Goal: Task Accomplishment & Management: Complete application form

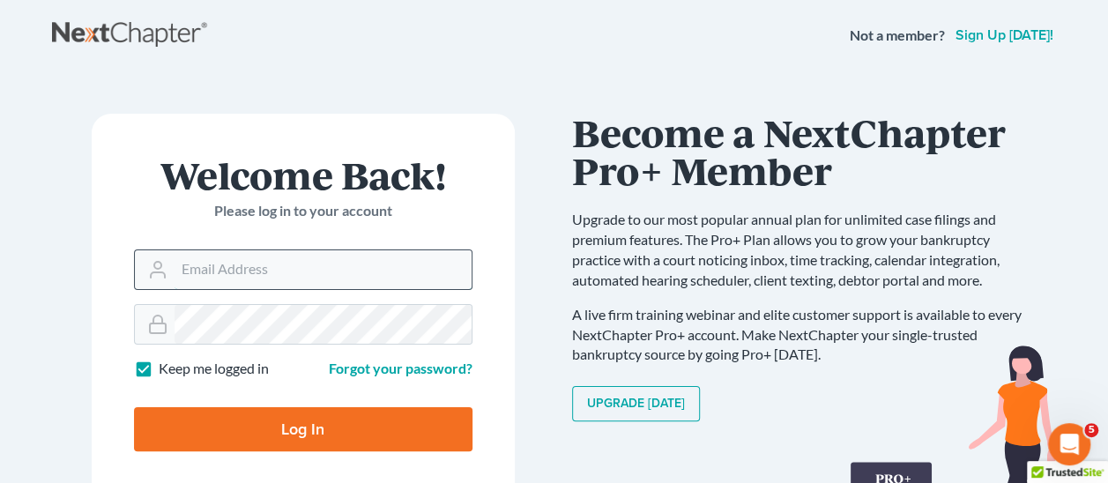
click at [302, 258] on input "Email Address" at bounding box center [323, 269] width 297 height 39
paste input "[EMAIL_ADDRESS][DOMAIN_NAME]"
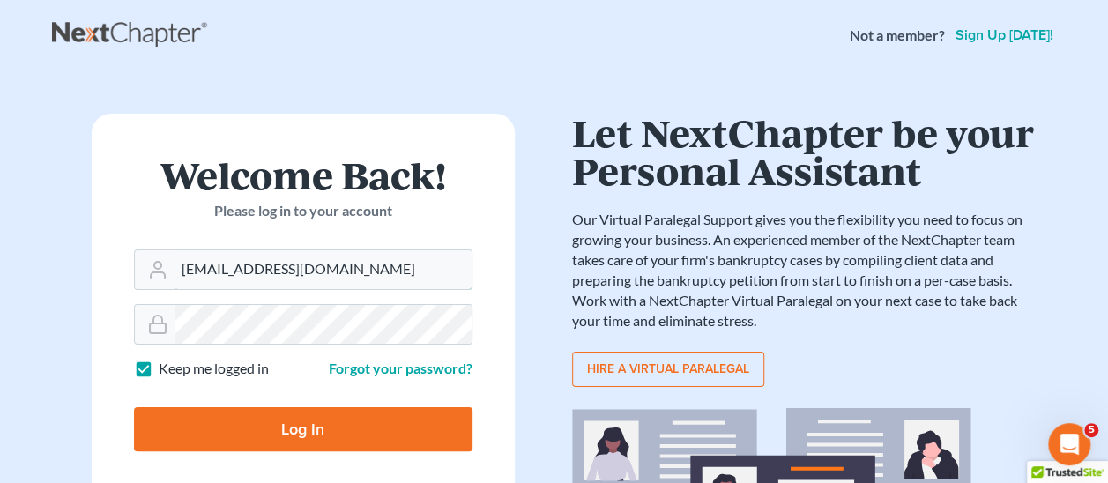
type input "[EMAIL_ADDRESS][DOMAIN_NAME]"
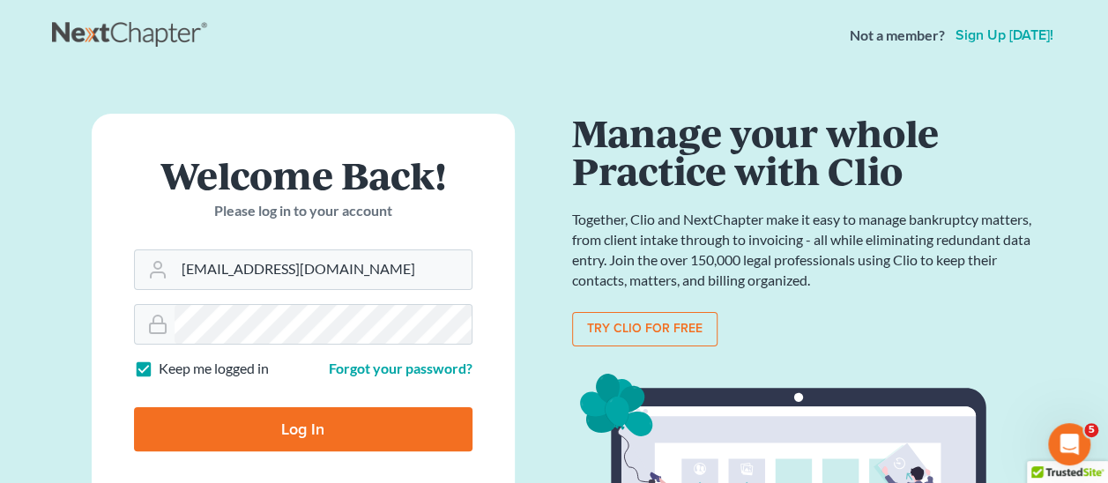
click at [304, 433] on input "Log In" at bounding box center [303, 429] width 339 height 44
type input "Thinking..."
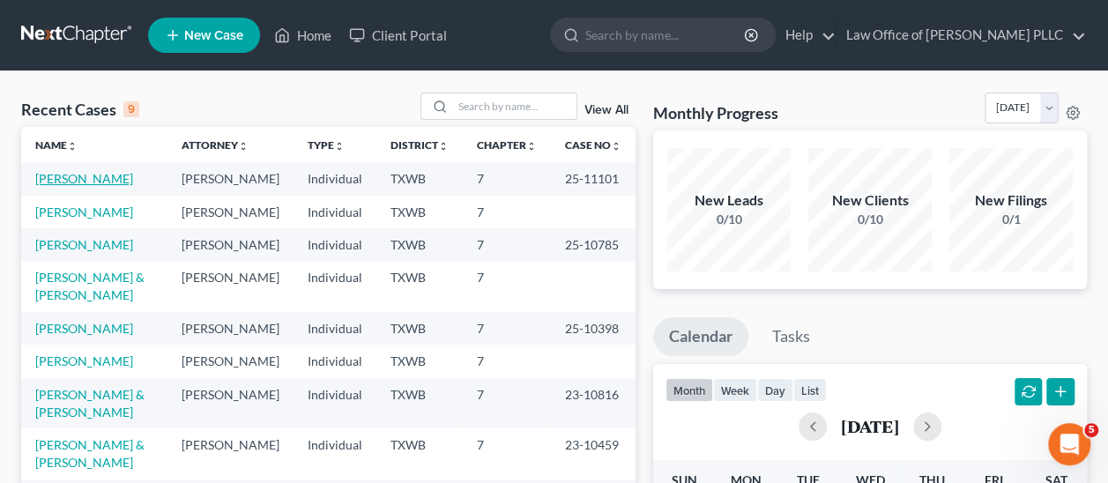
click at [85, 175] on link "[PERSON_NAME]" at bounding box center [84, 178] width 98 height 15
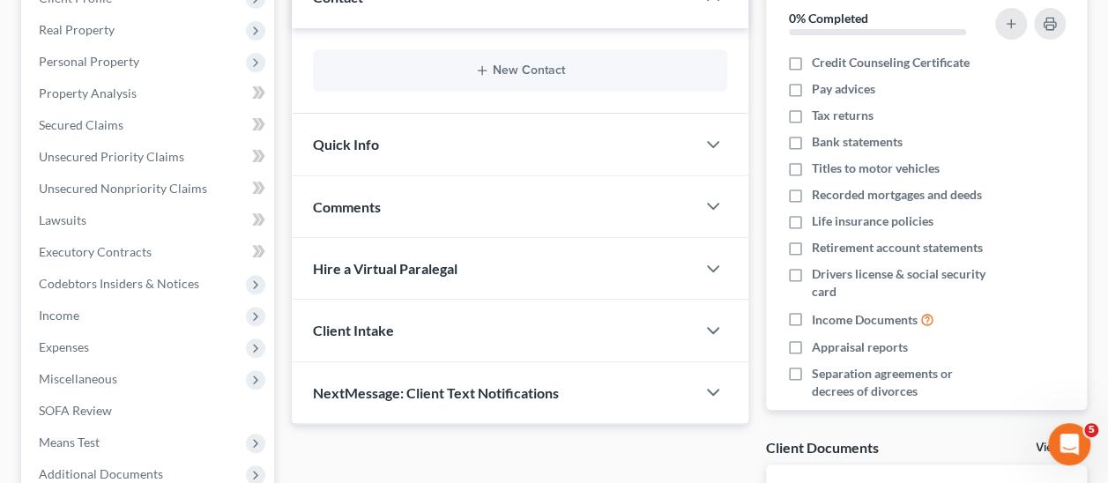
scroll to position [353, 0]
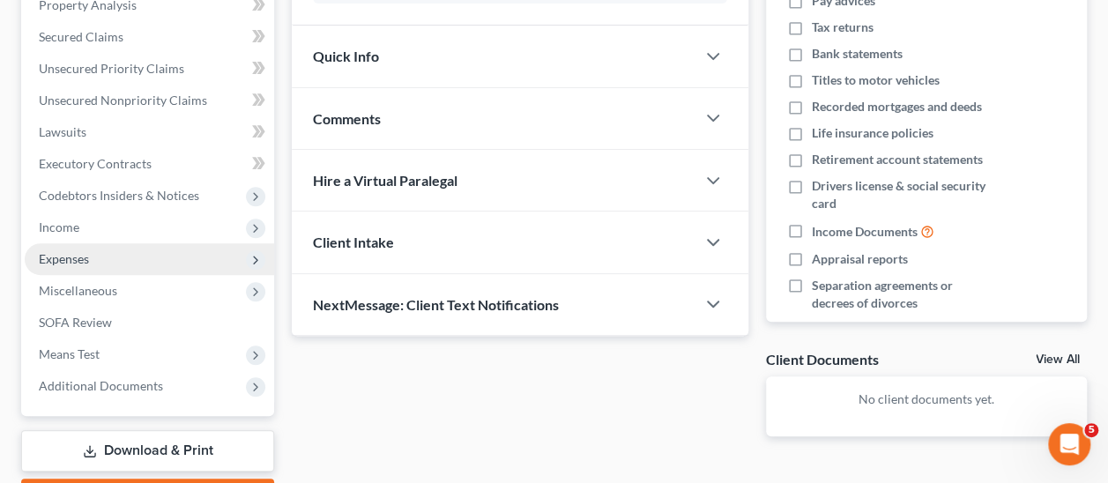
click at [53, 262] on span "Expenses" at bounding box center [64, 258] width 50 height 15
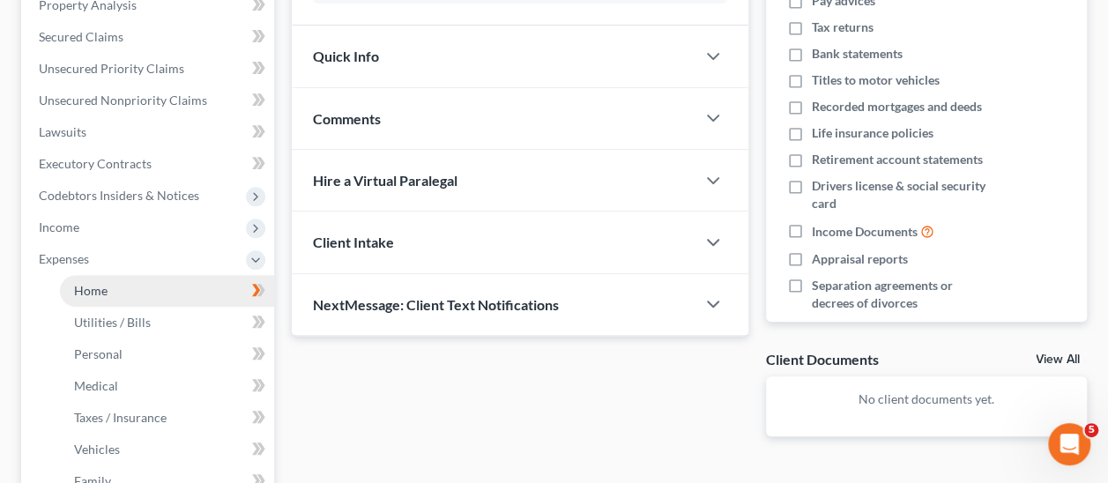
click at [93, 290] on span "Home" at bounding box center [91, 290] width 34 height 15
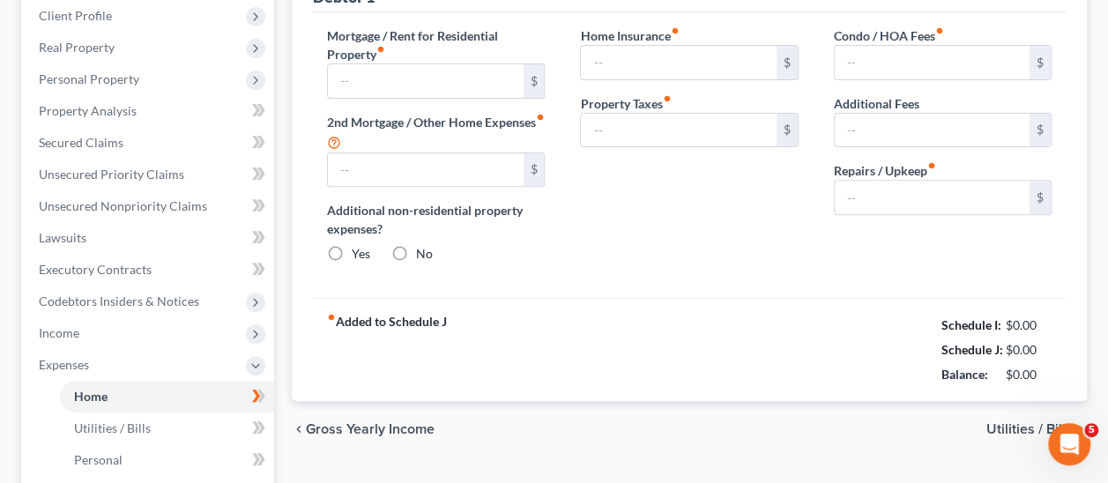
type input "2,083.00"
type input "1,600.00"
radio input "true"
type input "1,000.00"
type input "0.00"
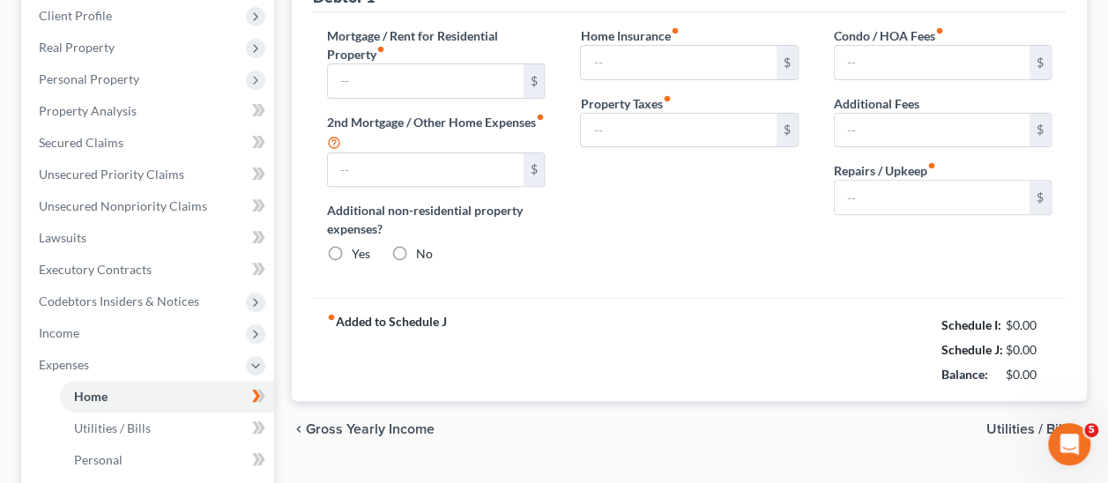
type input "10.00"
type input "0.00"
type input "360.00"
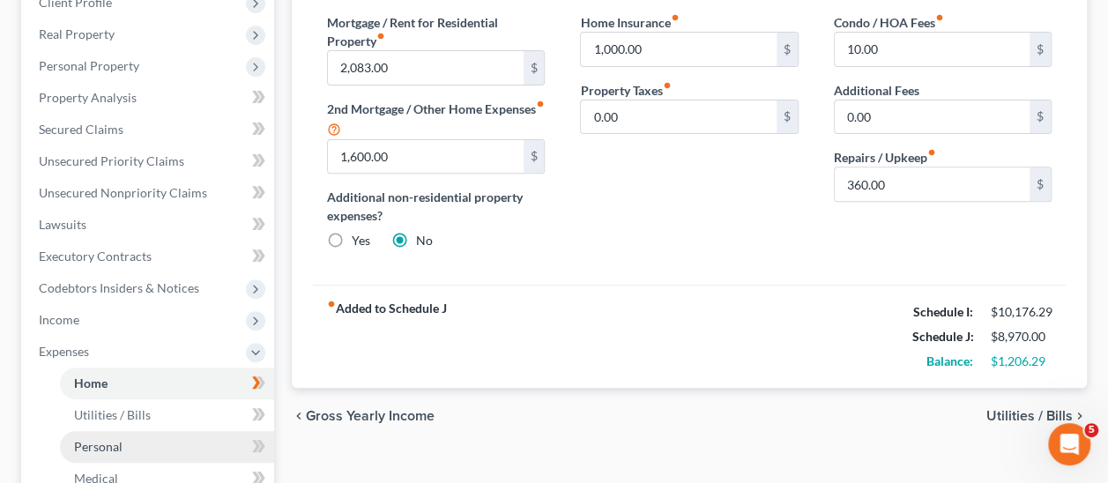
scroll to position [265, 0]
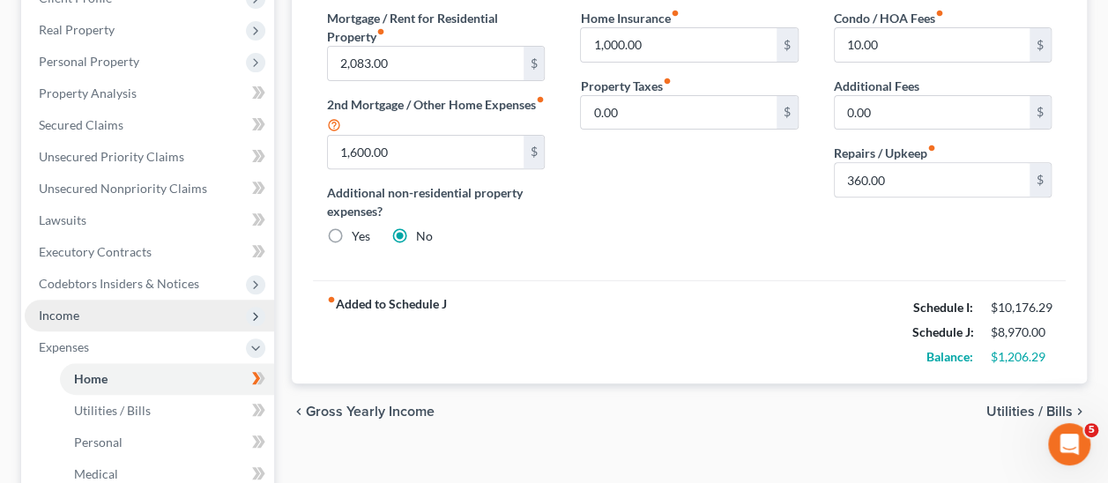
click at [60, 310] on span "Income" at bounding box center [59, 315] width 41 height 15
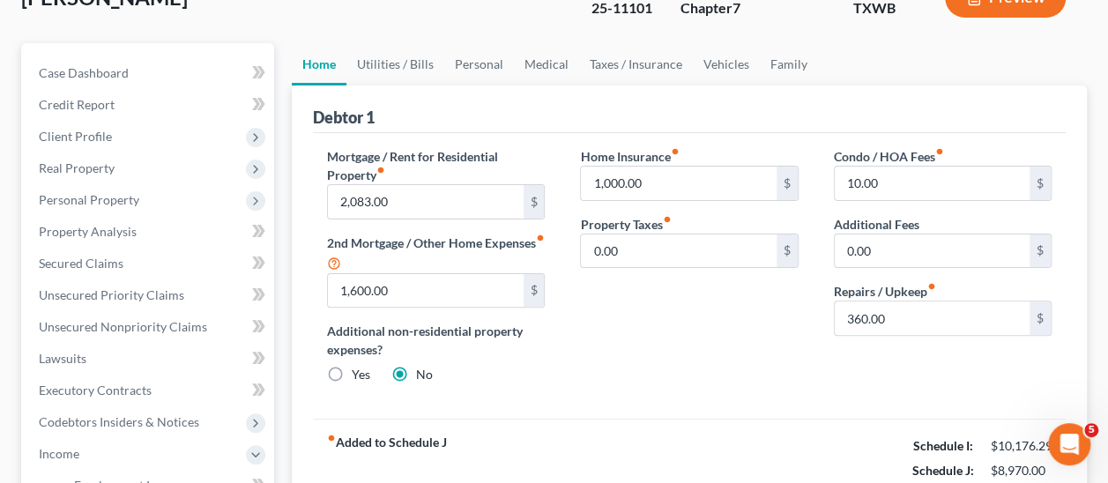
scroll to position [176, 0]
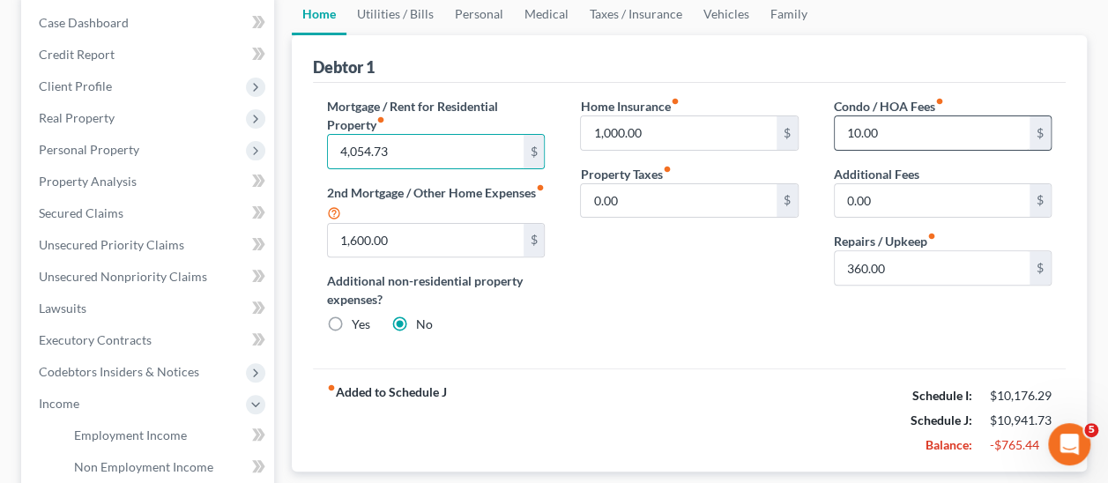
type input "4,054.73"
type input "15.28"
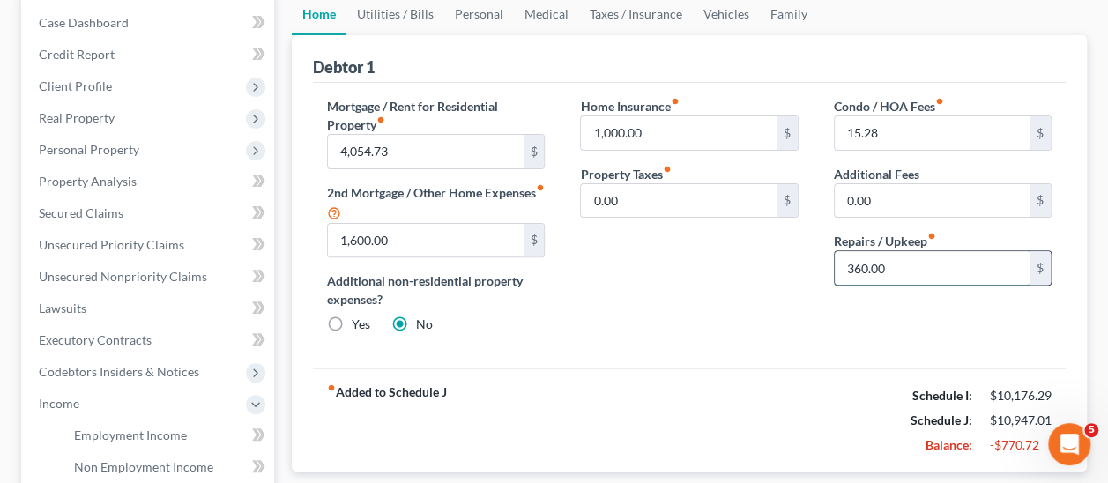
click at [906, 267] on input "360.00" at bounding box center [932, 268] width 195 height 34
type input "508"
click at [672, 129] on input "1,000.00" at bounding box center [678, 133] width 195 height 34
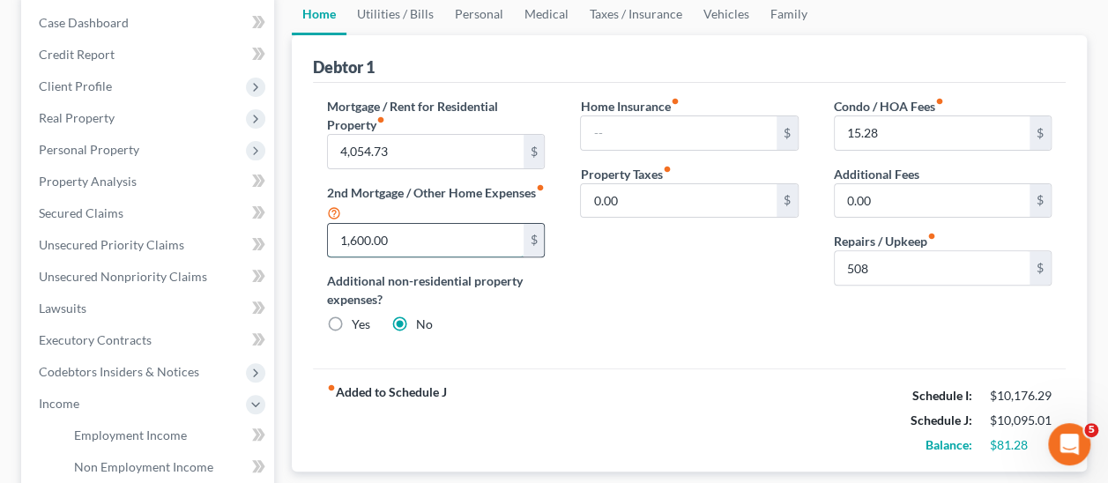
click at [418, 242] on input "1,600.00" at bounding box center [425, 241] width 195 height 34
type input "394"
click at [649, 308] on div "Home Insurance fiber_manual_record $ Property Taxes fiber_manual_record 0.00 $" at bounding box center [689, 222] width 253 height 251
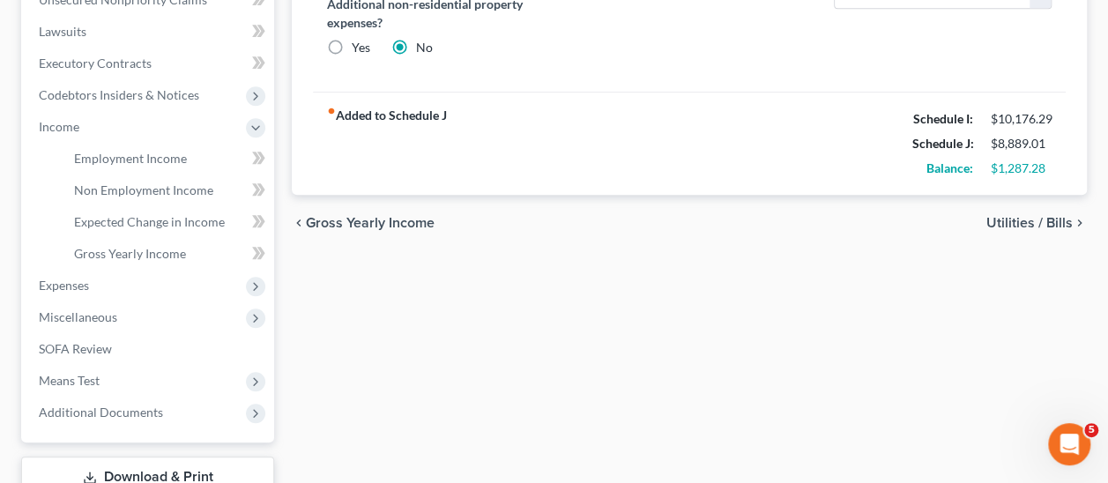
scroll to position [353, 0]
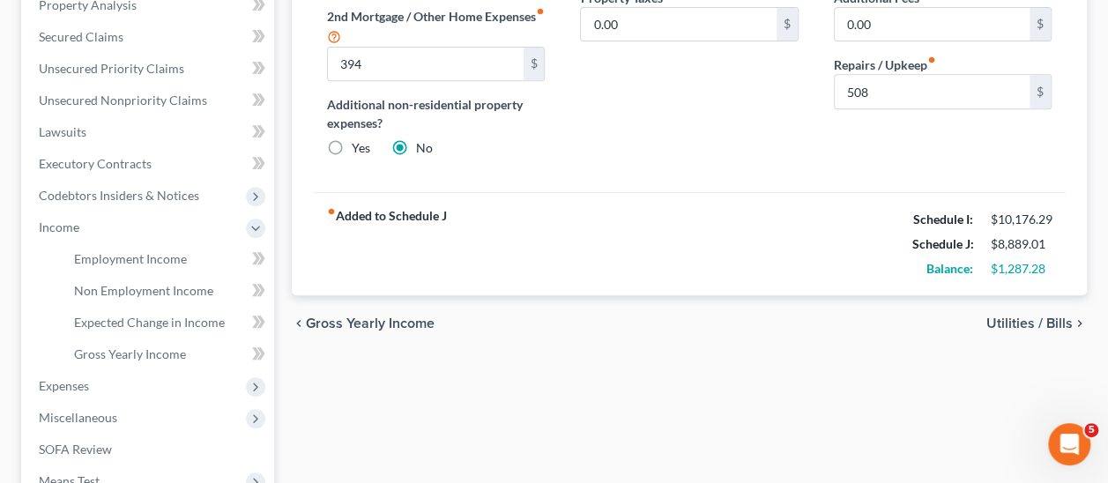
click at [1048, 320] on span "Utilities / Bills" at bounding box center [1030, 324] width 86 height 14
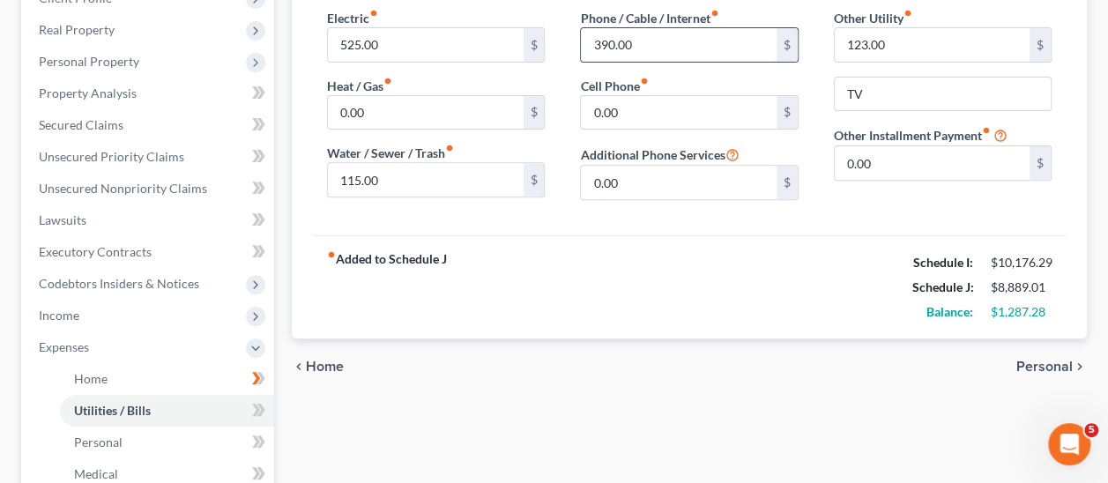
scroll to position [176, 0]
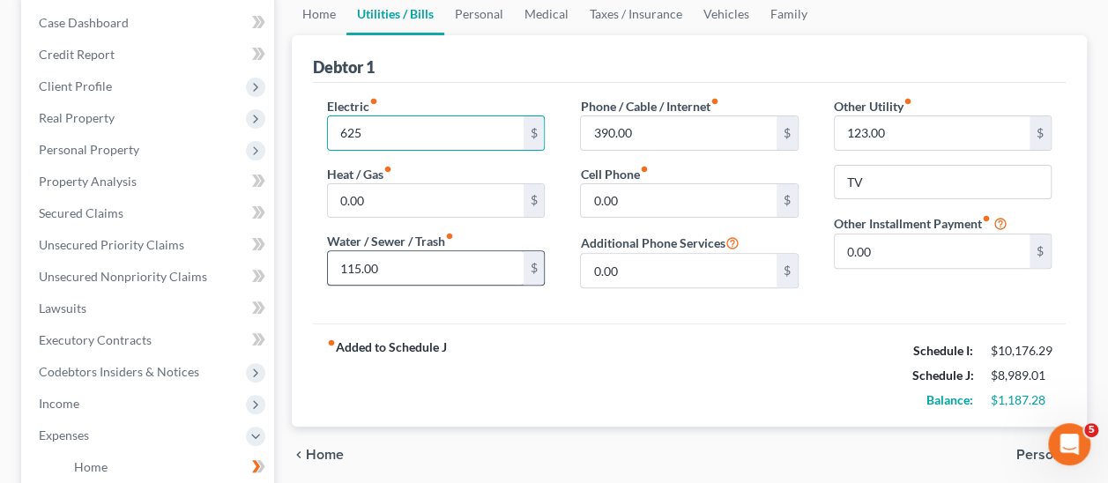
type input "625"
click at [444, 271] on input "115.00" at bounding box center [425, 268] width 195 height 34
type input "112"
click at [649, 130] on input "390.00" at bounding box center [678, 133] width 195 height 34
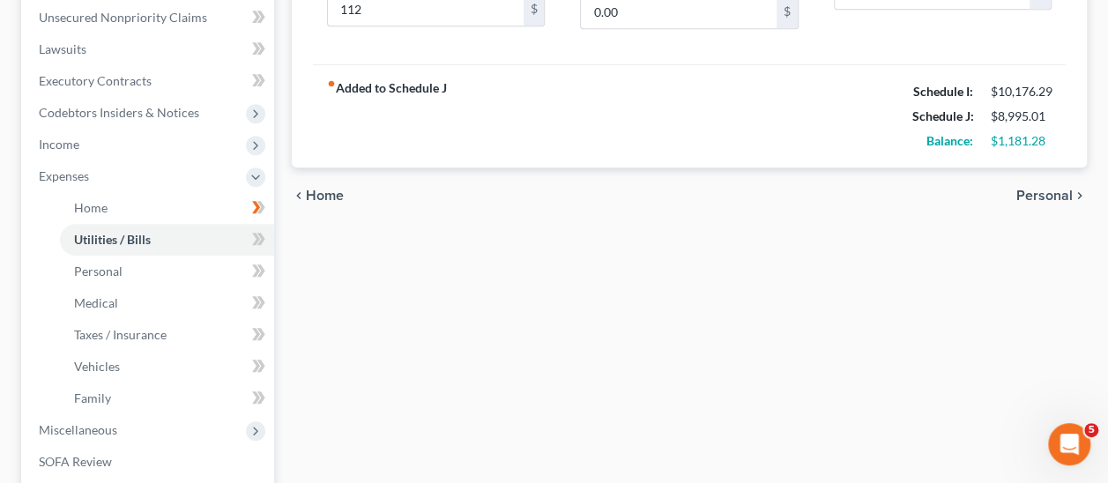
scroll to position [441, 0]
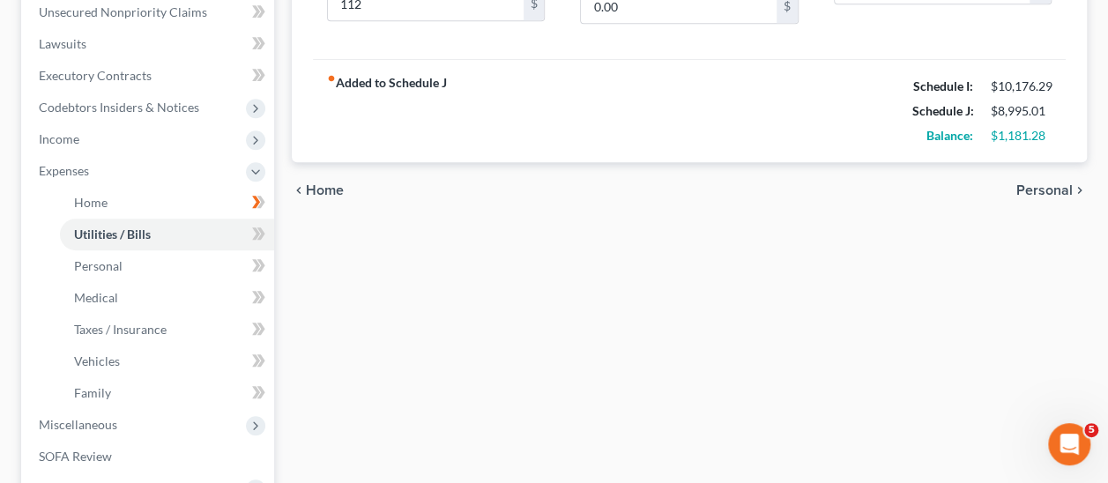
type input "399"
click at [1030, 186] on span "Personal" at bounding box center [1045, 190] width 56 height 14
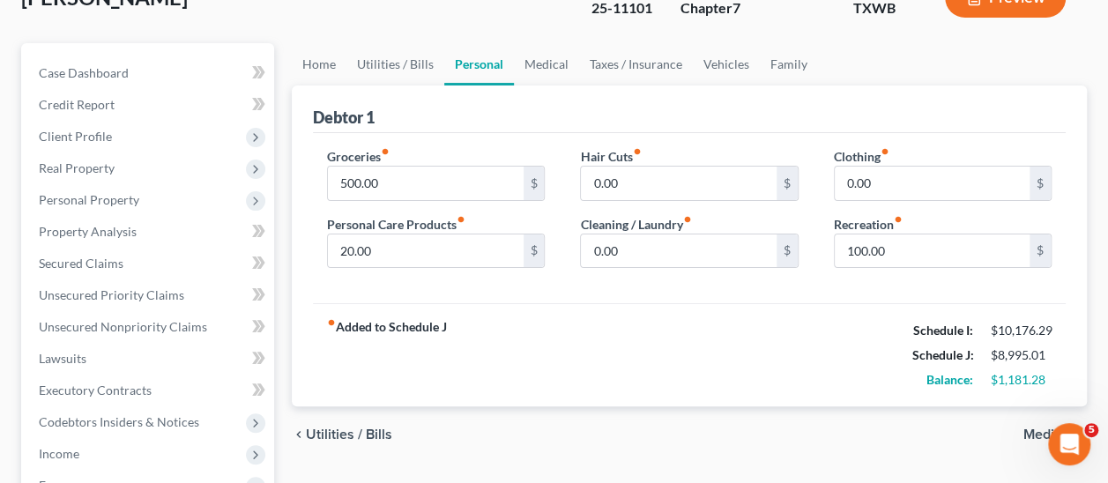
scroll to position [88, 0]
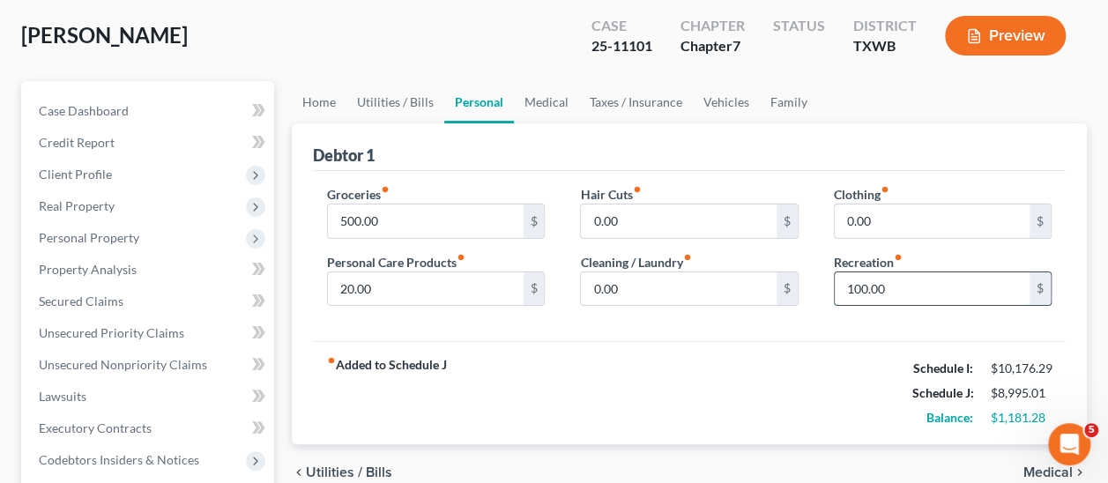
click at [874, 287] on input "100.00" at bounding box center [932, 289] width 195 height 34
type input "200"
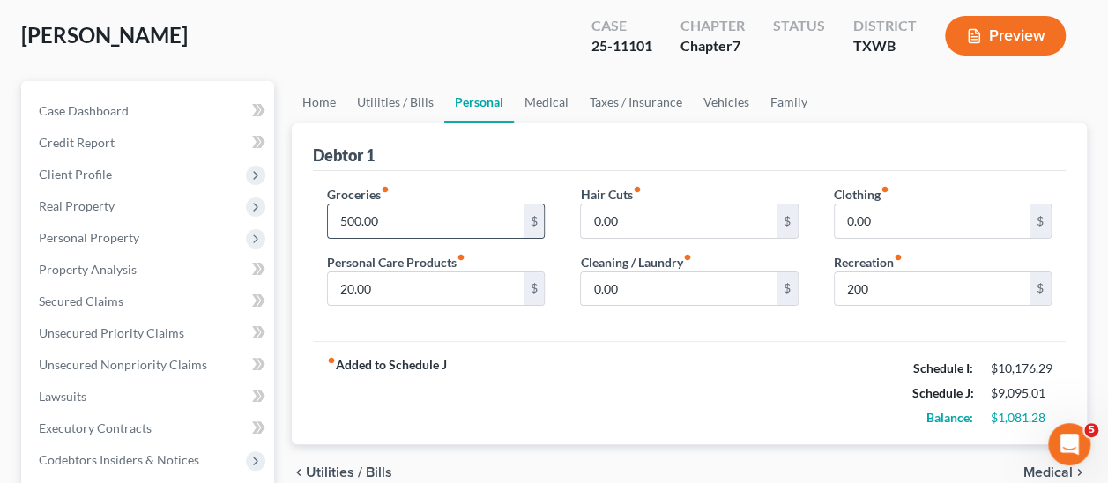
click at [403, 223] on input "500.00" at bounding box center [425, 222] width 195 height 34
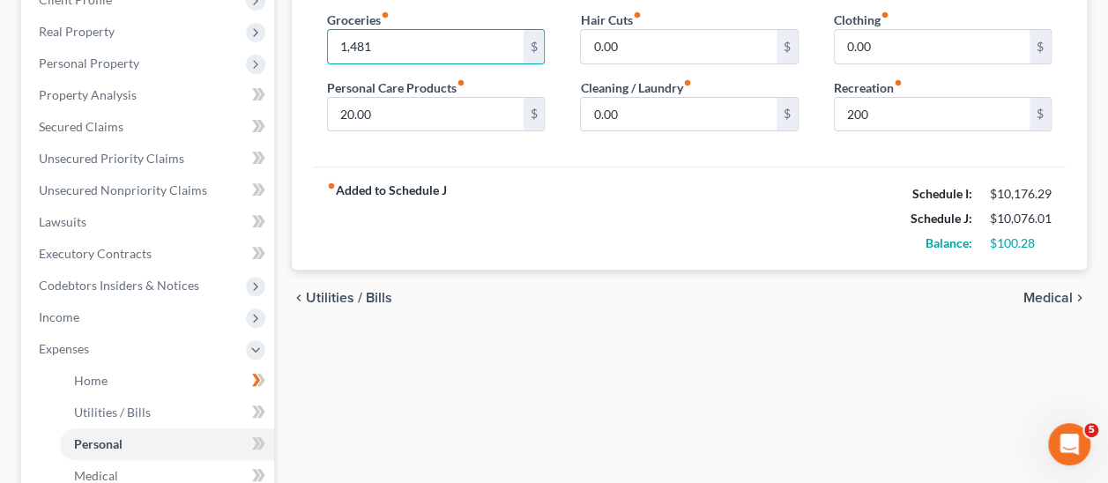
scroll to position [265, 0]
type input "1,481"
click at [1055, 297] on span "Medical" at bounding box center [1048, 296] width 49 height 14
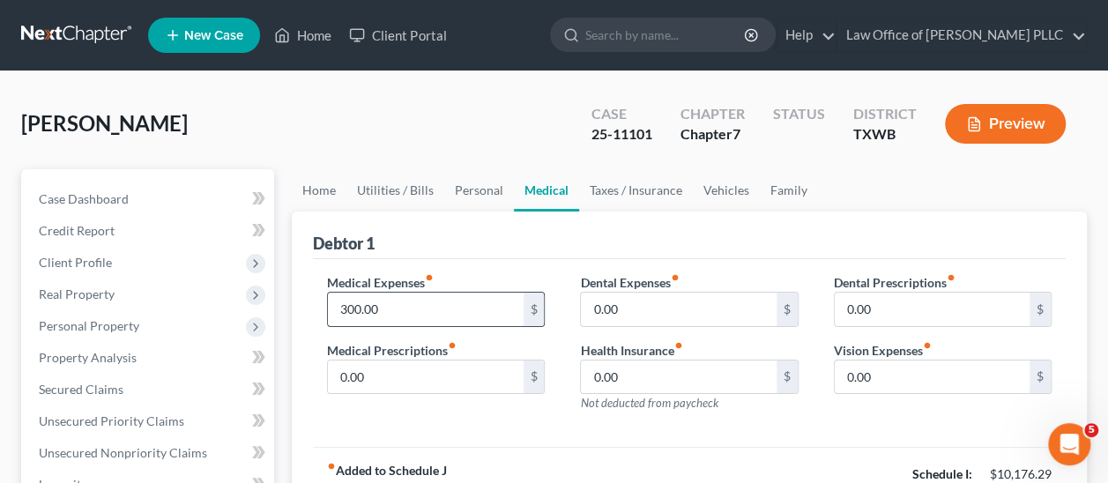
click at [403, 306] on input "300.00" at bounding box center [425, 310] width 195 height 34
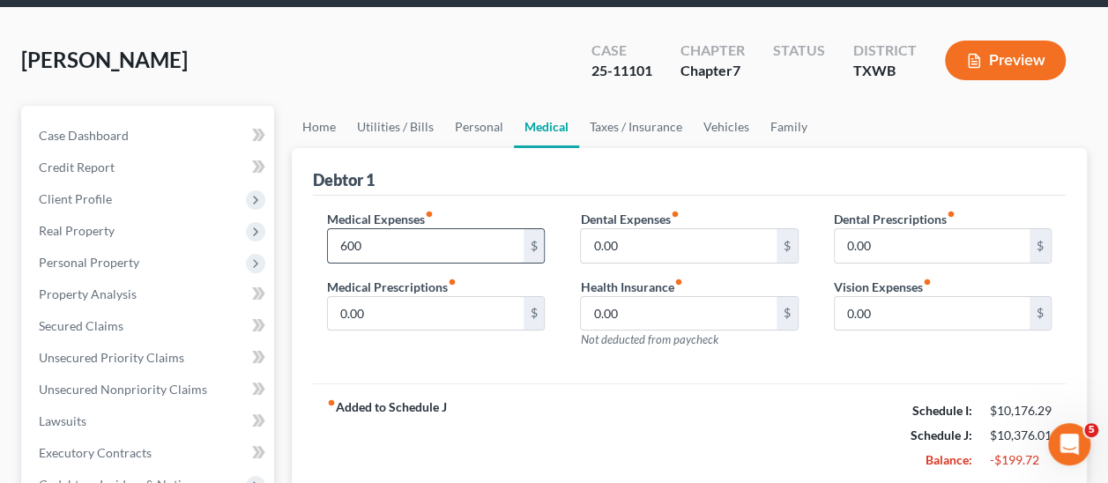
scroll to position [176, 0]
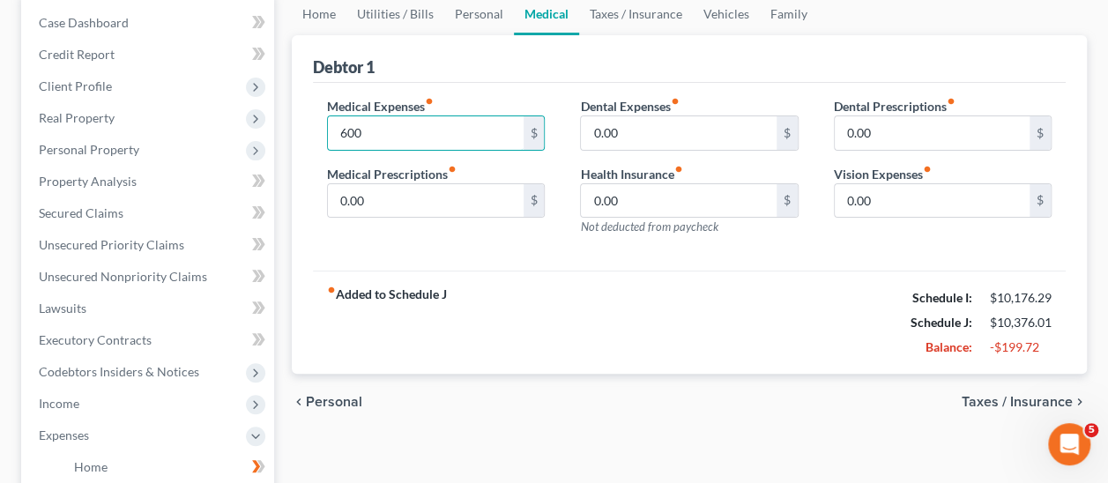
type input "600"
click at [1039, 398] on span "Taxes / Insurance" at bounding box center [1017, 402] width 111 height 14
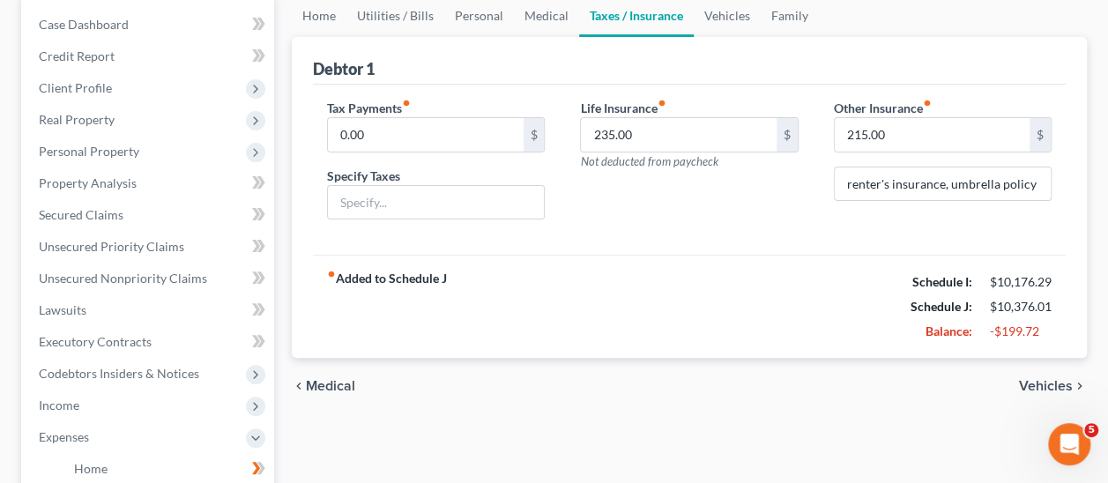
scroll to position [176, 0]
click at [899, 131] on input "215.00" at bounding box center [932, 133] width 195 height 34
type input "35.06"
click at [1042, 380] on span "Vehicles" at bounding box center [1046, 384] width 54 height 14
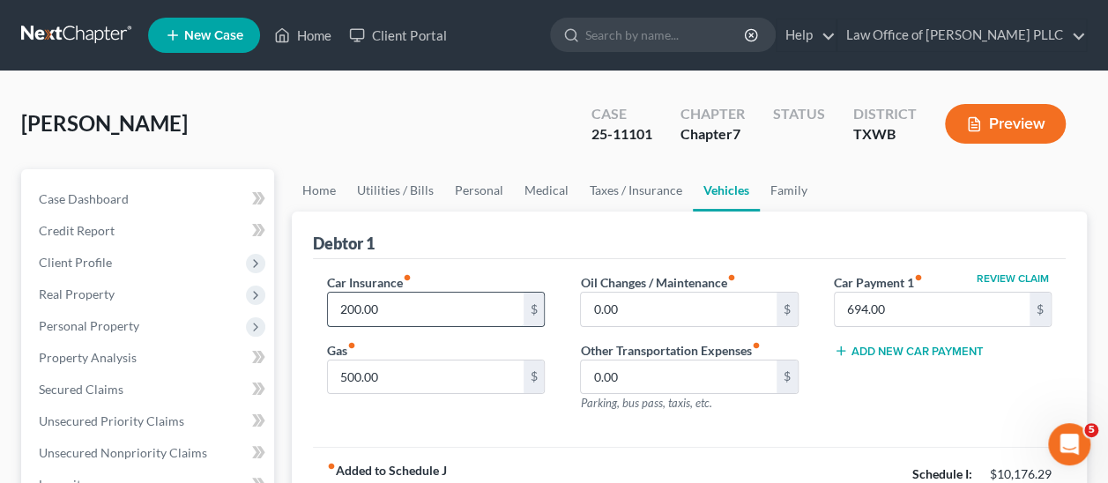
click at [391, 303] on input "200.00" at bounding box center [425, 310] width 195 height 34
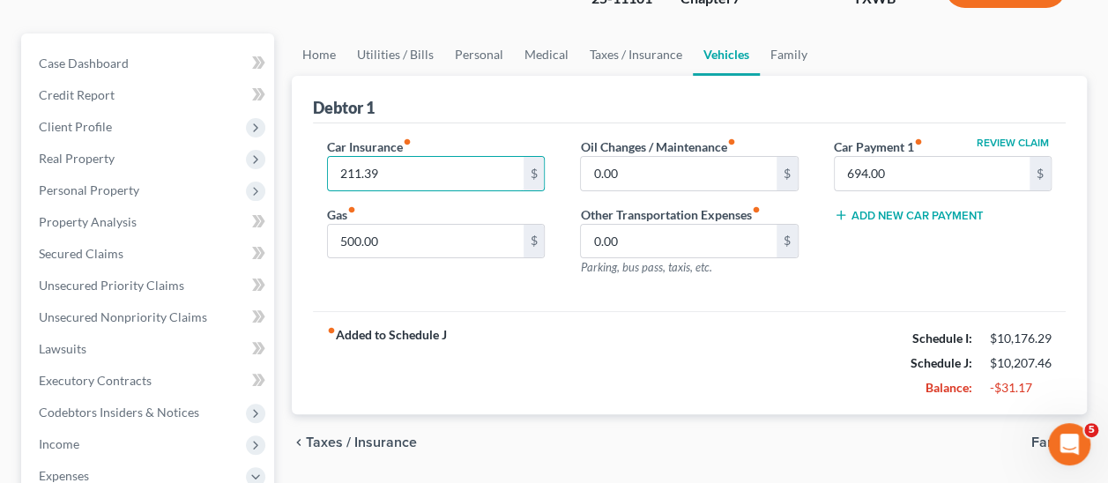
scroll to position [176, 0]
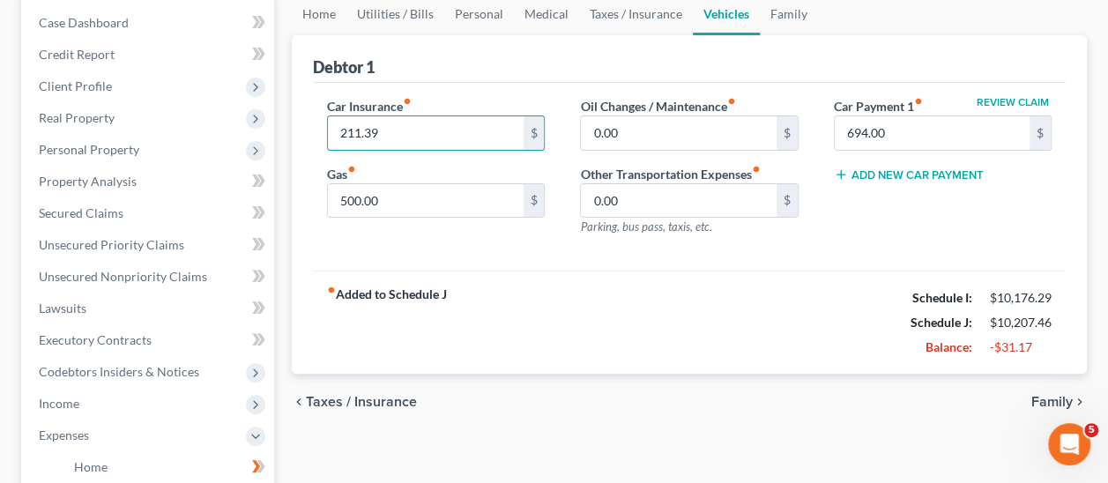
type input "211.39"
click at [1047, 397] on span "Family" at bounding box center [1052, 402] width 41 height 14
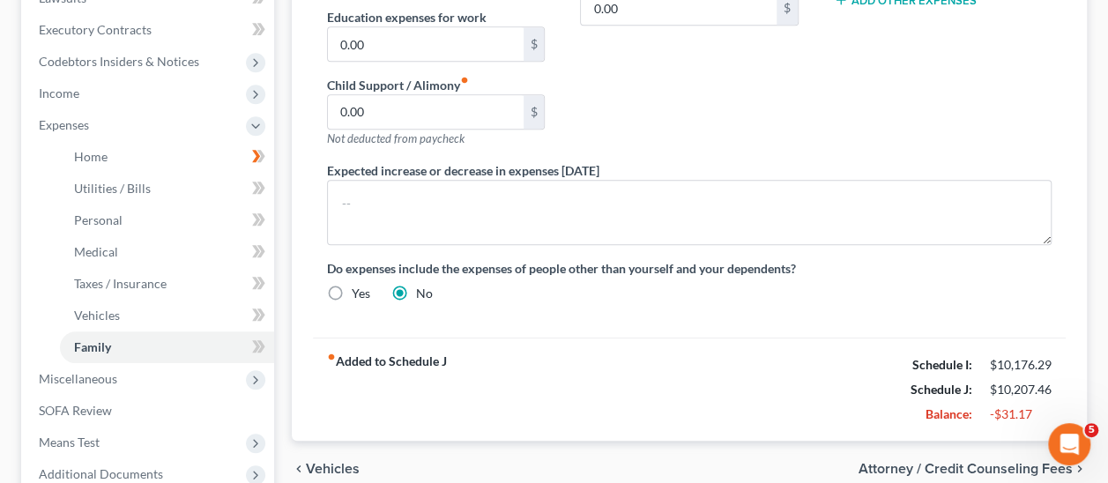
scroll to position [529, 0]
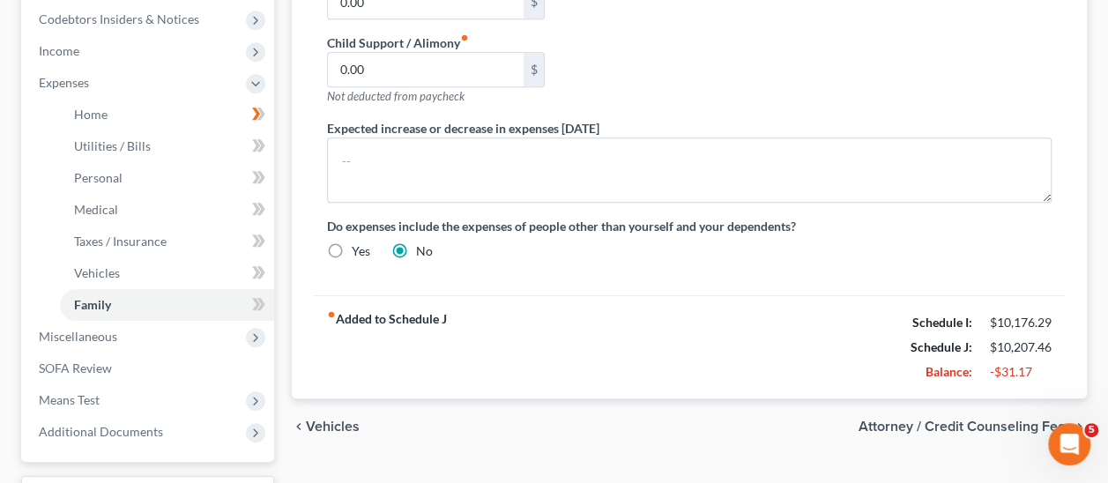
click at [977, 424] on span "Attorney / Credit Counseling Fees" at bounding box center [966, 427] width 214 height 14
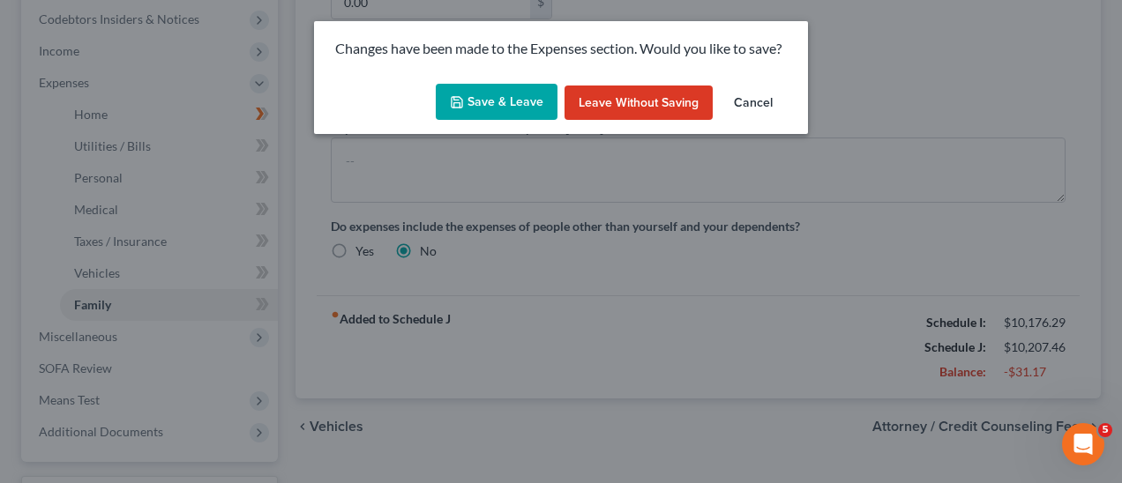
click at [506, 101] on button "Save & Leave" at bounding box center [497, 102] width 122 height 37
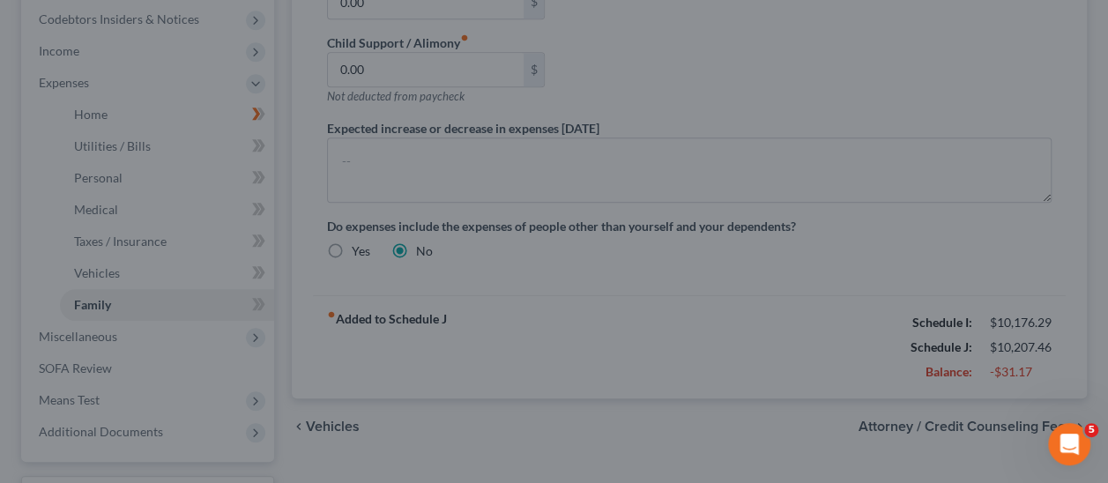
select select "0"
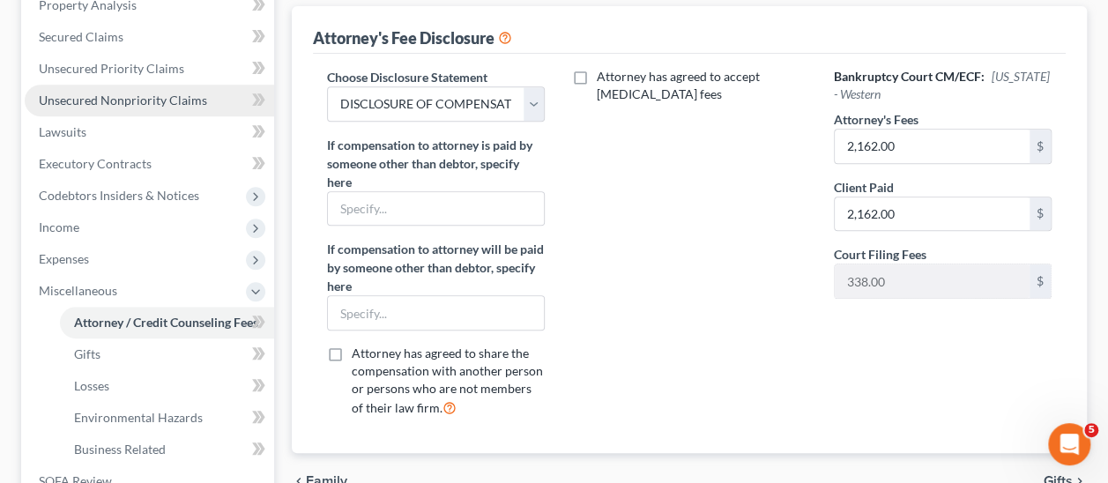
scroll to position [441, 0]
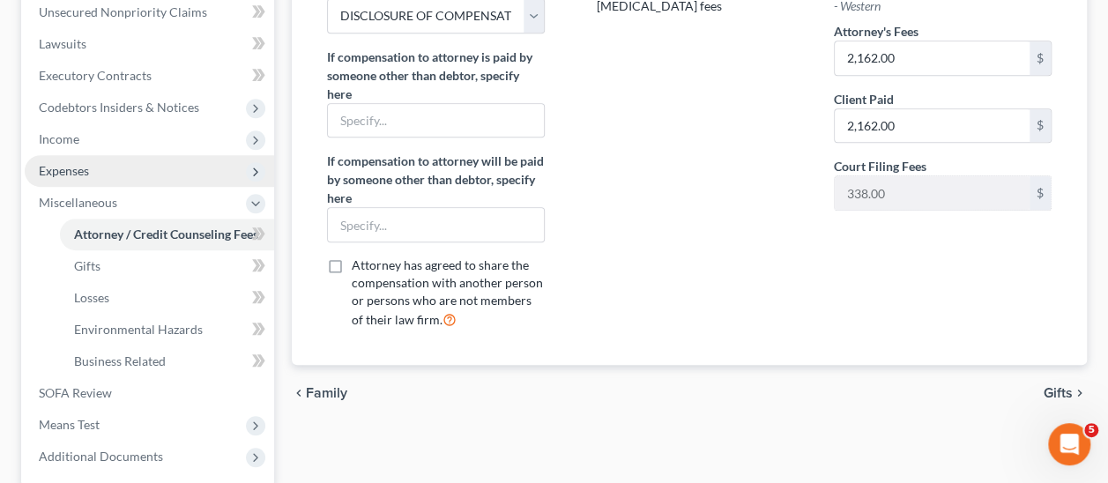
click at [81, 170] on span "Expenses" at bounding box center [64, 170] width 50 height 15
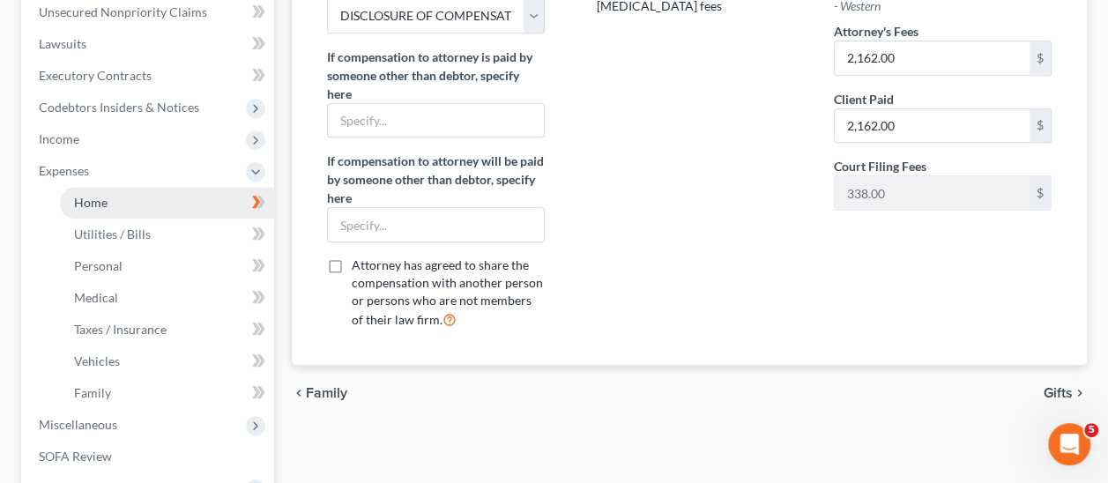
click at [101, 197] on span "Home" at bounding box center [91, 202] width 34 height 15
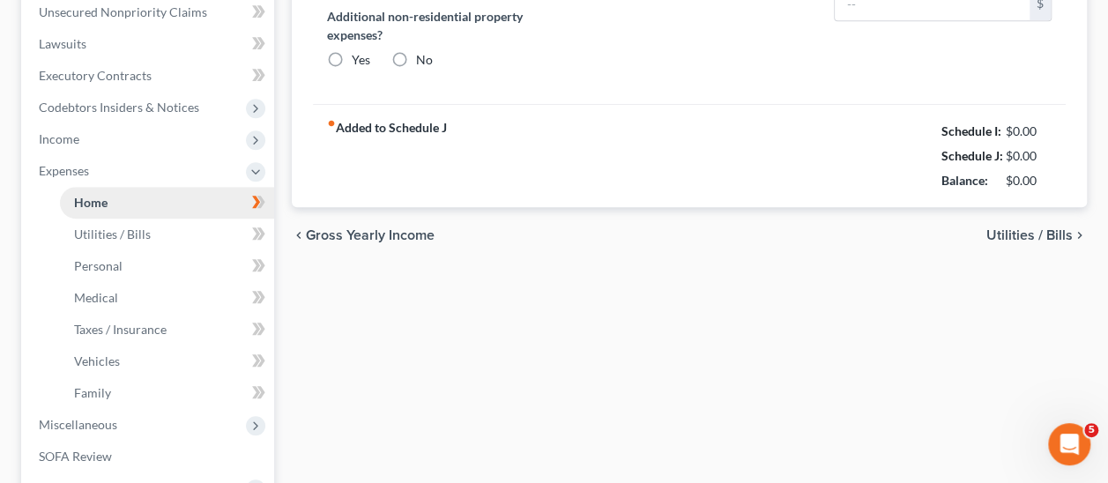
type input "4,054.73"
type input "394.00"
radio input "true"
type input "0.00"
type input "15.28"
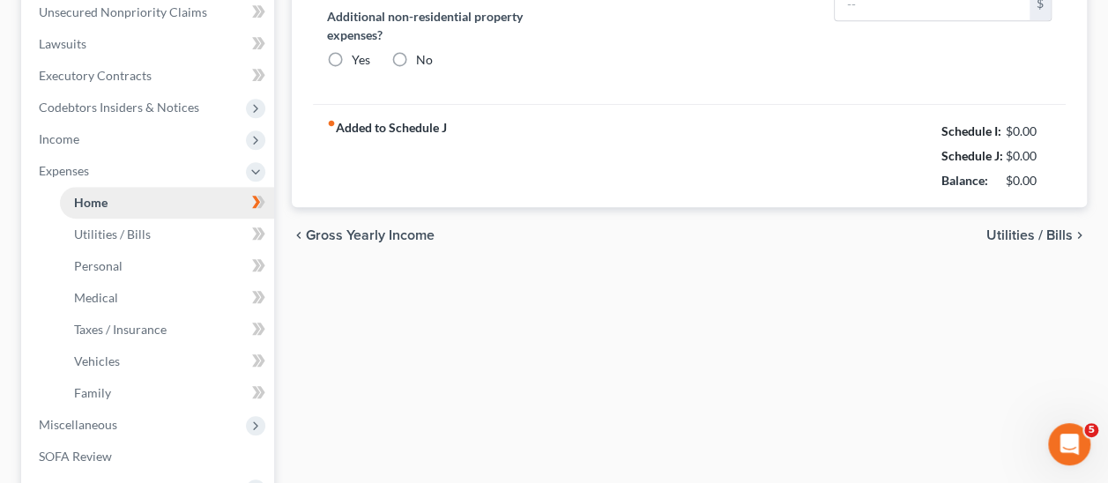
type input "0.00"
type input "508.00"
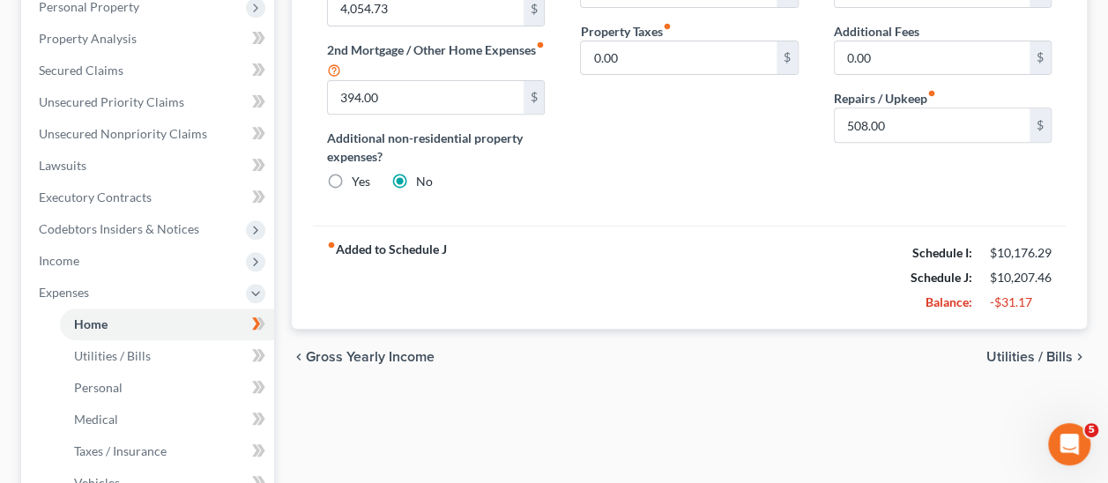
scroll to position [322, 0]
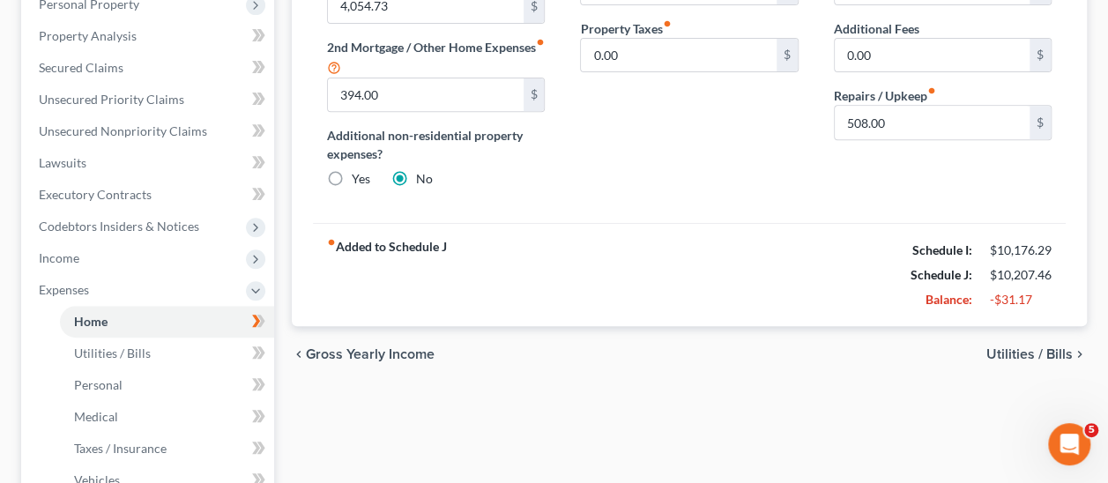
click at [1037, 351] on span "Utilities / Bills" at bounding box center [1030, 354] width 86 height 14
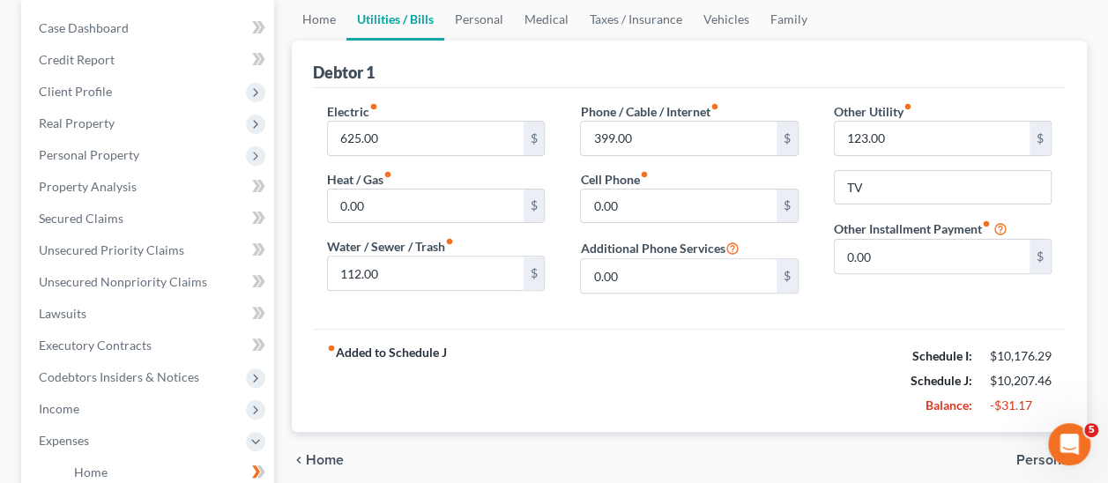
scroll to position [176, 0]
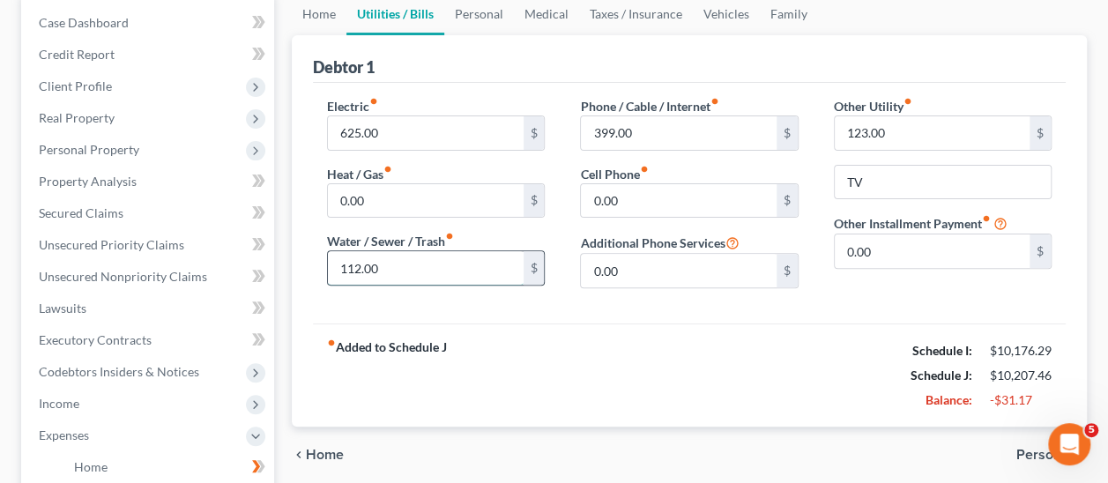
click at [390, 265] on input "112.00" at bounding box center [425, 268] width 195 height 34
type input "112.73"
click at [1033, 448] on span "Personal" at bounding box center [1045, 455] width 56 height 14
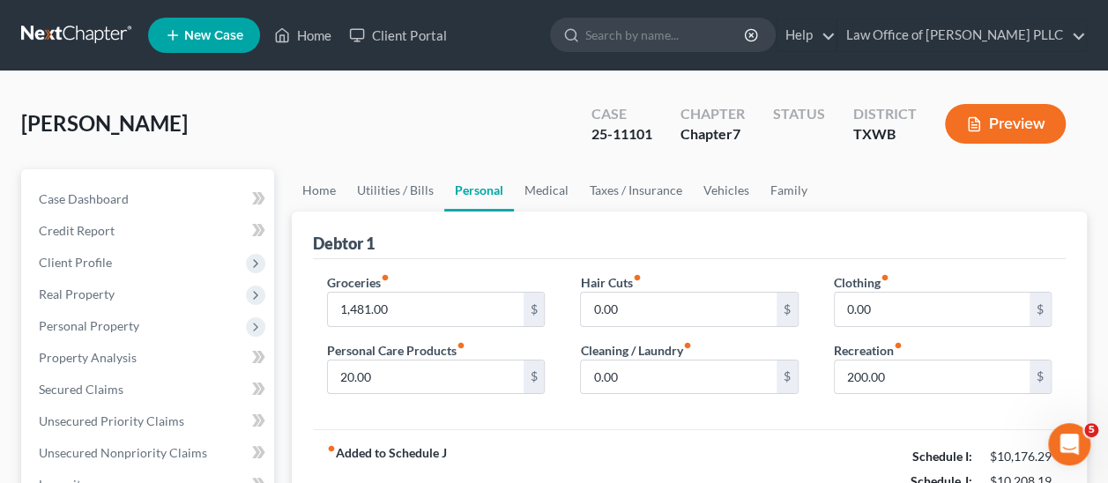
scroll to position [176, 0]
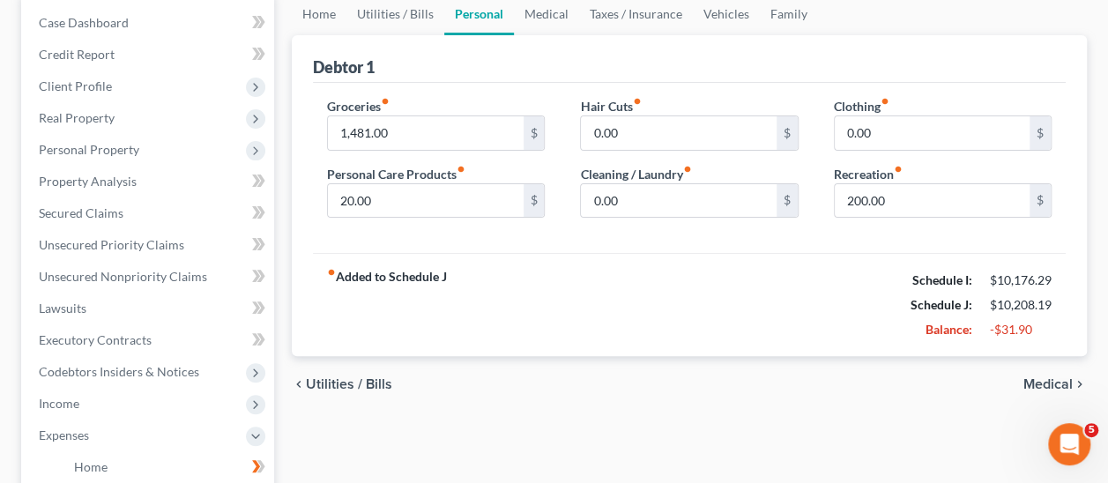
click at [1048, 385] on span "Medical" at bounding box center [1048, 384] width 49 height 14
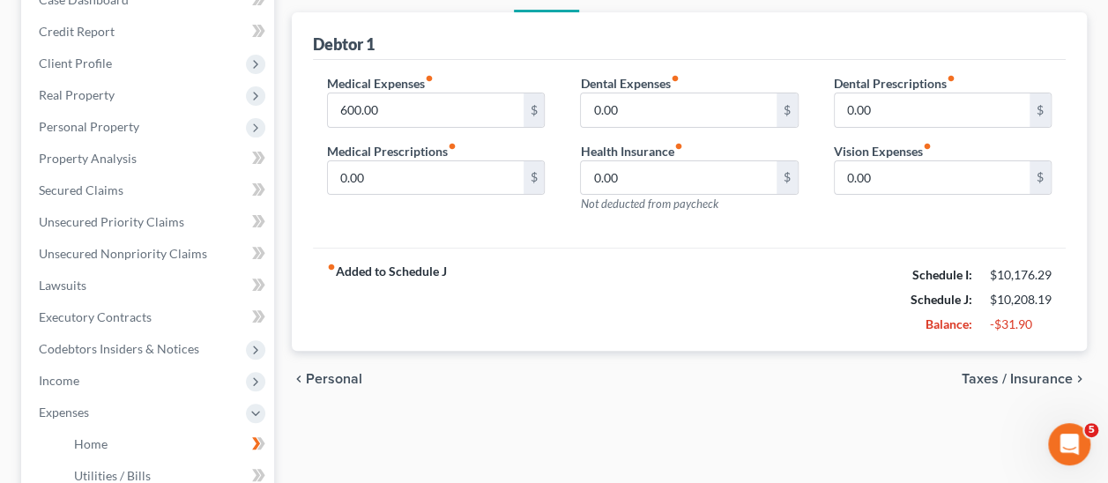
scroll to position [265, 0]
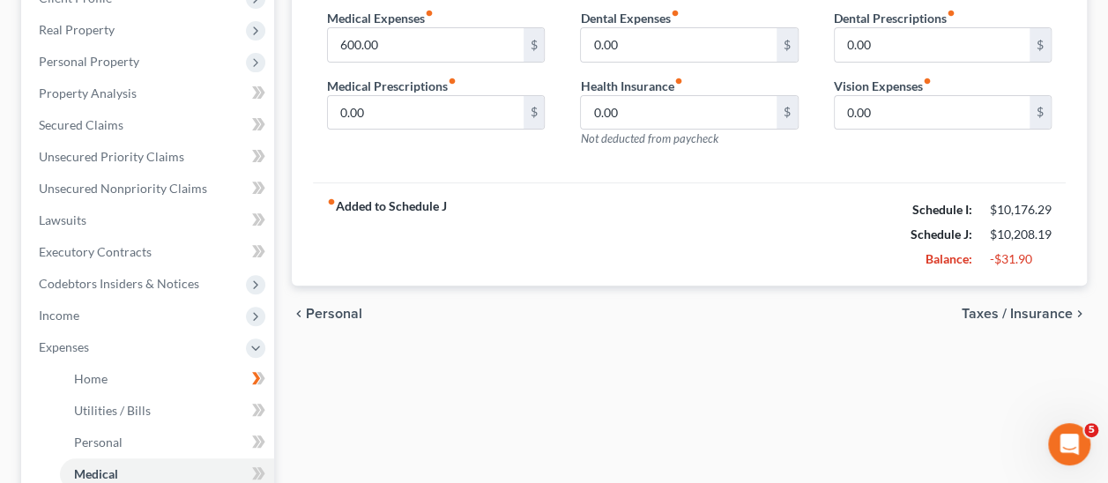
click at [1001, 313] on span "Taxes / Insurance" at bounding box center [1017, 314] width 111 height 14
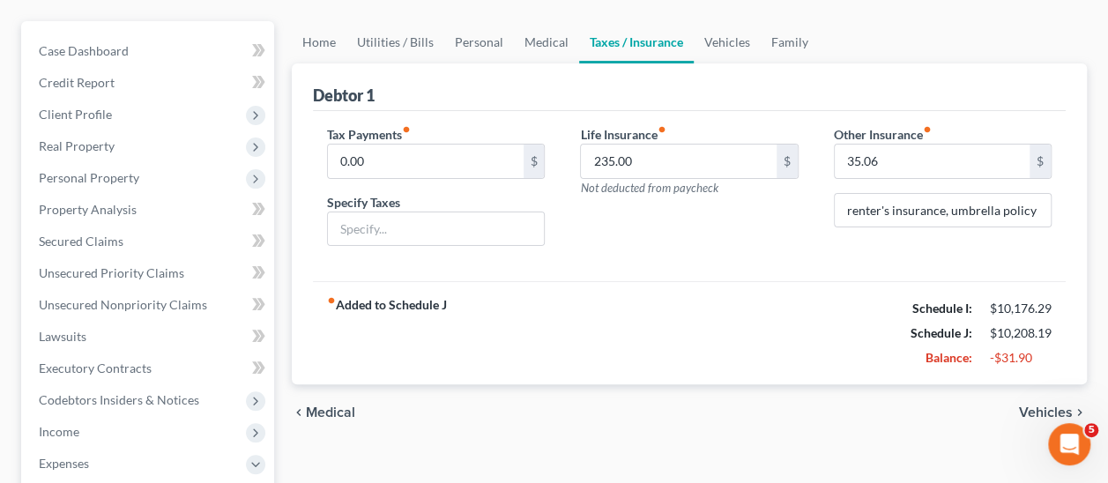
scroll to position [176, 0]
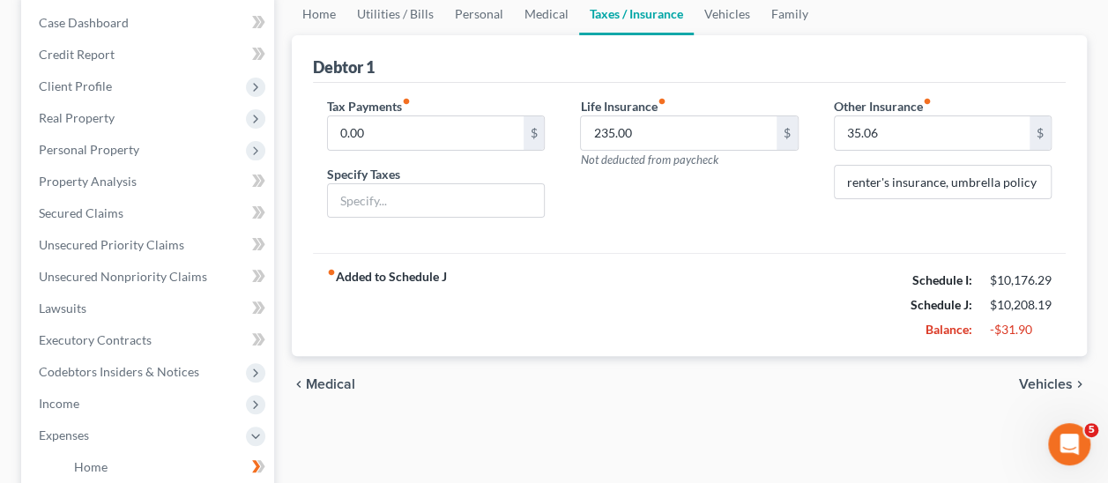
click at [1051, 383] on span "Vehicles" at bounding box center [1046, 384] width 54 height 14
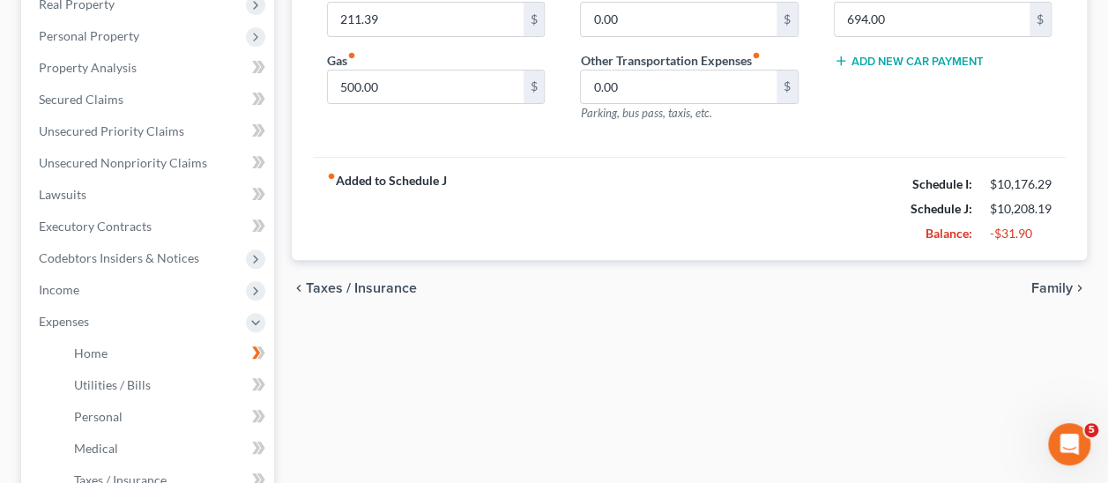
scroll to position [293, 0]
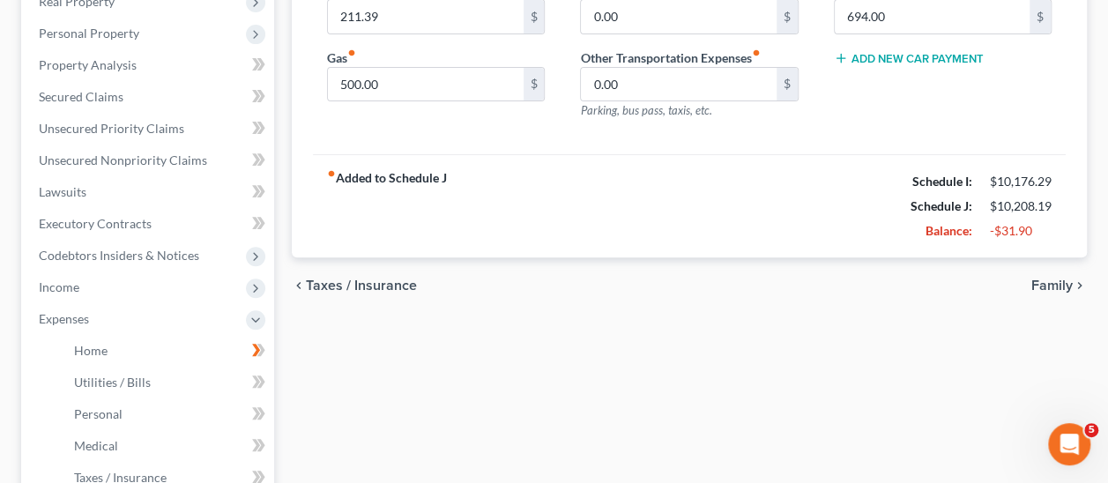
click at [1048, 281] on span "Family" at bounding box center [1052, 286] width 41 height 14
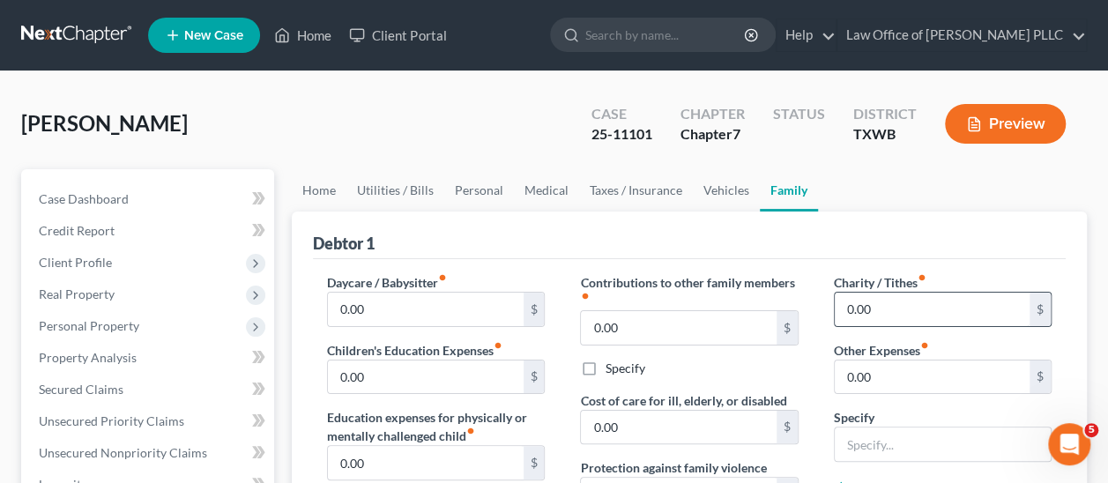
scroll to position [88, 0]
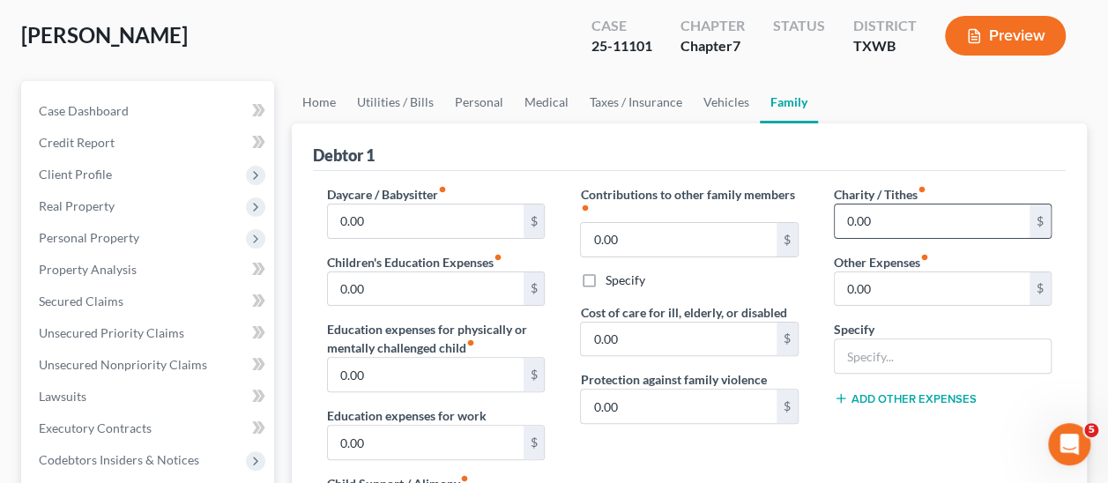
click at [877, 213] on input "0.00" at bounding box center [932, 222] width 195 height 34
type input "10"
click at [970, 153] on div "Debtor 1" at bounding box center [689, 147] width 753 height 48
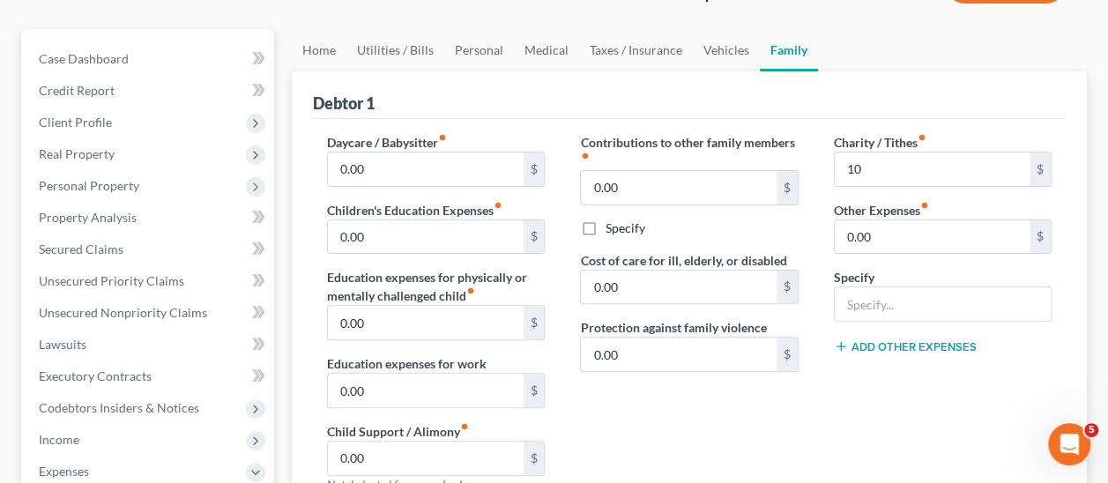
scroll to position [176, 0]
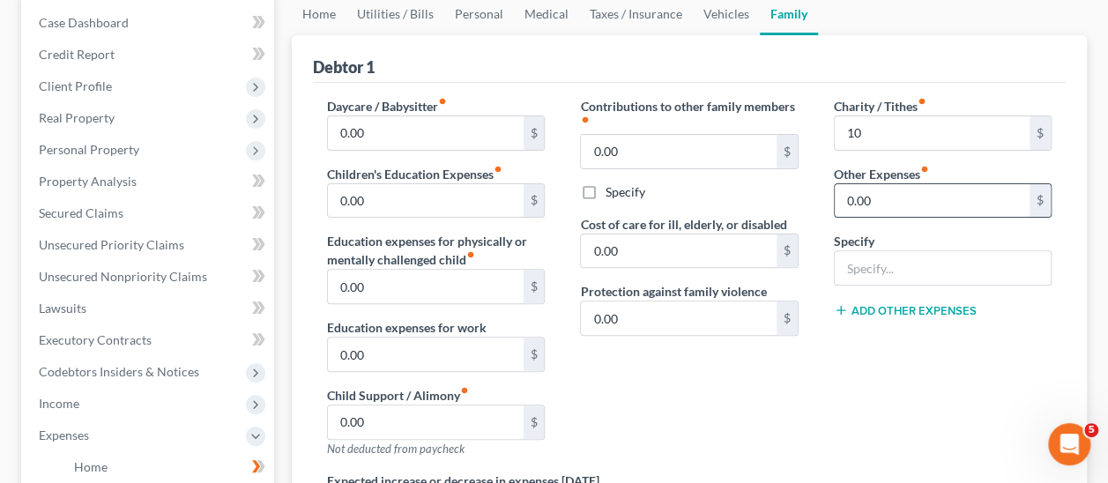
click at [914, 204] on input "0.00" at bounding box center [932, 201] width 195 height 34
type input "1,079"
click at [901, 267] on input "text" at bounding box center [943, 268] width 216 height 34
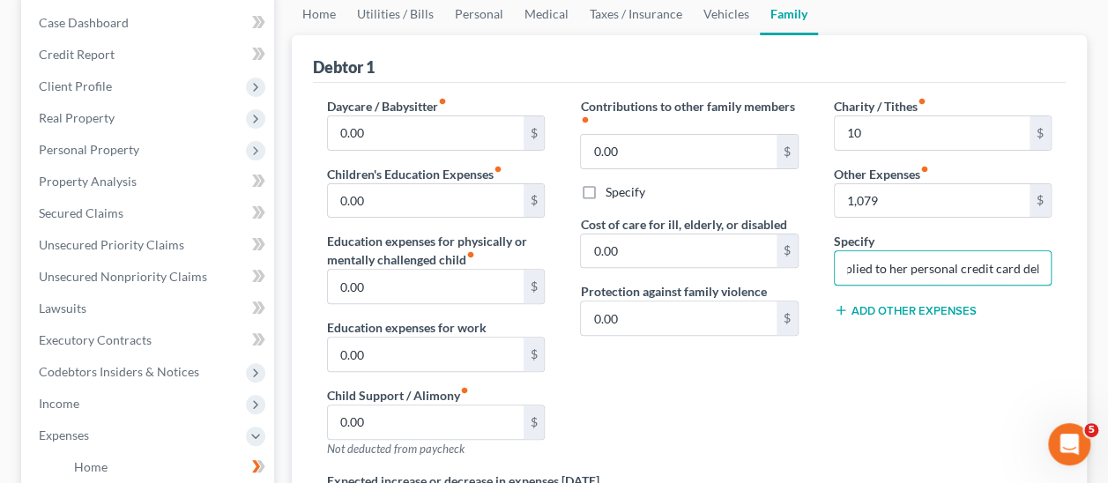
type input "non-debtor spouse's income is applied to her personal credit card debt"
click at [898, 362] on div "Charity / Tithes fiber_manual_record 10 $ Other Expenses fiber_manual_record 1,…" at bounding box center [943, 284] width 253 height 375
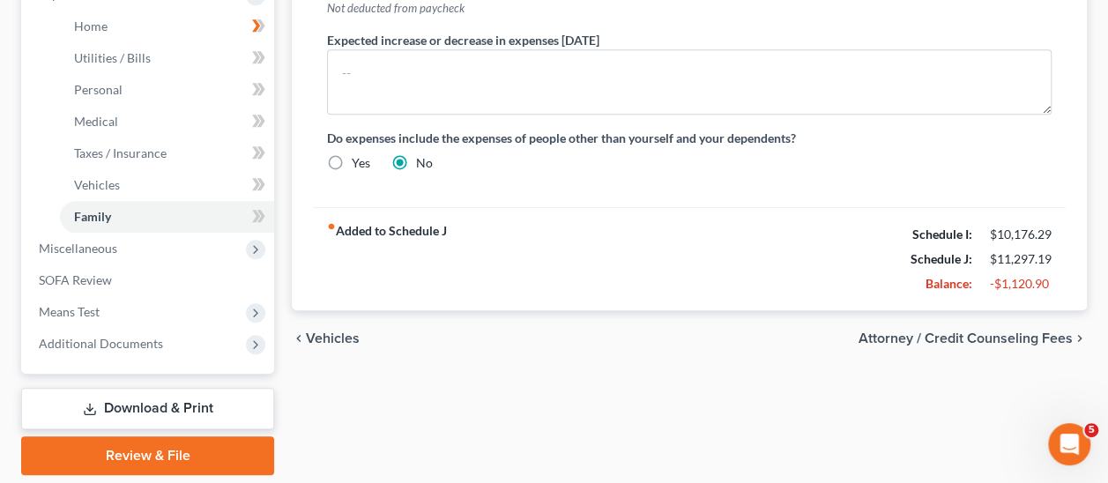
scroll to position [674, 0]
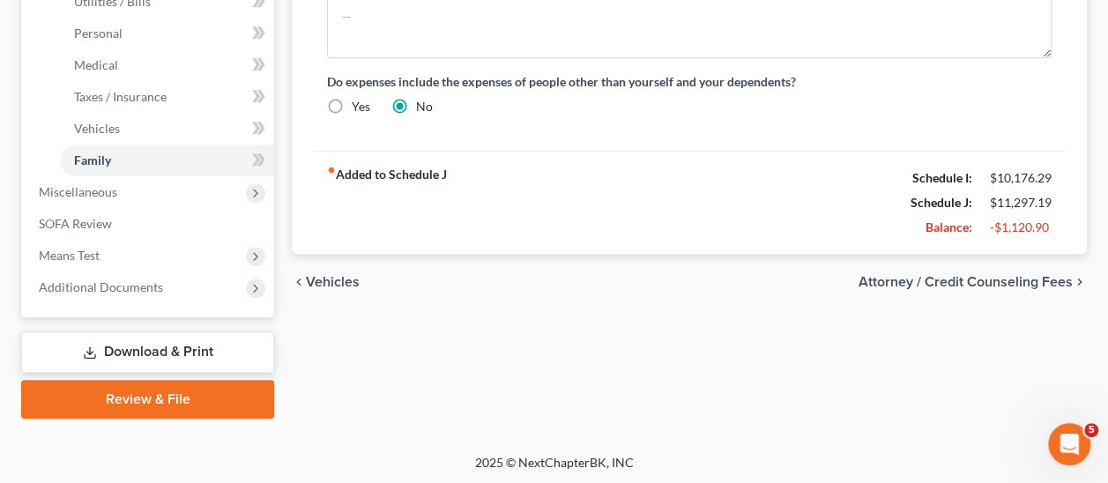
click at [934, 276] on span "Attorney / Credit Counseling Fees" at bounding box center [966, 282] width 214 height 14
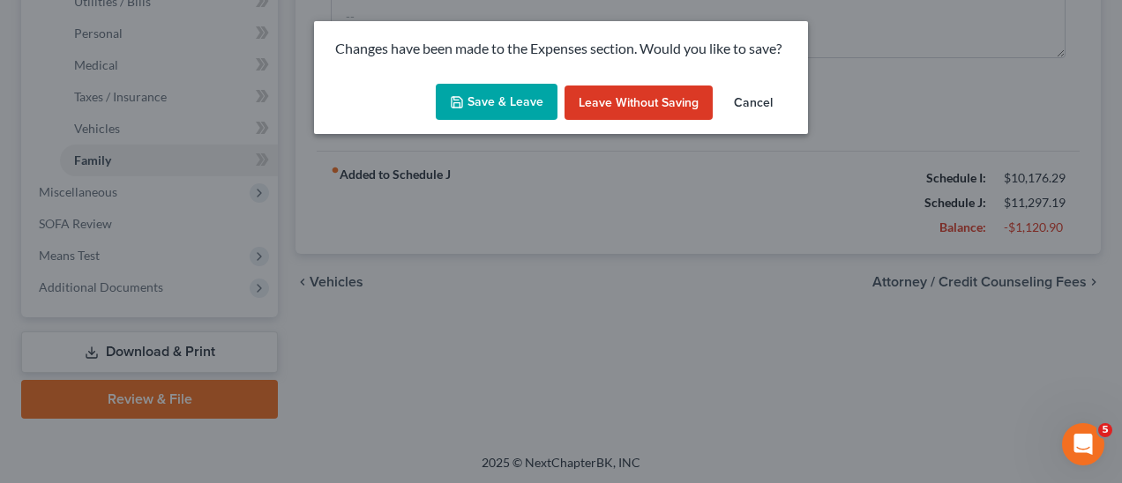
click at [510, 106] on button "Save & Leave" at bounding box center [497, 102] width 122 height 37
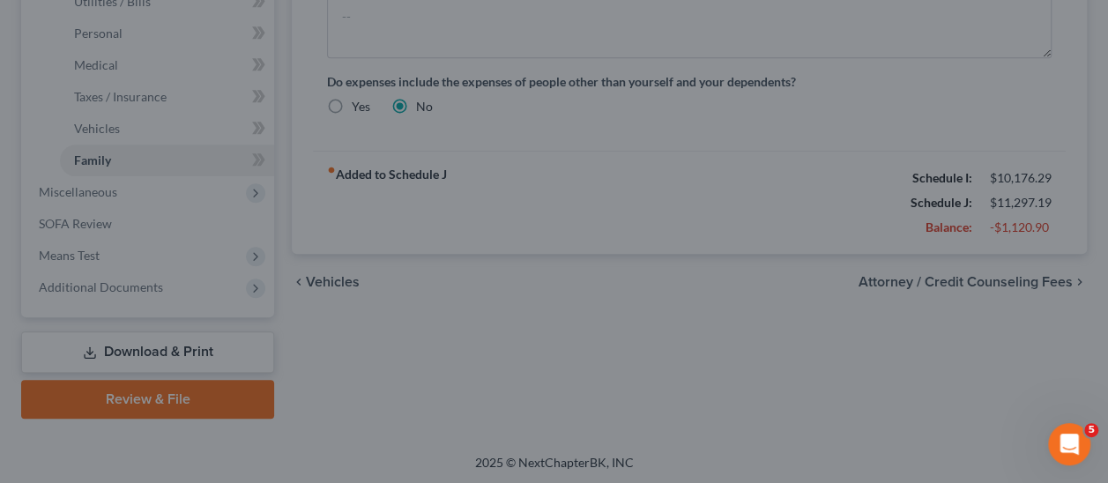
type input "10.00"
type input "1,079.00"
select select "0"
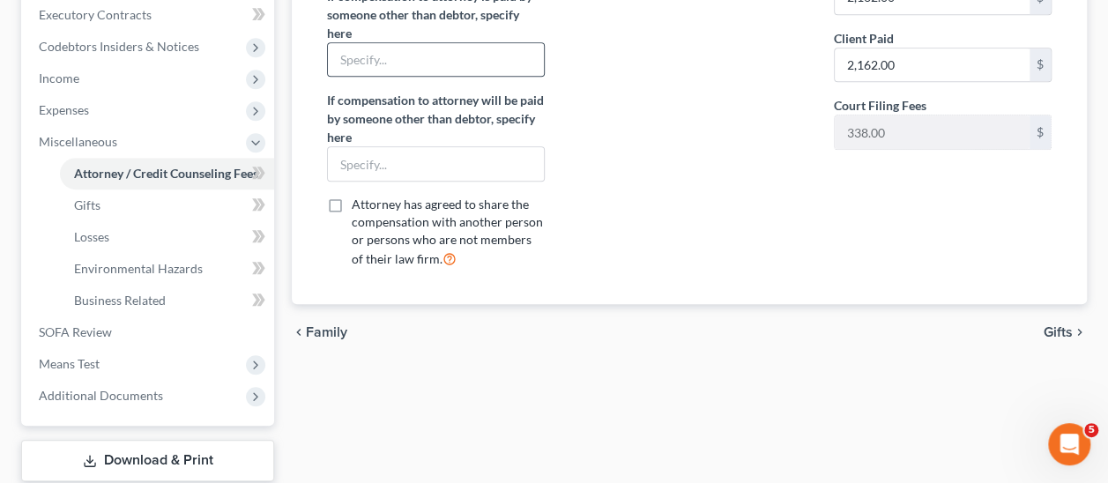
scroll to position [529, 0]
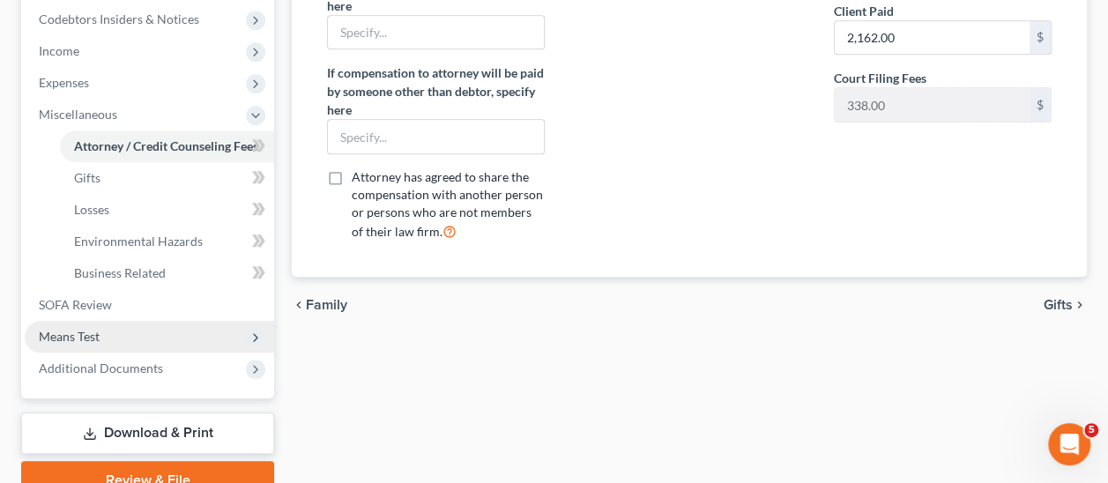
click at [83, 331] on span "Means Test" at bounding box center [69, 336] width 61 height 15
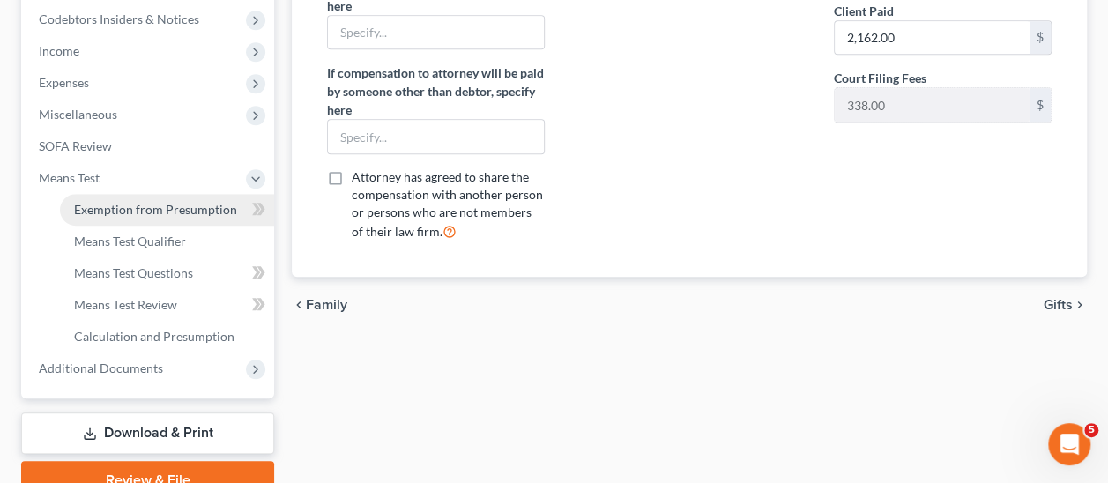
click at [158, 209] on span "Exemption from Presumption" at bounding box center [155, 209] width 163 height 15
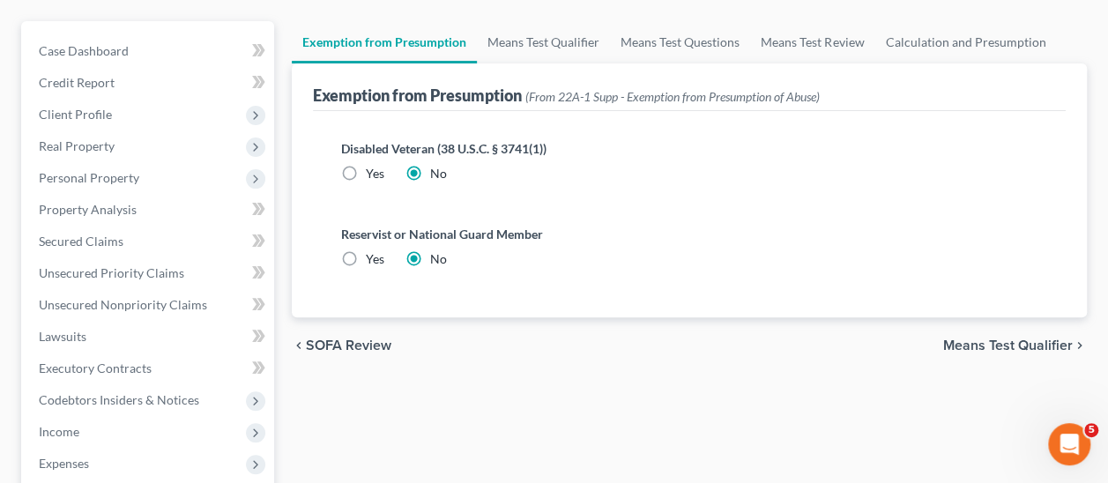
scroll to position [176, 0]
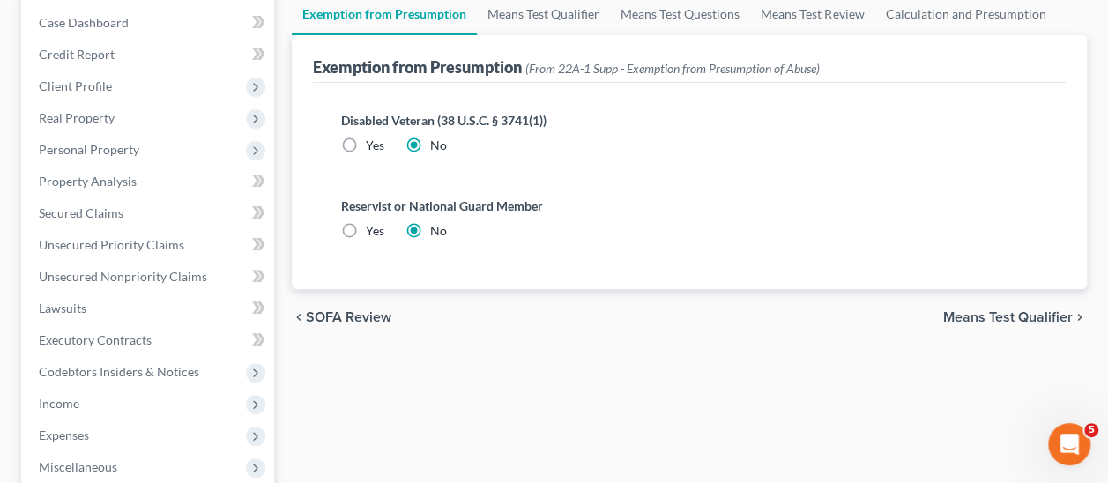
click at [1007, 318] on span "Means Test Qualifier" at bounding box center [1009, 317] width 130 height 14
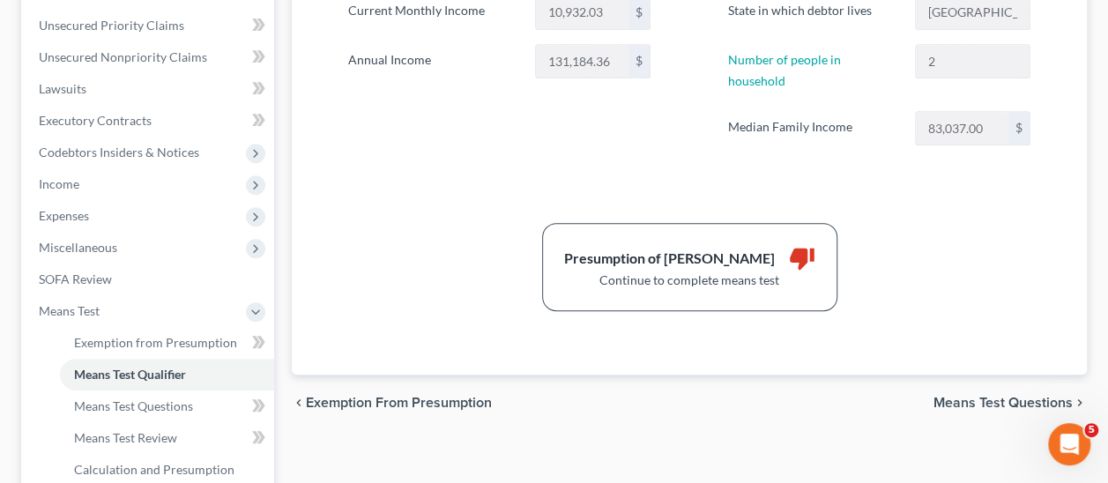
scroll to position [441, 0]
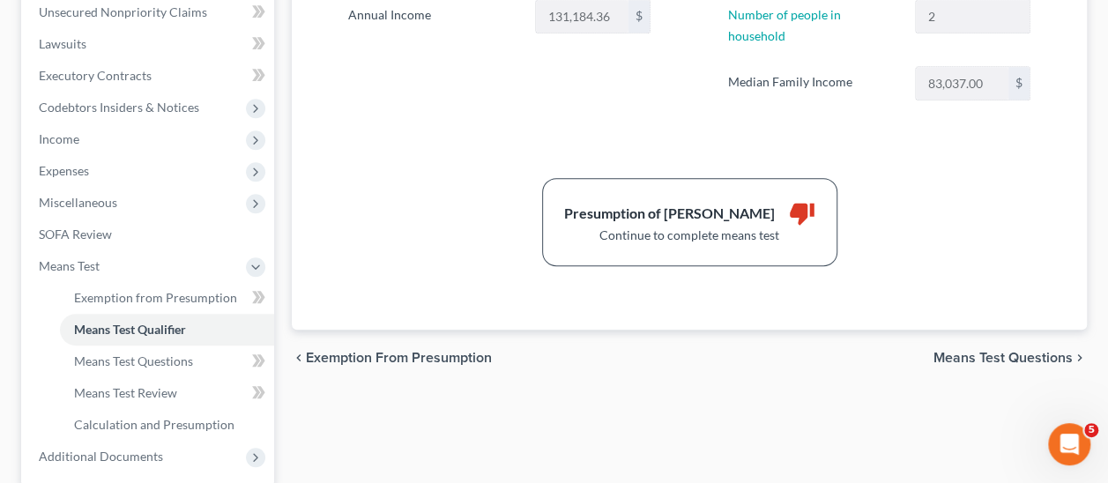
click at [1016, 351] on span "Means Test Questions" at bounding box center [1003, 358] width 139 height 14
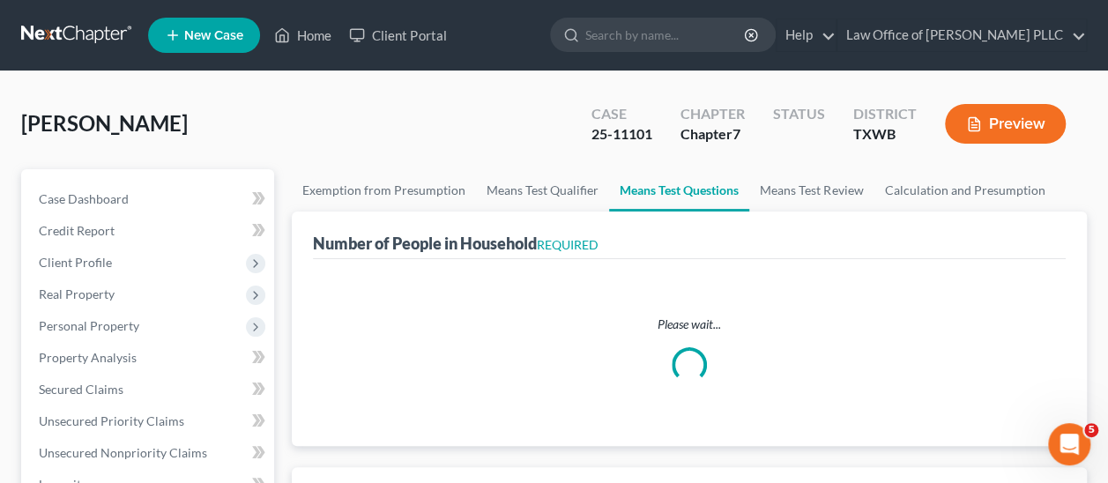
select select "0"
select select "60"
select select "1"
select select "60"
select select "0"
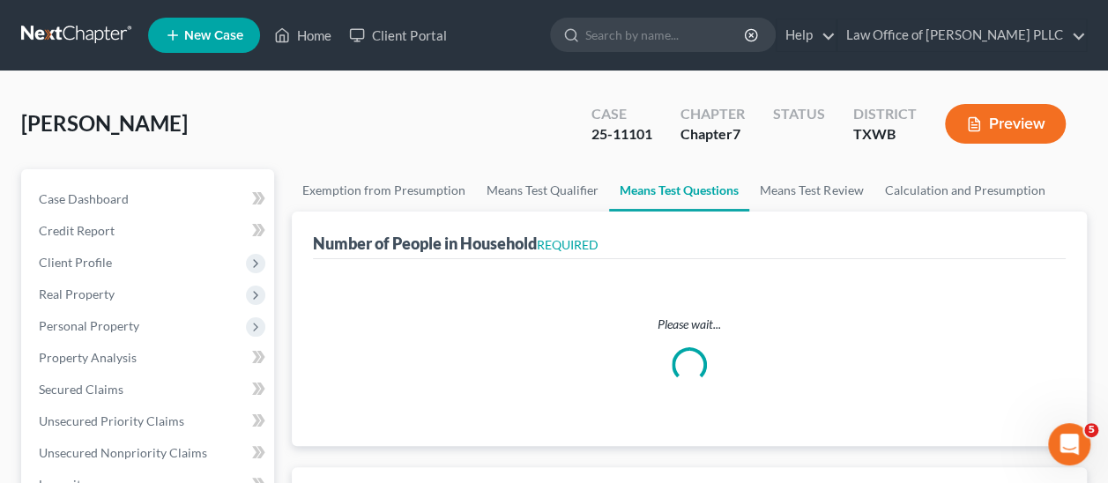
select select "2"
select select "1"
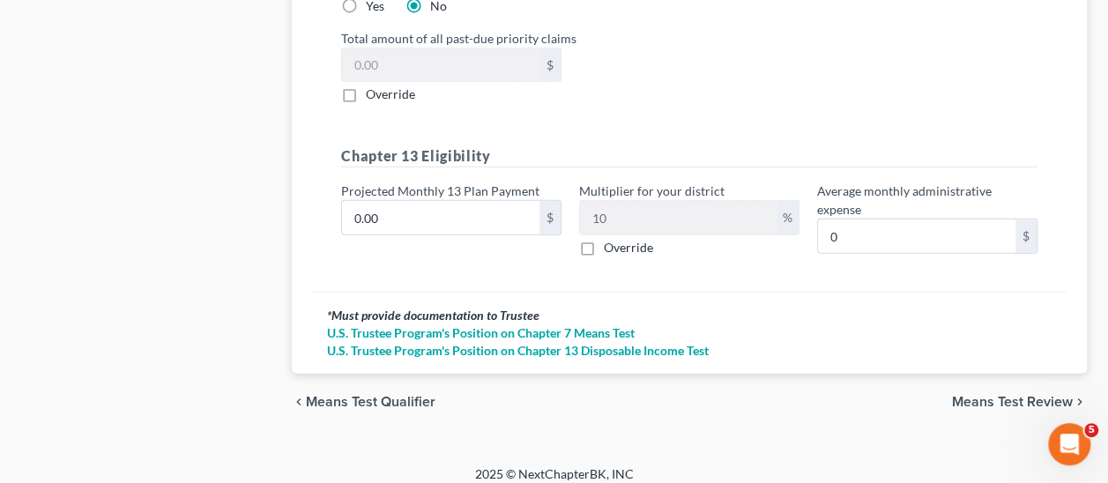
scroll to position [2257, 0]
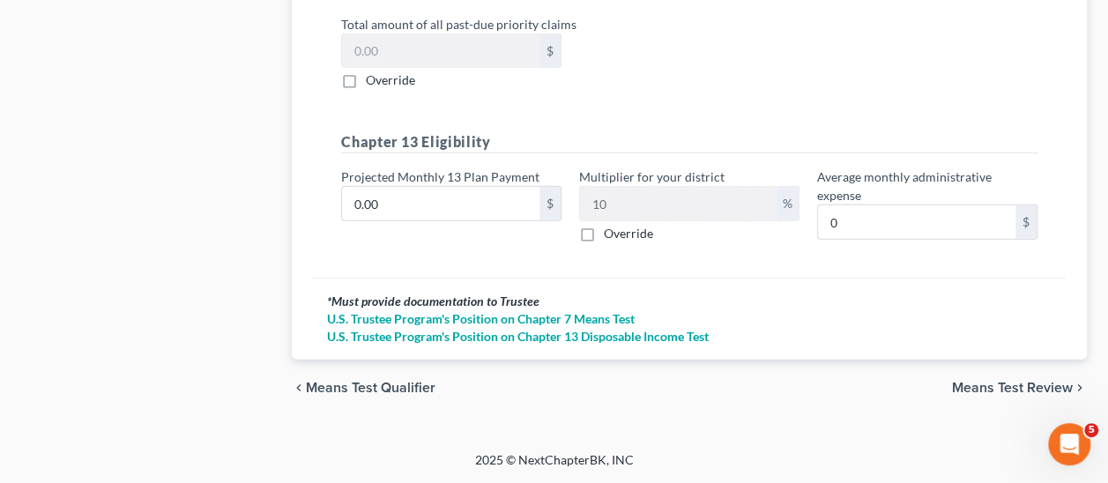
click at [1018, 388] on span "Means Test Review" at bounding box center [1012, 388] width 121 height 14
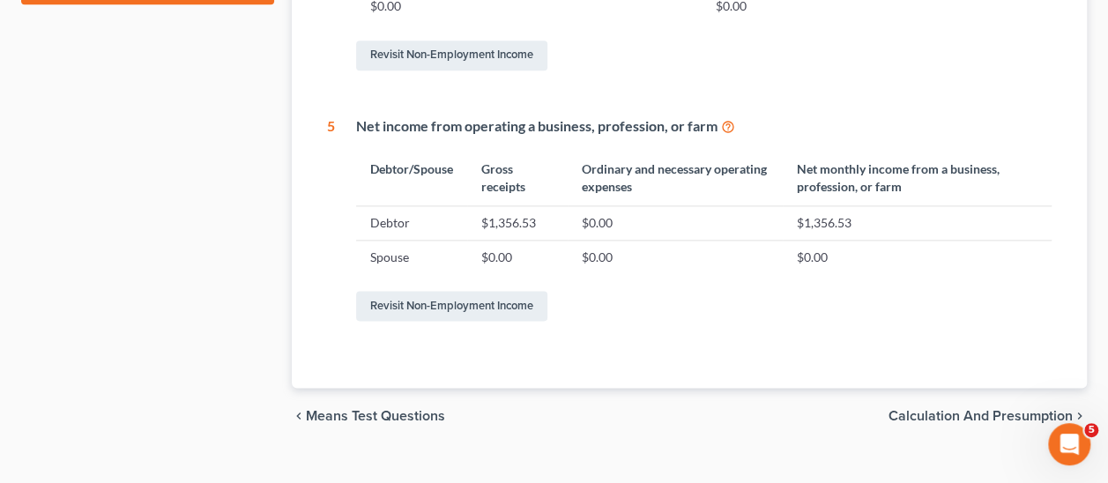
scroll to position [1051, 0]
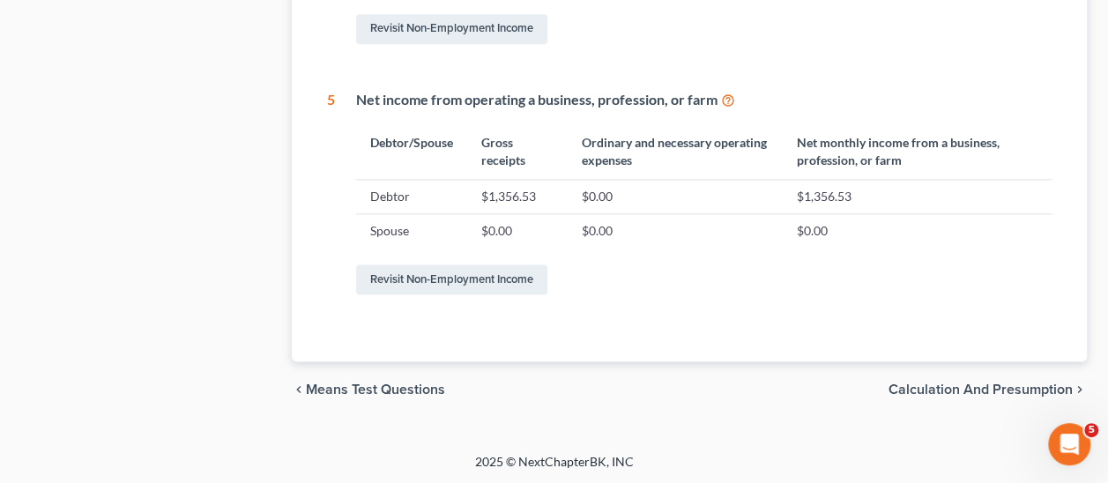
click at [956, 387] on span "Calculation and Presumption" at bounding box center [981, 390] width 184 height 14
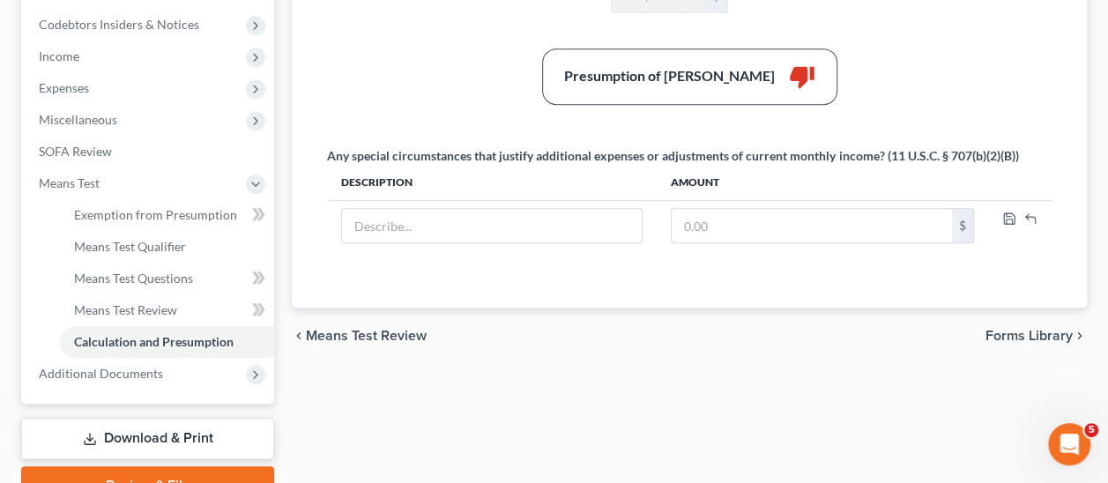
scroll to position [610, 0]
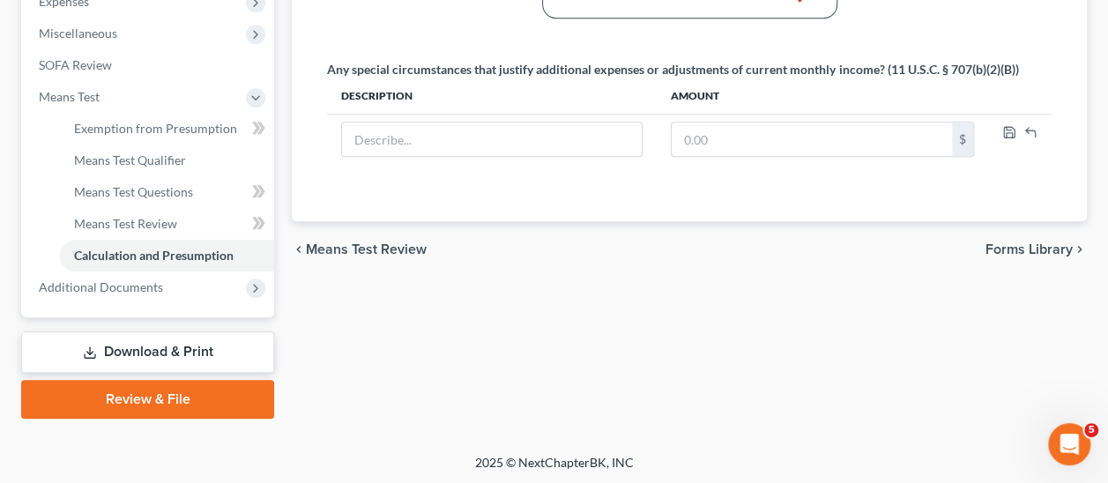
click at [1021, 242] on span "Forms Library" at bounding box center [1029, 249] width 87 height 14
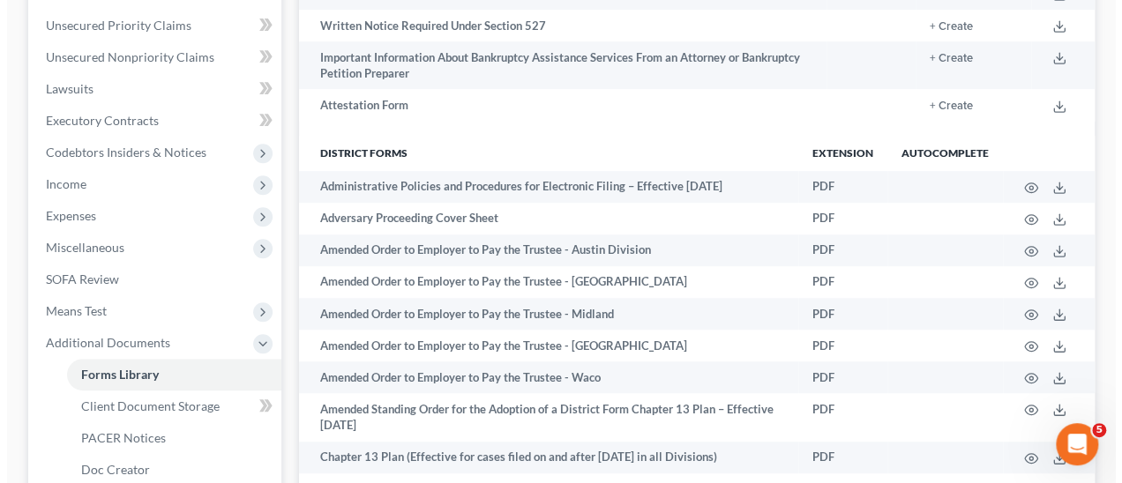
scroll to position [88, 0]
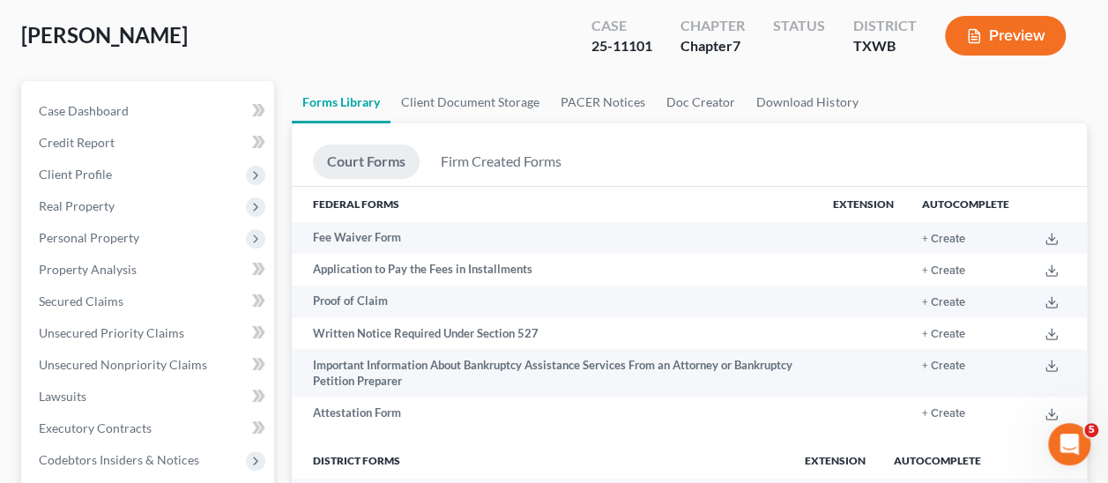
click at [1033, 33] on button "Preview" at bounding box center [1005, 36] width 121 height 40
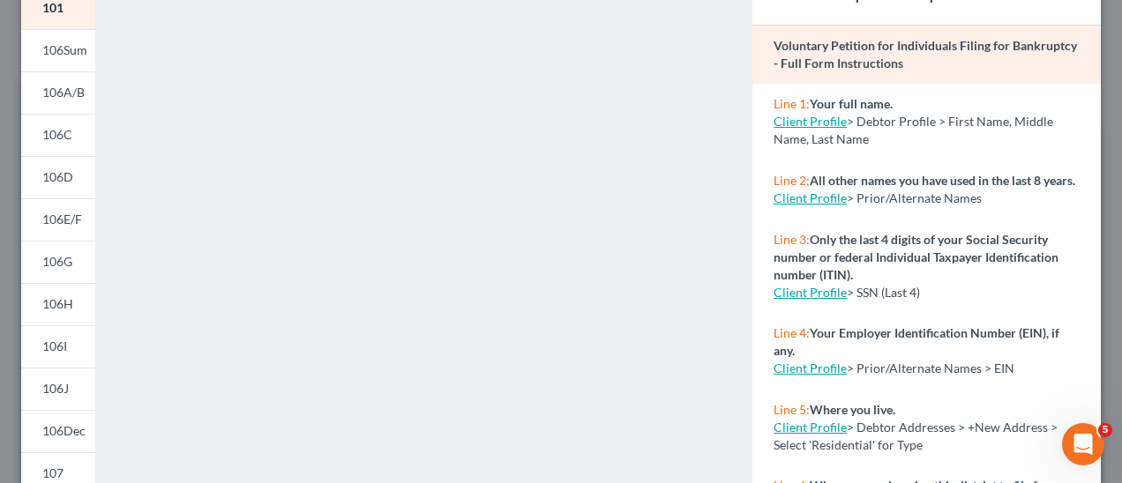
scroll to position [511, 0]
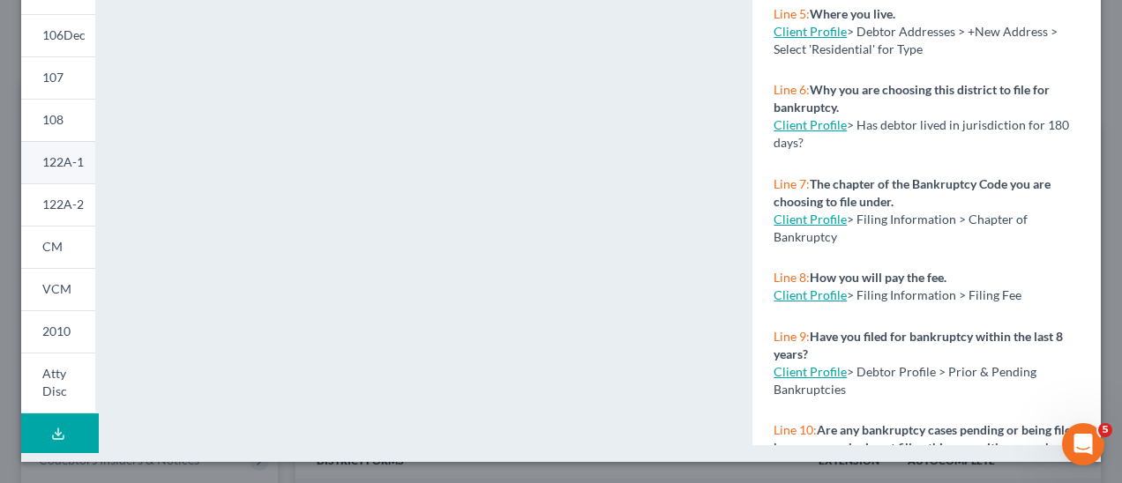
click at [64, 162] on span "122A-1" at bounding box center [62, 161] width 41 height 15
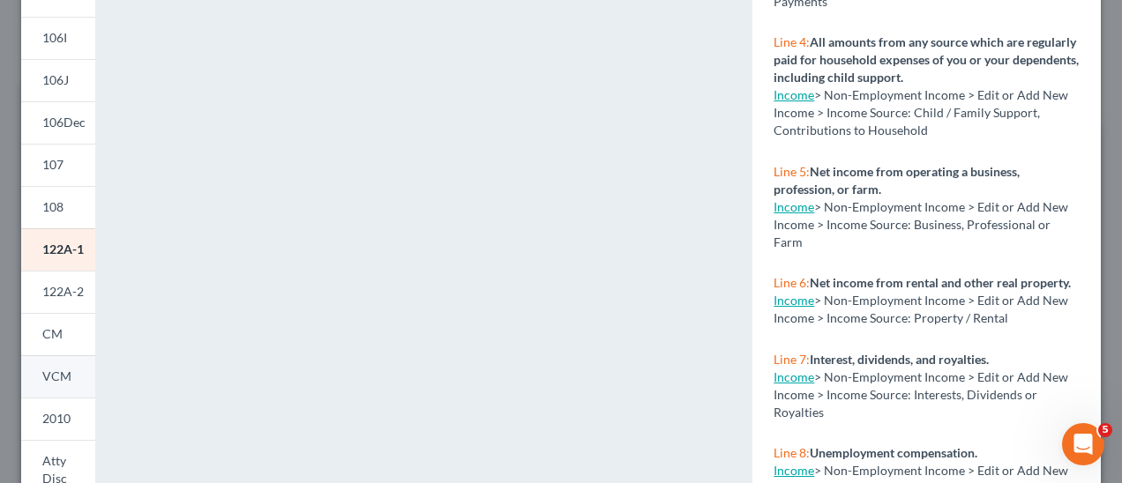
scroll to position [441, 0]
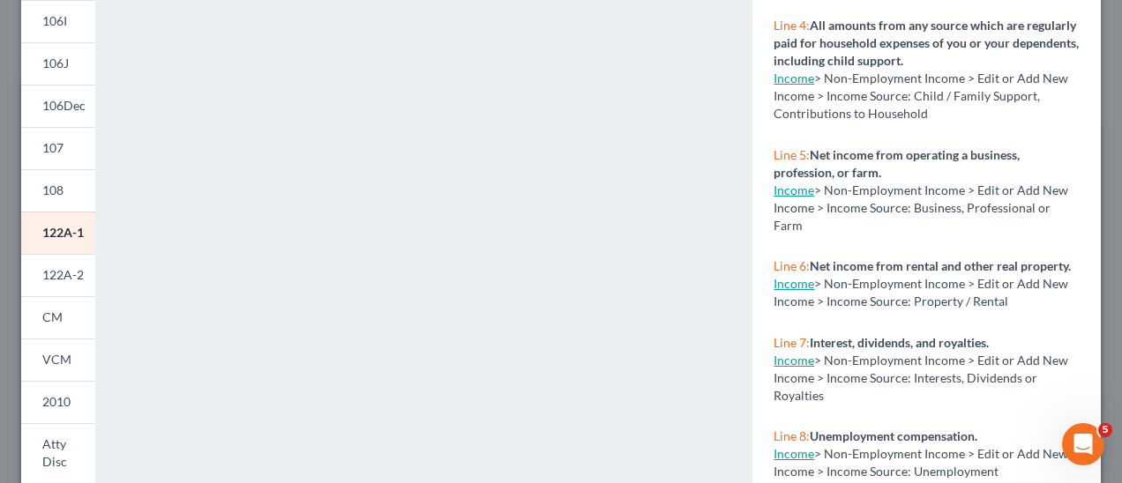
drag, startPoint x: 70, startPoint y: 267, endPoint x: 104, endPoint y: 304, distance: 50.5
click at [70, 267] on span "122A-2" at bounding box center [62, 274] width 41 height 15
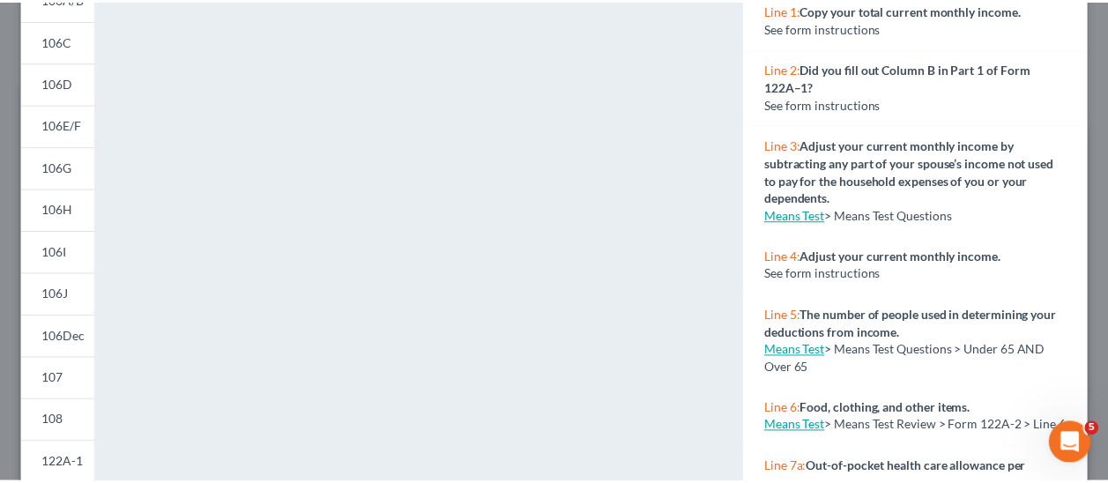
scroll to position [0, 0]
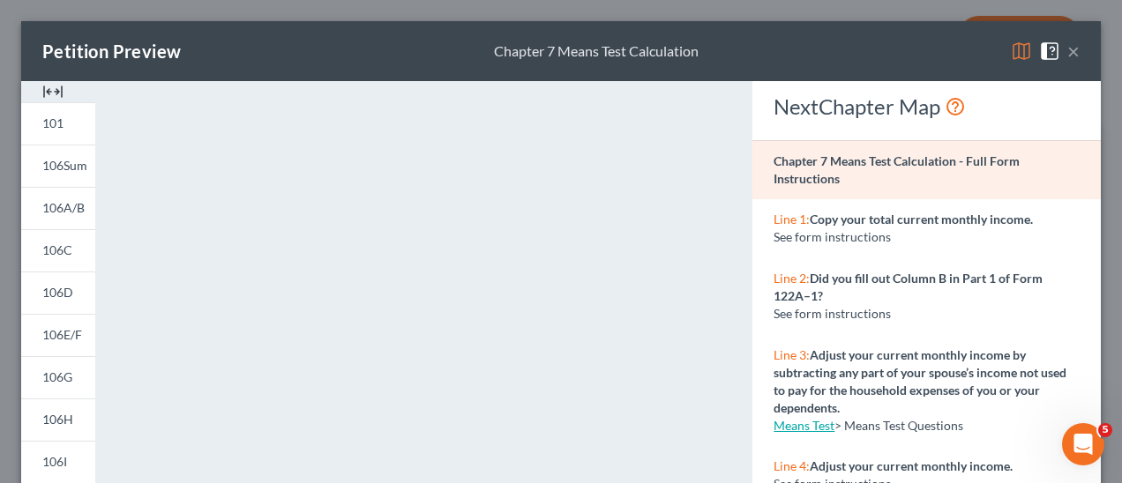
click at [1067, 56] on div "Petition Preview Chapter 7 Means Test Calculation ×" at bounding box center [560, 51] width 1079 height 60
click at [1067, 52] on button "×" at bounding box center [1073, 51] width 12 height 21
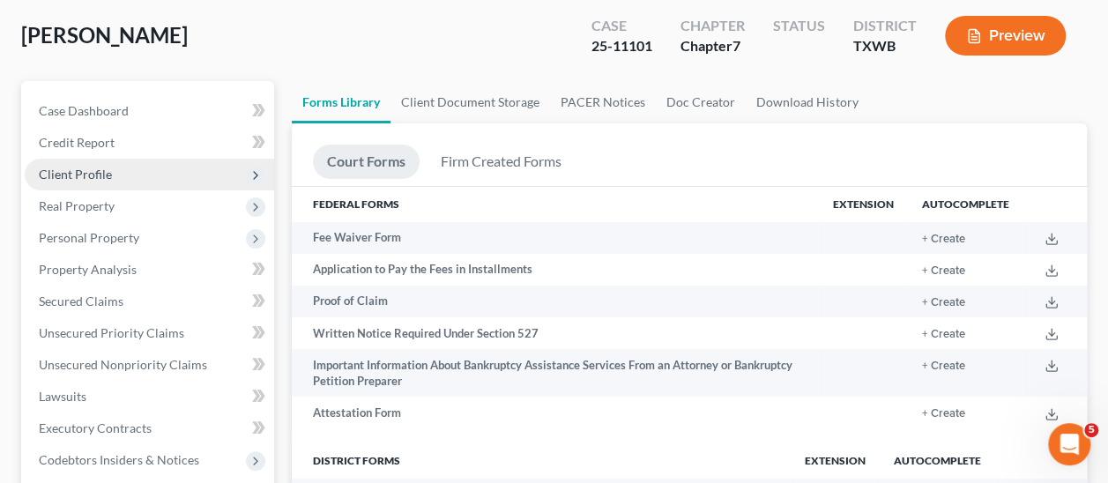
click at [104, 179] on span "Client Profile" at bounding box center [75, 174] width 73 height 15
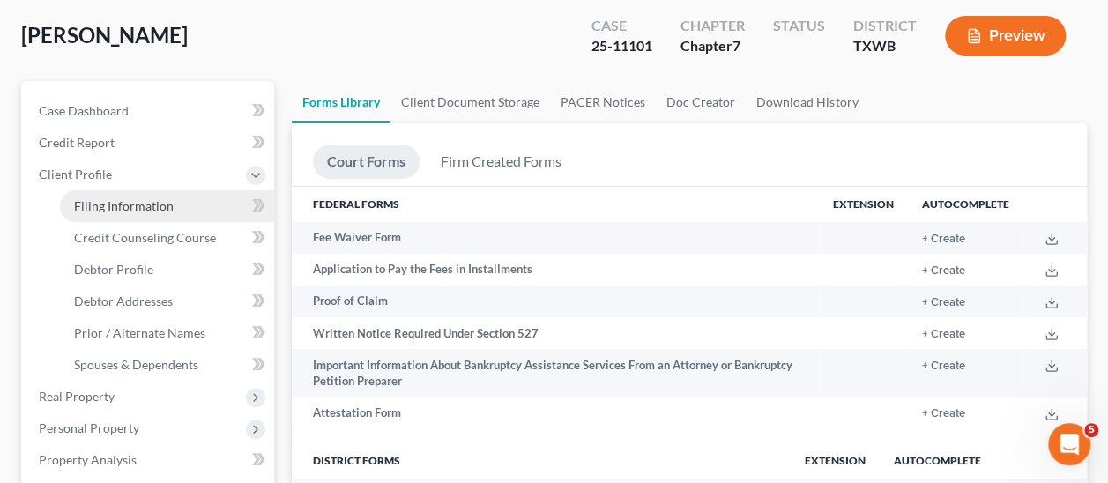
click at [108, 197] on link "Filing Information" at bounding box center [167, 206] width 214 height 32
select select "1"
select select "0"
select select "45"
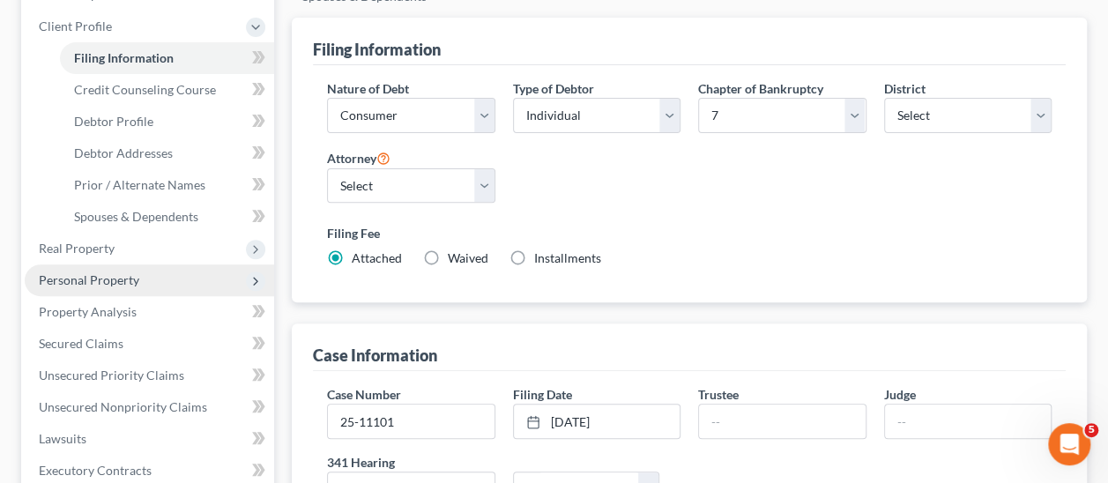
scroll to position [235, 0]
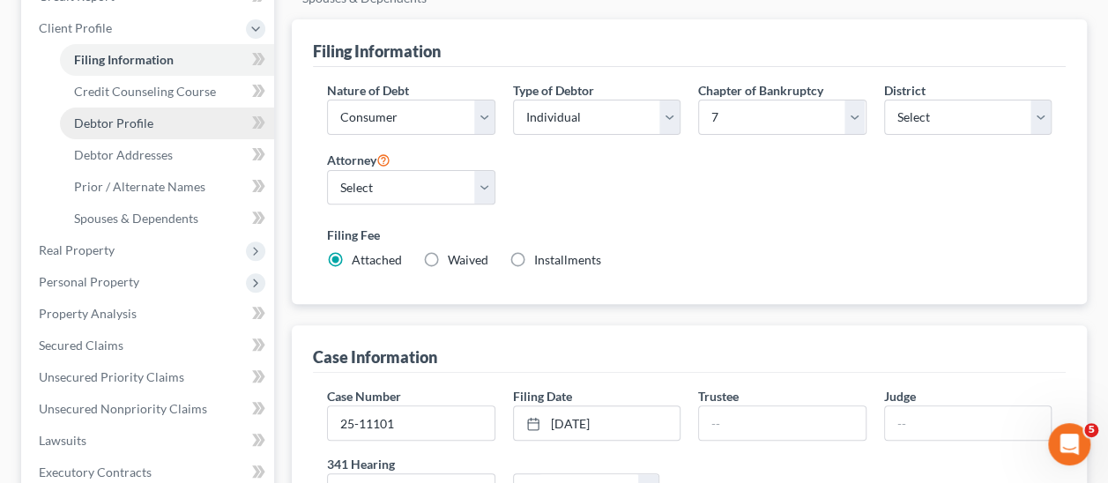
click at [138, 120] on span "Debtor Profile" at bounding box center [113, 123] width 79 height 15
select select "1"
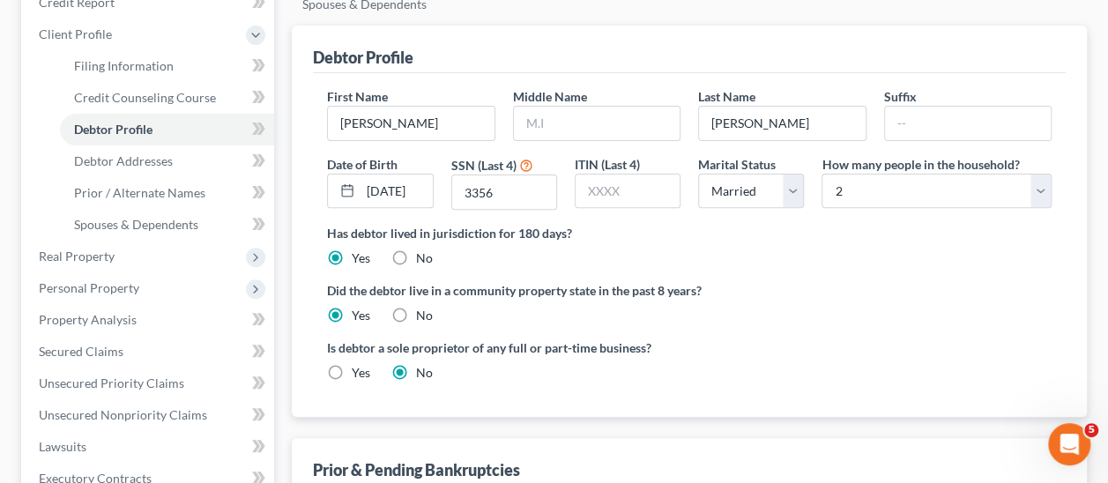
scroll to position [265, 0]
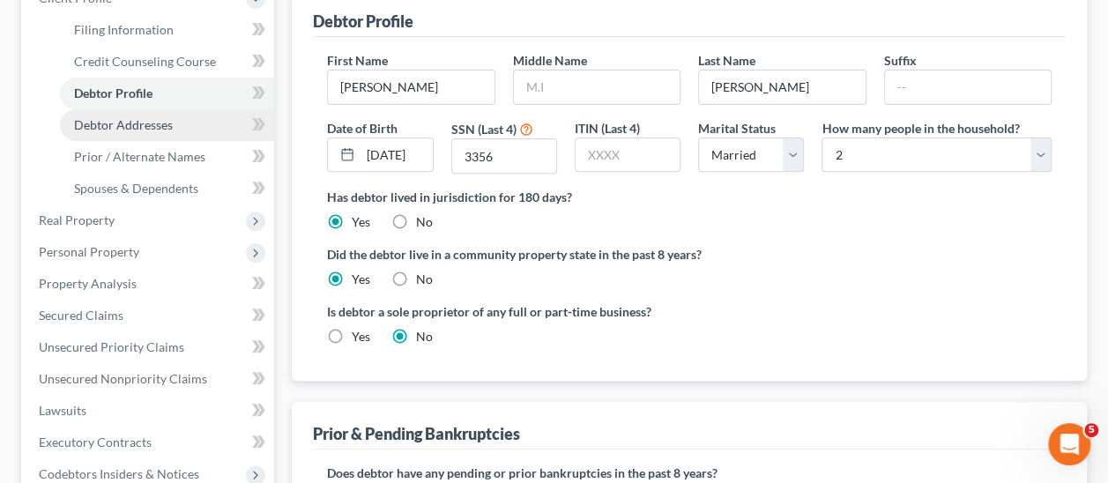
click at [116, 117] on span "Debtor Addresses" at bounding box center [123, 124] width 99 height 15
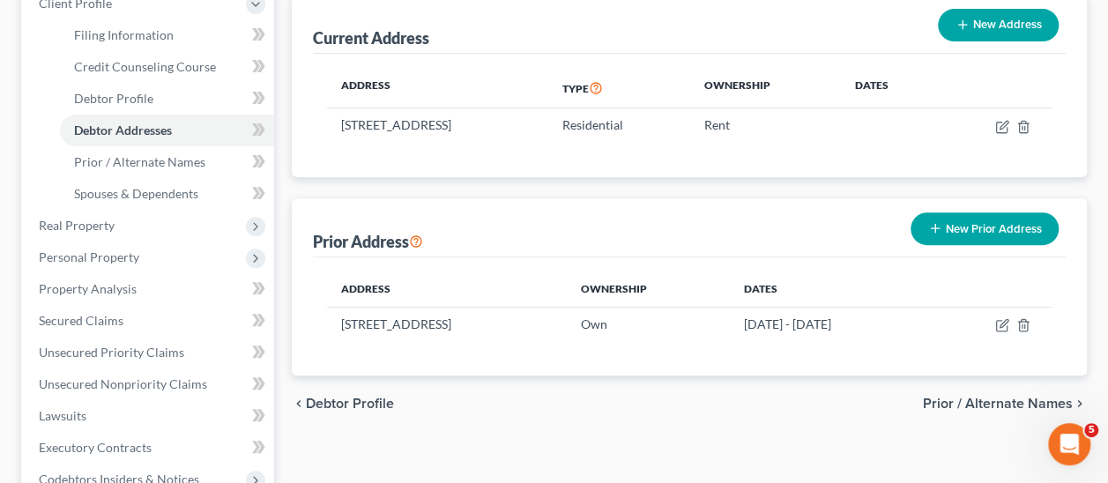
scroll to position [265, 0]
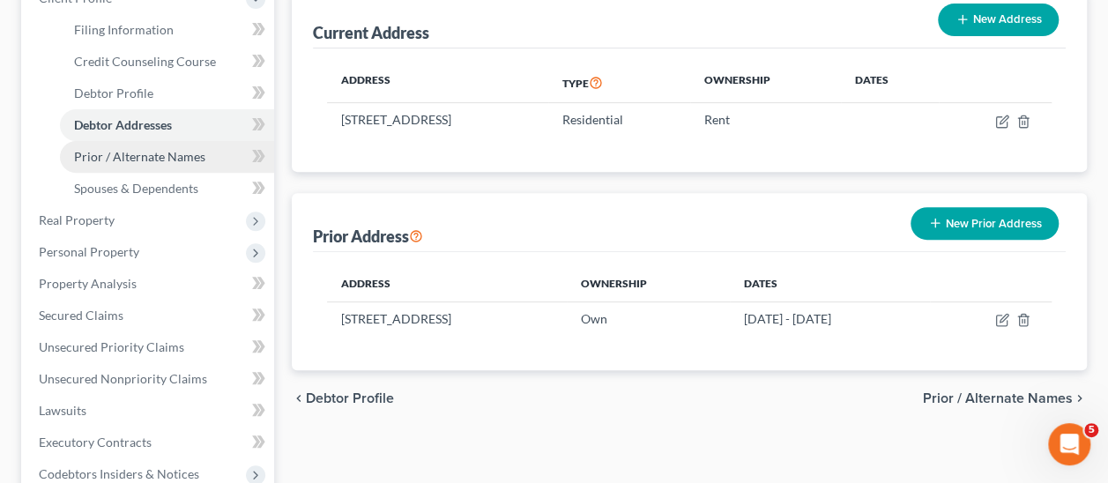
click at [152, 159] on span "Prior / Alternate Names" at bounding box center [139, 156] width 131 height 15
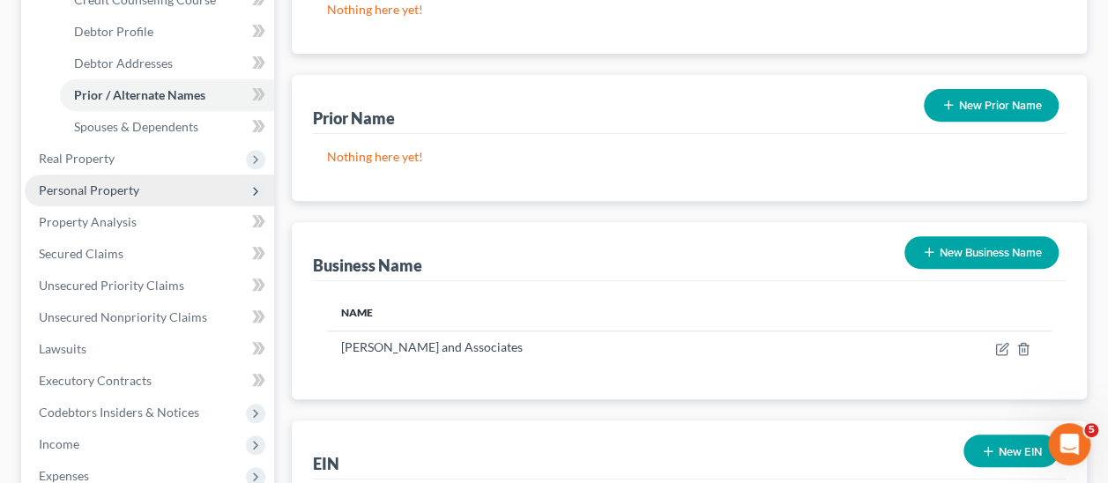
scroll to position [265, 0]
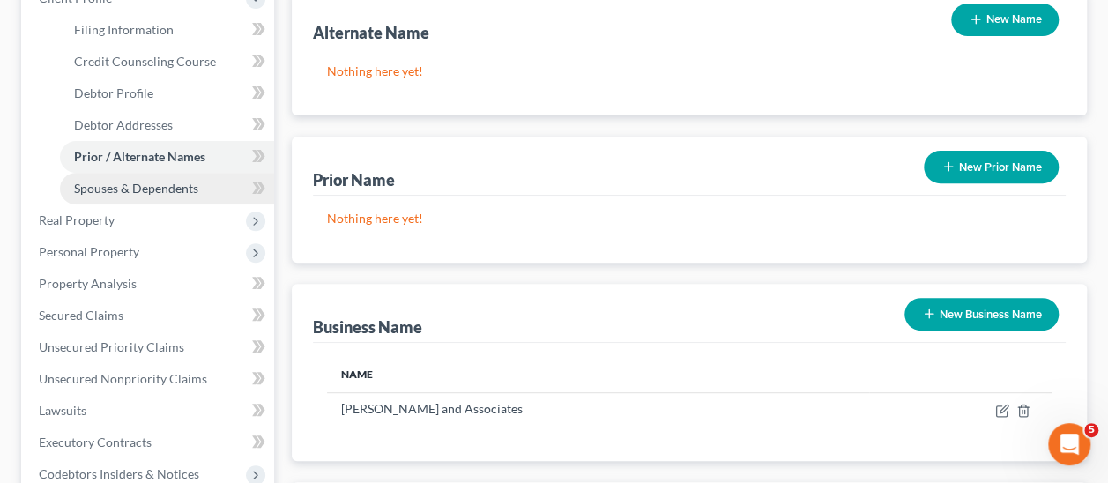
click at [143, 186] on span "Spouses & Dependents" at bounding box center [136, 188] width 124 height 15
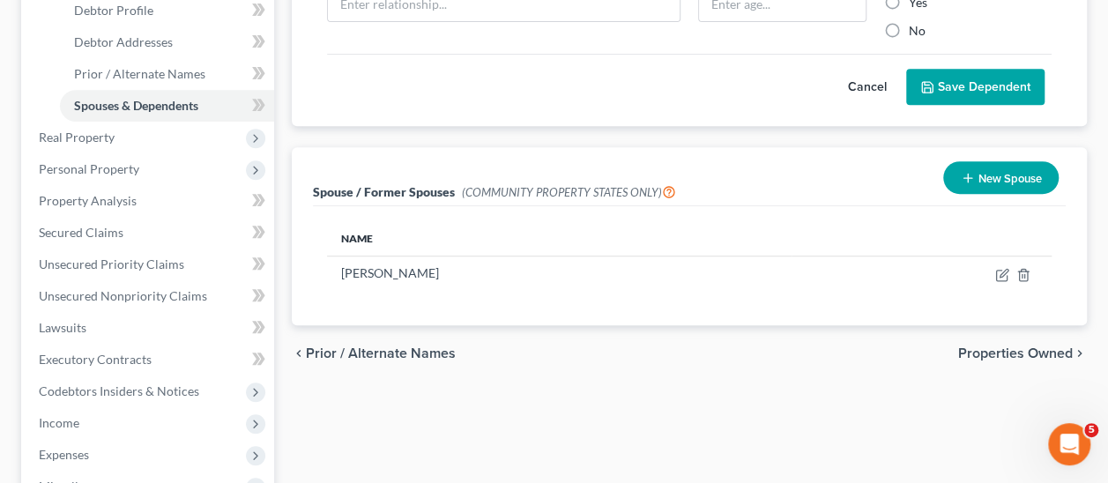
scroll to position [353, 0]
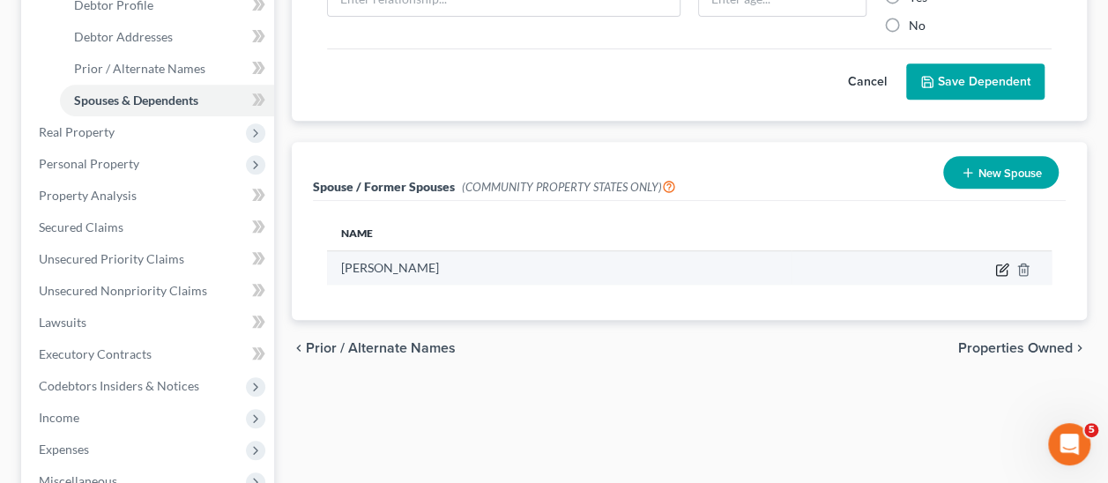
click at [1004, 263] on icon "button" at bounding box center [1003, 270] width 14 height 14
select select "8"
select select "45"
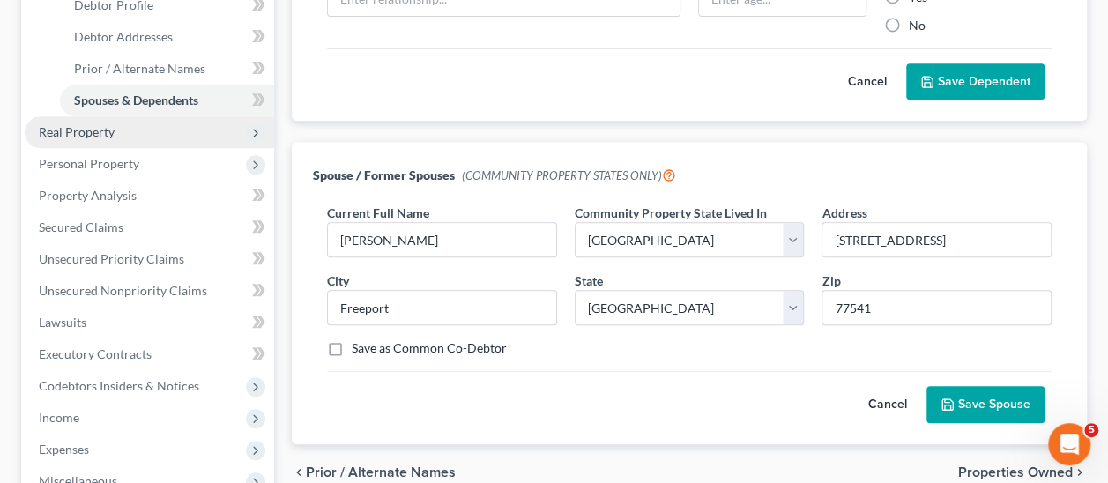
click at [85, 132] on span "Real Property" at bounding box center [77, 131] width 76 height 15
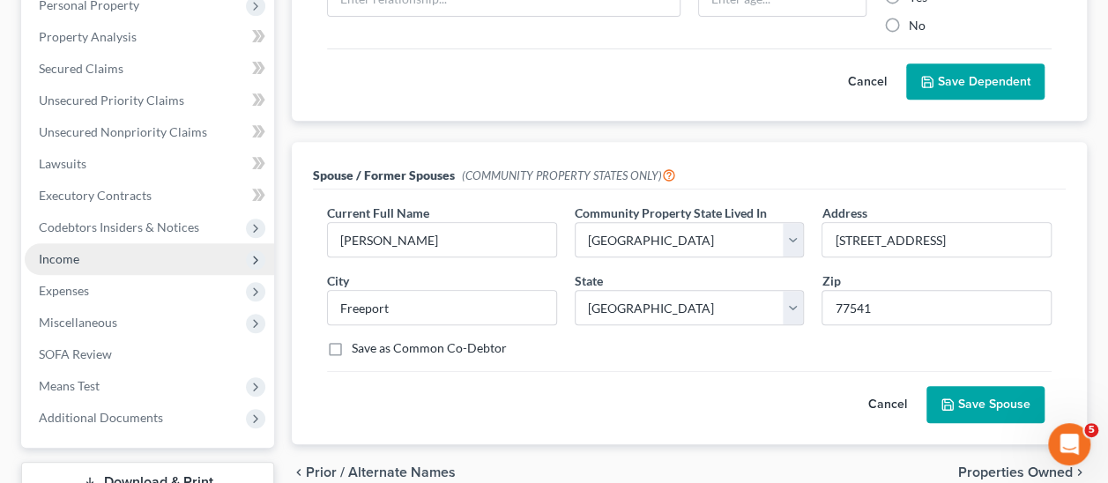
click at [58, 257] on span "Income" at bounding box center [59, 258] width 41 height 15
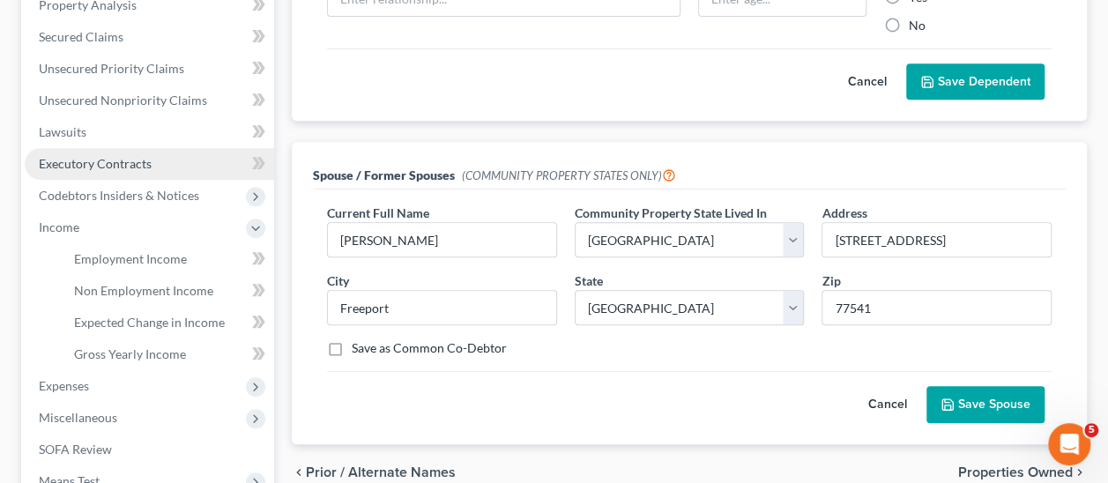
scroll to position [321, 0]
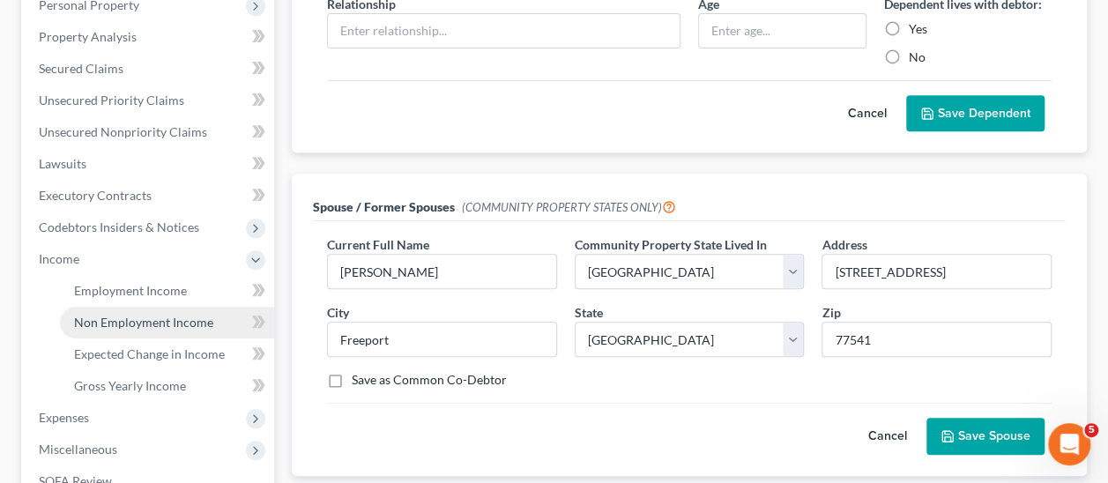
click at [153, 325] on span "Non Employment Income" at bounding box center [143, 322] width 139 height 15
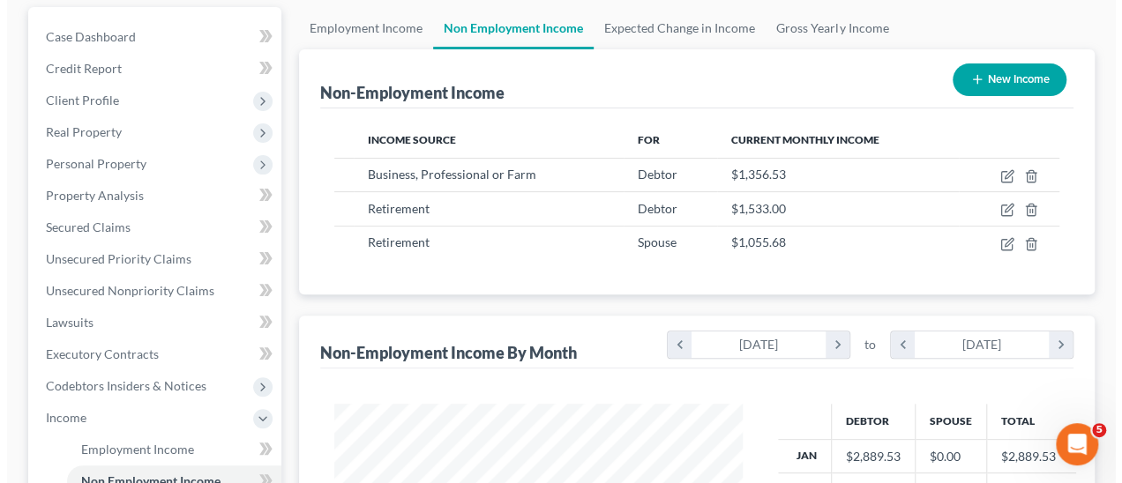
scroll to position [265, 0]
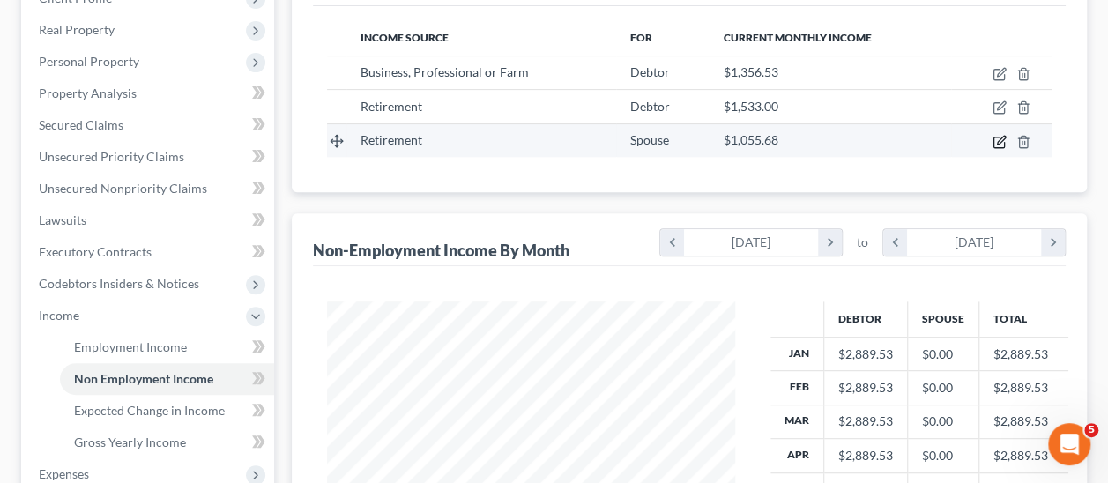
click at [1001, 140] on icon "button" at bounding box center [1001, 140] width 8 height 8
select select "3"
select select "0"
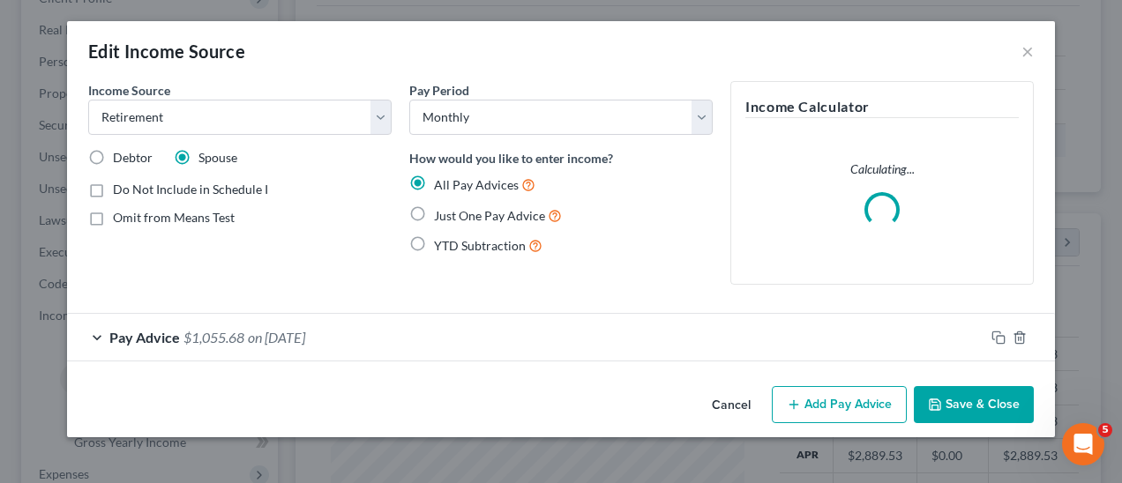
scroll to position [314, 449]
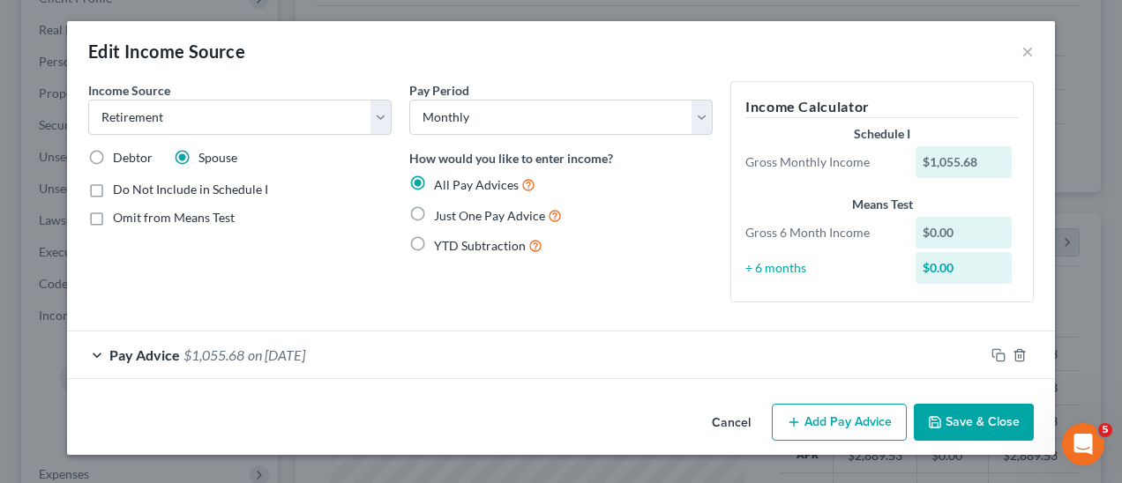
click at [113, 154] on label "Debtor" at bounding box center [133, 158] width 40 height 18
click at [120, 154] on input "Debtor" at bounding box center [125, 154] width 11 height 11
radio input "true"
click at [198, 156] on label "Spouse" at bounding box center [217, 158] width 39 height 18
click at [205, 156] on input "Spouse" at bounding box center [210, 154] width 11 height 11
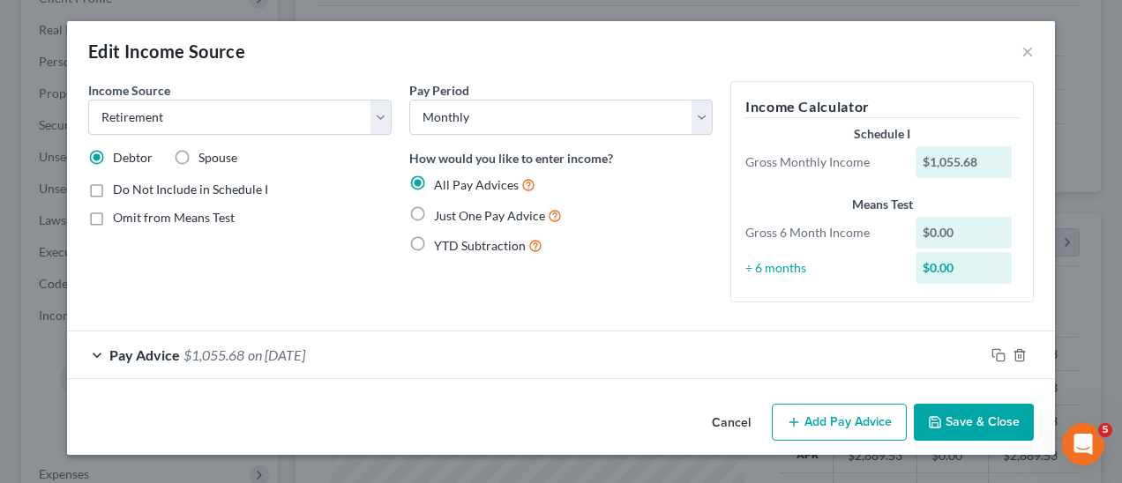
radio input "true"
click at [92, 353] on div "Pay Advice $1,055.68 on [DATE]" at bounding box center [525, 355] width 917 height 47
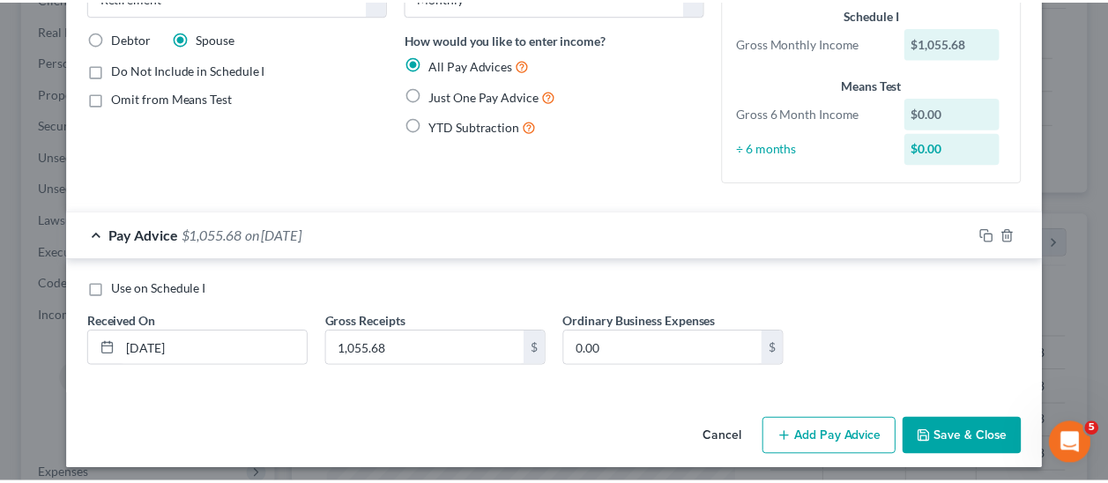
scroll to position [125, 0]
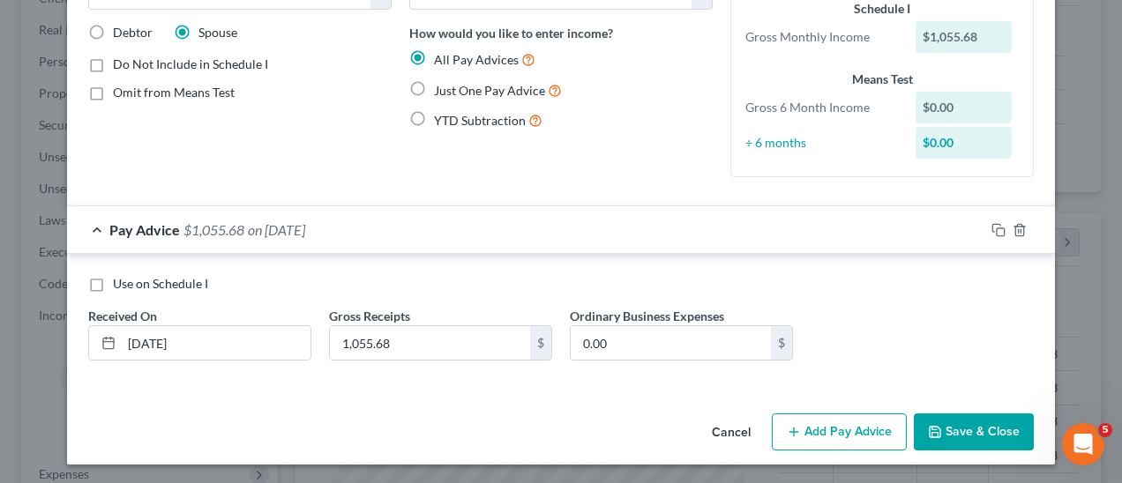
click at [721, 433] on button "Cancel" at bounding box center [731, 432] width 67 height 35
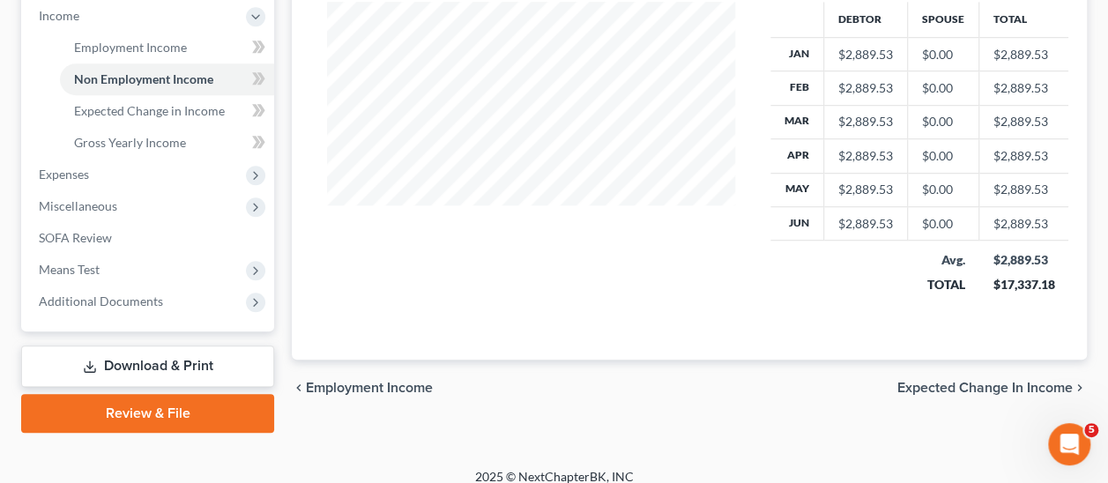
scroll to position [578, 0]
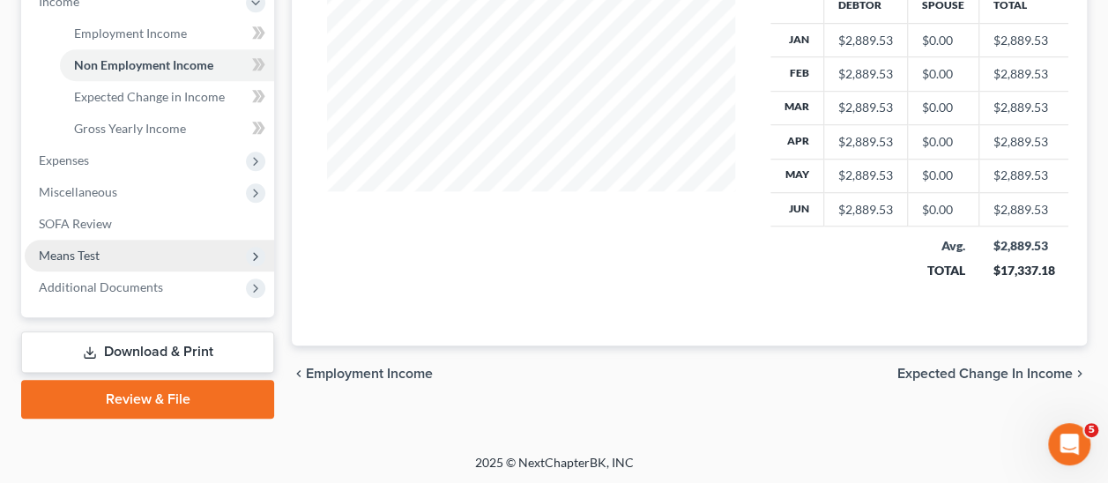
click at [71, 260] on span "Means Test" at bounding box center [69, 255] width 61 height 15
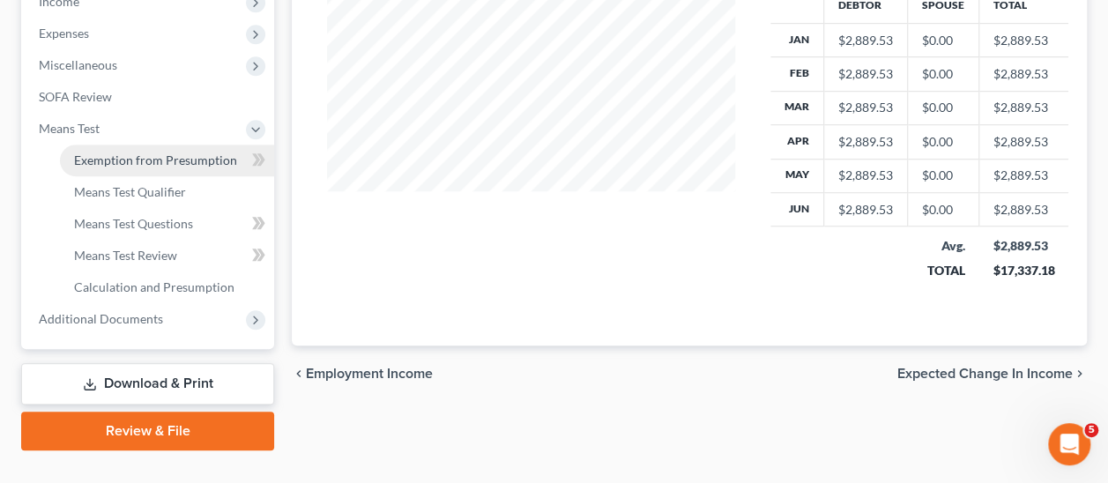
click at [172, 158] on span "Exemption from Presumption" at bounding box center [155, 160] width 163 height 15
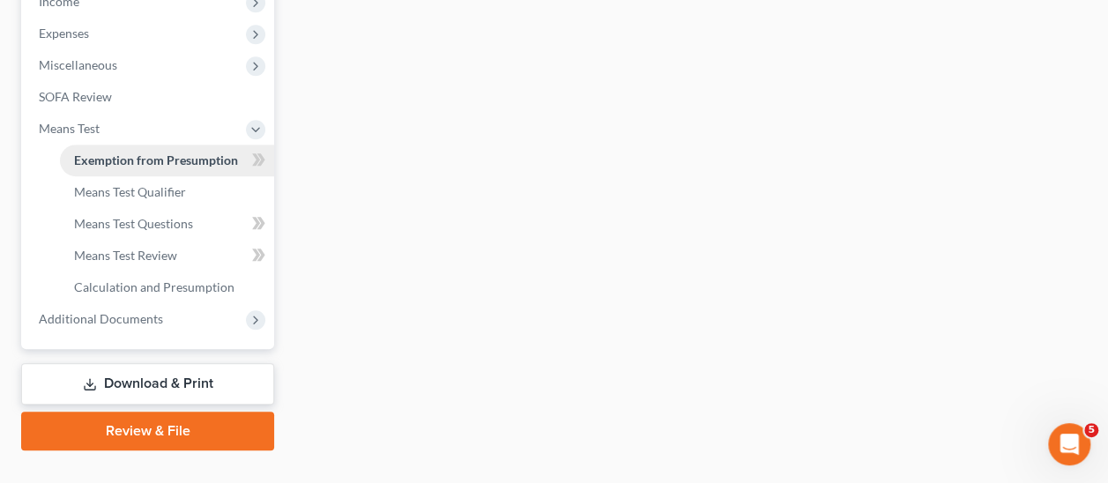
radio input "true"
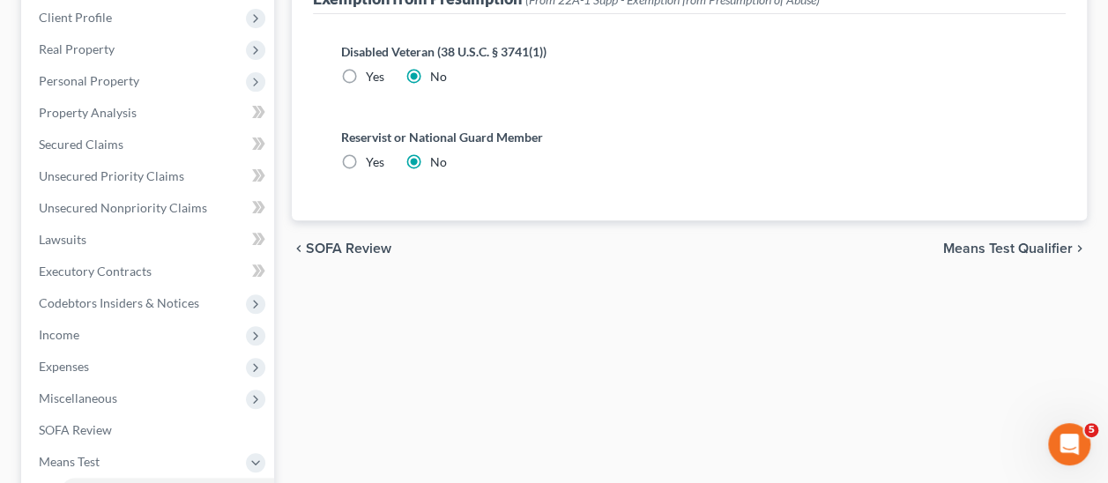
scroll to position [265, 0]
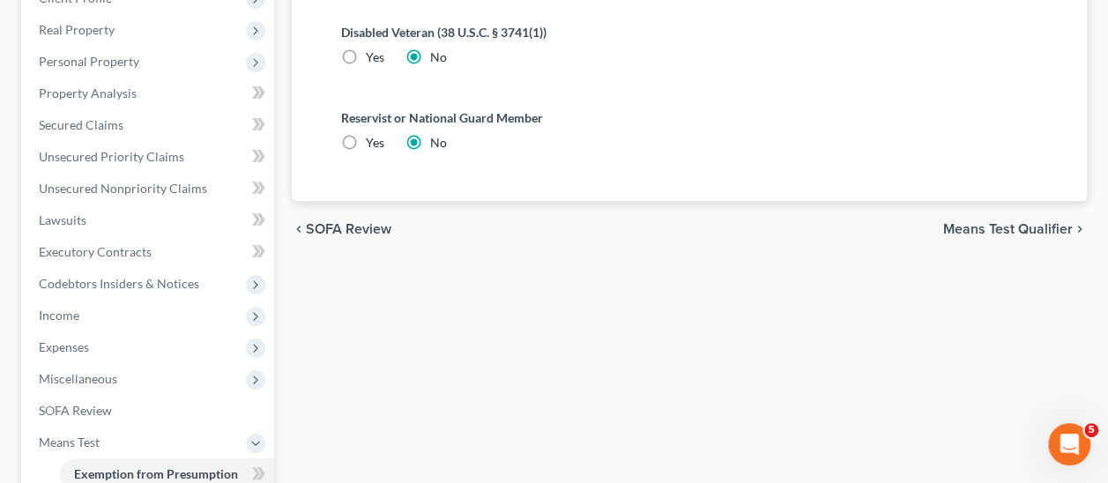
click at [993, 232] on span "Means Test Qualifier" at bounding box center [1009, 229] width 130 height 14
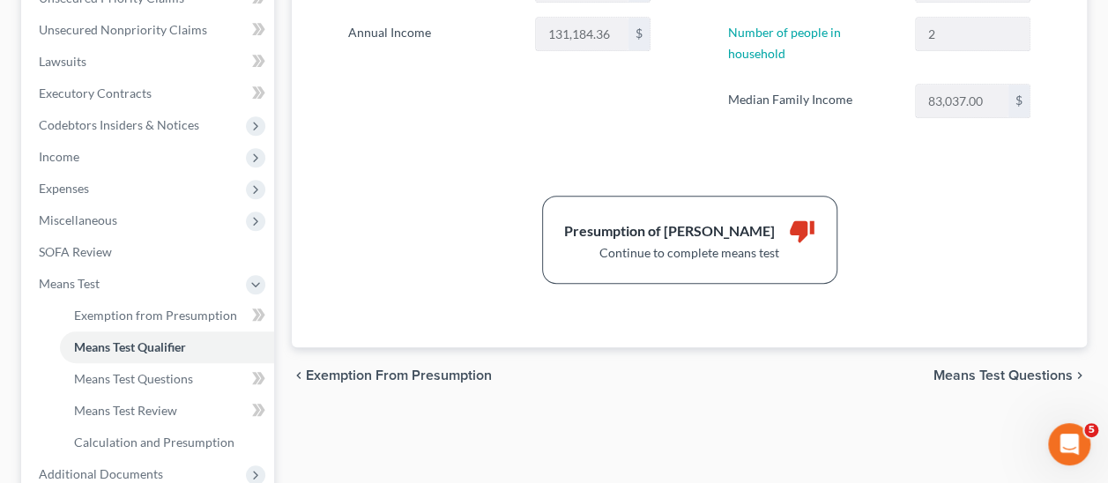
scroll to position [441, 0]
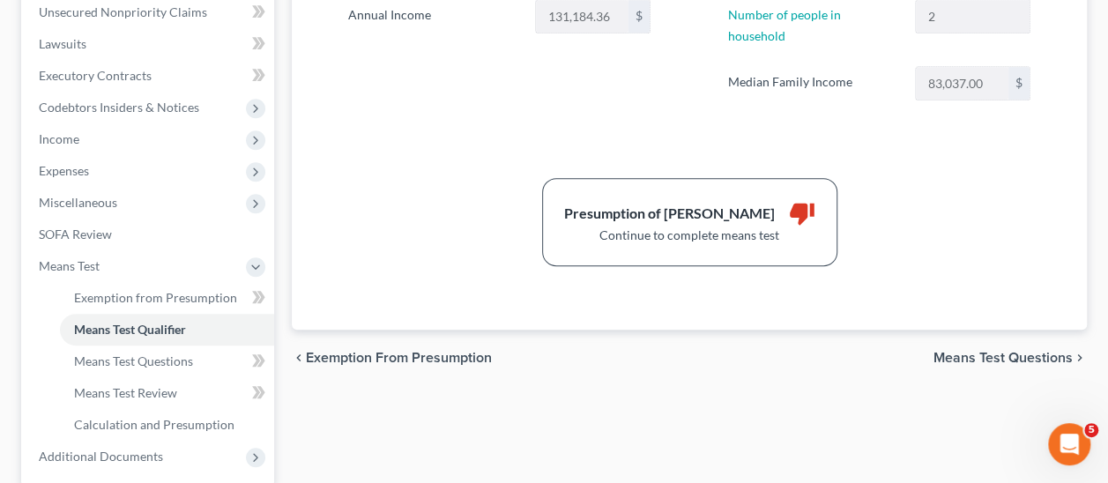
click at [1011, 351] on span "Means Test Questions" at bounding box center [1003, 358] width 139 height 14
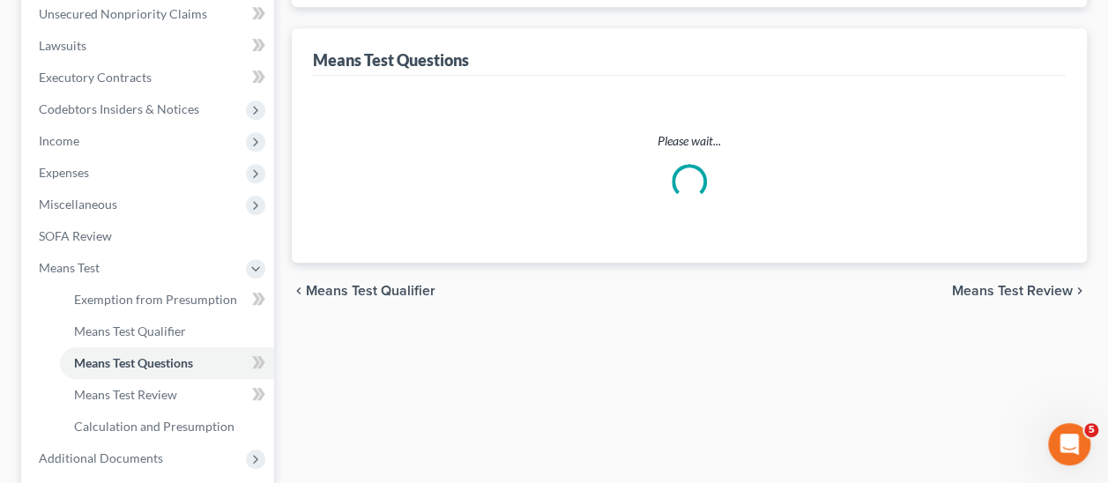
select select "0"
select select "60"
select select "1"
select select "60"
select select "0"
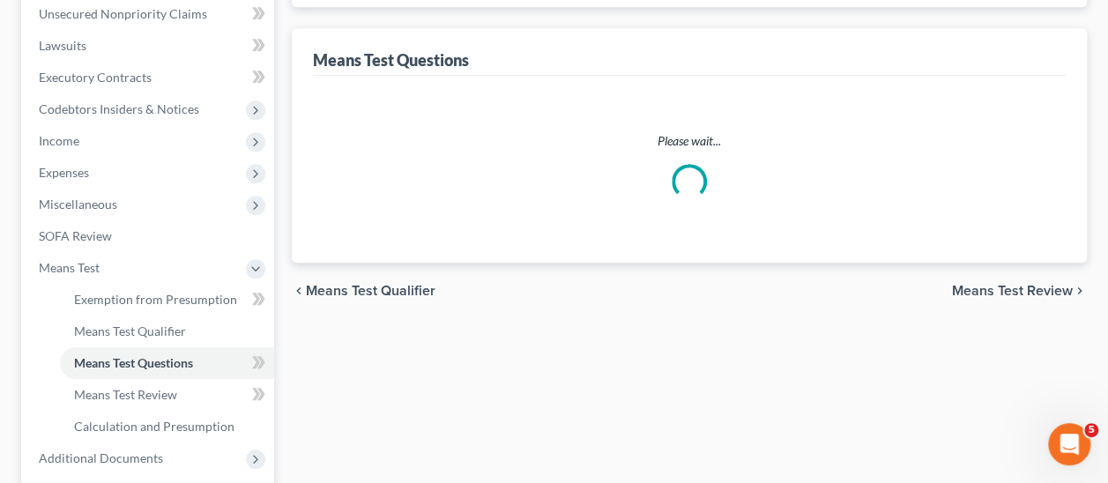
select select "2"
select select "1"
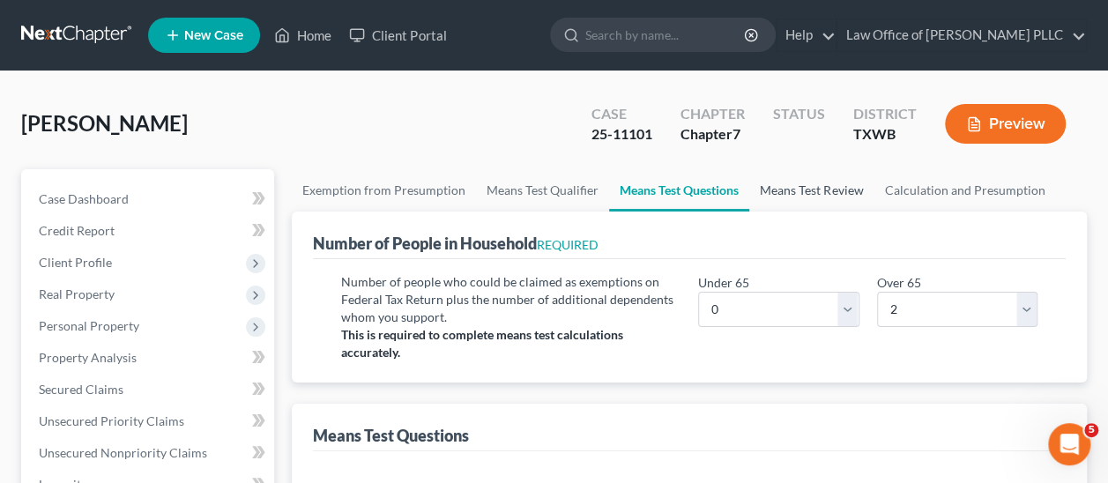
click at [825, 186] on link "Means Test Review" at bounding box center [812, 190] width 124 height 42
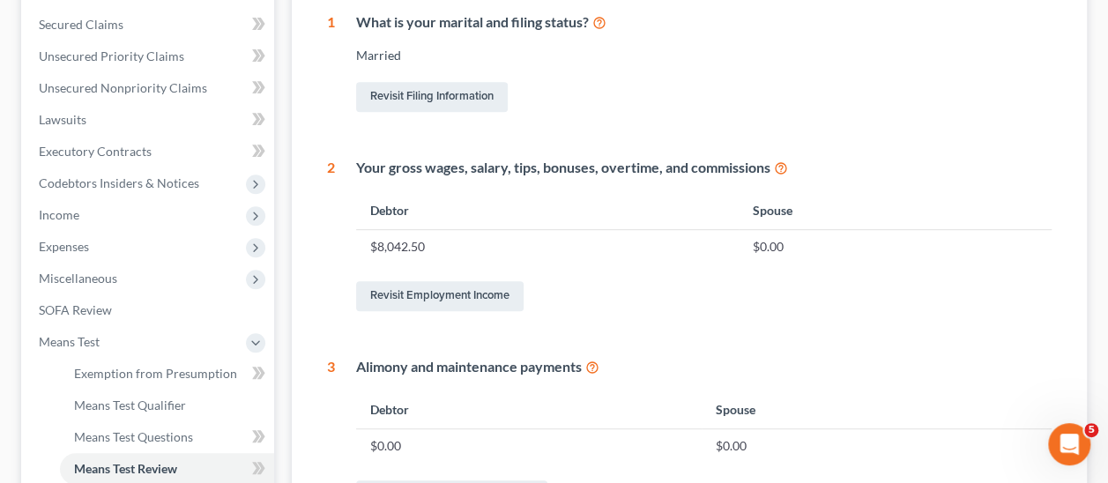
scroll to position [265, 0]
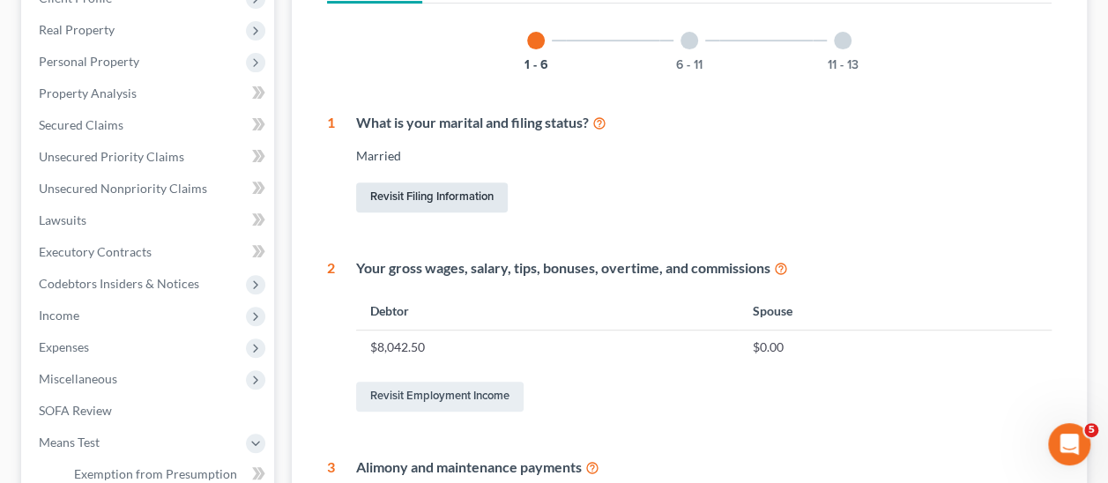
click at [447, 193] on link "Revisit Filing Information" at bounding box center [432, 198] width 152 height 30
select select "1"
select select "0"
select select "80"
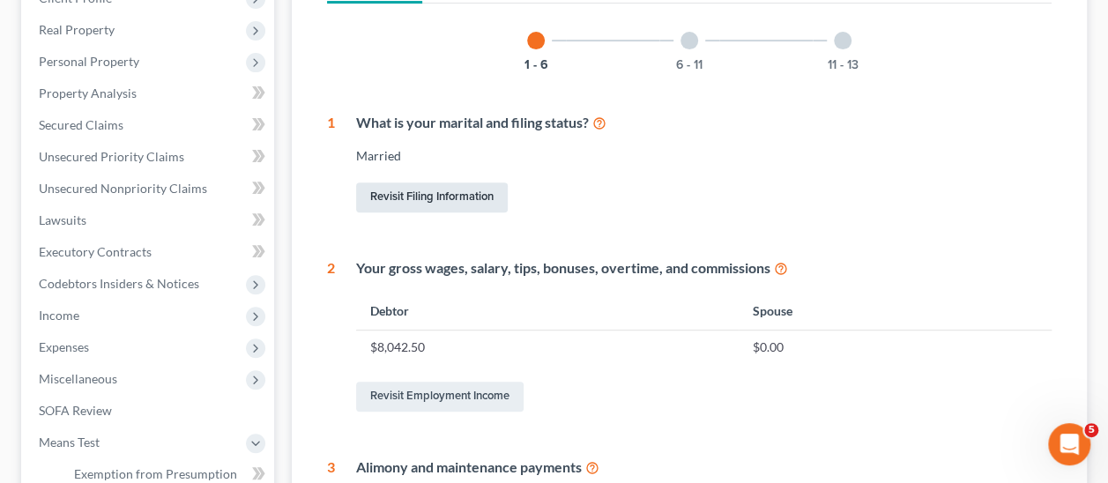
select select "0"
select select "45"
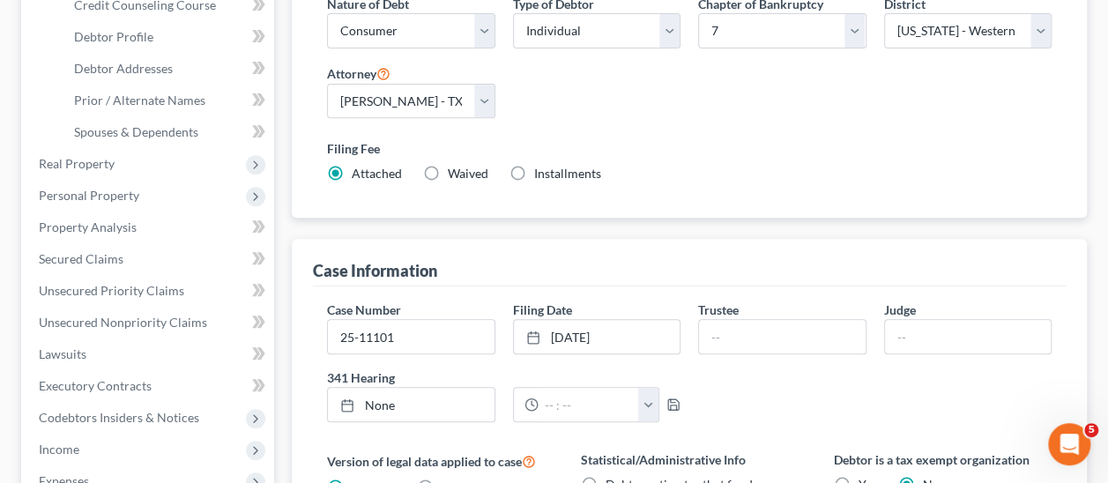
scroll to position [146, 0]
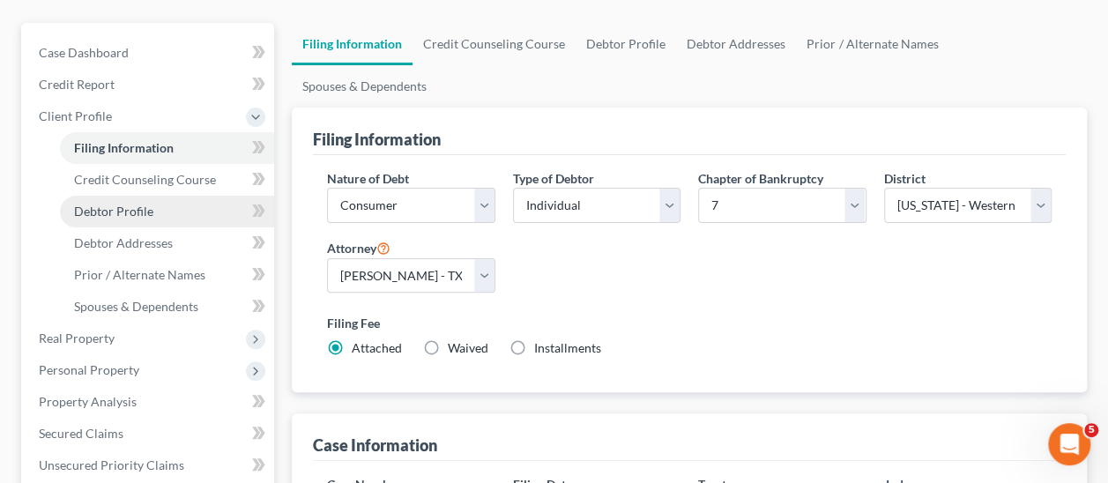
click at [142, 214] on span "Debtor Profile" at bounding box center [113, 211] width 79 height 15
select select "1"
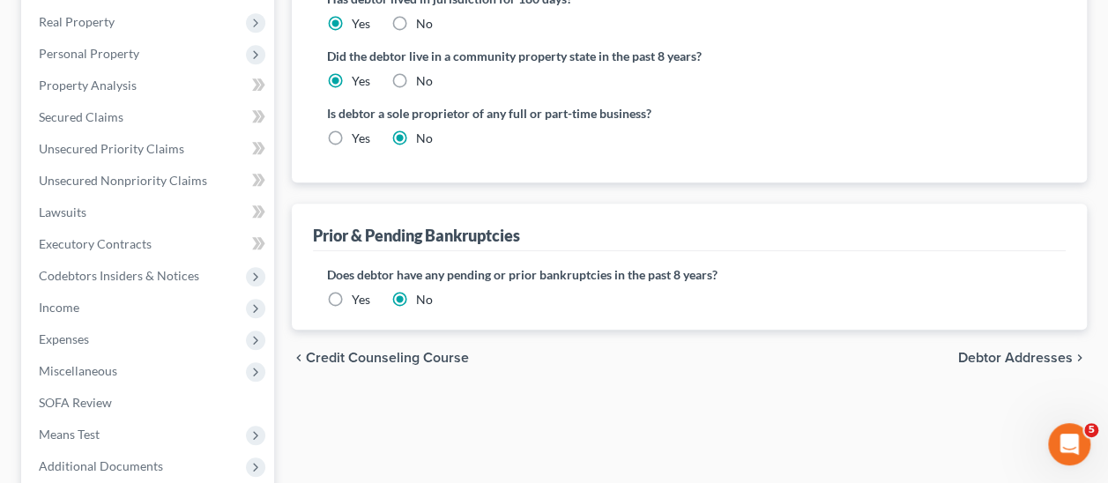
scroll to position [529, 0]
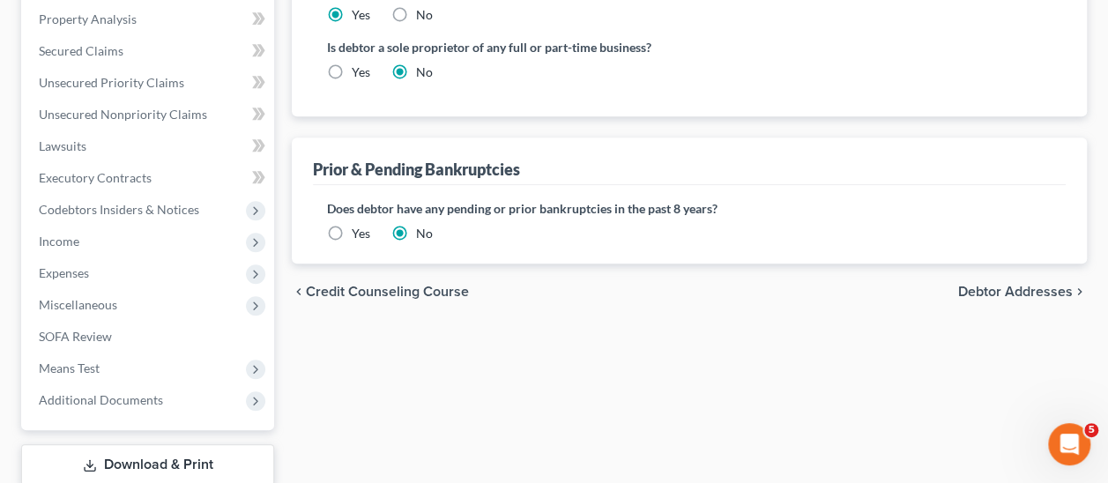
click at [1008, 285] on span "Debtor Addresses" at bounding box center [1016, 292] width 115 height 14
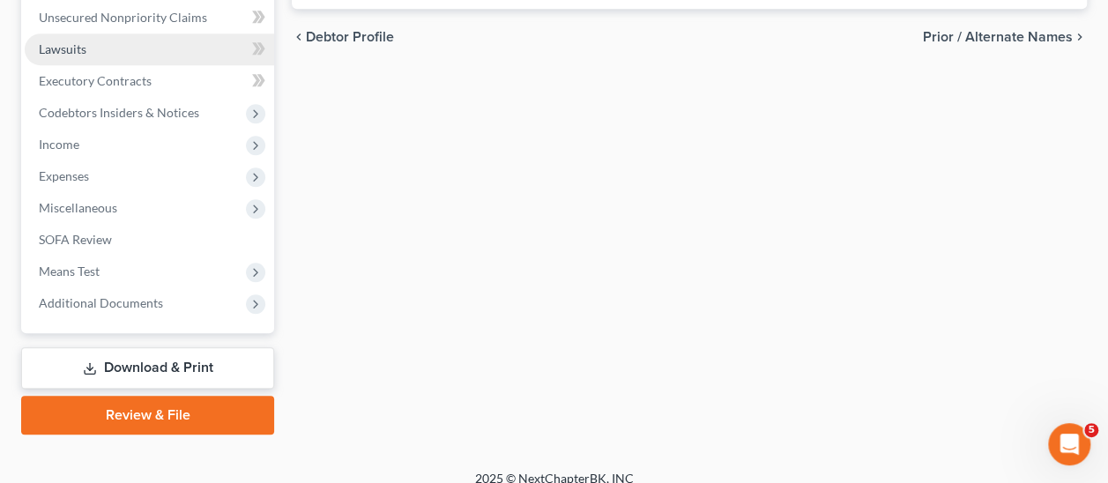
scroll to position [642, 0]
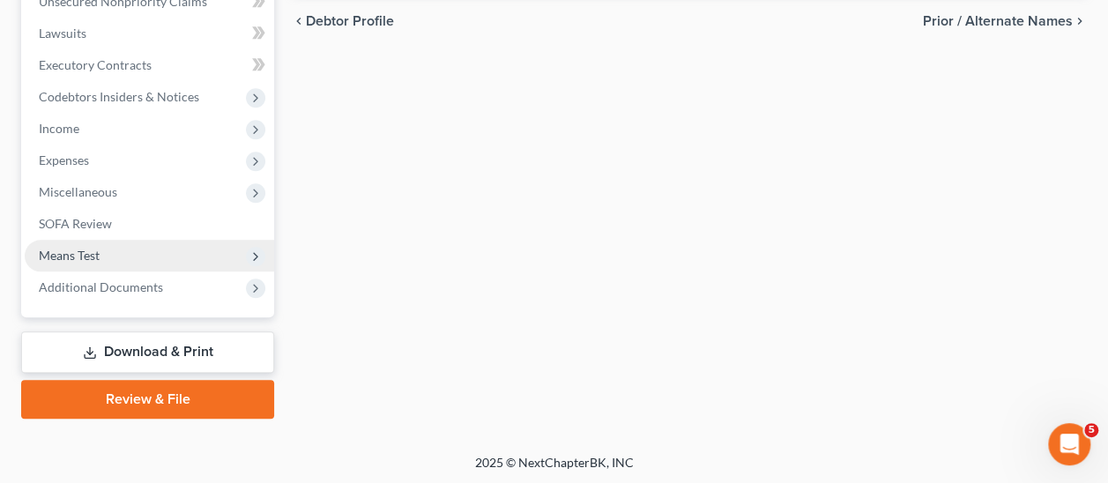
click at [76, 259] on span "Means Test" at bounding box center [69, 255] width 61 height 15
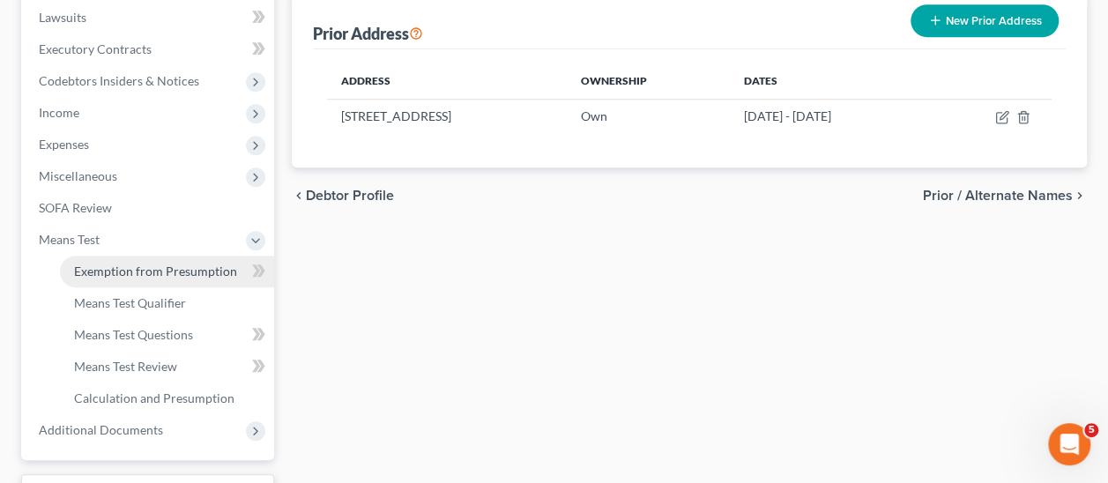
scroll to position [610, 0]
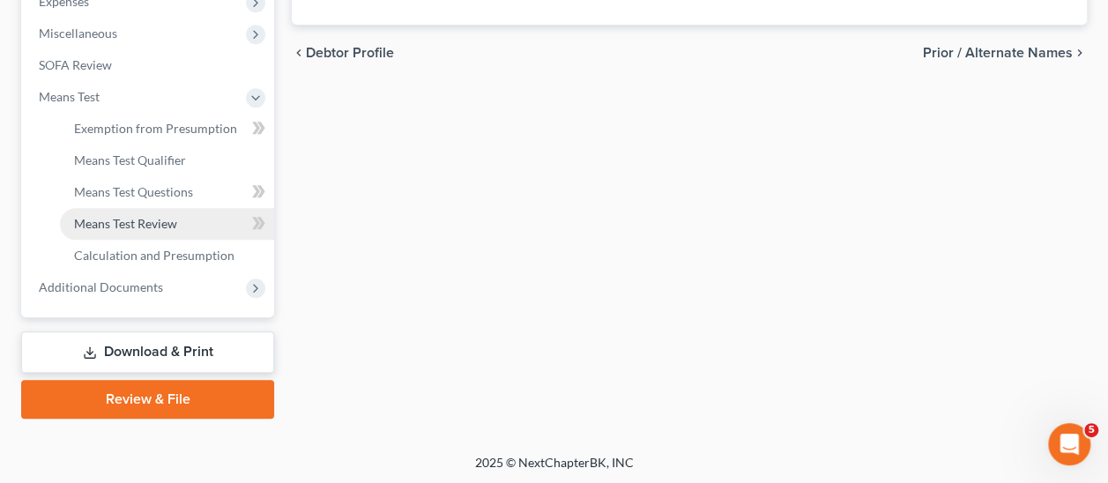
click at [160, 219] on span "Means Test Review" at bounding box center [125, 223] width 103 height 15
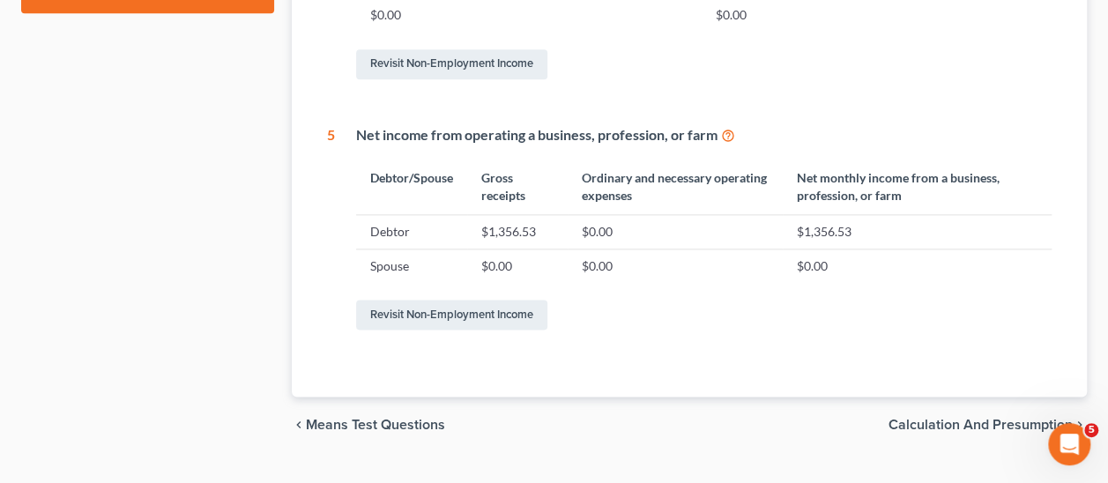
scroll to position [1051, 0]
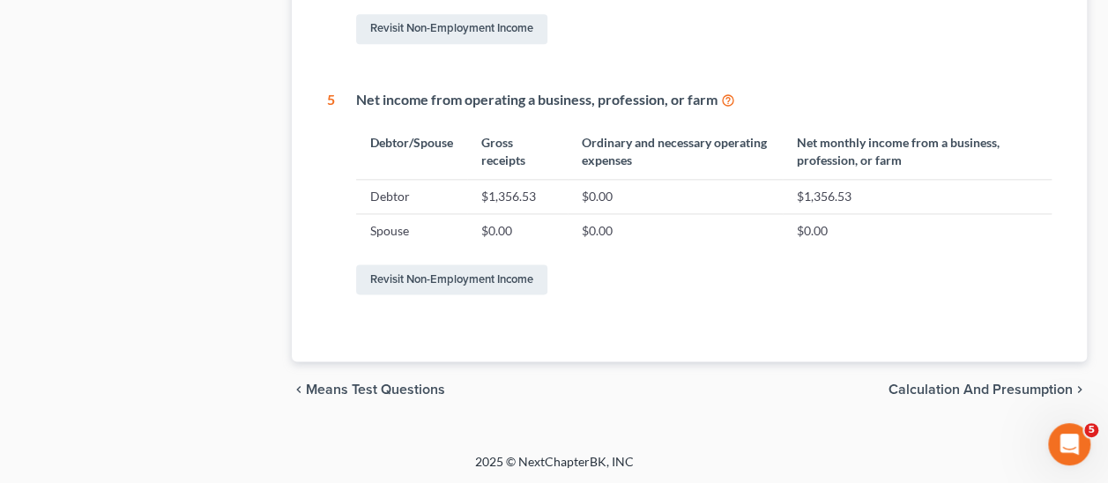
click at [1023, 391] on span "Calculation and Presumption" at bounding box center [981, 390] width 184 height 14
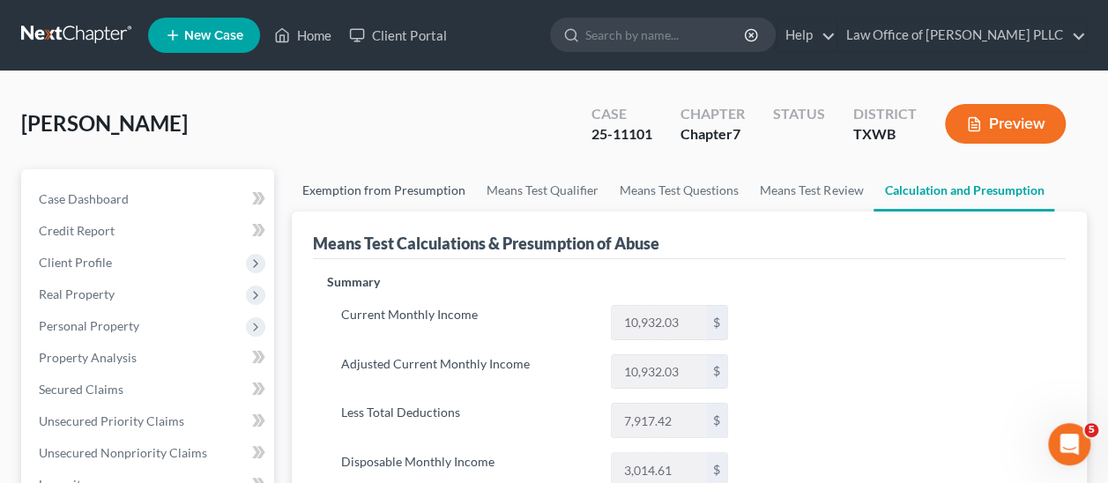
click at [412, 196] on link "Exemption from Presumption" at bounding box center [384, 190] width 184 height 42
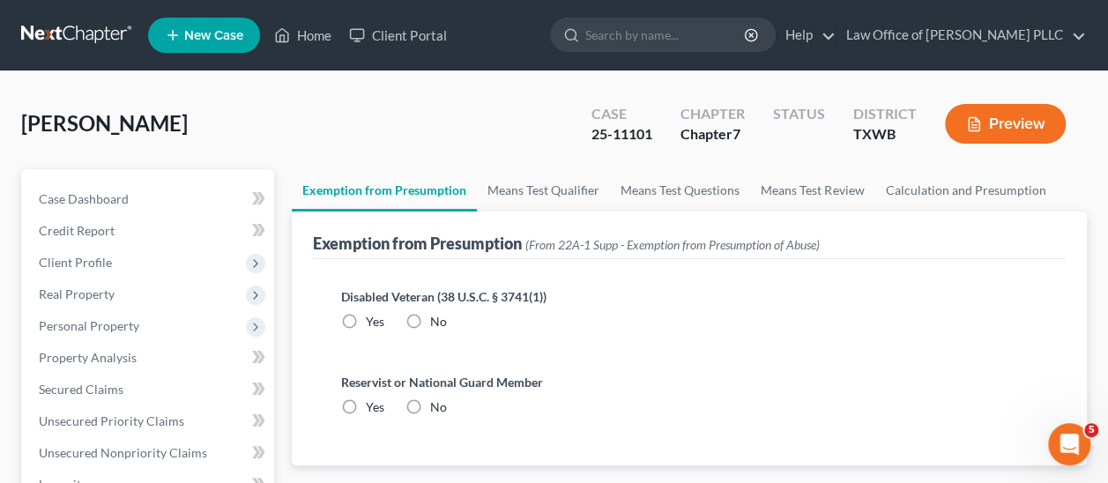
radio input "true"
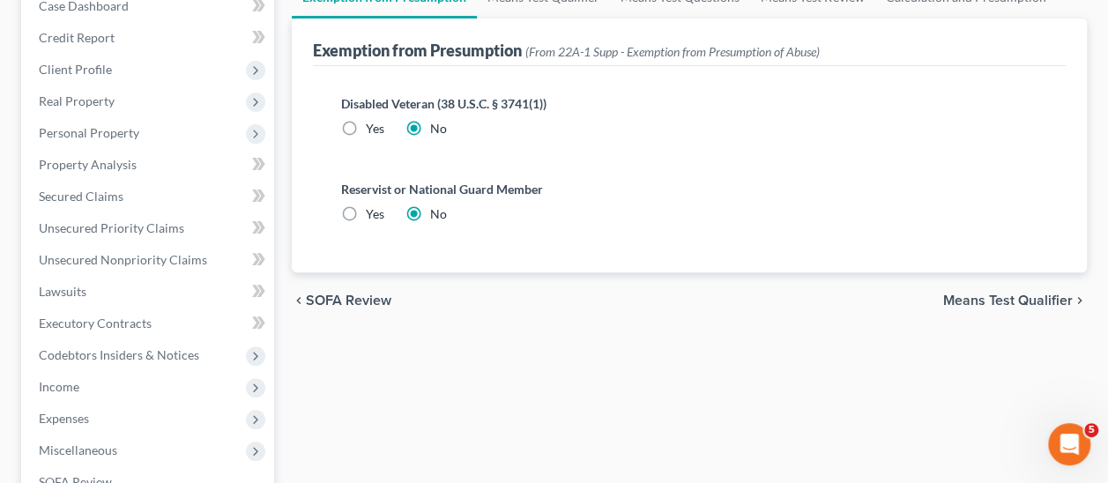
scroll to position [265, 0]
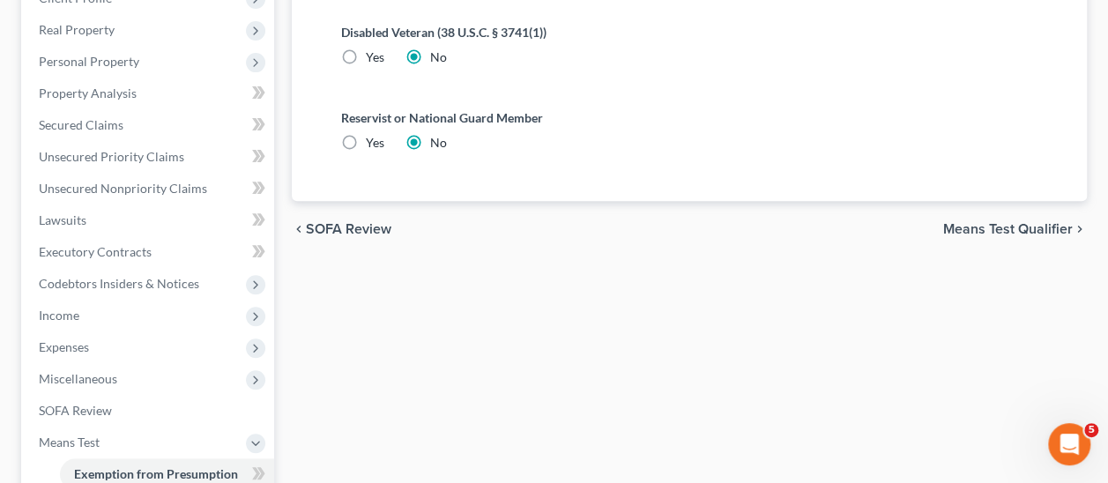
click at [1018, 230] on span "Means Test Qualifier" at bounding box center [1009, 229] width 130 height 14
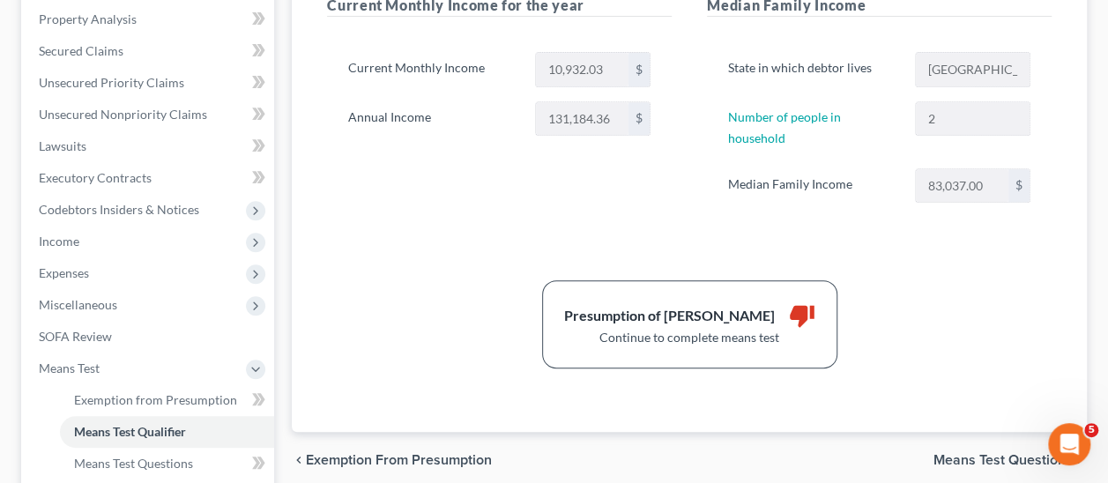
scroll to position [441, 0]
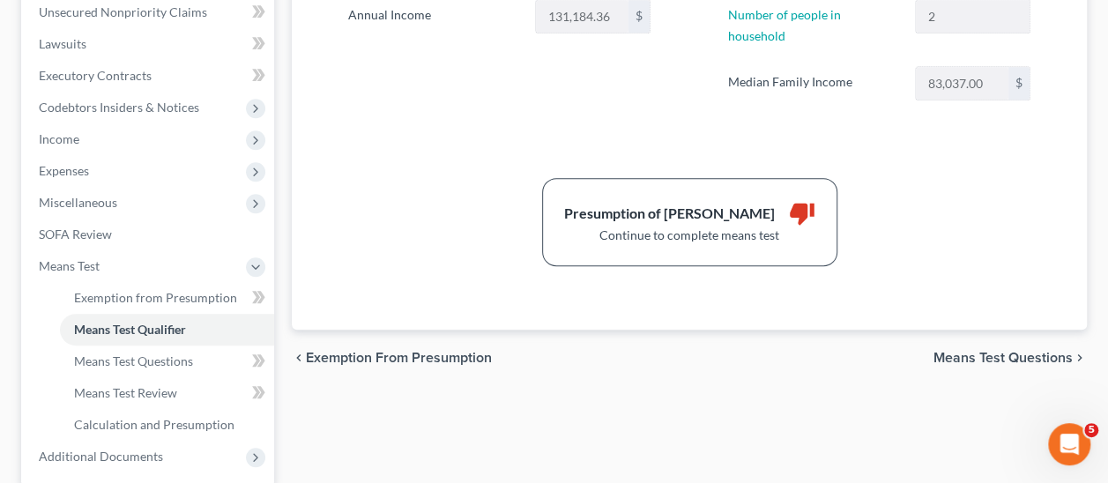
click at [1018, 351] on span "Means Test Questions" at bounding box center [1003, 358] width 139 height 14
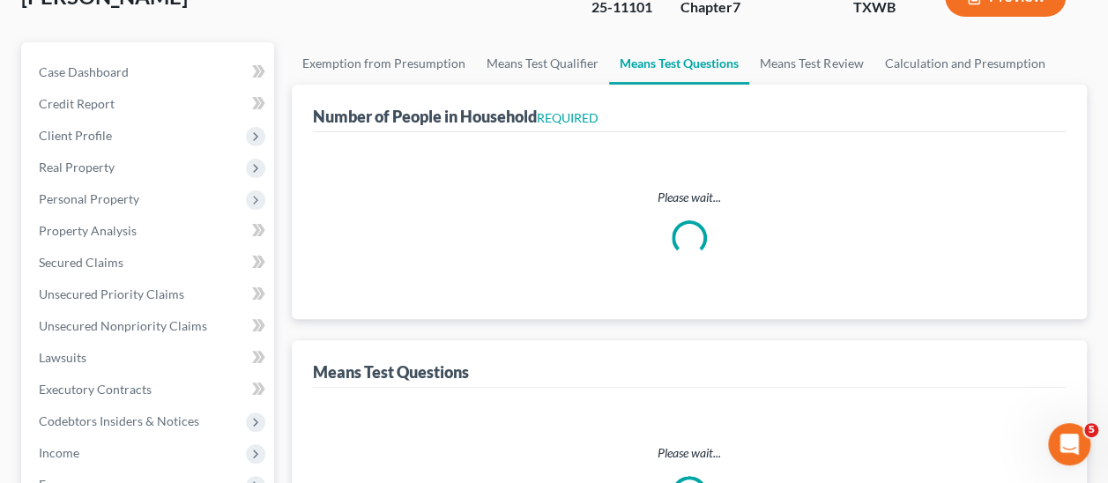
select select "0"
select select "60"
select select "1"
select select "60"
select select "0"
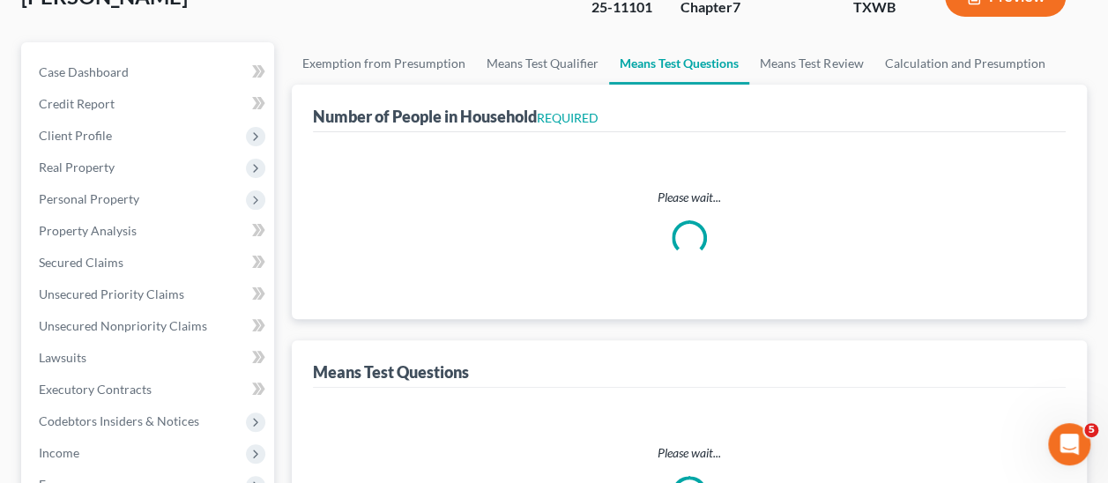
select select "2"
select select "1"
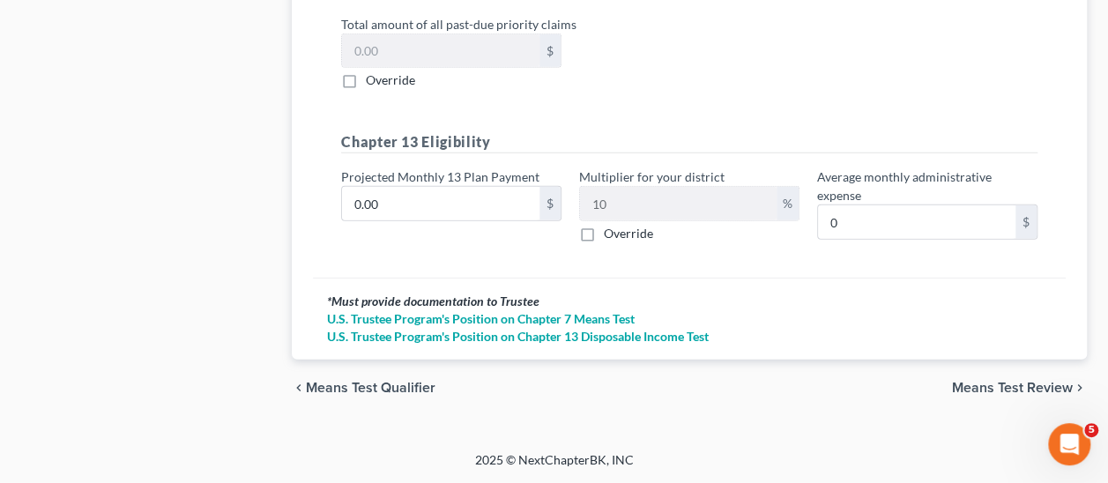
scroll to position [2257, 0]
click at [1027, 388] on span "Means Test Review" at bounding box center [1012, 388] width 121 height 14
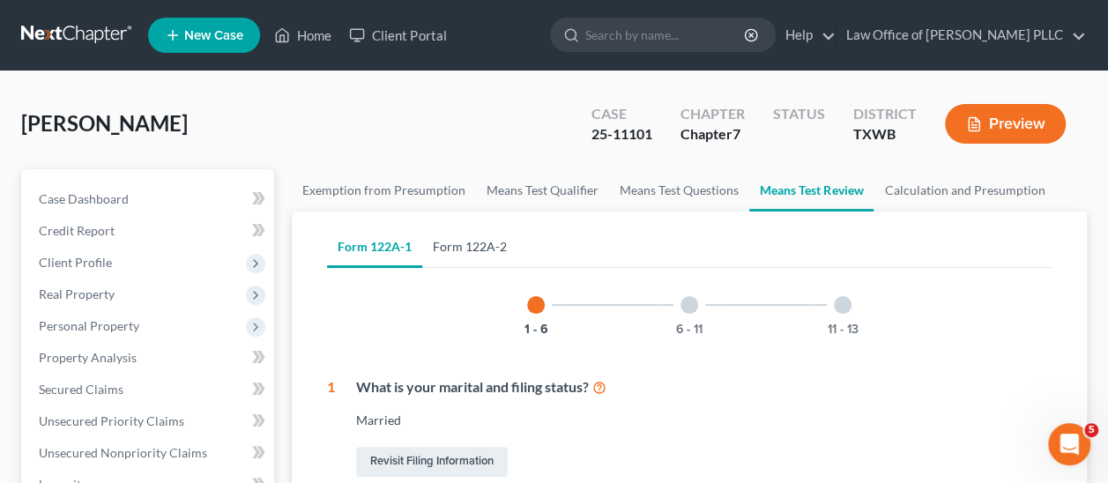
click at [458, 242] on link "Form 122A-2" at bounding box center [469, 247] width 95 height 42
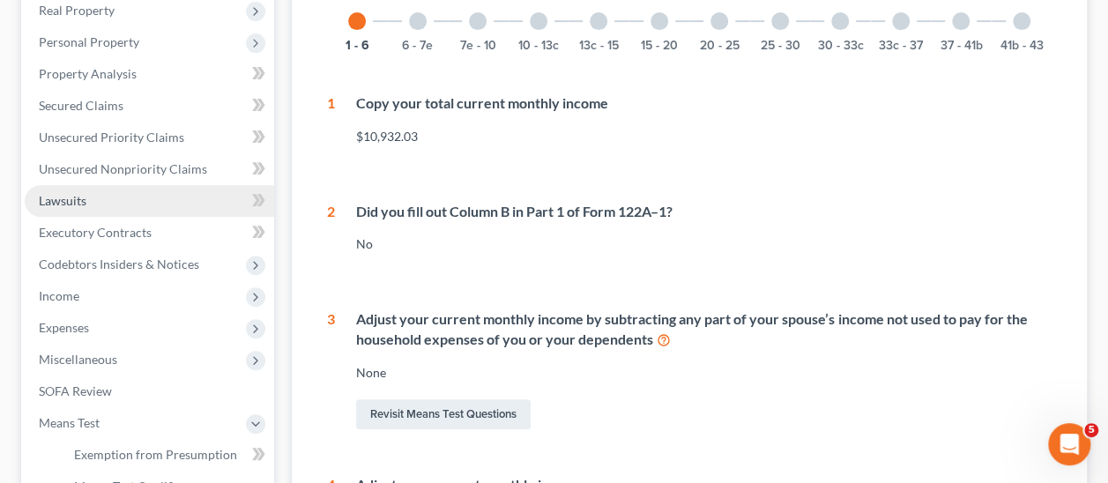
scroll to position [321, 0]
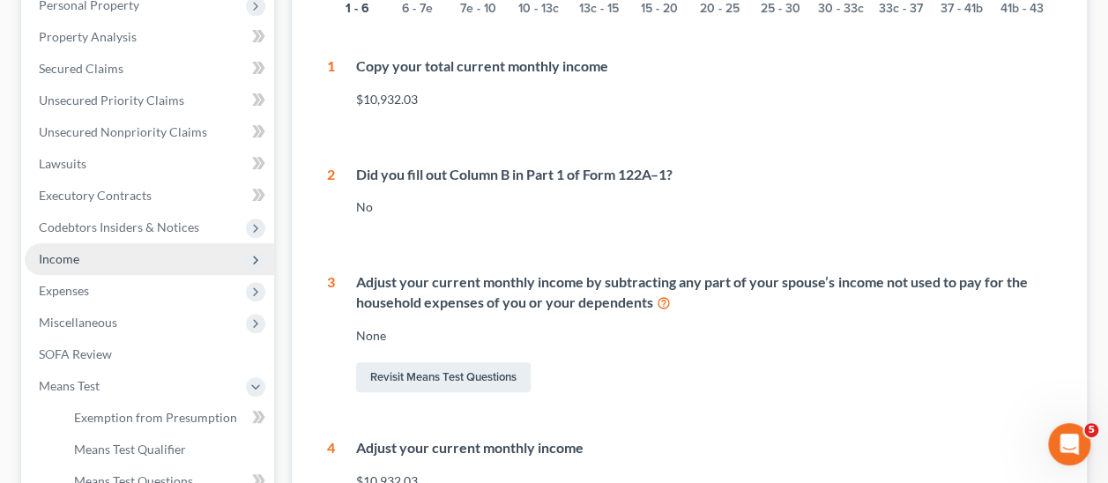
click at [71, 251] on span "Income" at bounding box center [59, 258] width 41 height 15
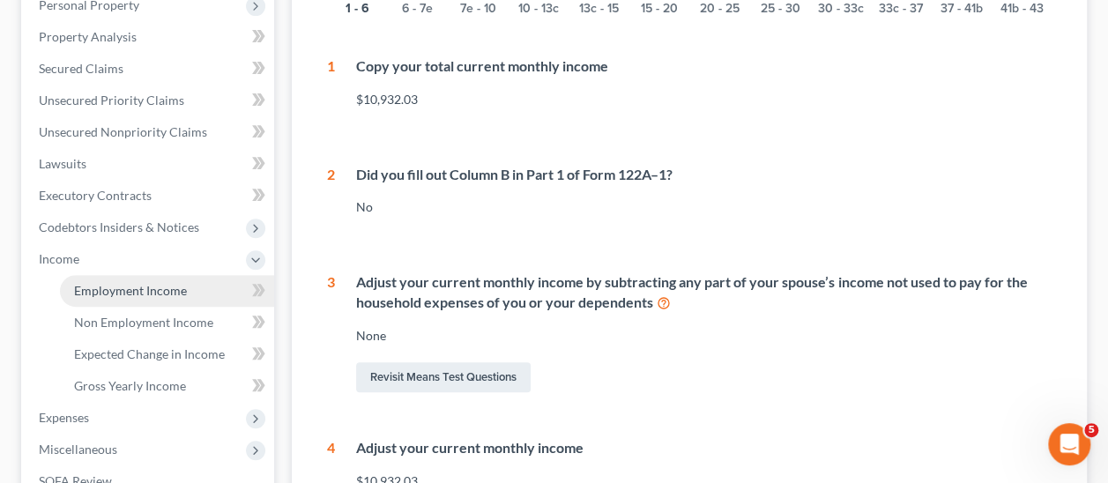
click at [138, 283] on span "Employment Income" at bounding box center [130, 290] width 113 height 15
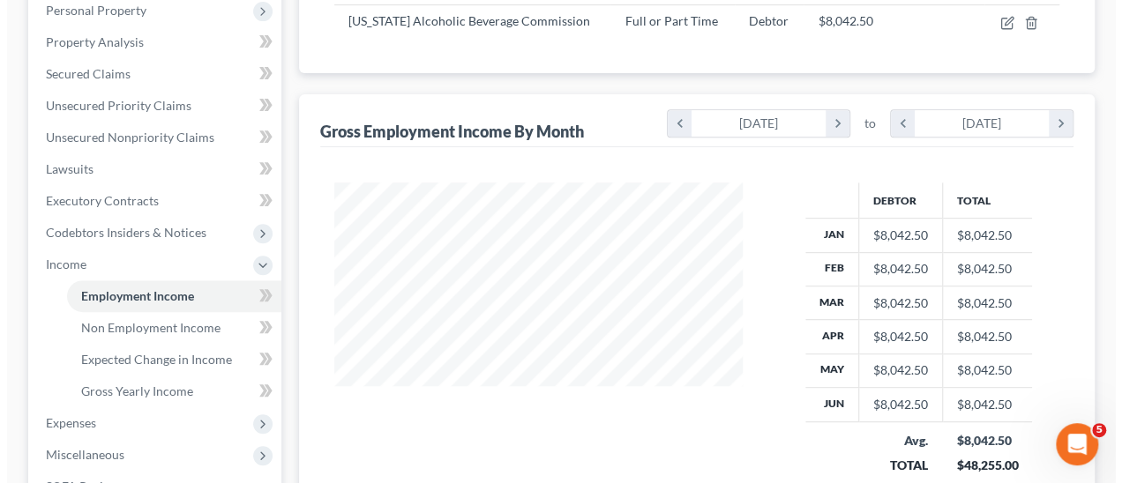
scroll to position [49, 0]
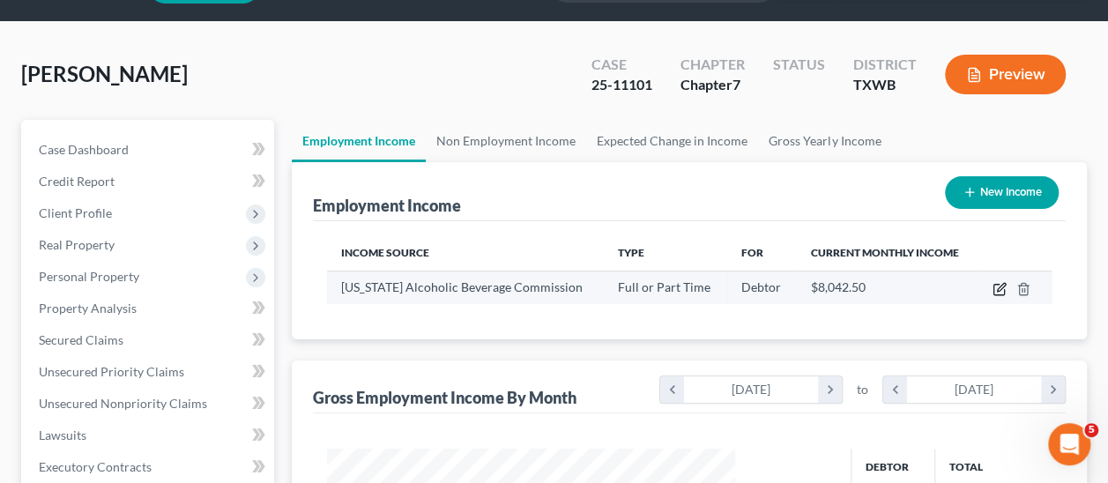
click at [1002, 290] on icon "button" at bounding box center [1000, 289] width 14 height 14
select select "0"
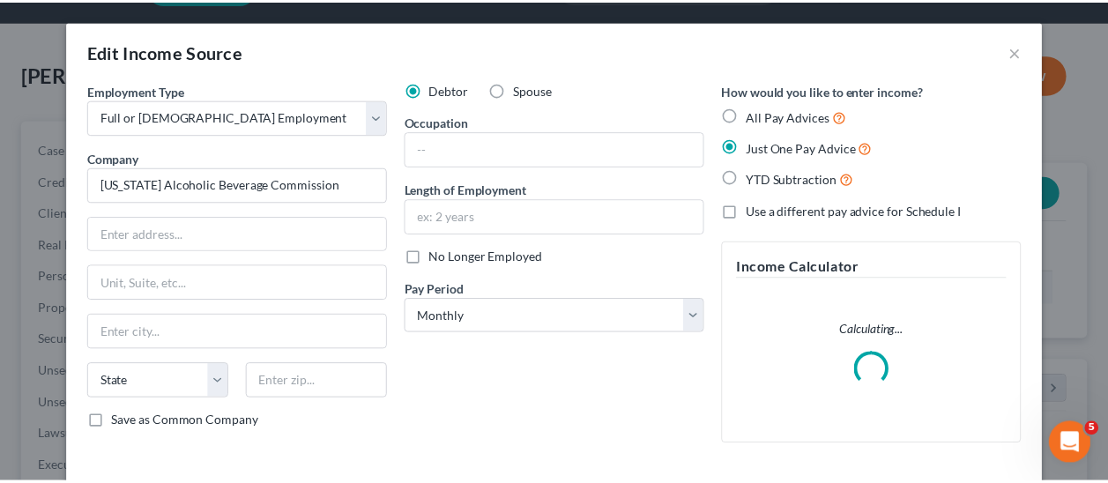
scroll to position [314, 449]
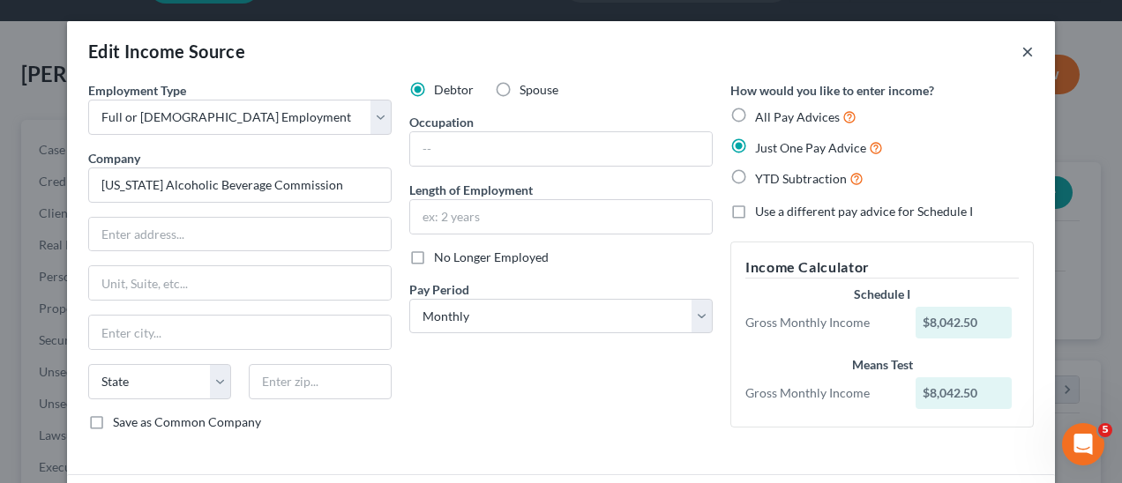
click at [1021, 52] on button "×" at bounding box center [1027, 51] width 12 height 21
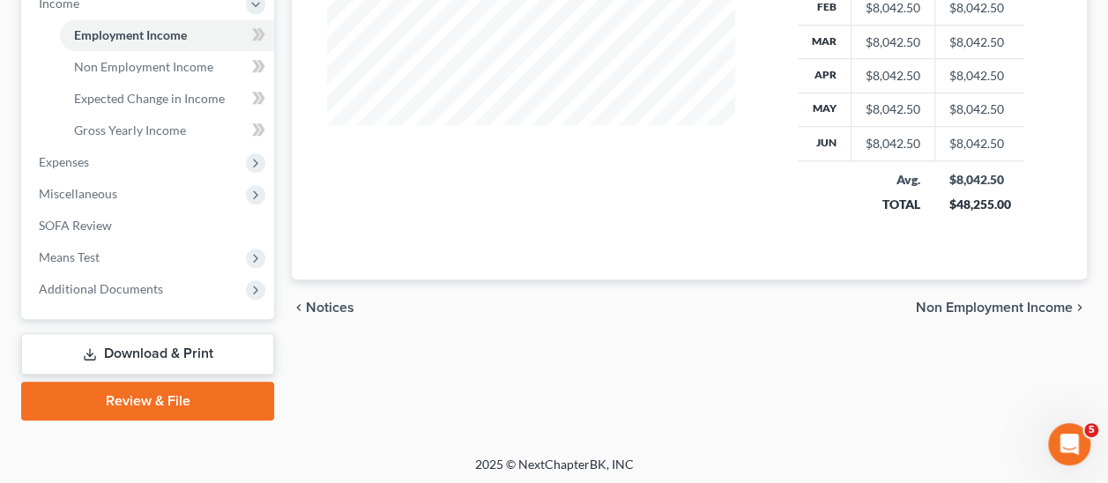
scroll to position [578, 0]
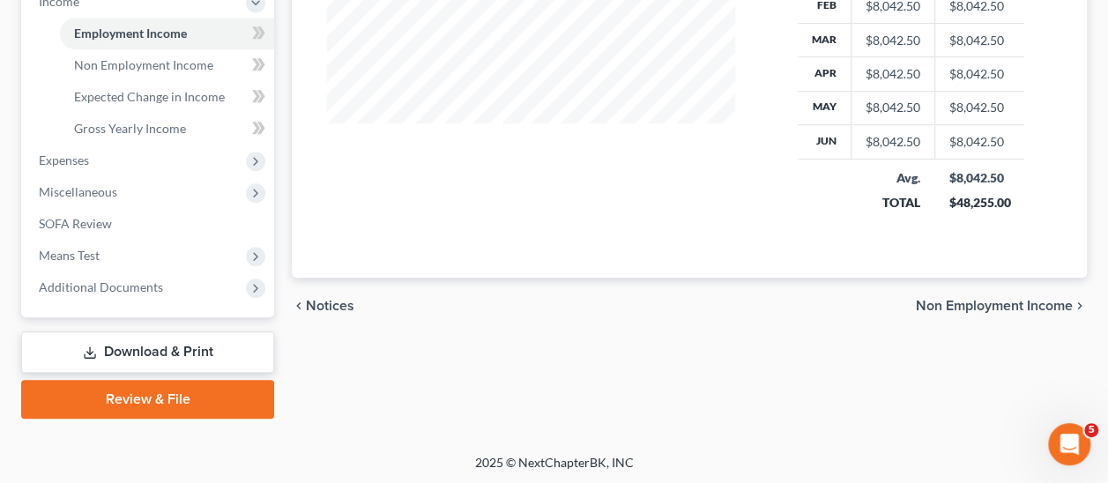
click at [981, 299] on span "Non Employment Income" at bounding box center [994, 306] width 157 height 14
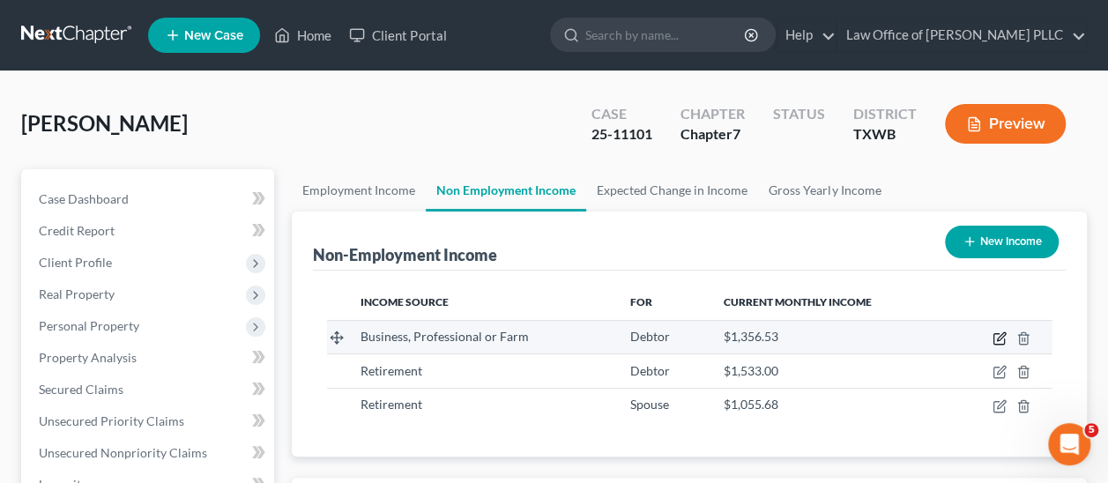
click at [1000, 338] on icon "button" at bounding box center [1000, 339] width 14 height 14
select select "10"
select select "0"
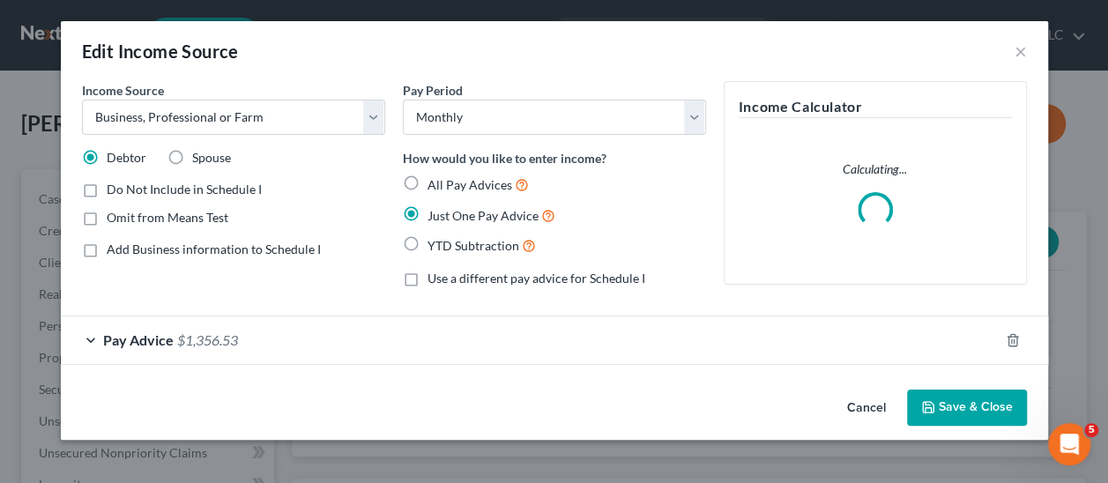
scroll to position [314, 449]
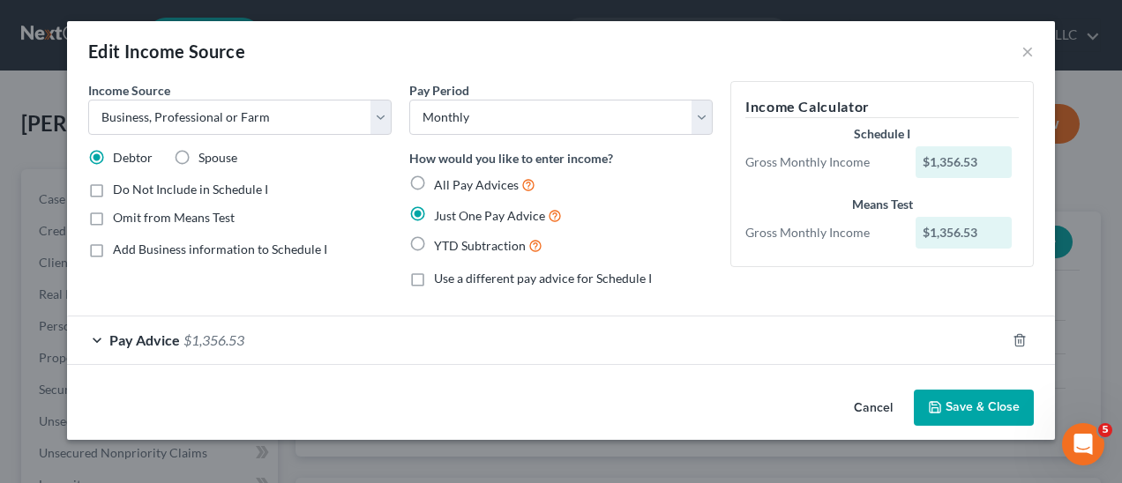
click at [880, 408] on button "Cancel" at bounding box center [872, 409] width 67 height 35
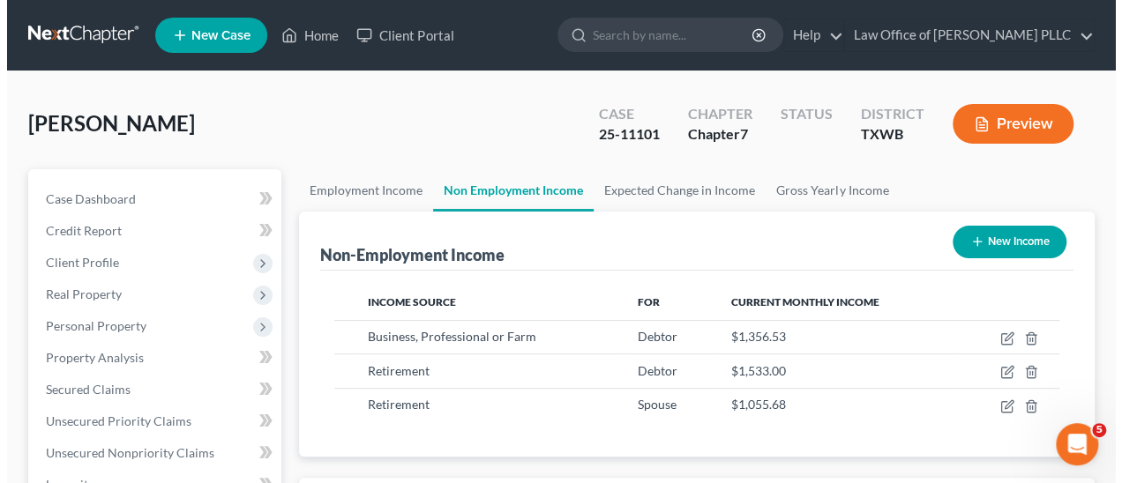
scroll to position [881483, 881353]
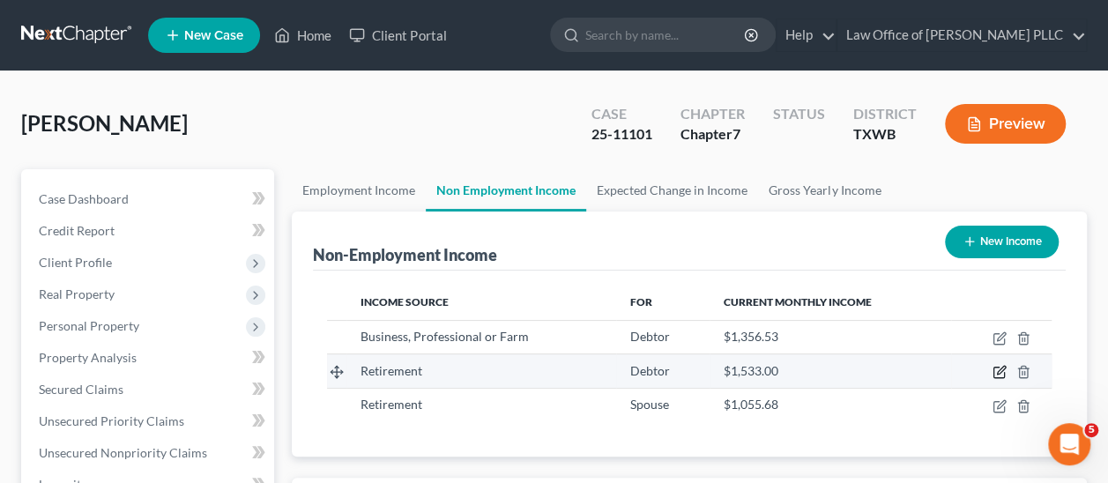
click at [1002, 371] on icon "button" at bounding box center [1001, 371] width 8 height 8
select select "3"
select select "0"
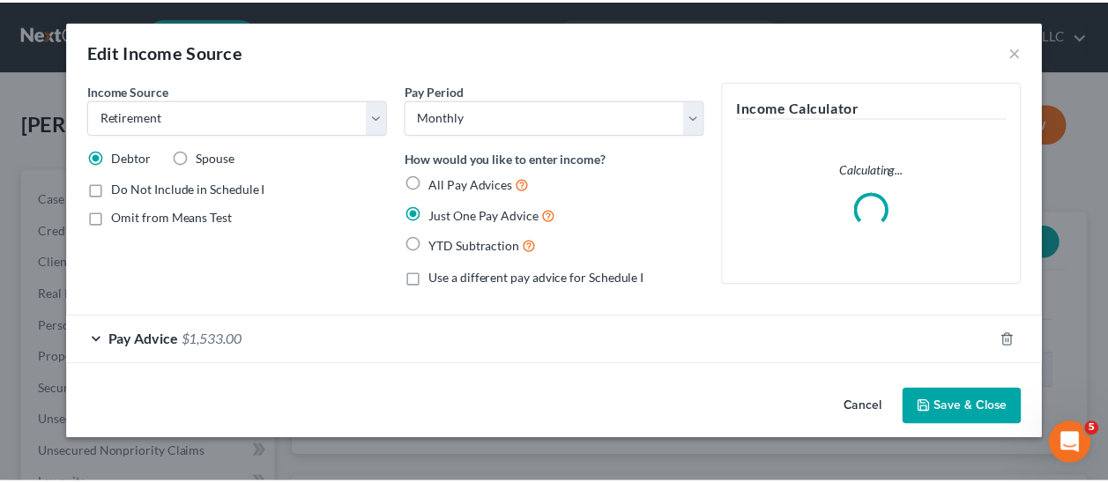
scroll to position [314, 449]
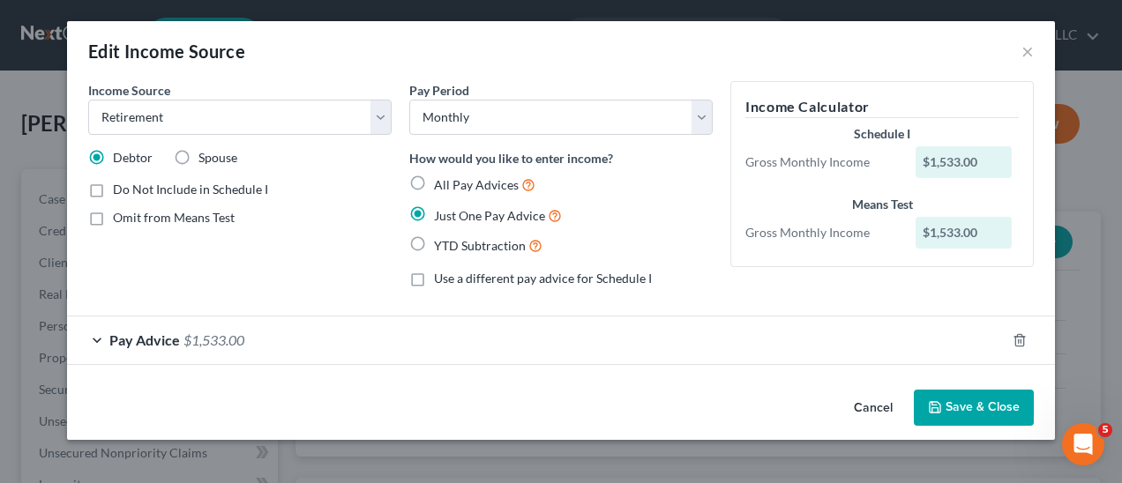
click at [198, 154] on label "Spouse" at bounding box center [217, 158] width 39 height 18
click at [205, 154] on input "Spouse" at bounding box center [210, 154] width 11 height 11
radio input "true"
click at [113, 154] on label "Debtor" at bounding box center [133, 158] width 40 height 18
click at [120, 154] on input "Debtor" at bounding box center [125, 154] width 11 height 11
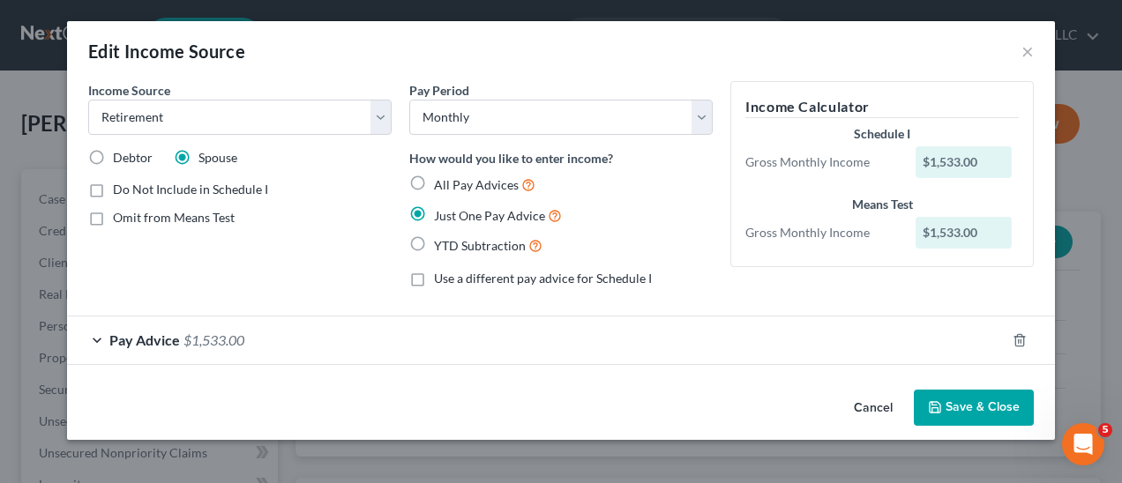
radio input "true"
click at [882, 408] on button "Cancel" at bounding box center [872, 409] width 67 height 35
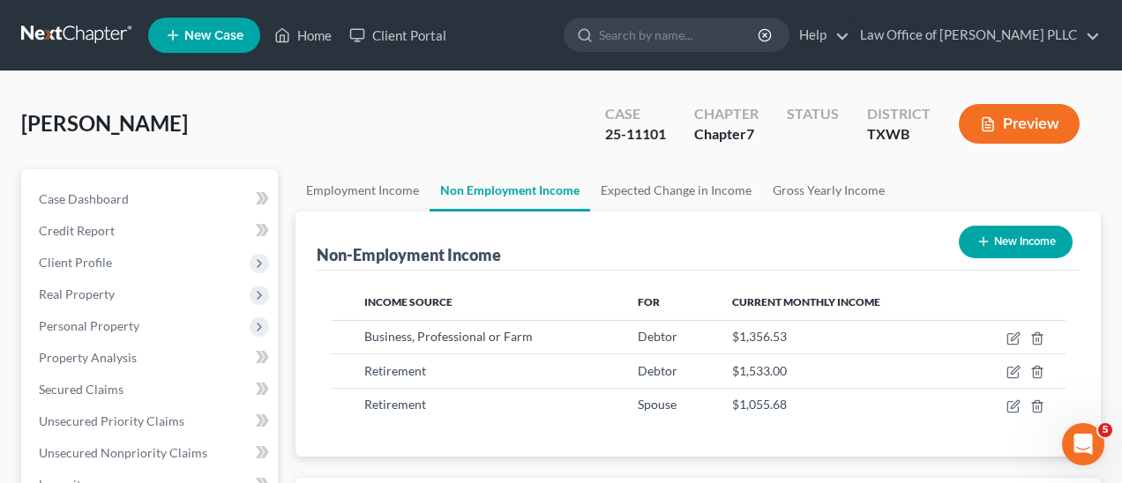
scroll to position [881483, 881353]
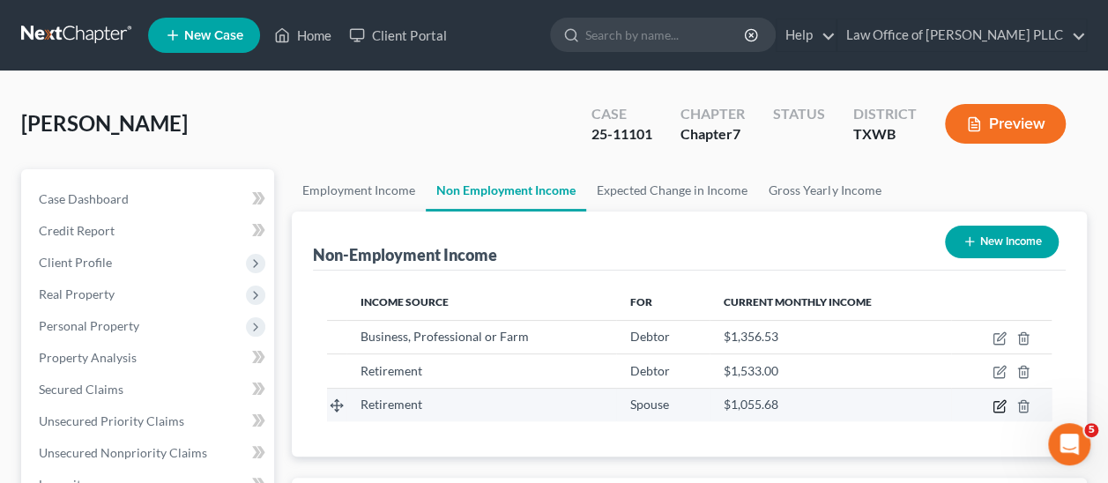
click at [1002, 406] on icon "button" at bounding box center [1000, 406] width 14 height 14
select select "3"
select select "0"
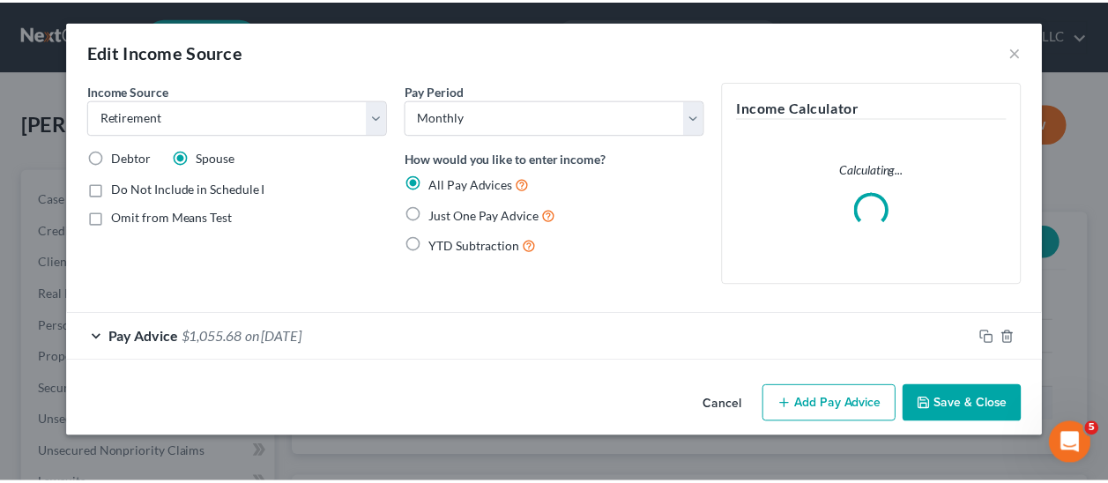
scroll to position [314, 449]
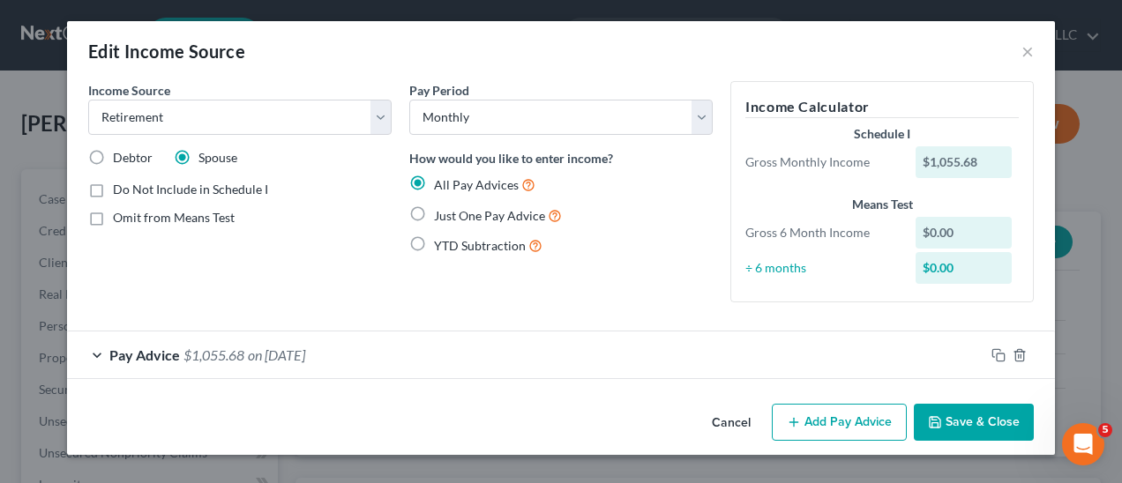
click at [113, 218] on label "Omit from Means Test" at bounding box center [174, 218] width 122 height 18
click at [120, 218] on input "Omit from Means Test" at bounding box center [125, 214] width 11 height 11
click at [113, 220] on label "Omit from Means Test" at bounding box center [174, 218] width 122 height 18
click at [120, 220] on input "Omit from Means Test" at bounding box center [125, 214] width 11 height 11
checkbox input "false"
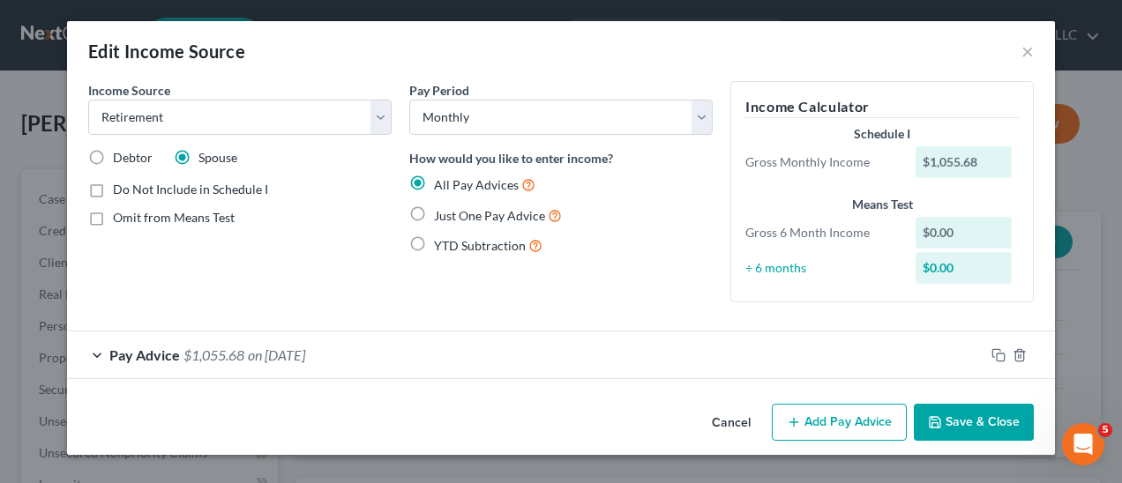
click at [995, 419] on button "Save & Close" at bounding box center [974, 422] width 120 height 37
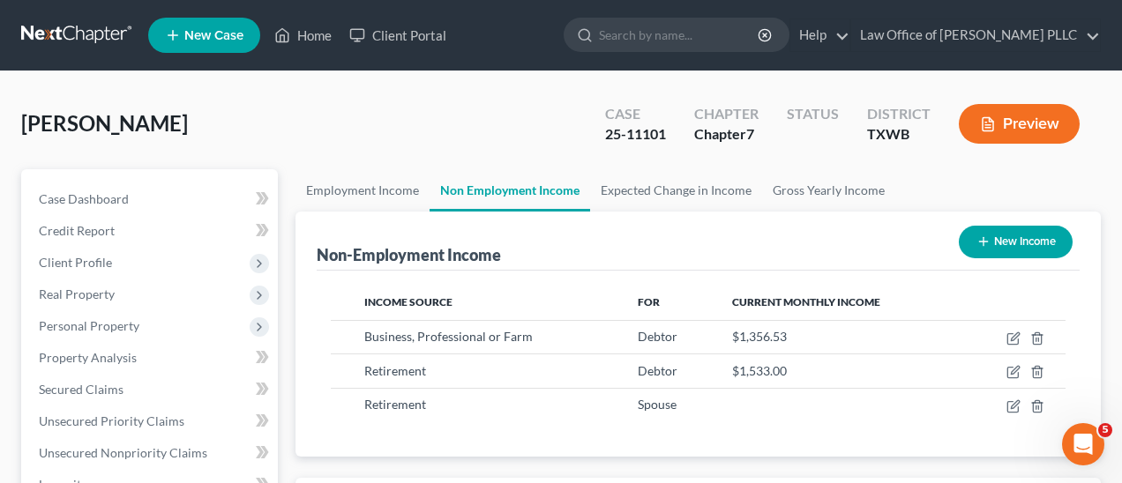
scroll to position [881483, 881353]
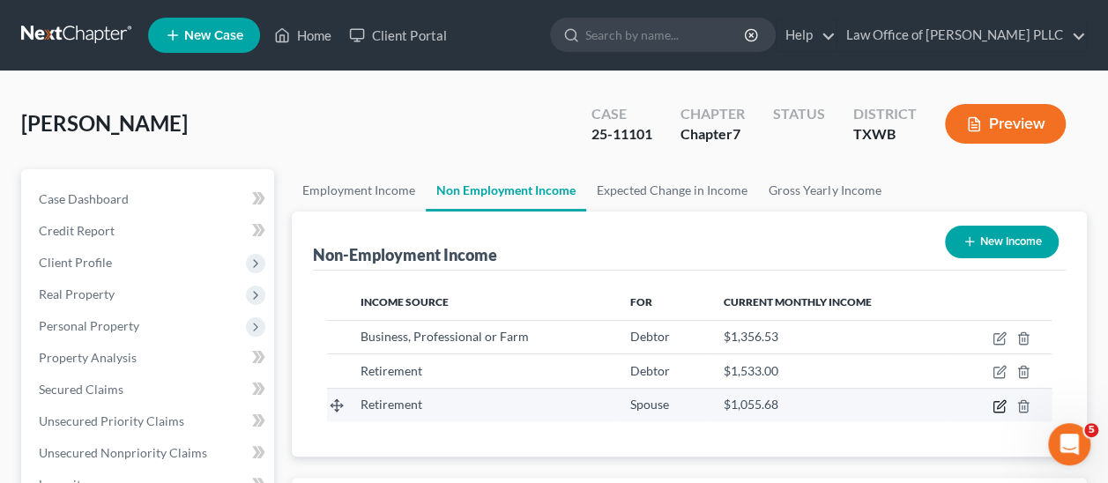
click at [1001, 405] on icon "button" at bounding box center [1001, 404] width 8 height 8
select select "3"
select select "0"
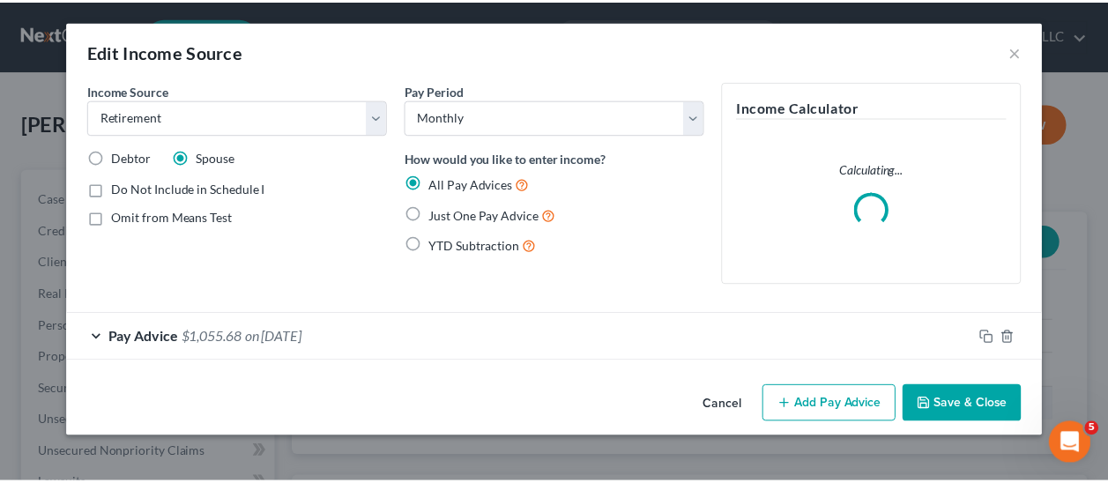
scroll to position [314, 449]
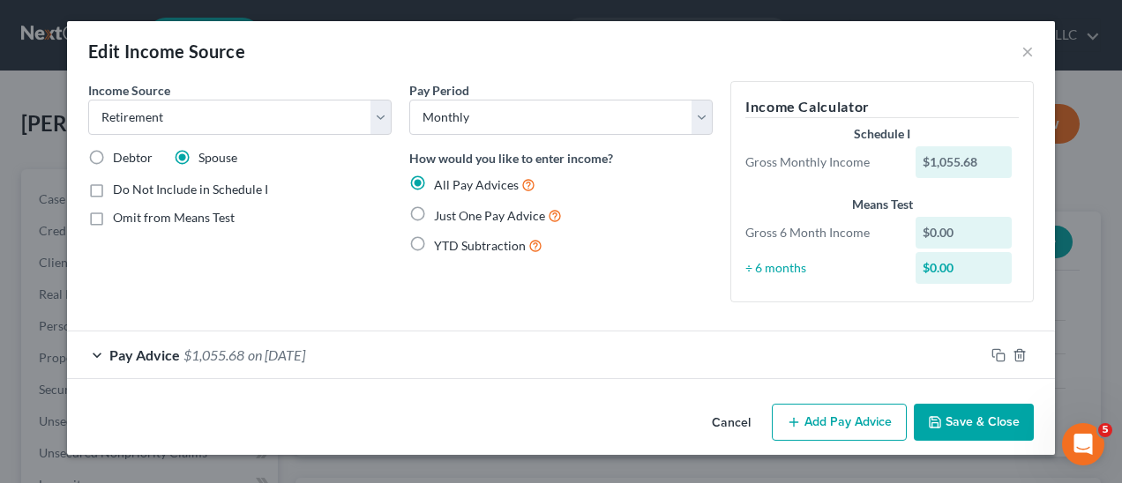
drag, startPoint x: 94, startPoint y: 156, endPoint x: 140, endPoint y: 190, distance: 56.8
click at [113, 156] on label "Debtor" at bounding box center [133, 158] width 40 height 18
click at [120, 156] on input "Debtor" at bounding box center [125, 154] width 11 height 11
radio input "true"
click at [977, 424] on button "Save & Close" at bounding box center [974, 422] width 120 height 37
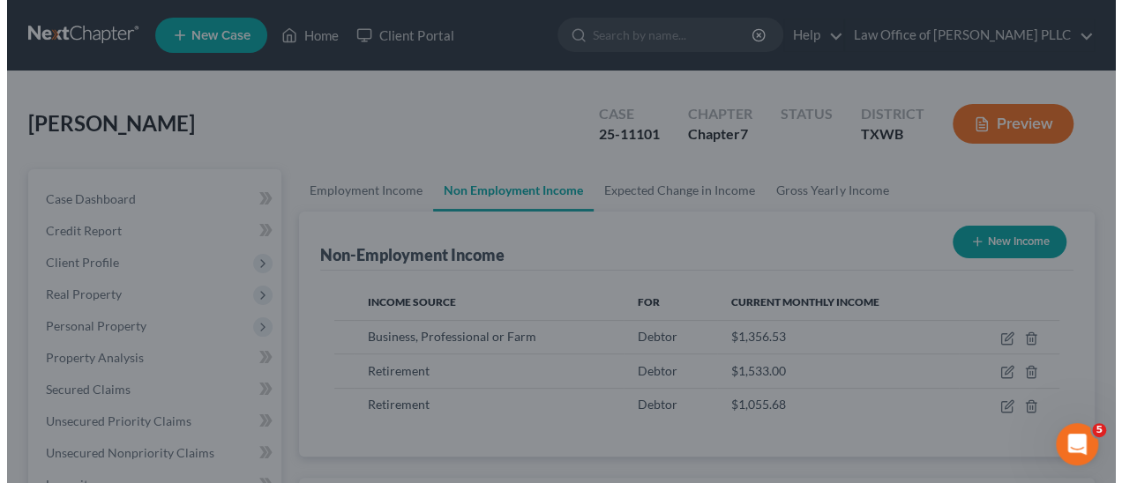
scroll to position [881483, 881353]
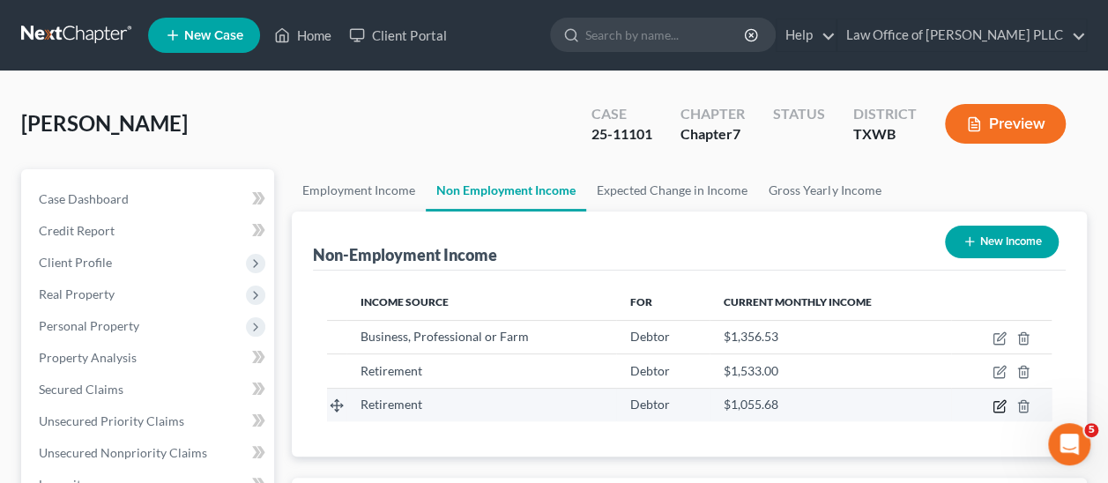
click at [1004, 405] on icon "button" at bounding box center [1000, 406] width 14 height 14
select select "3"
select select "0"
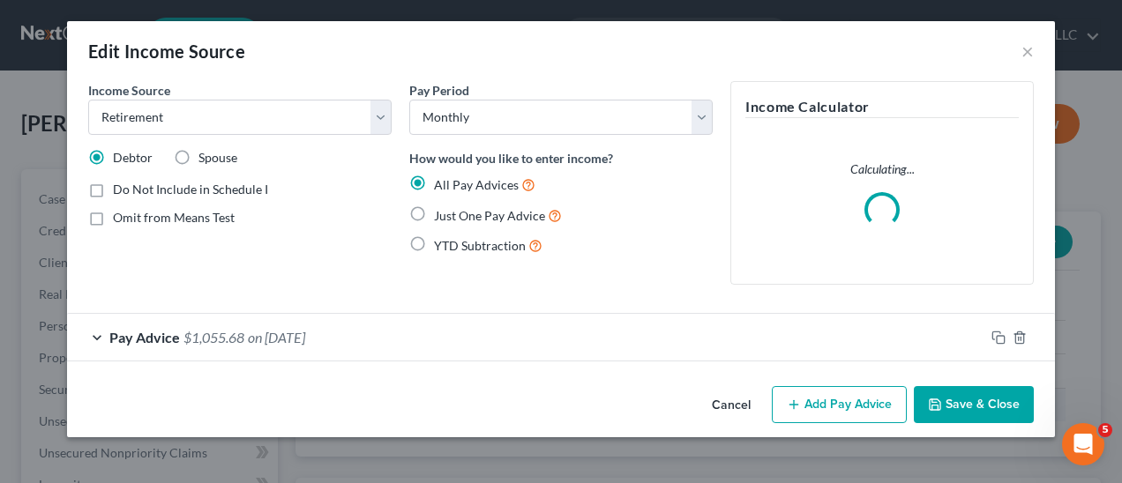
scroll to position [314, 449]
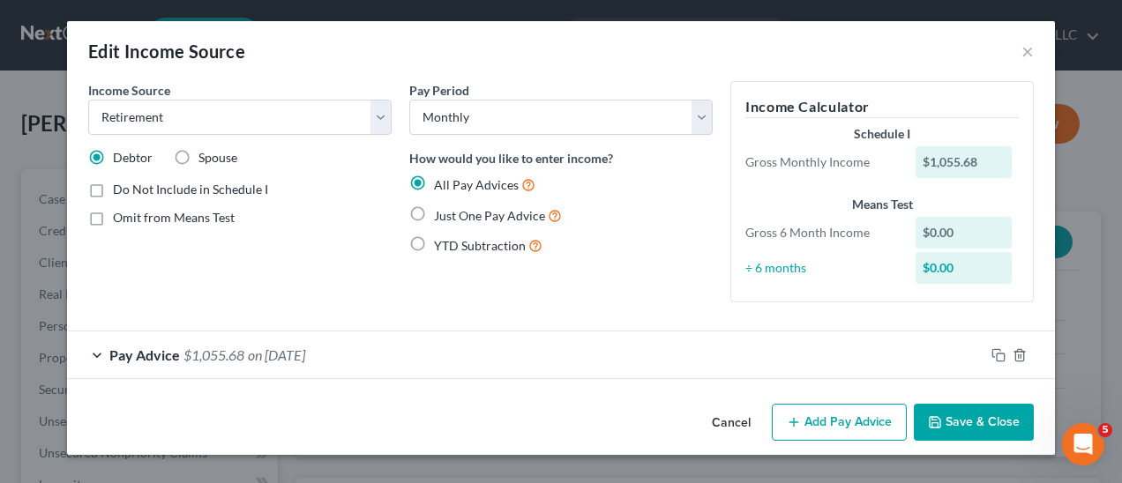
click at [102, 348] on div "Pay Advice $1,055.68 on [DATE]" at bounding box center [525, 355] width 917 height 47
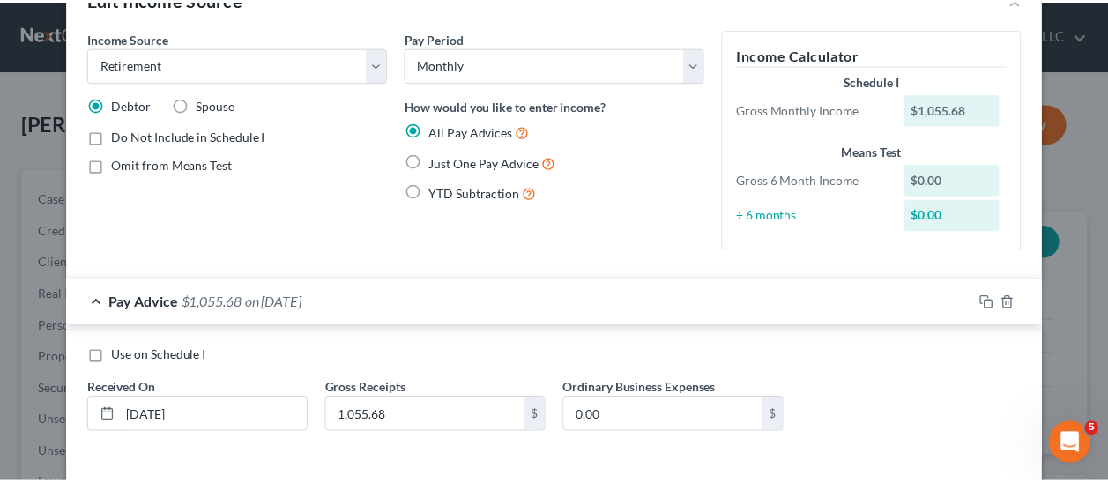
scroll to position [125, 0]
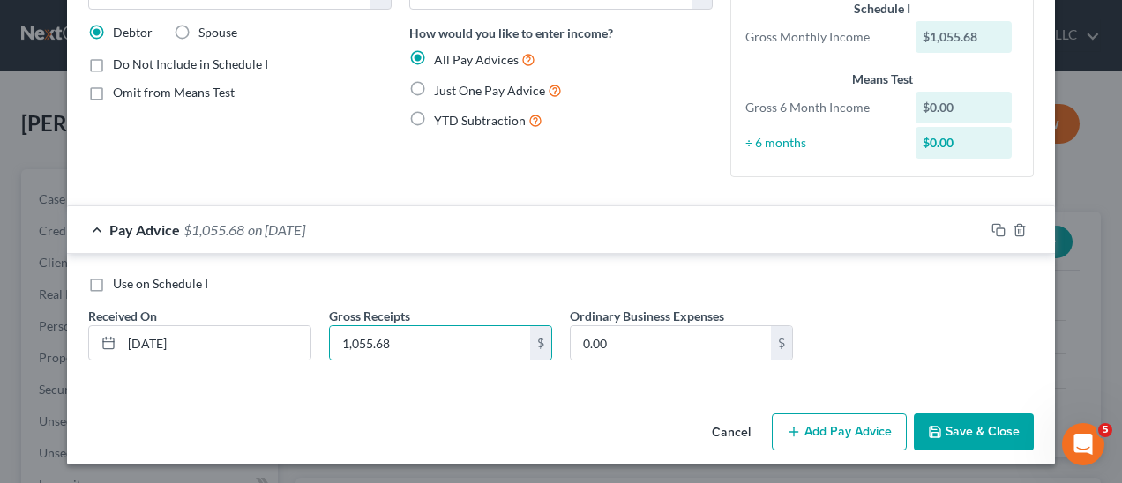
click at [723, 429] on button "Cancel" at bounding box center [731, 432] width 67 height 35
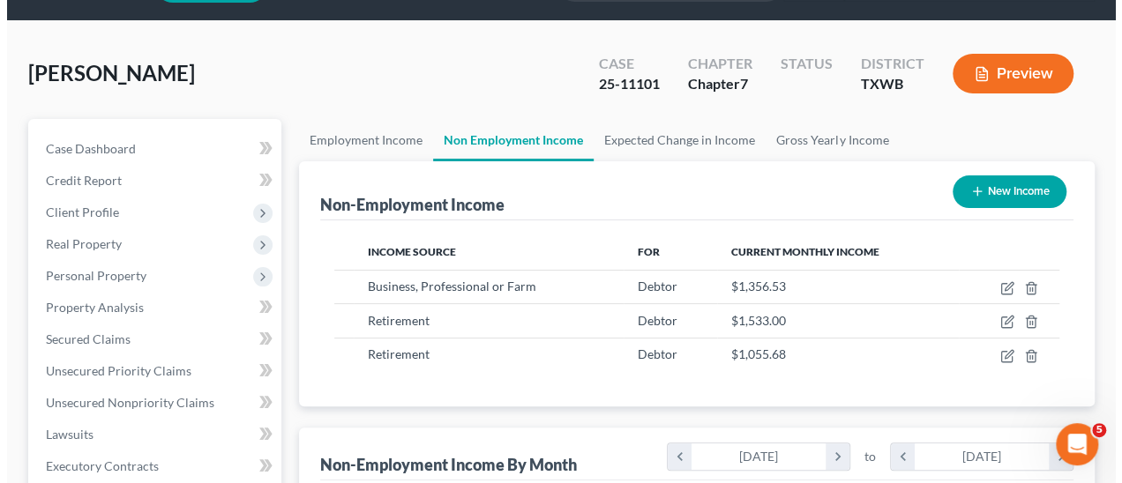
scroll to position [176, 0]
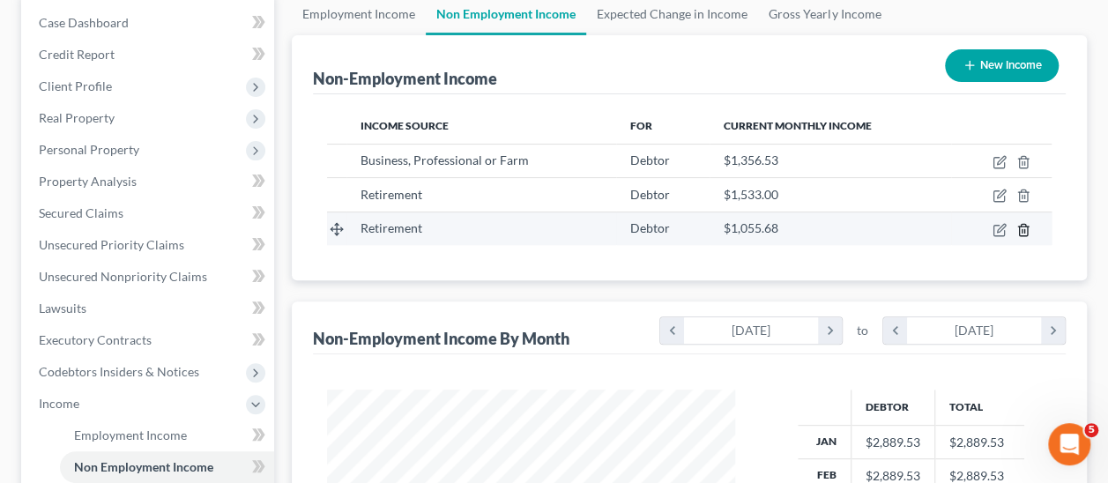
click at [1025, 227] on polyline "button" at bounding box center [1023, 227] width 11 height 0
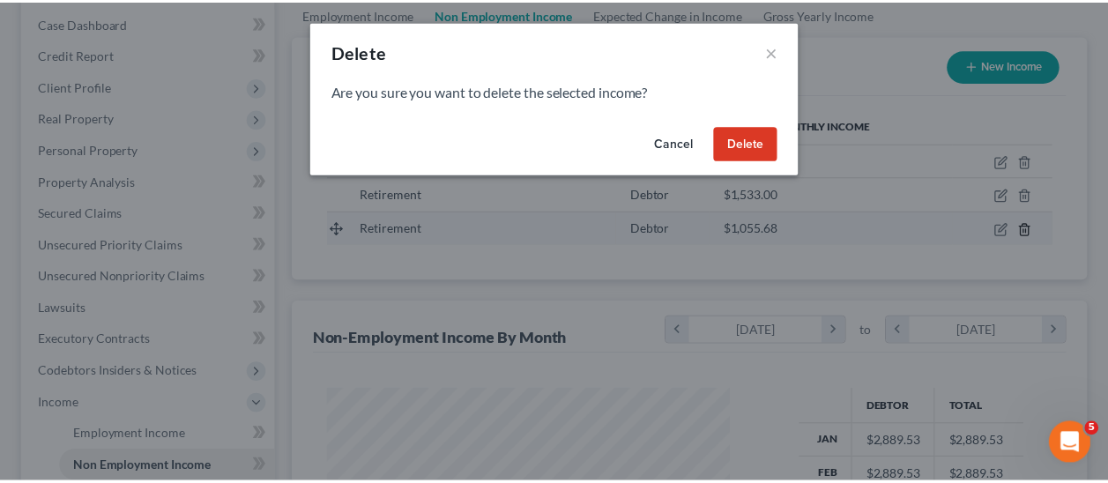
scroll to position [314, 449]
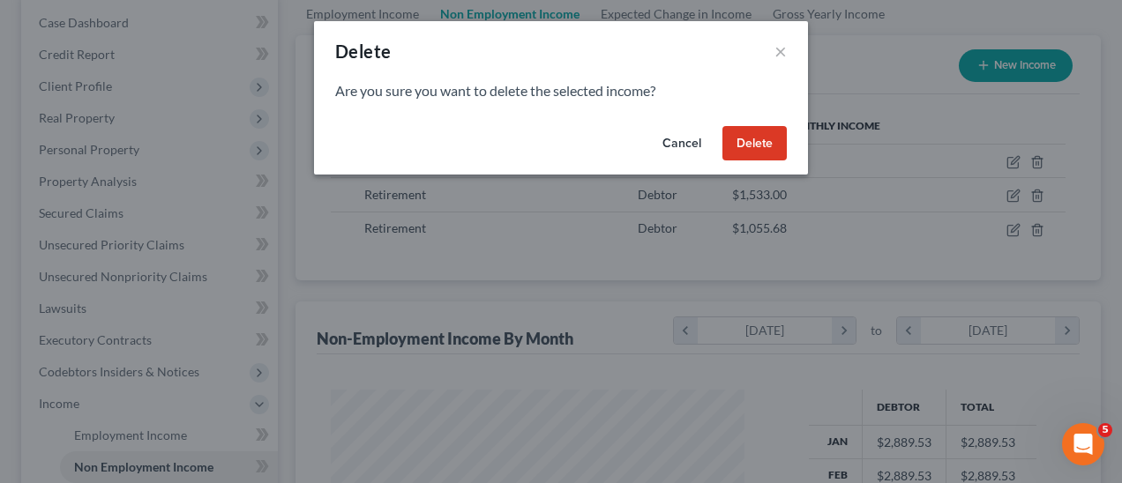
click at [750, 141] on button "Delete" at bounding box center [754, 143] width 64 height 35
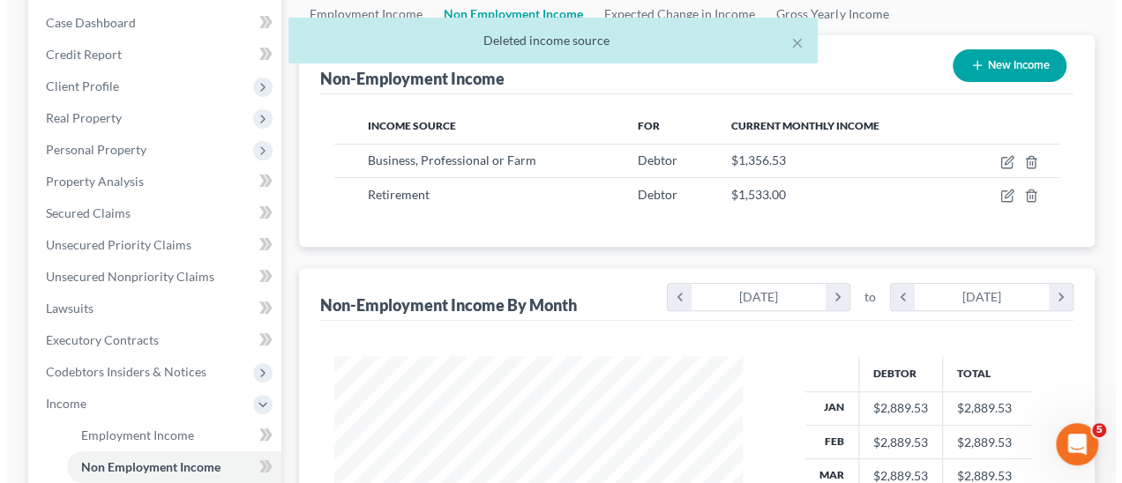
scroll to position [881483, 881353]
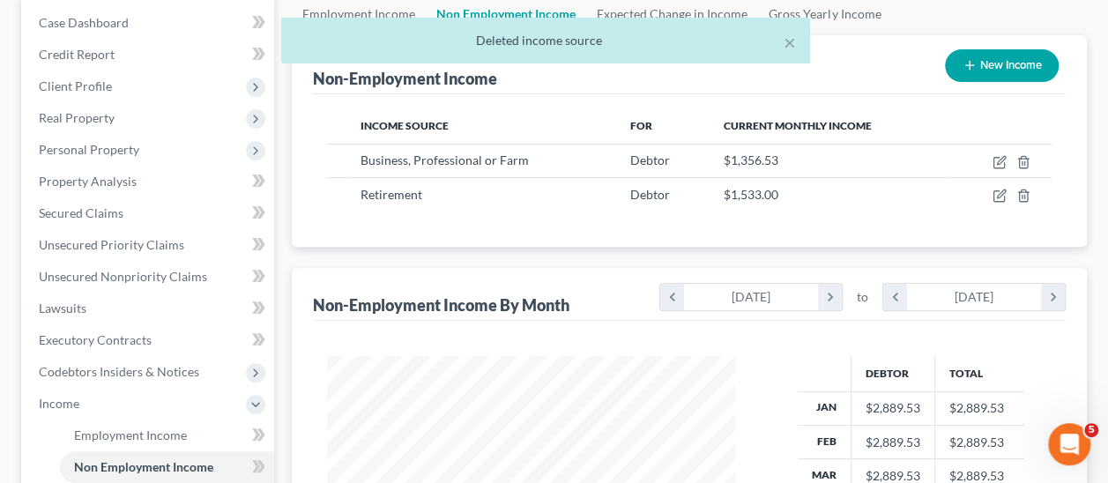
click at [1014, 64] on div "× Deleted income source" at bounding box center [545, 45] width 1108 height 55
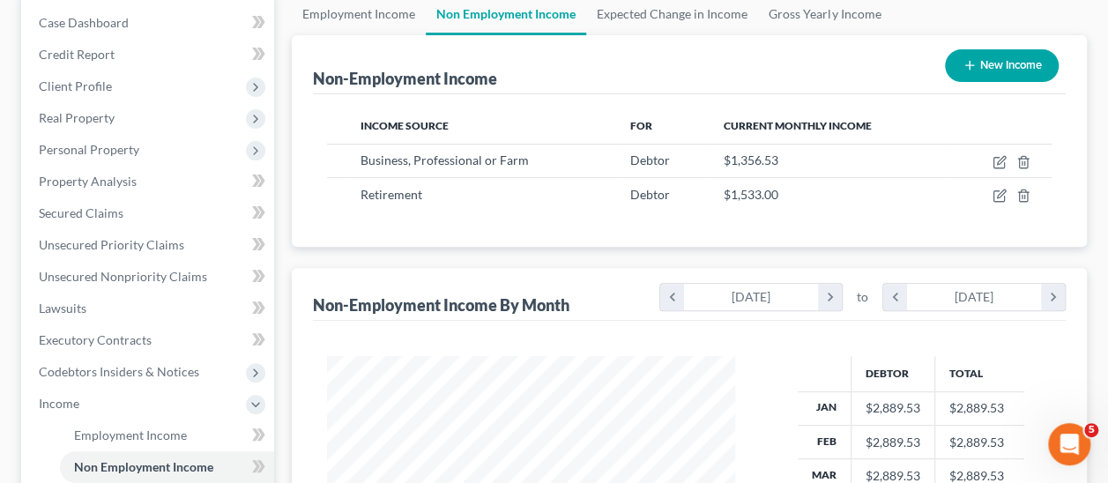
click at [1012, 63] on button "New Income" at bounding box center [1002, 65] width 114 height 33
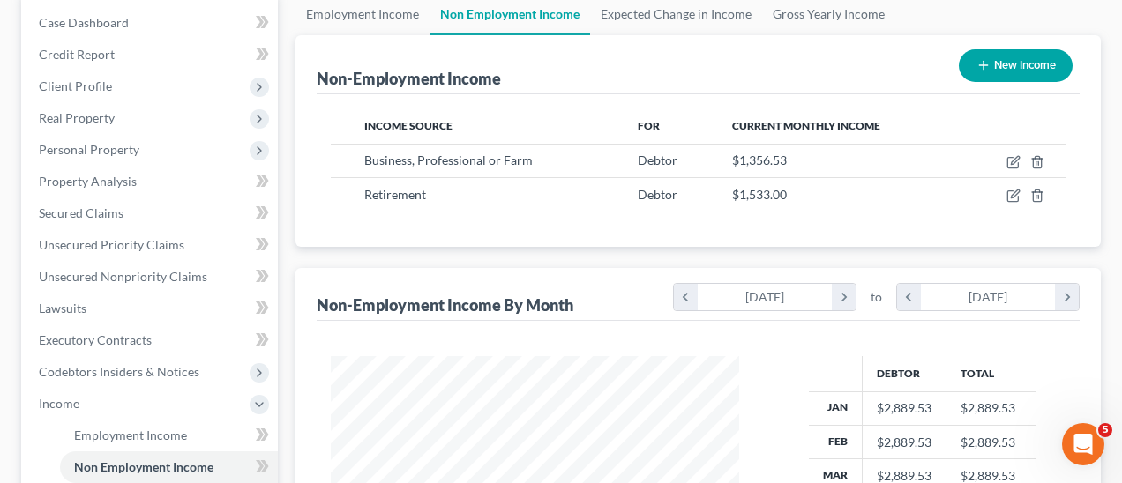
select select "0"
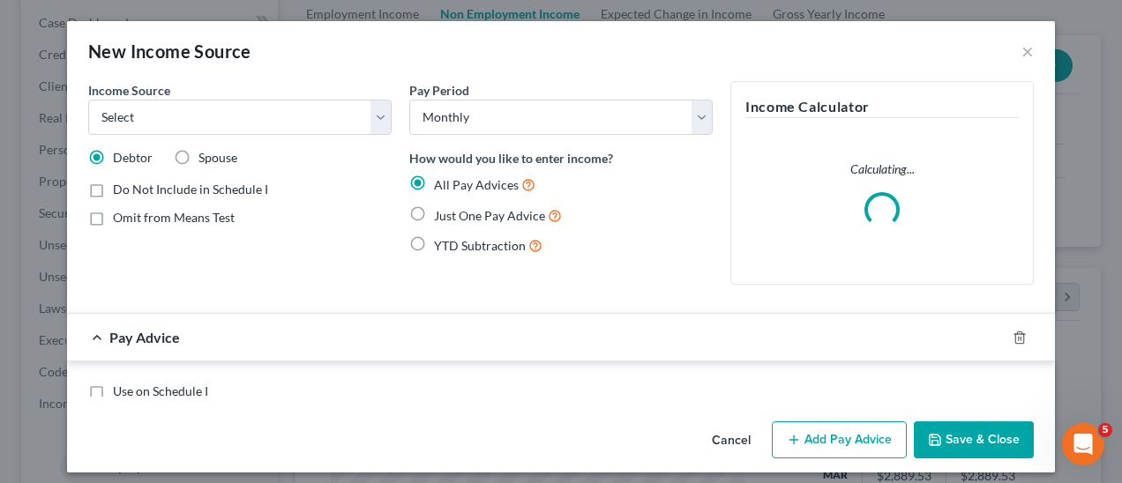
scroll to position [314, 449]
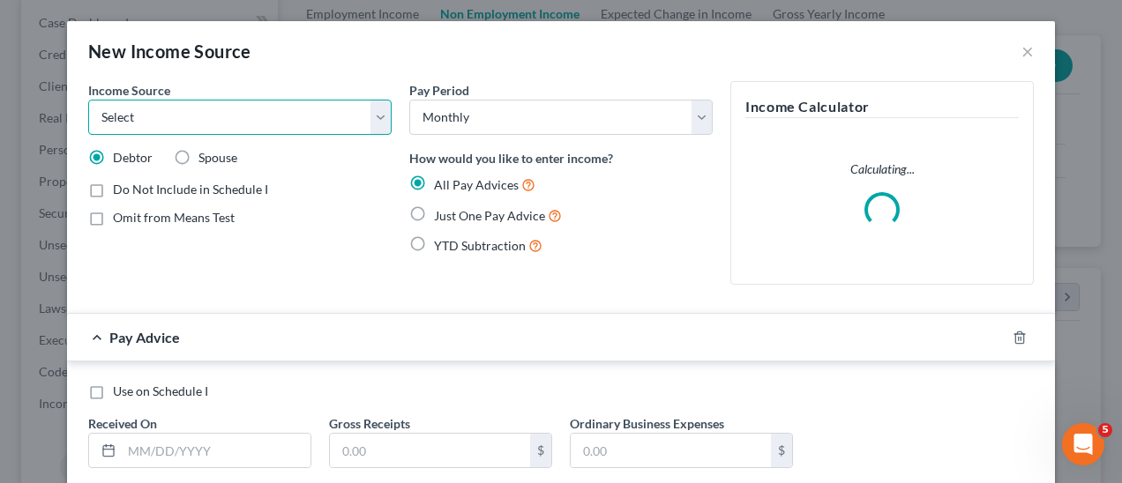
click at [377, 113] on select "Select Unemployment Disability (from employer) Pension Retirement Social Securi…" at bounding box center [239, 117] width 303 height 35
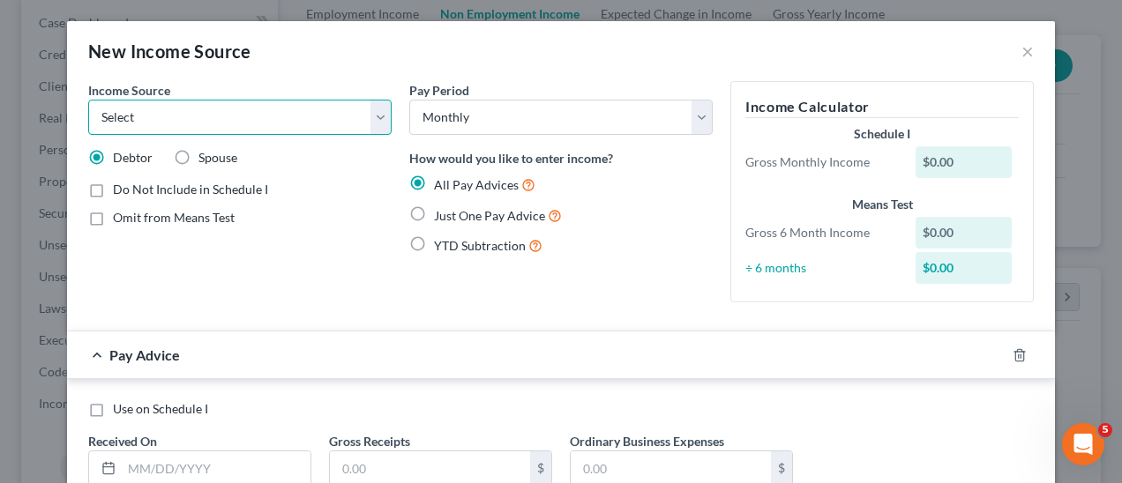
select select "3"
click at [88, 100] on select "Select Unemployment Disability (from employer) Pension Retirement Social Securi…" at bounding box center [239, 117] width 303 height 35
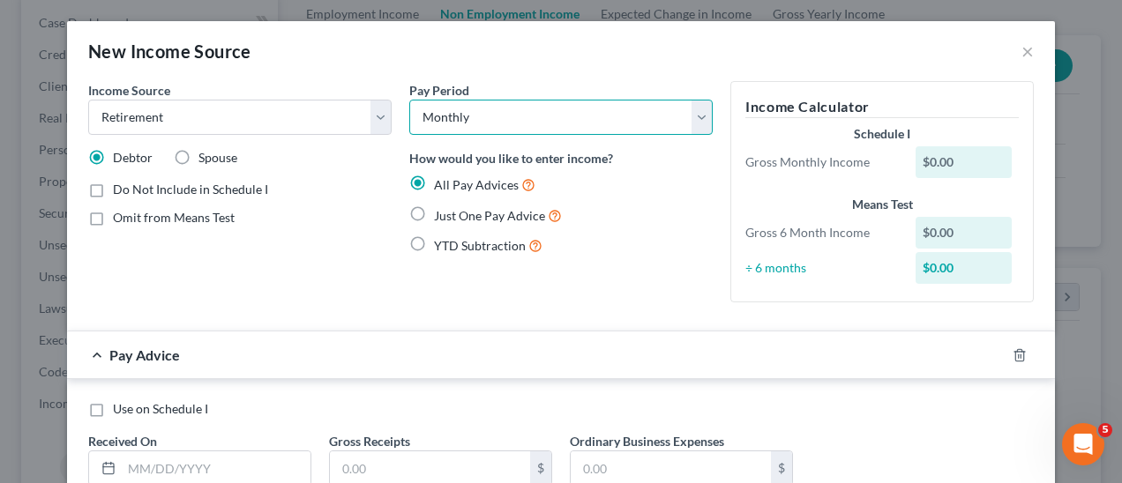
click at [546, 112] on select "Select Monthly Twice Monthly Every Other Week Weekly" at bounding box center [560, 117] width 303 height 35
drag, startPoint x: 171, startPoint y: 156, endPoint x: 205, endPoint y: 178, distance: 40.1
click at [198, 156] on label "Spouse" at bounding box center [217, 158] width 39 height 18
click at [205, 156] on input "Spouse" at bounding box center [210, 154] width 11 height 11
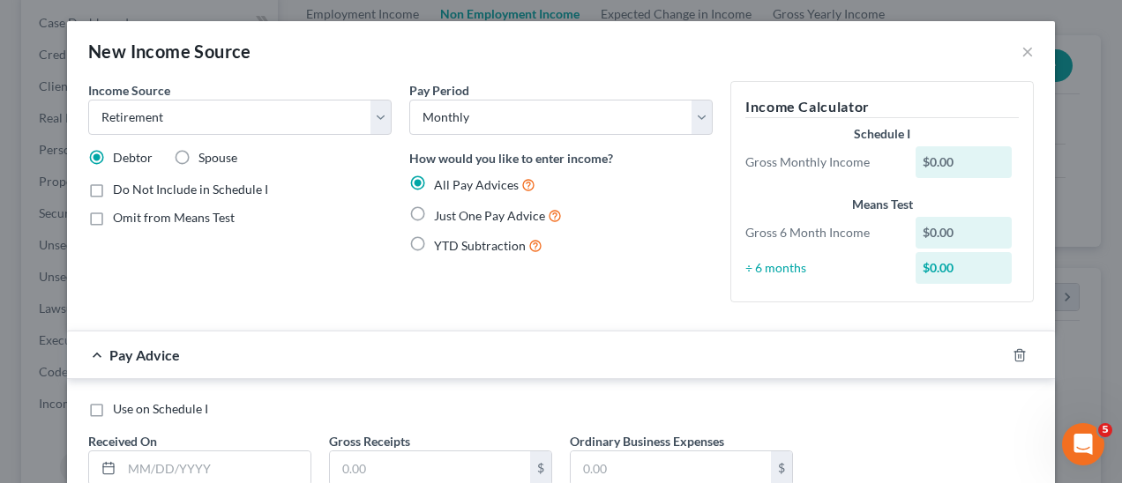
radio input "true"
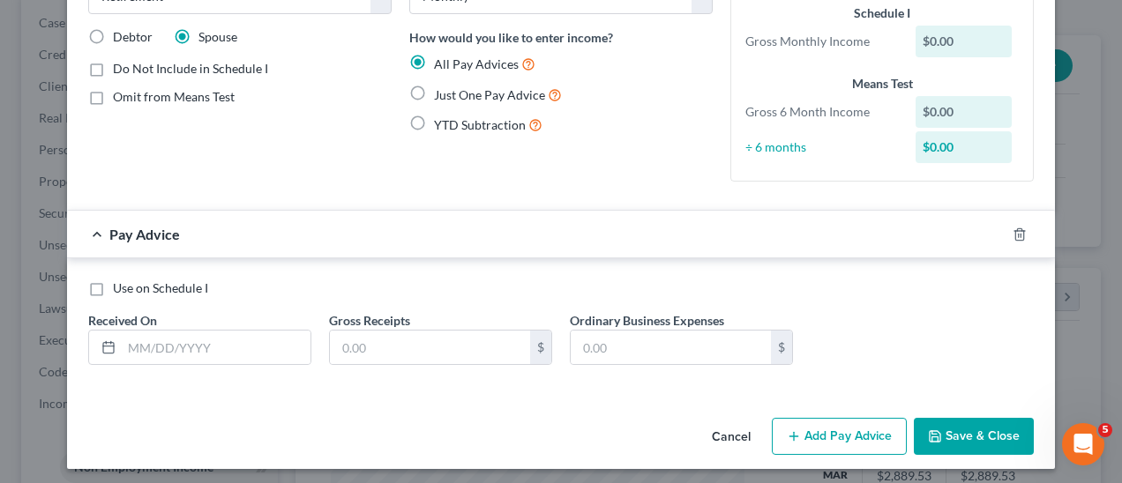
scroll to position [125, 0]
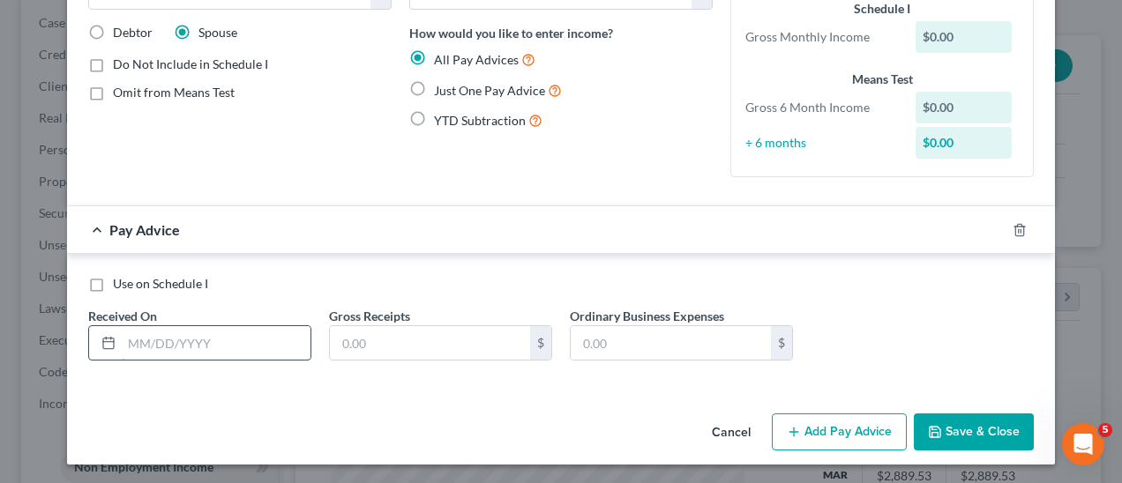
click at [171, 339] on input "text" at bounding box center [216, 343] width 189 height 34
type input "[DATE]"
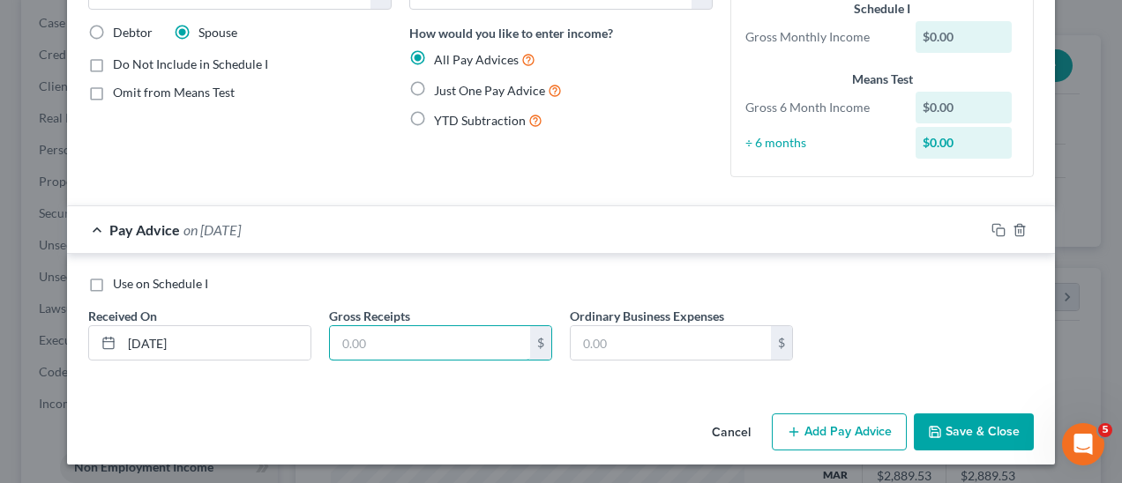
paste input "1,055.68"
type input "1,055.68"
click at [633, 345] on input "text" at bounding box center [671, 343] width 200 height 34
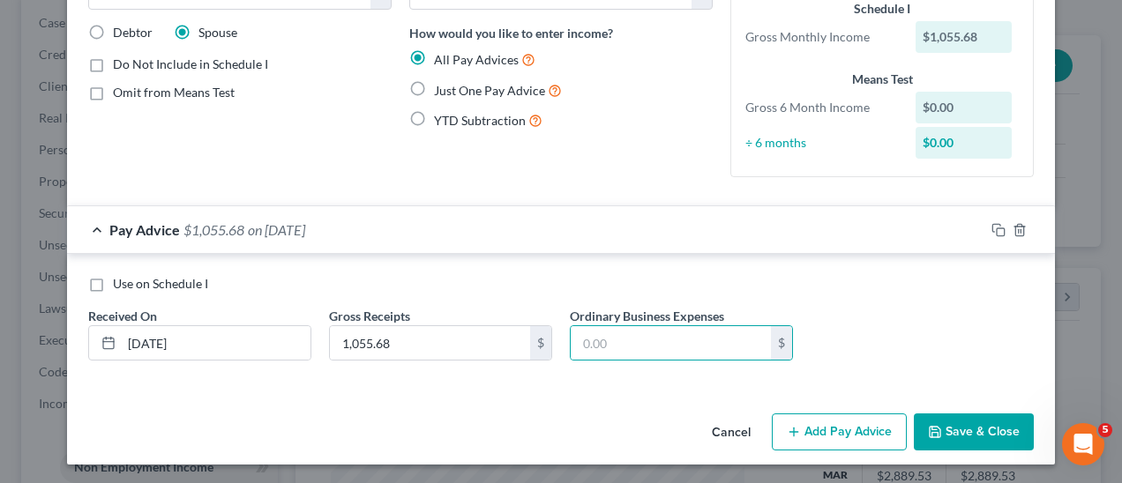
click at [731, 424] on button "Cancel" at bounding box center [731, 432] width 67 height 35
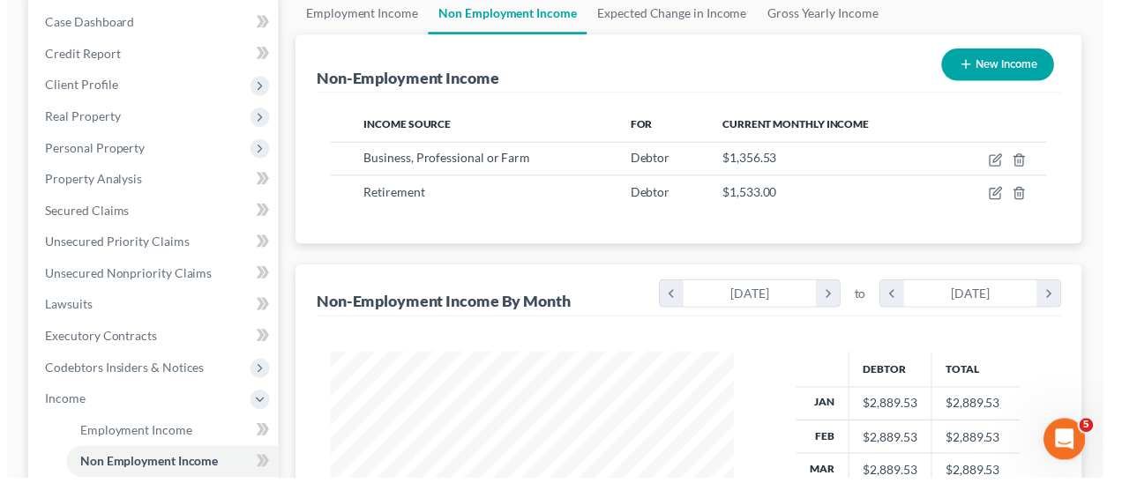
scroll to position [881483, 881353]
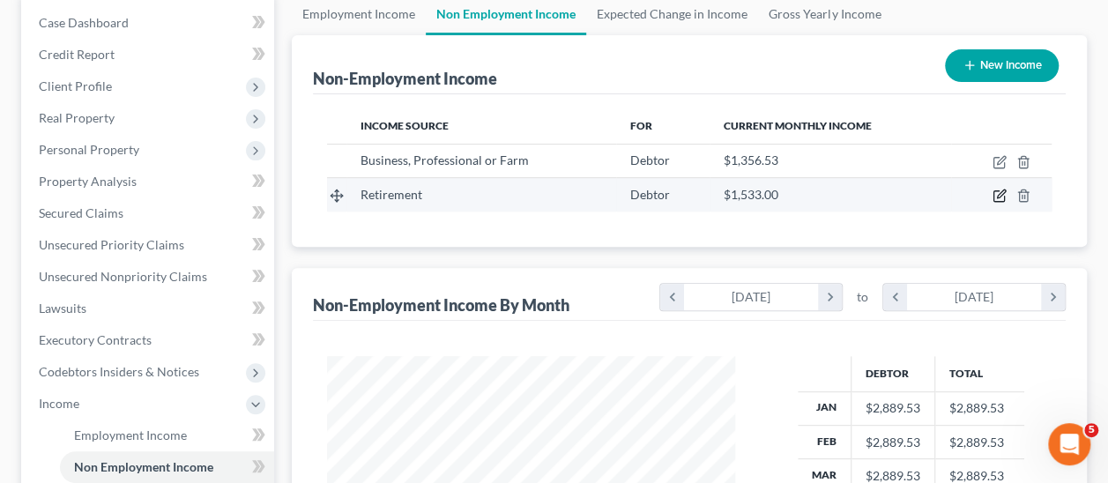
click at [998, 195] on icon "button" at bounding box center [1000, 196] width 14 height 14
select select "3"
select select "0"
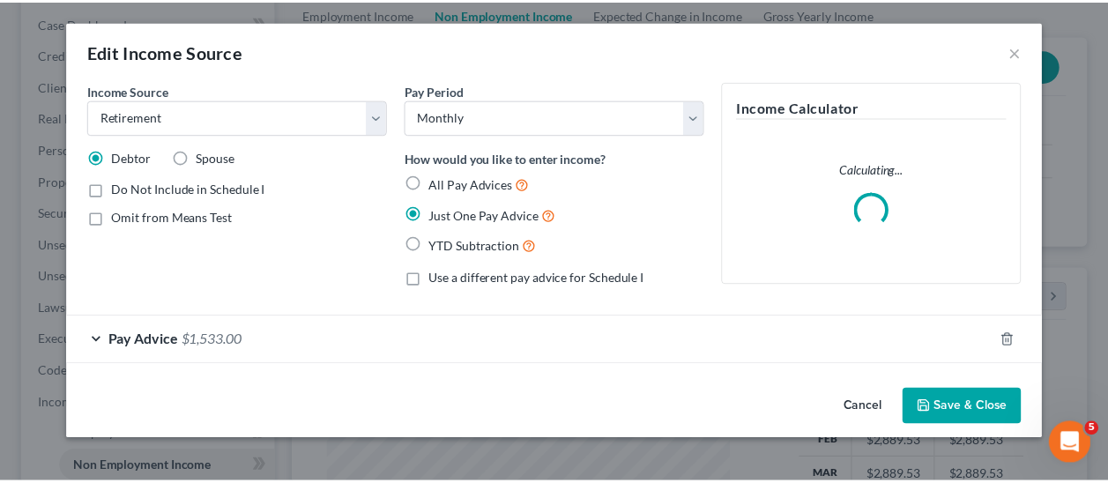
scroll to position [314, 449]
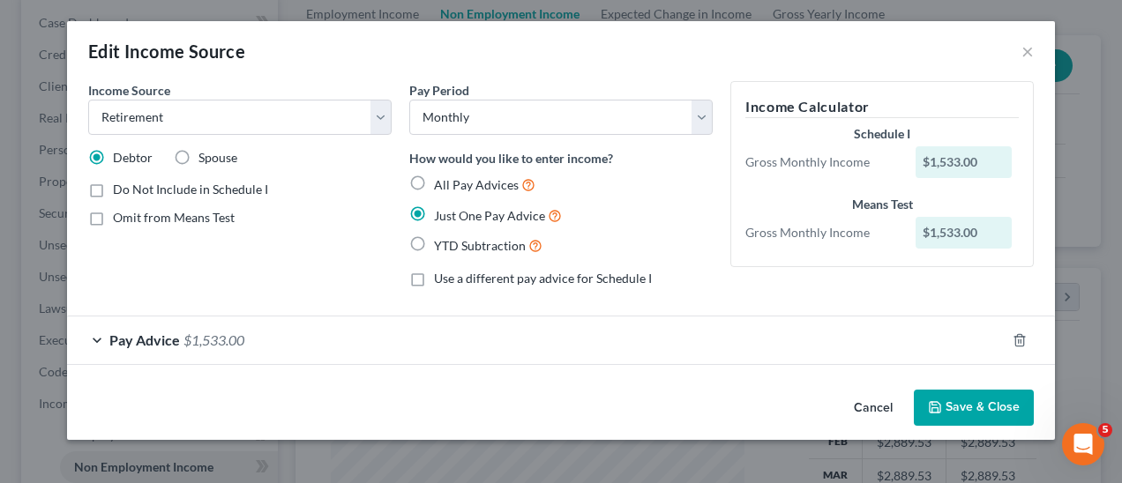
click at [871, 402] on button "Cancel" at bounding box center [872, 409] width 67 height 35
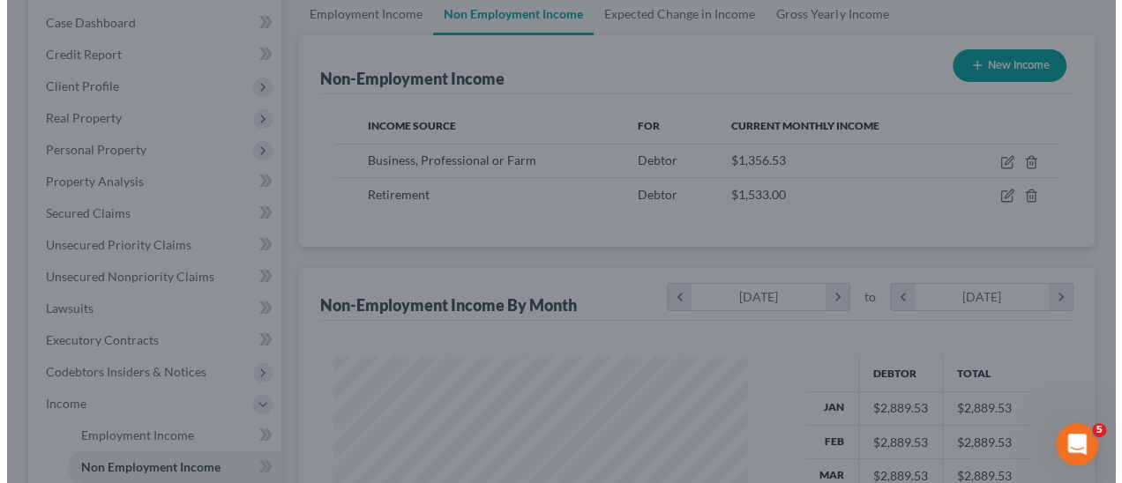
scroll to position [881483, 881353]
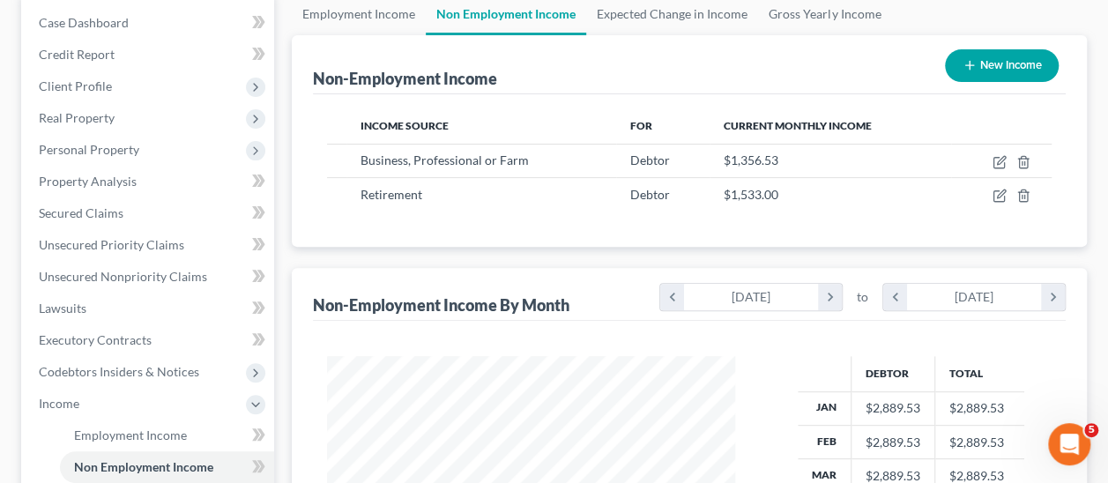
click at [1007, 62] on button "New Income" at bounding box center [1002, 65] width 114 height 33
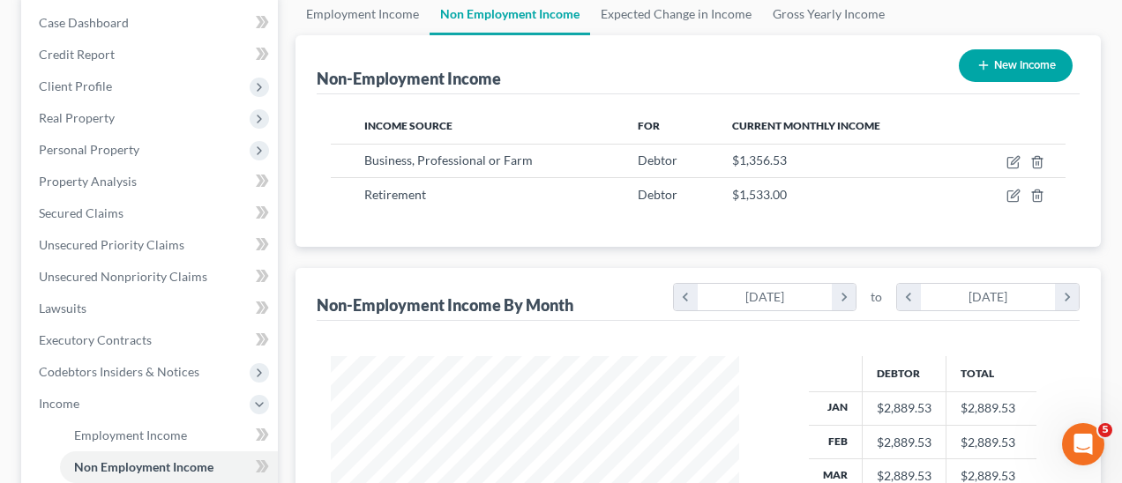
select select "0"
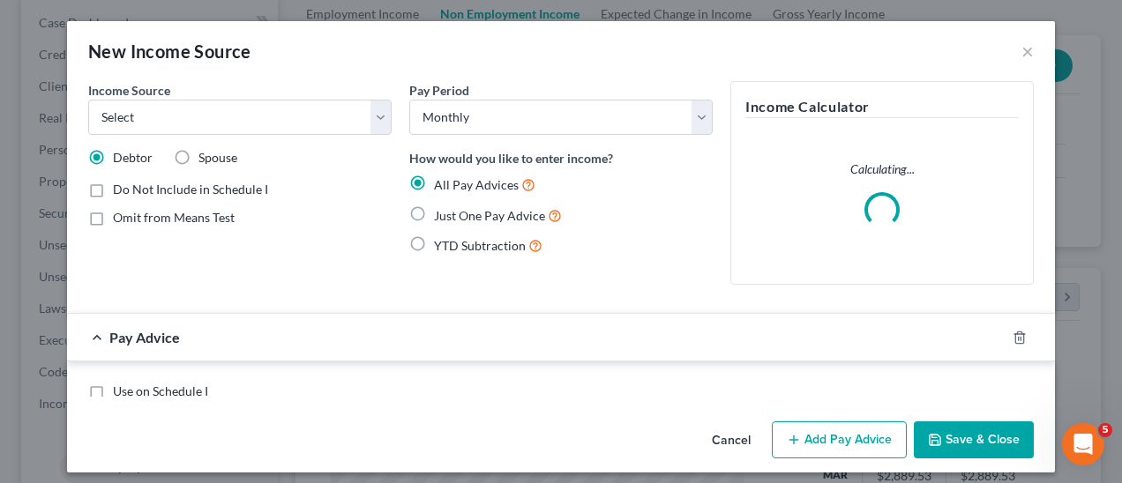
scroll to position [314, 449]
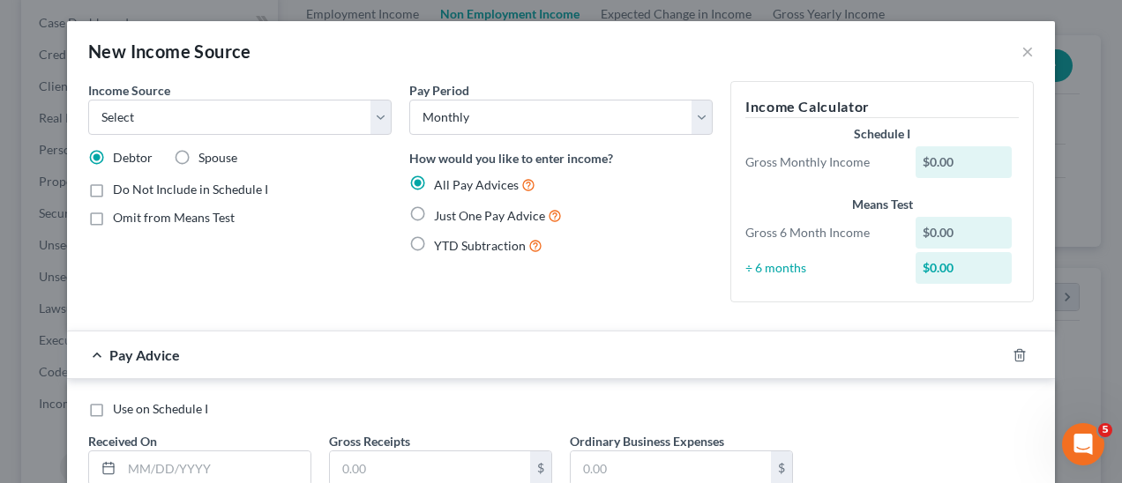
click at [434, 213] on label "Just One Pay Advice" at bounding box center [498, 215] width 128 height 20
click at [441, 213] on input "Just One Pay Advice" at bounding box center [446, 210] width 11 height 11
radio input "true"
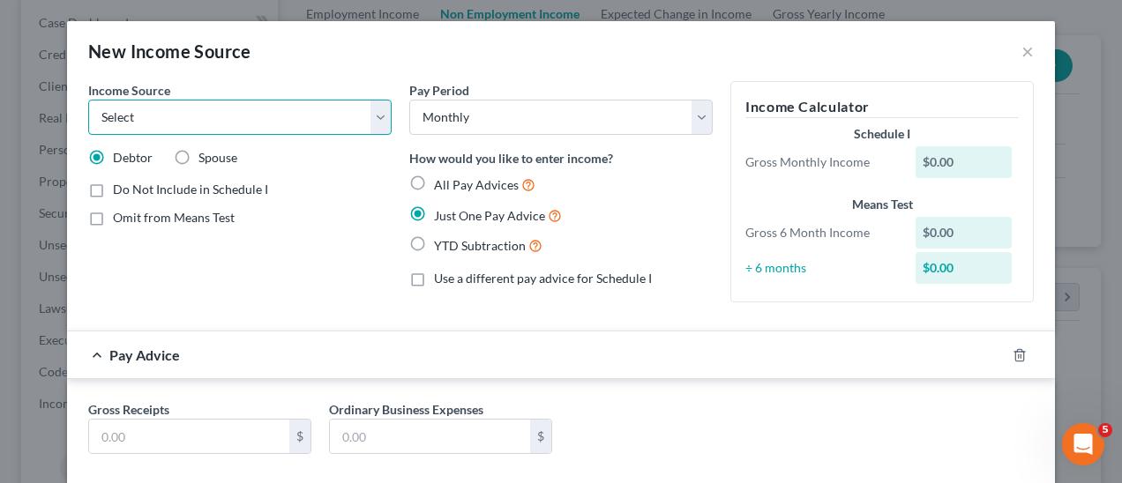
click at [379, 111] on select "Select Unemployment Disability (from employer) Pension Retirement Social Securi…" at bounding box center [239, 117] width 303 height 35
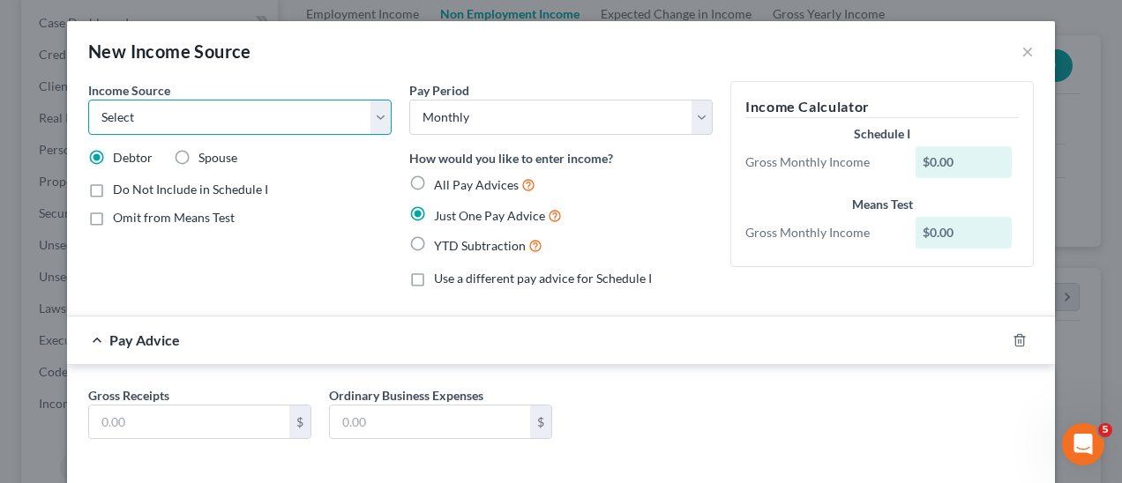
select select "3"
click at [88, 100] on select "Select Unemployment Disability (from employer) Pension Retirement Social Securi…" at bounding box center [239, 117] width 303 height 35
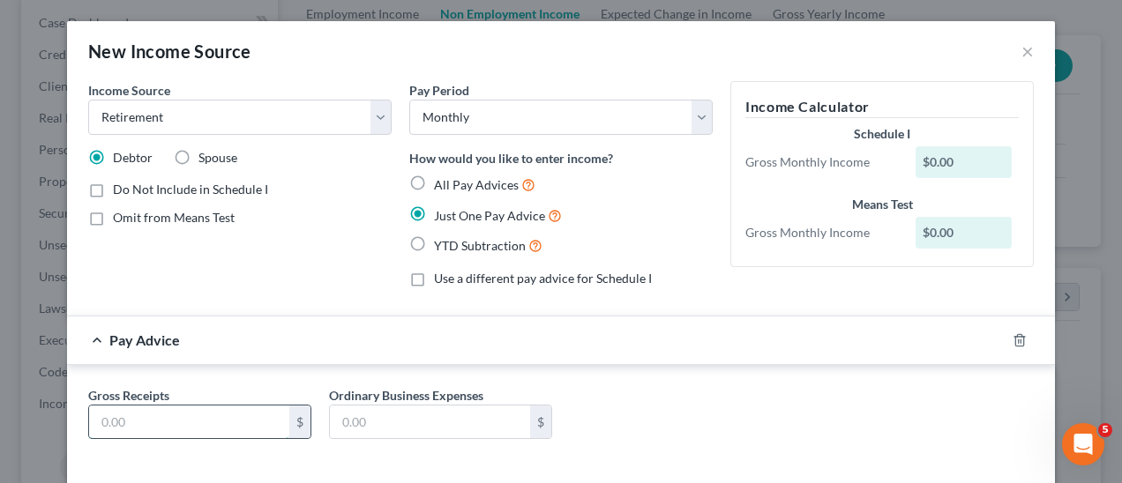
click at [199, 421] on input "text" at bounding box center [189, 423] width 200 height 34
paste input "1,055.68"
type input "1,055.68"
click at [342, 285] on div "Income Source * Select Unemployment Disability (from employer) Pension Retireme…" at bounding box center [239, 191] width 321 height 220
click at [198, 157] on label "Spouse" at bounding box center [217, 158] width 39 height 18
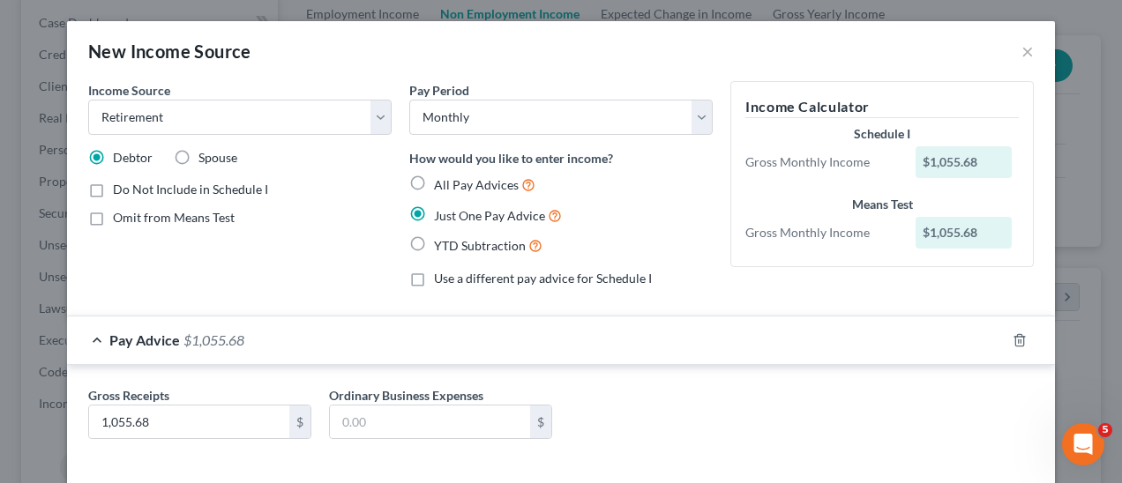
click at [205, 157] on input "Spouse" at bounding box center [210, 154] width 11 height 11
radio input "true"
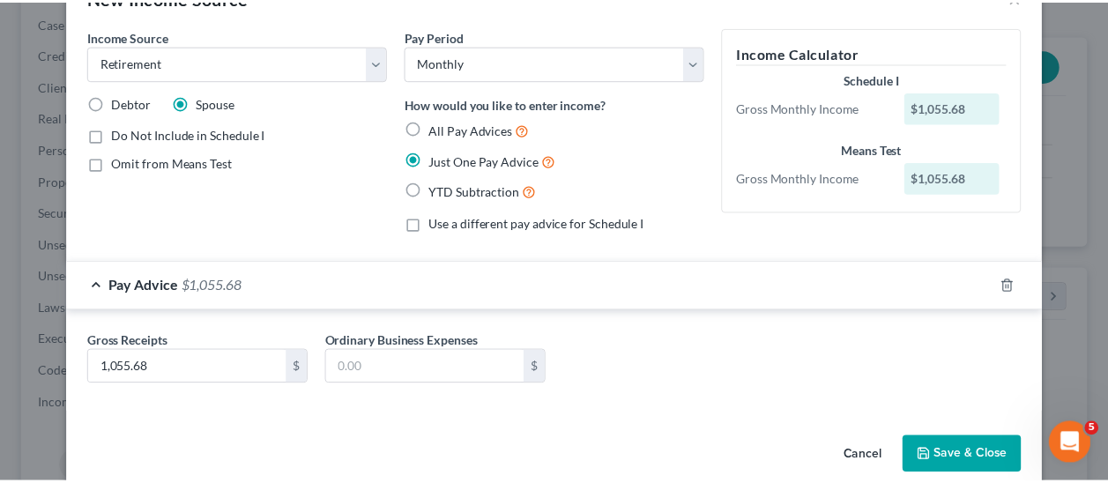
scroll to position [79, 0]
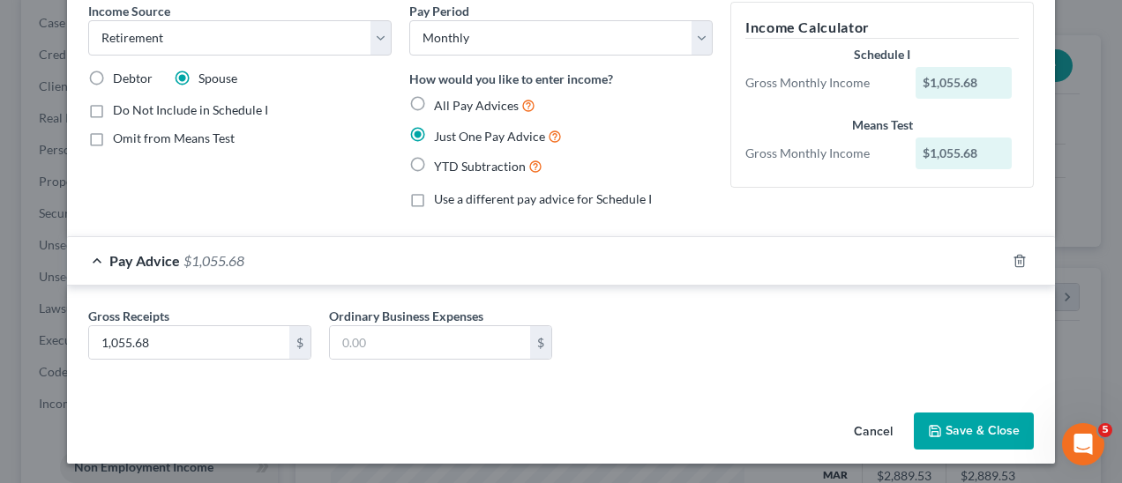
click at [980, 430] on button "Save & Close" at bounding box center [974, 431] width 120 height 37
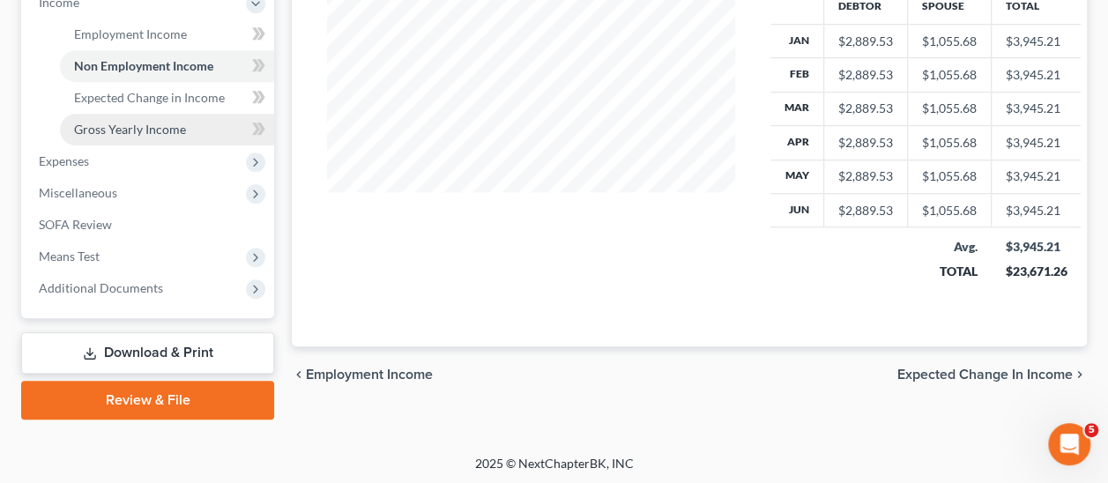
scroll to position [578, 0]
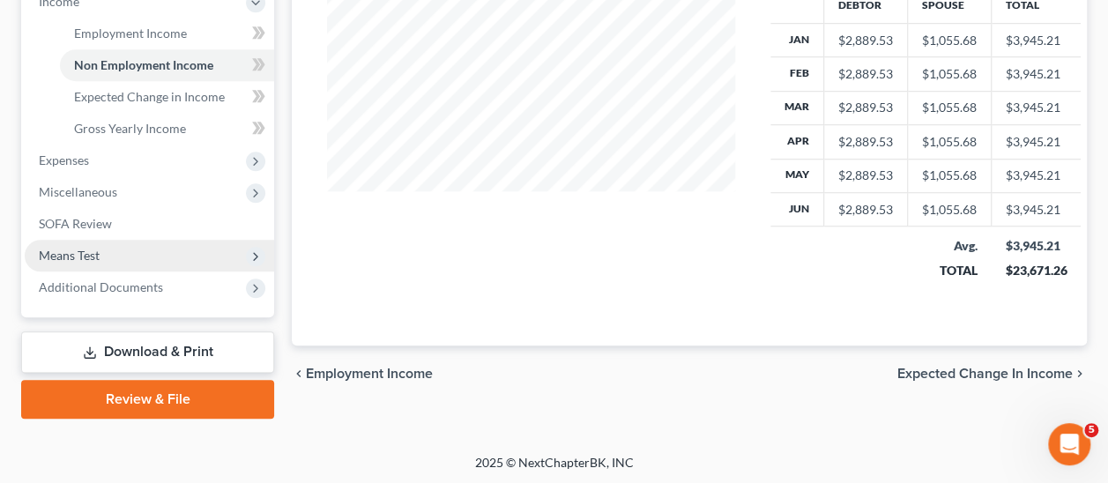
click at [78, 254] on span "Means Test" at bounding box center [69, 255] width 61 height 15
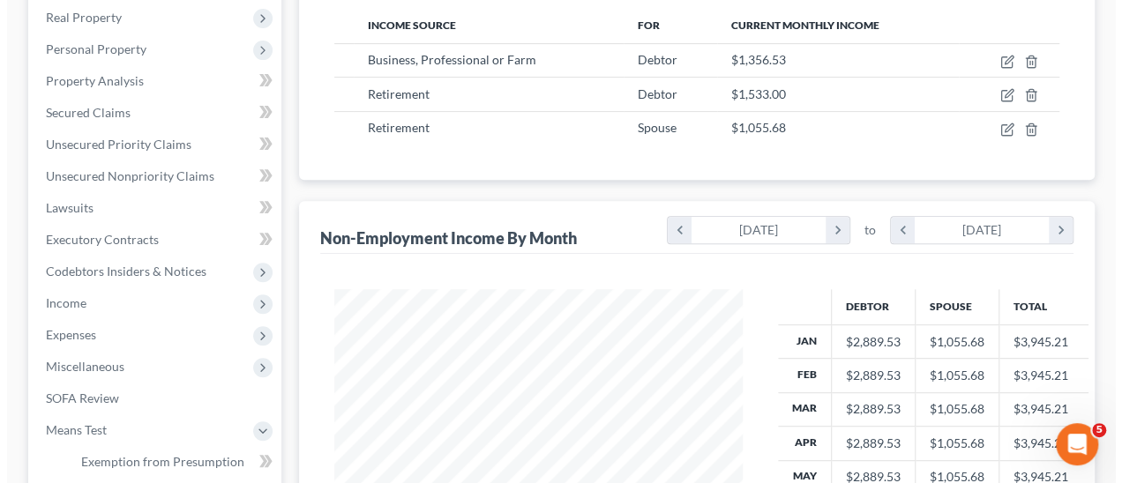
scroll to position [0, 0]
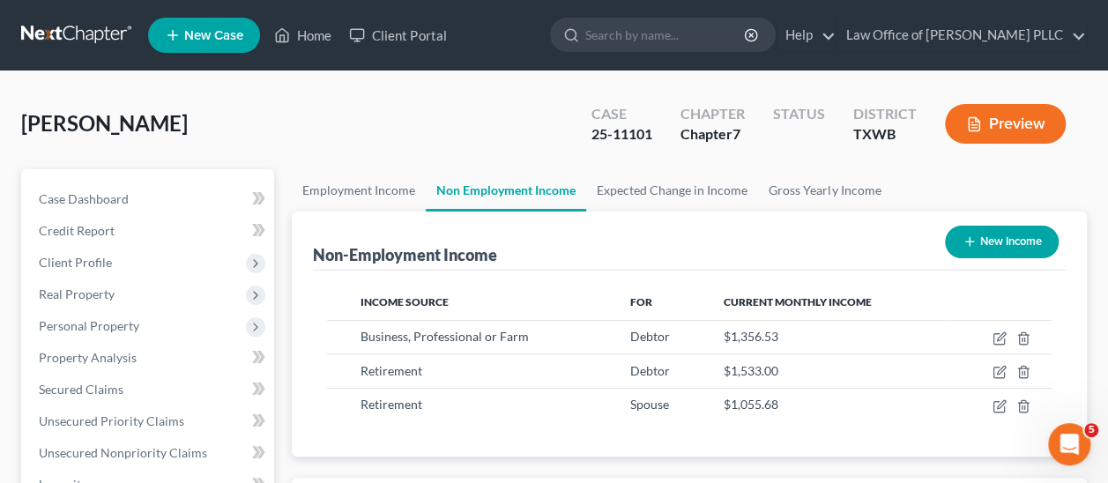
click at [1021, 118] on button "Preview" at bounding box center [1005, 124] width 121 height 40
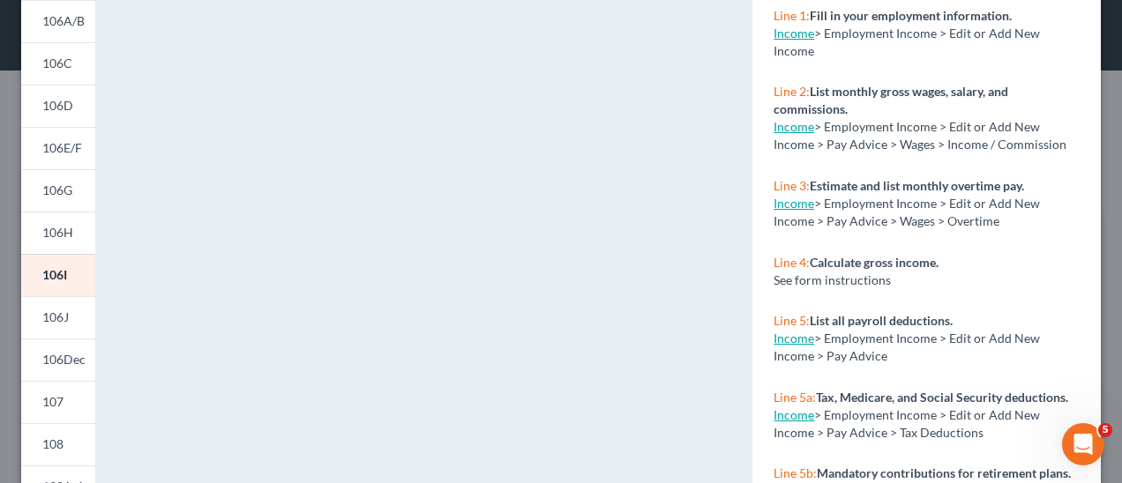
scroll to position [511, 0]
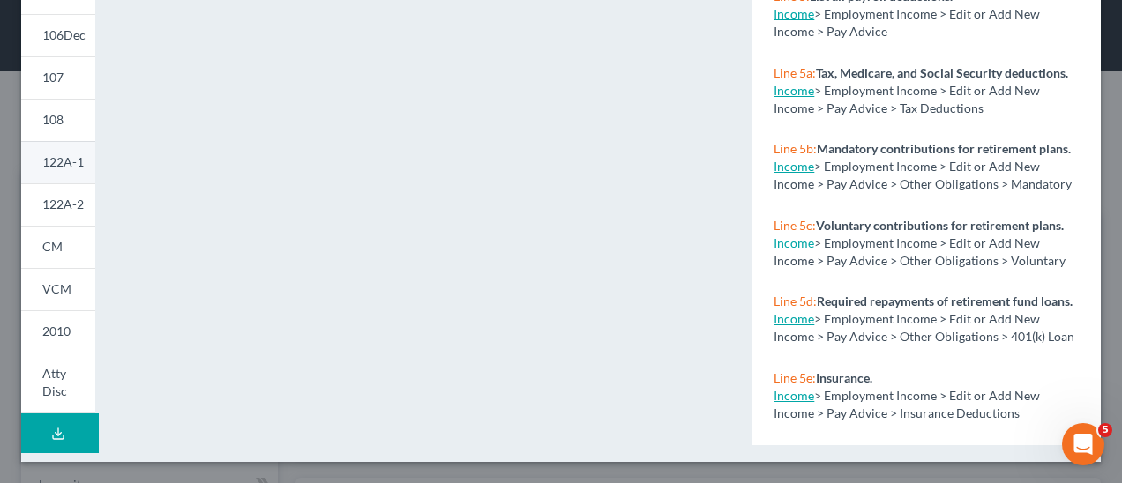
click at [65, 164] on span "122A-1" at bounding box center [62, 161] width 41 height 15
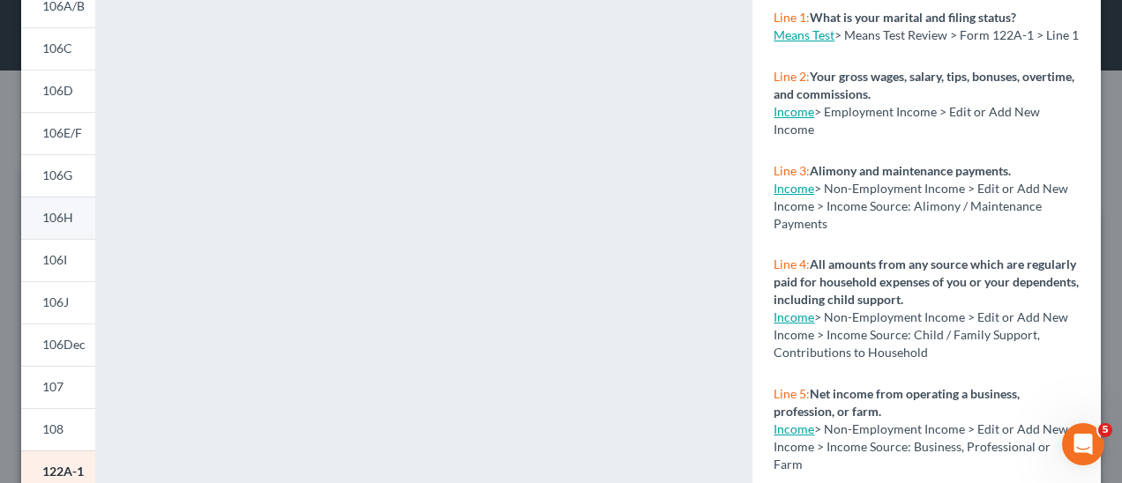
scroll to position [265, 0]
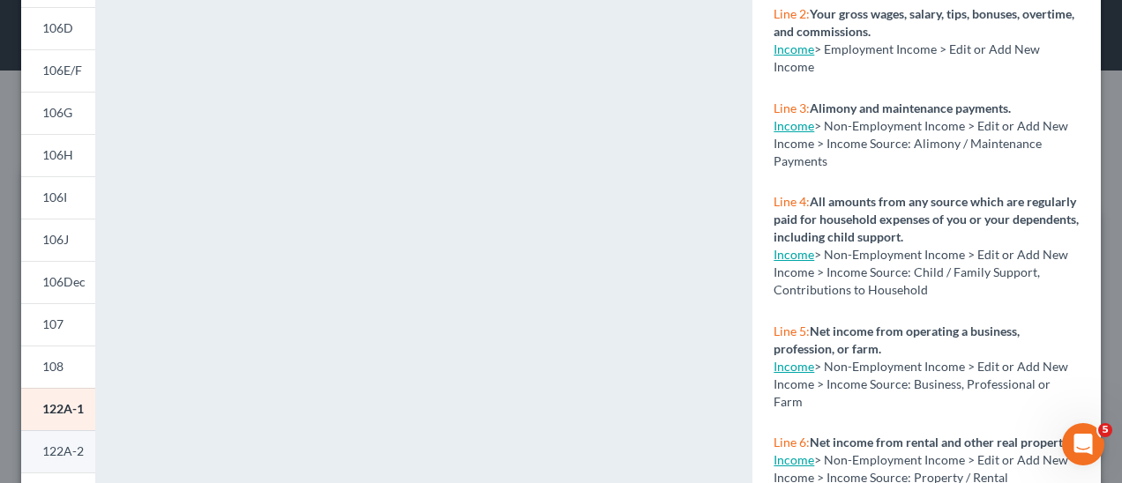
click at [64, 452] on span "122A-2" at bounding box center [62, 451] width 41 height 15
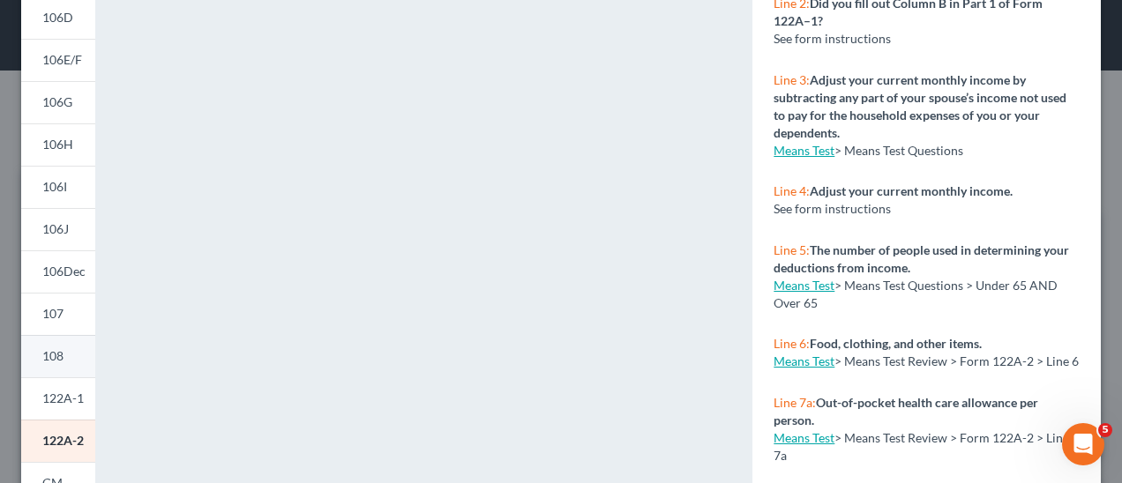
scroll to position [511, 0]
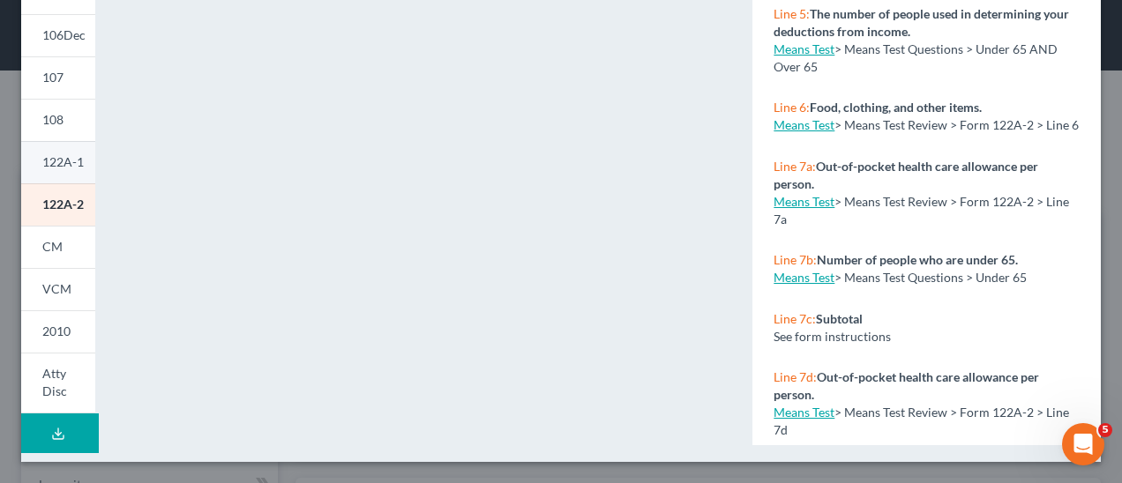
click at [57, 157] on span "122A-1" at bounding box center [62, 161] width 41 height 15
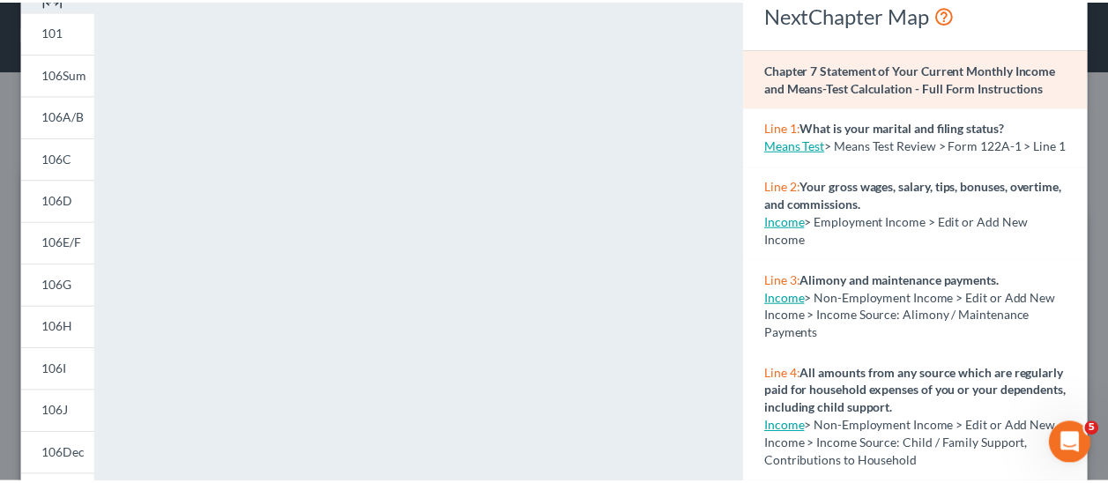
scroll to position [0, 0]
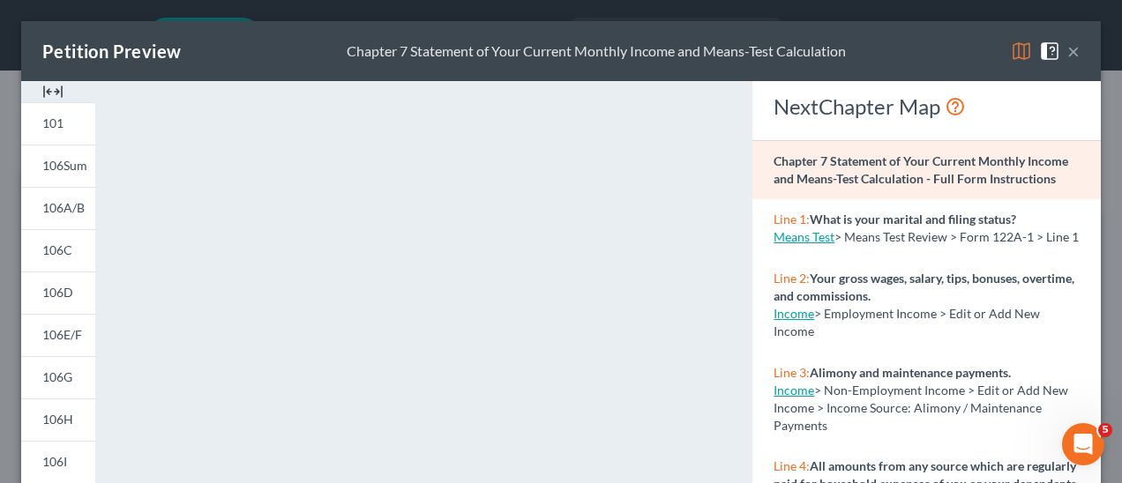
click at [1067, 55] on button "×" at bounding box center [1073, 51] width 12 height 21
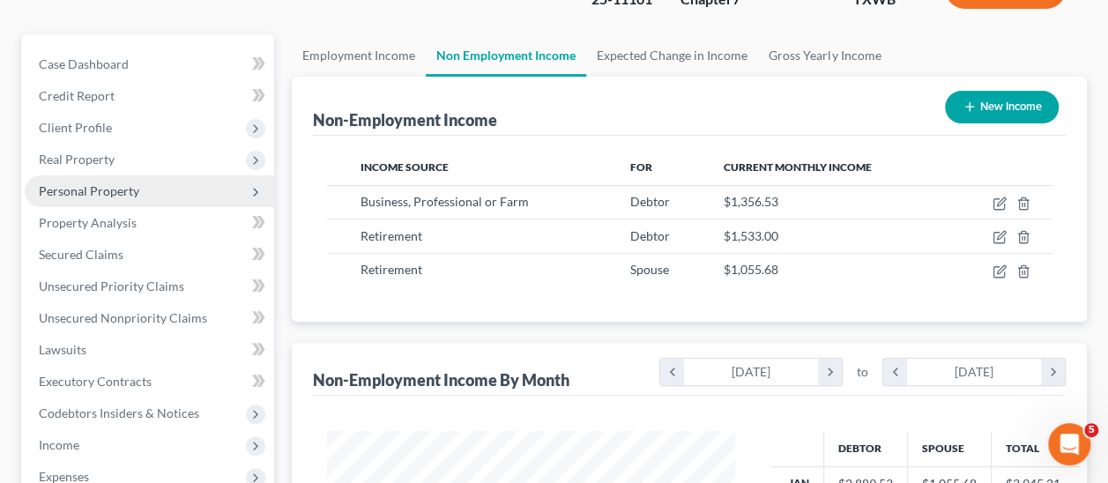
scroll to position [176, 0]
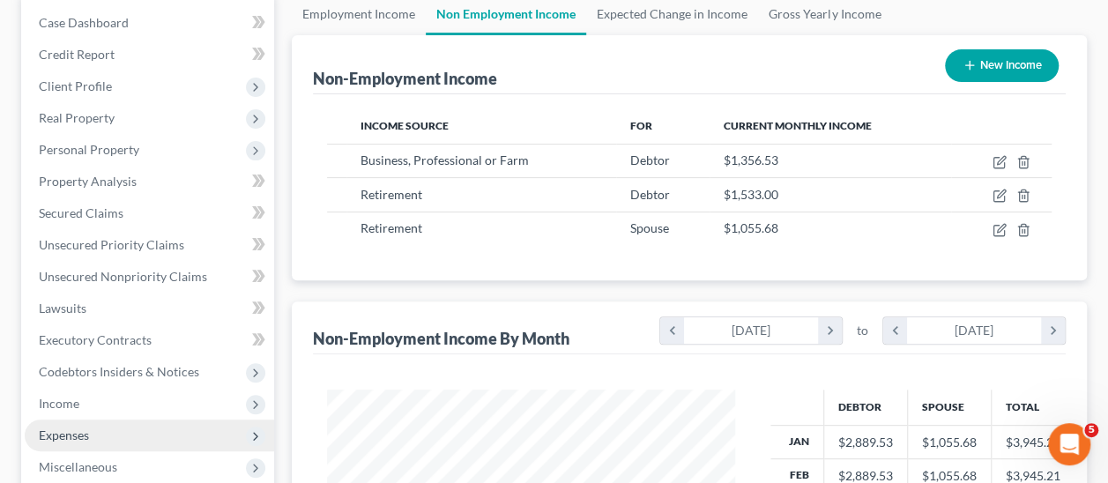
click at [83, 434] on span "Expenses" at bounding box center [64, 435] width 50 height 15
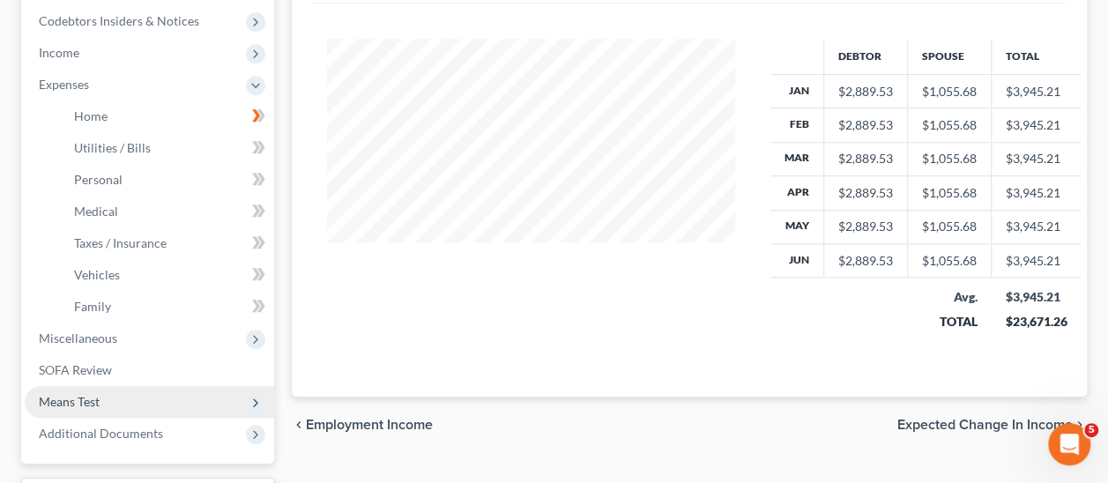
scroll to position [529, 0]
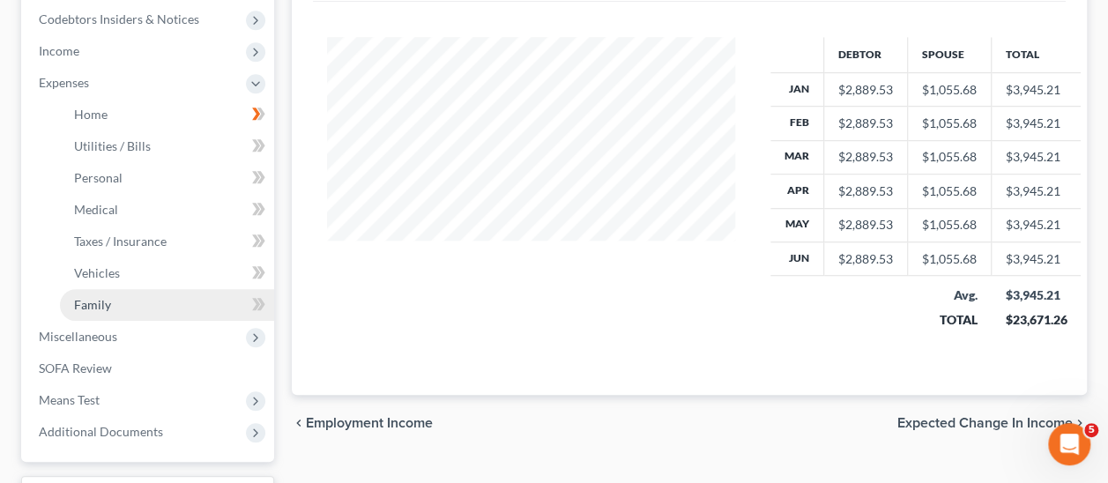
click at [95, 306] on span "Family" at bounding box center [92, 304] width 37 height 15
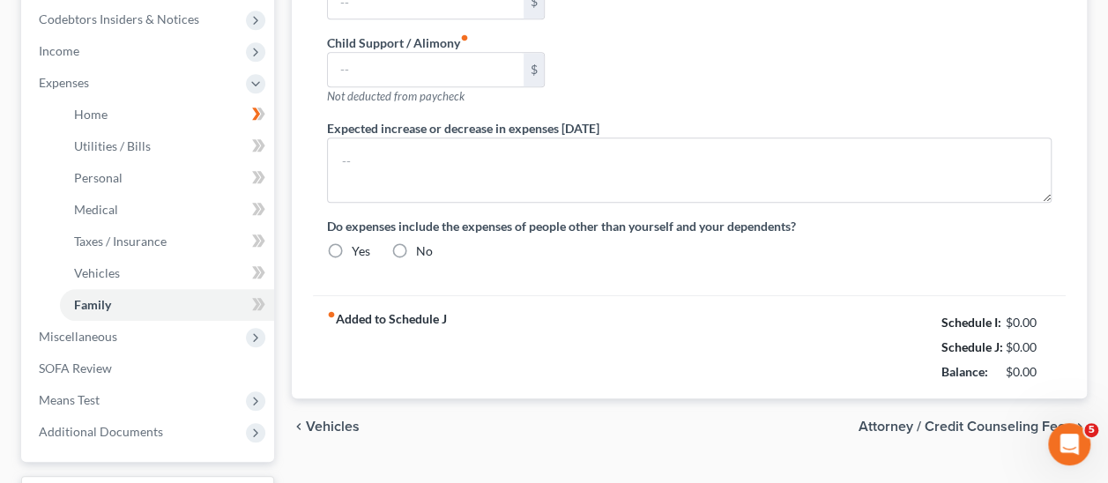
type input "0.00"
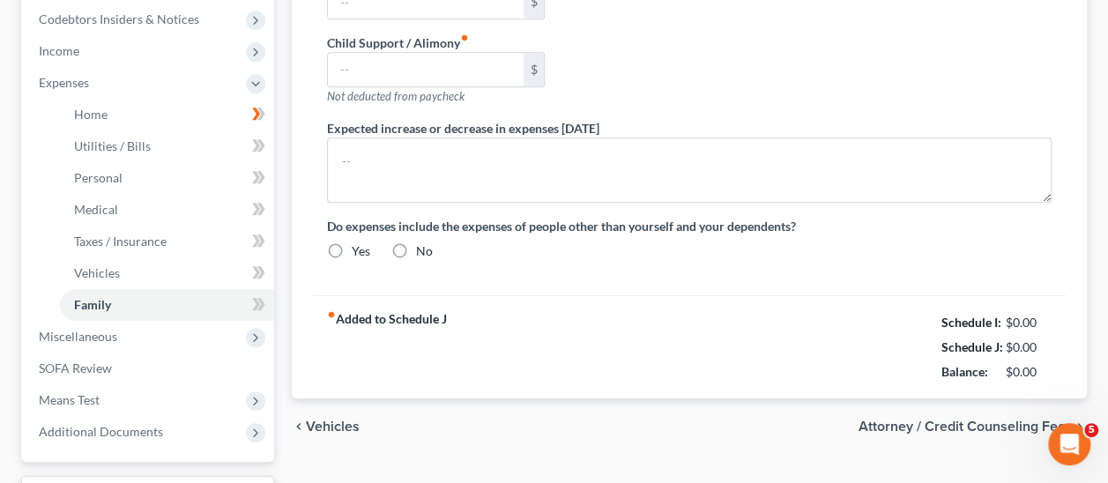
type input "0.00"
type input "10.00"
type input "1,079.00"
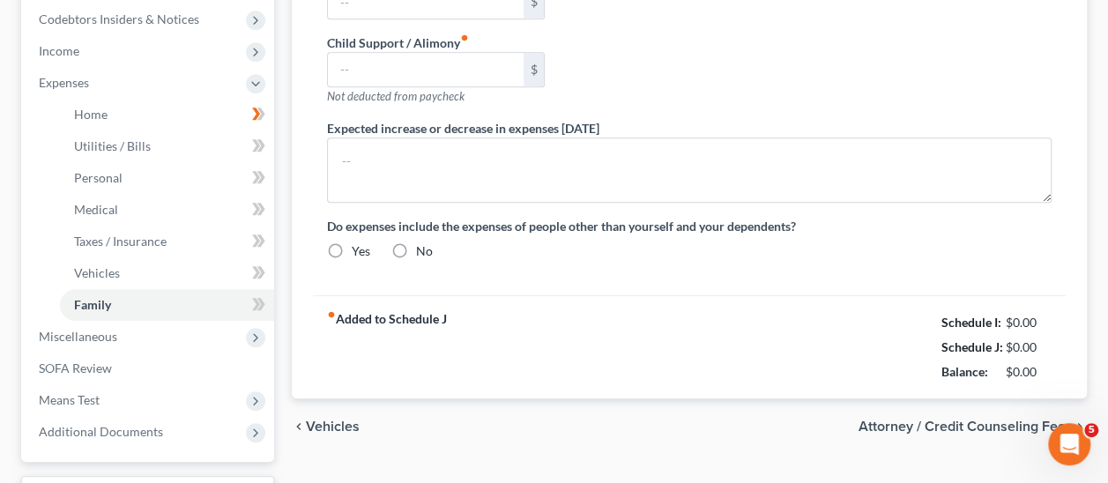
type input "non-debtor spouse's income is applied to her personal credit card debt"
radio input "true"
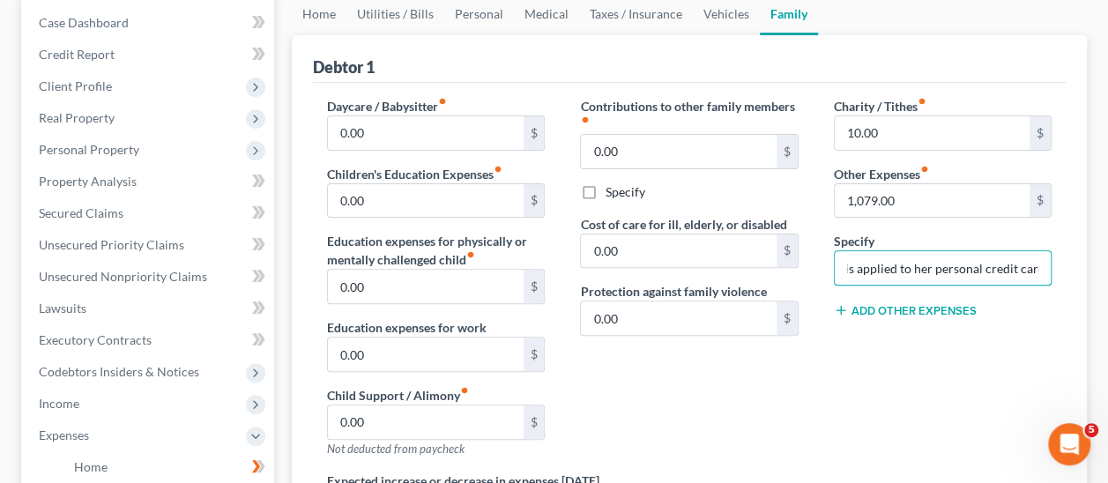
scroll to position [0, 183]
drag, startPoint x: 846, startPoint y: 265, endPoint x: 1129, endPoint y: 267, distance: 283.1
click at [1108, 267] on html "Home New Case Client Portal Law Office of [PERSON_NAME] PLLC [EMAIL_ADDRESS][DO…" at bounding box center [554, 404] width 1108 height 1160
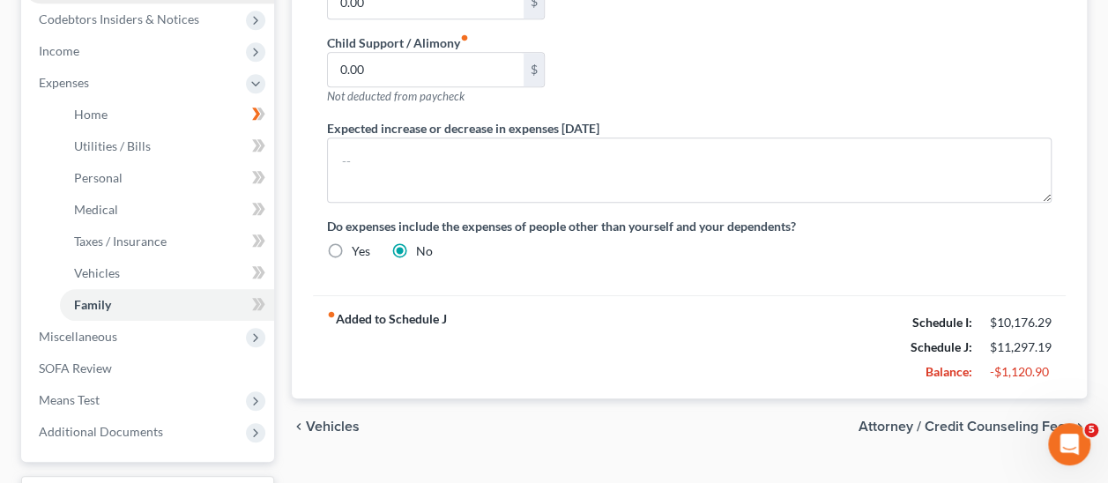
scroll to position [674, 0]
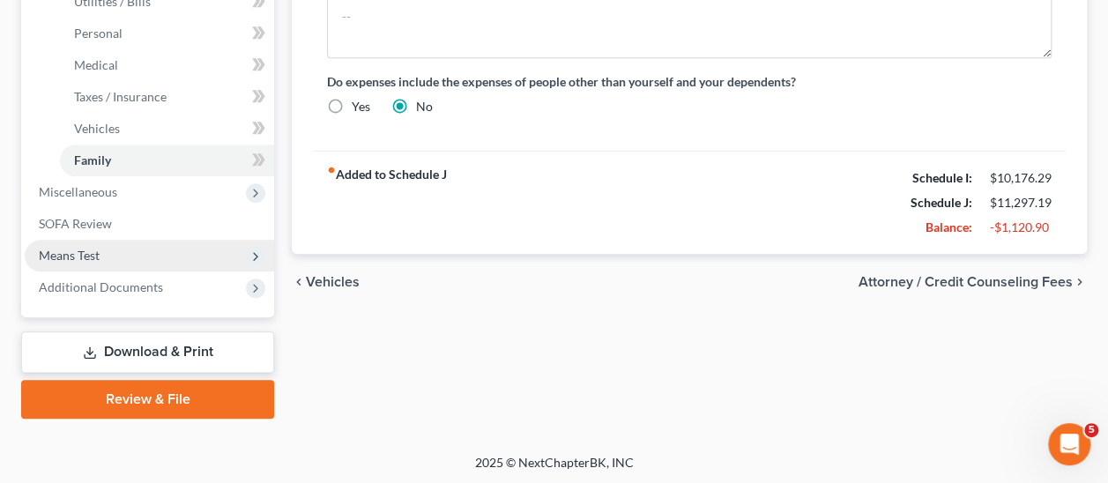
click at [91, 251] on span "Means Test" at bounding box center [69, 255] width 61 height 15
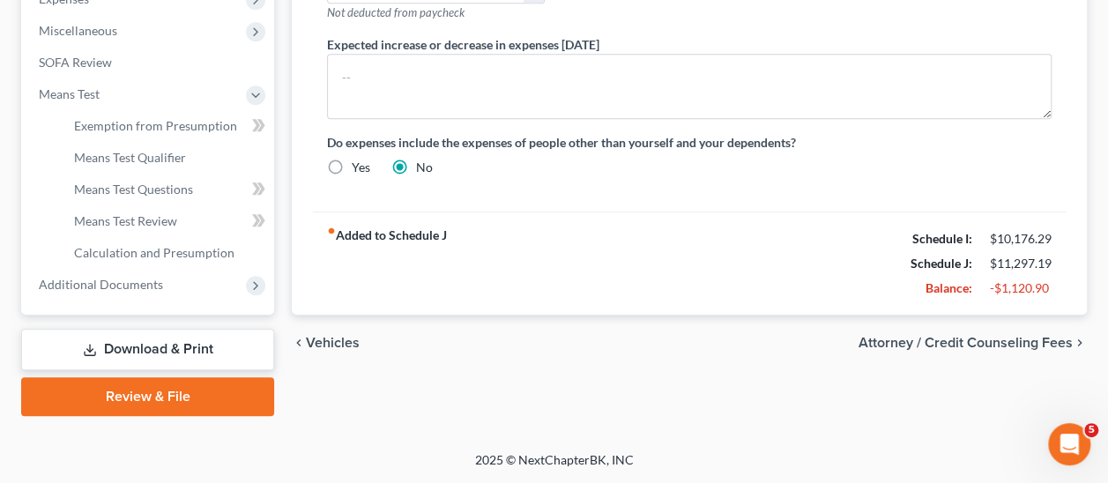
scroll to position [610, 0]
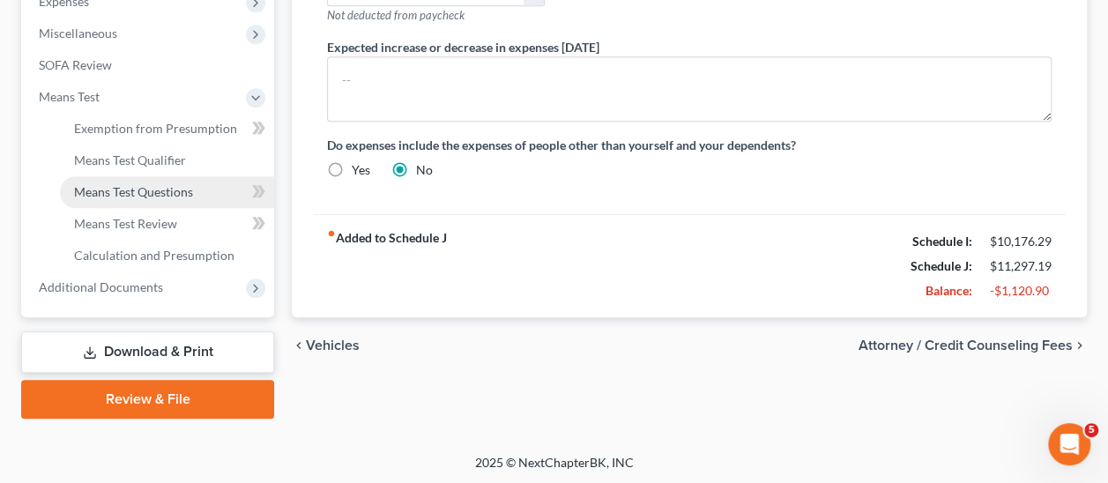
click at [168, 191] on span "Means Test Questions" at bounding box center [133, 191] width 119 height 15
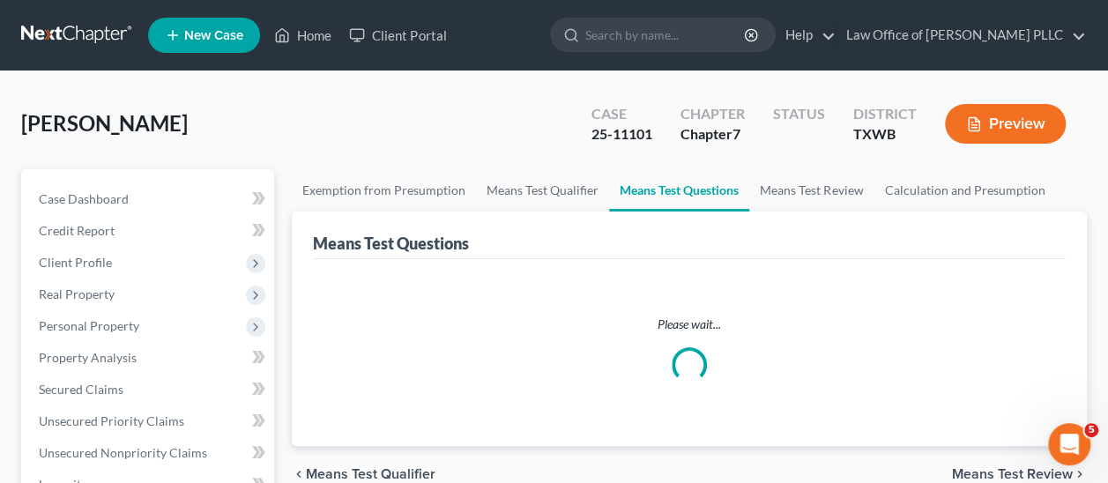
select select "0"
select select "2"
select select "0"
select select "60"
select select "1"
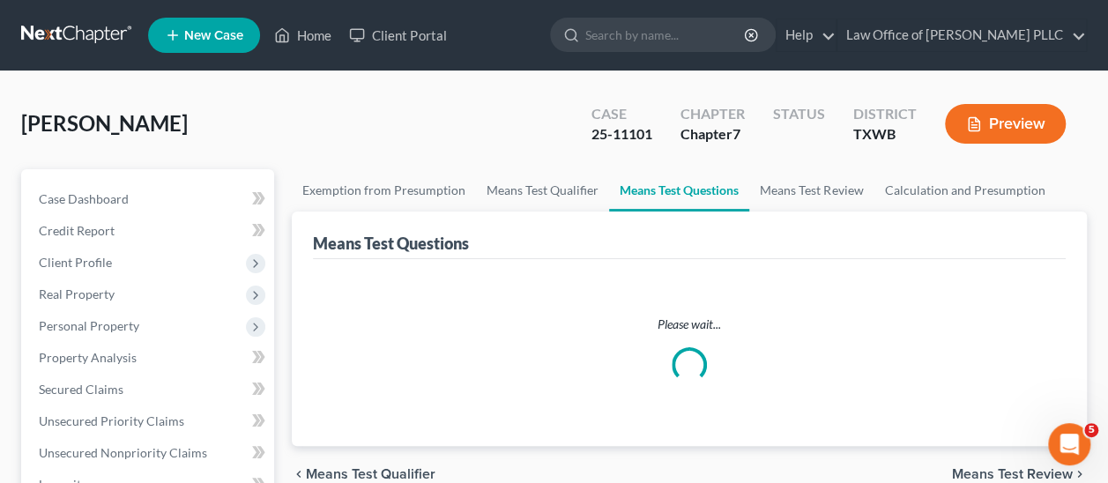
select select "60"
select select "1"
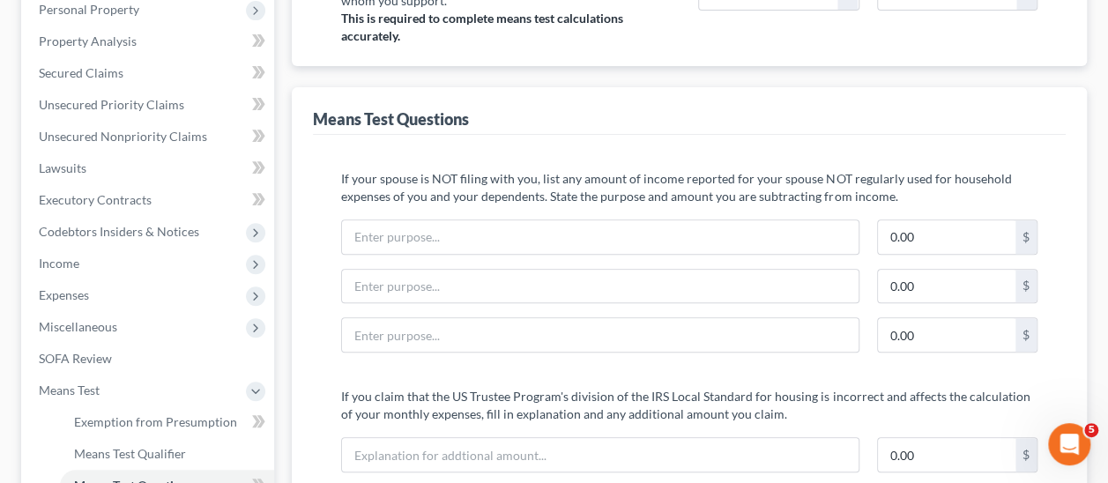
scroll to position [353, 0]
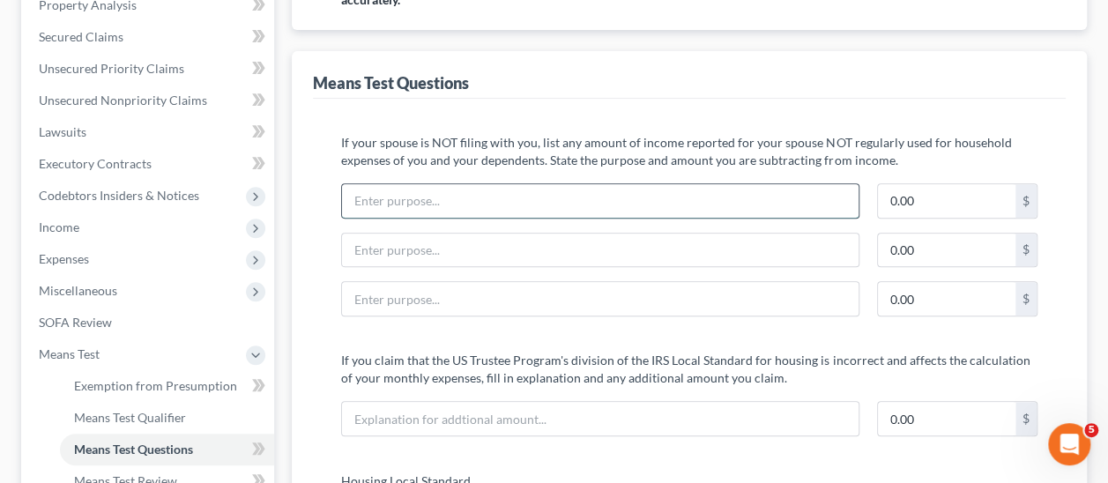
click at [512, 198] on input "text" at bounding box center [600, 201] width 516 height 34
paste input "non-debtor spouse's income is applied to her personal credit card debt"
type input "non-debtor spouse's income is applied to her personal credit card debt"
click at [939, 194] on input "text" at bounding box center [947, 201] width 138 height 34
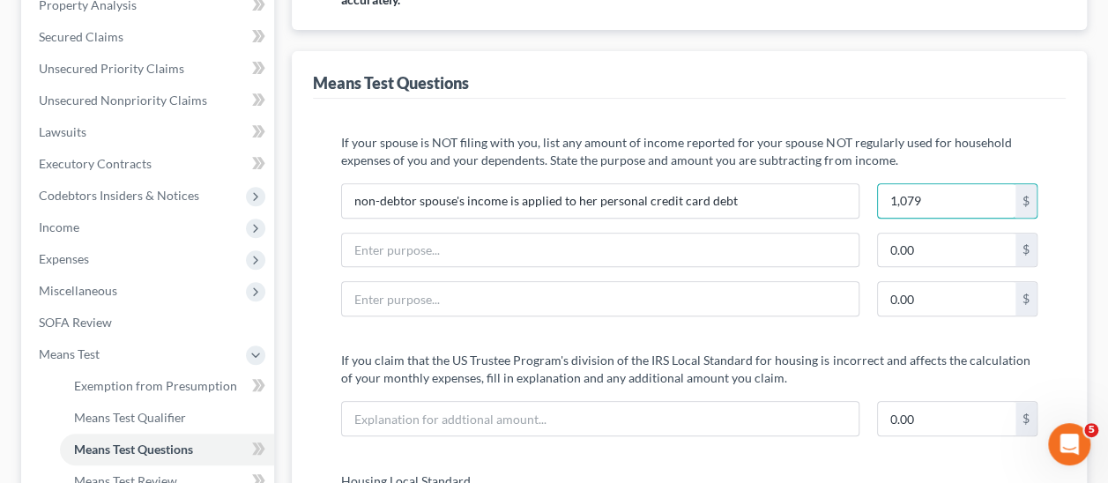
type input "1,079"
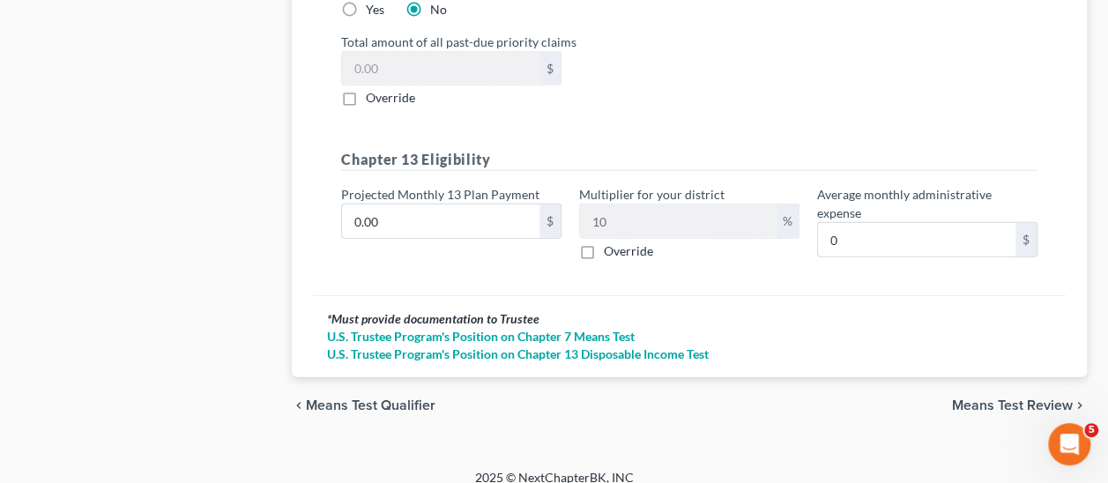
scroll to position [2257, 0]
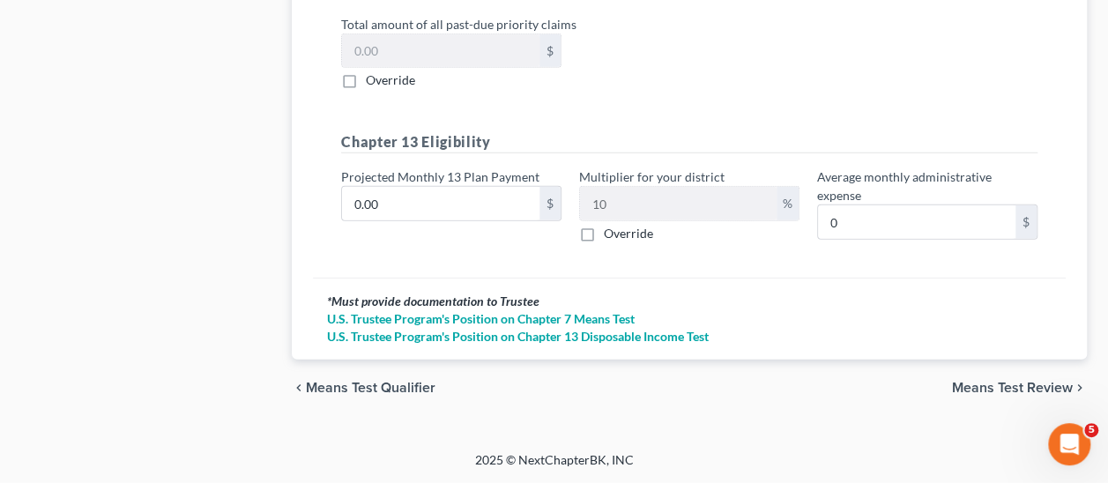
click at [1009, 387] on span "Means Test Review" at bounding box center [1012, 388] width 121 height 14
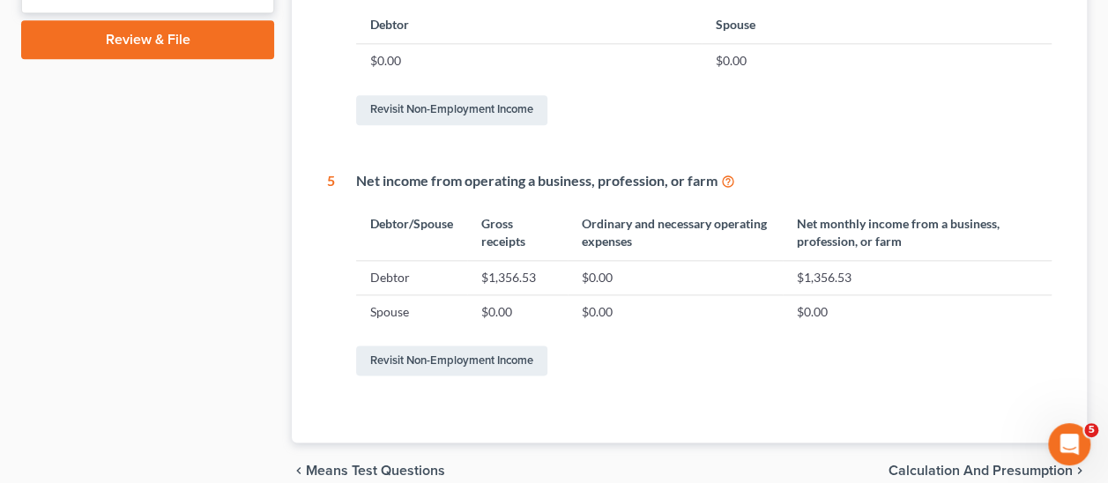
scroll to position [1051, 0]
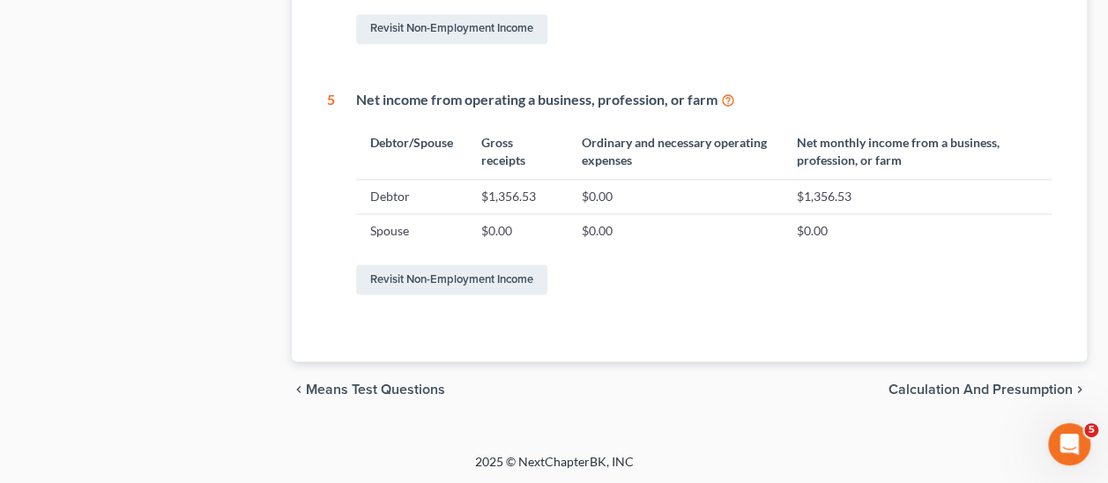
click at [1016, 387] on span "Calculation and Presumption" at bounding box center [981, 390] width 184 height 14
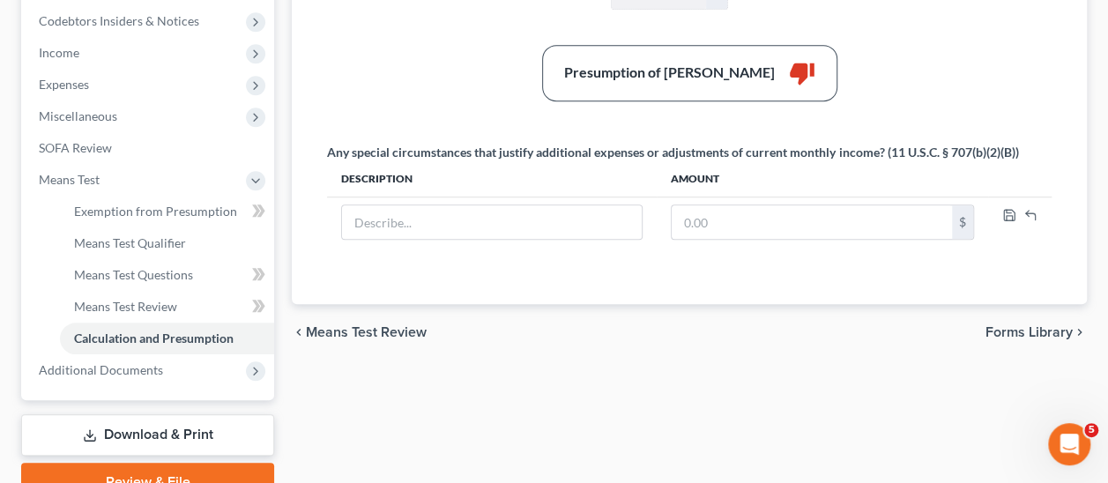
scroll to position [529, 0]
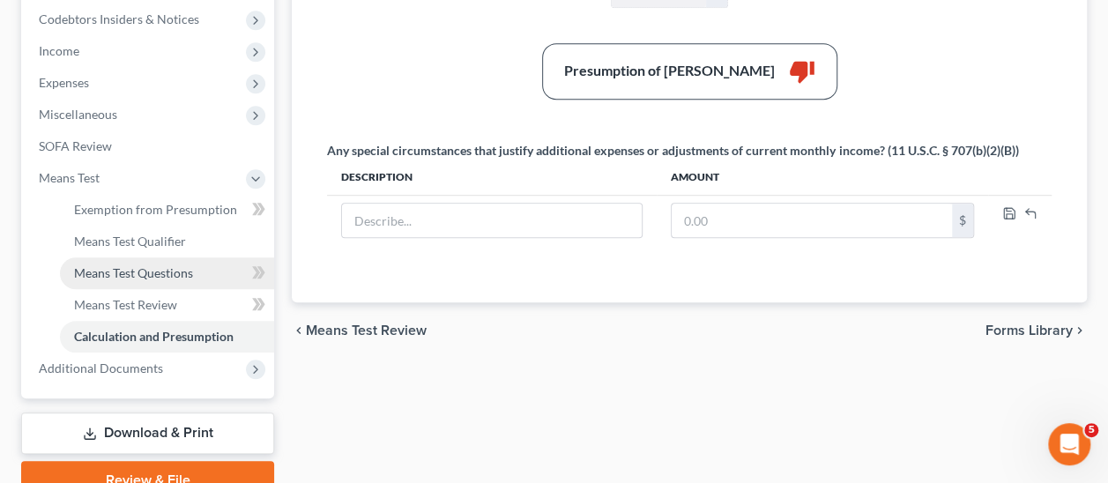
click at [166, 269] on span "Means Test Questions" at bounding box center [133, 272] width 119 height 15
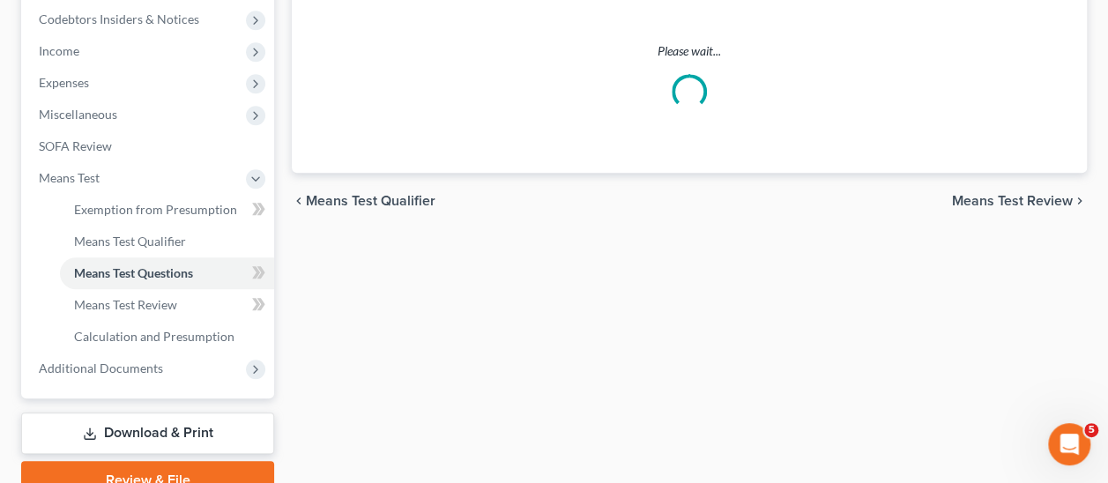
scroll to position [349, 0]
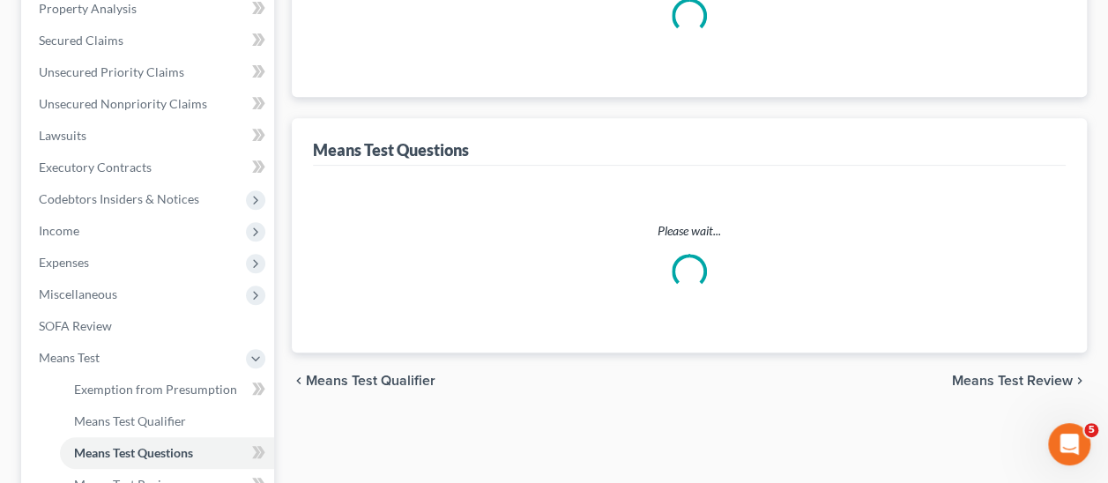
select select "0"
select select "60"
select select "1"
select select "60"
select select "0"
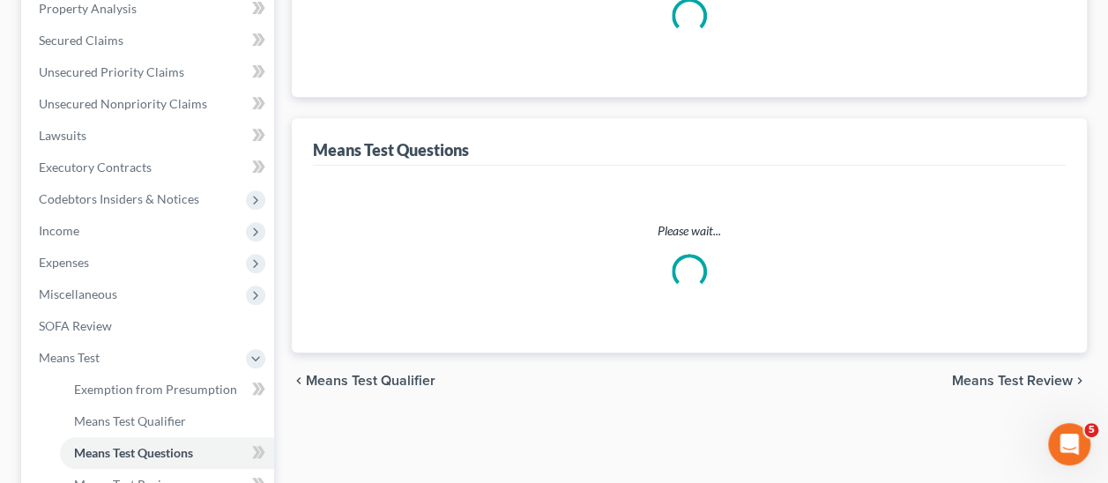
select select "2"
select select "1"
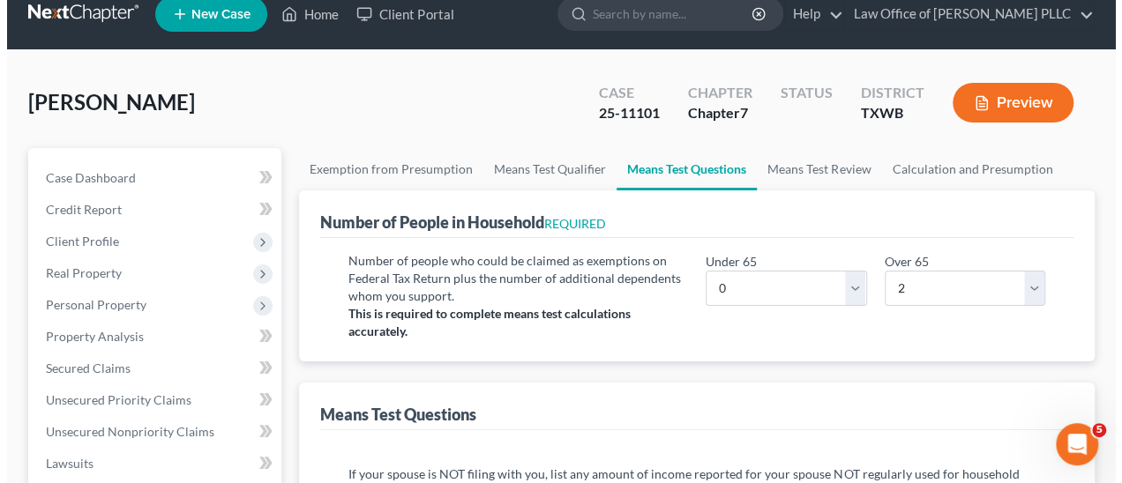
scroll to position [0, 0]
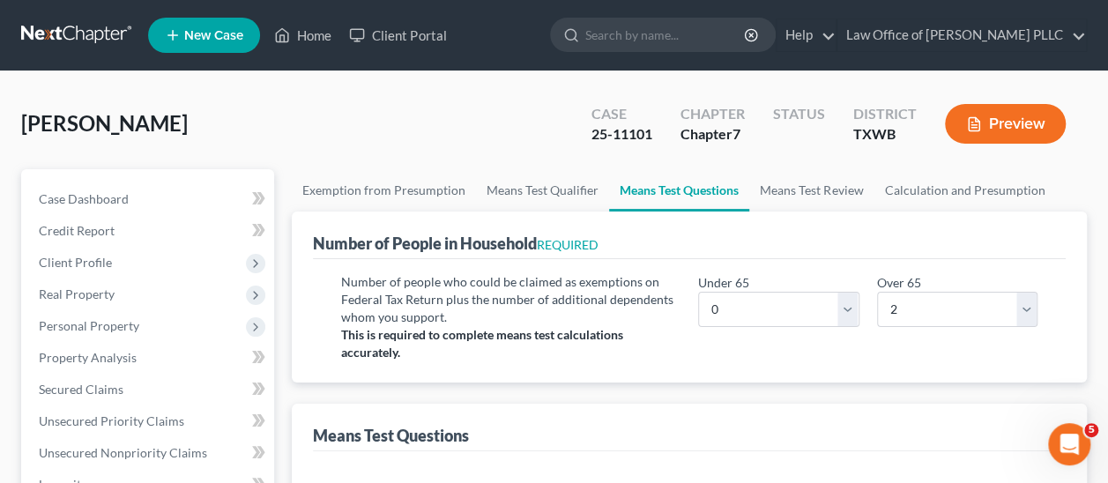
click at [1026, 123] on button "Preview" at bounding box center [1005, 124] width 121 height 40
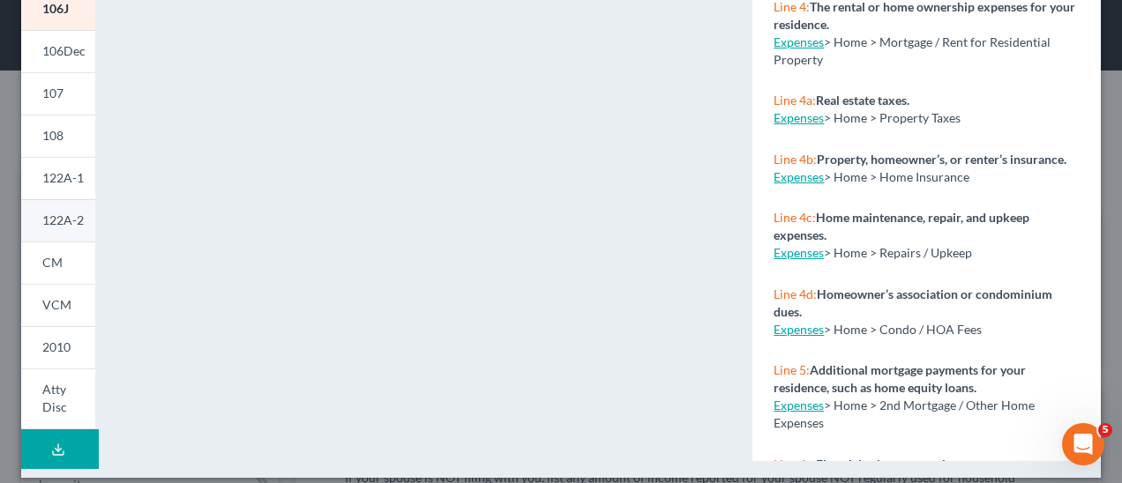
scroll to position [511, 0]
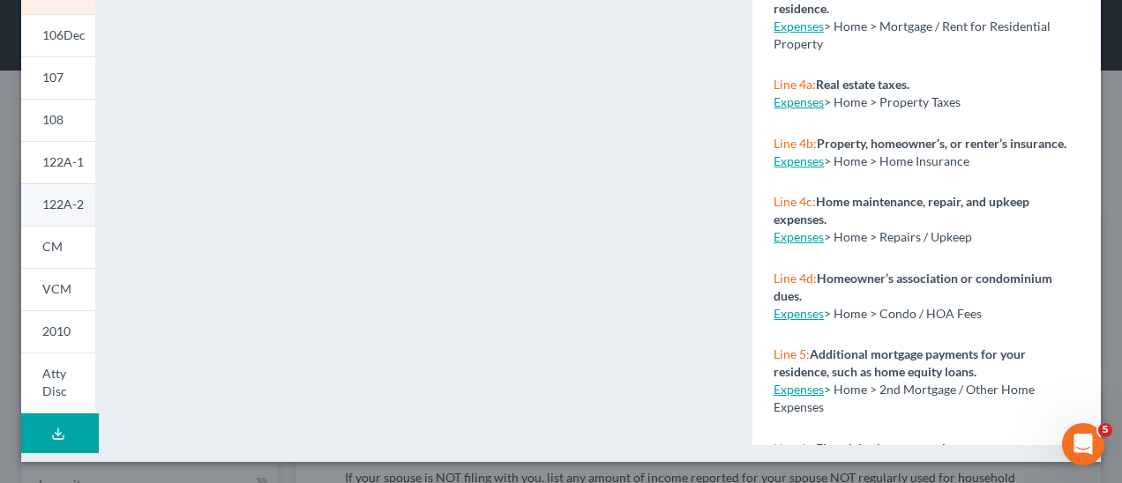
click at [69, 204] on span "122A-2" at bounding box center [62, 204] width 41 height 15
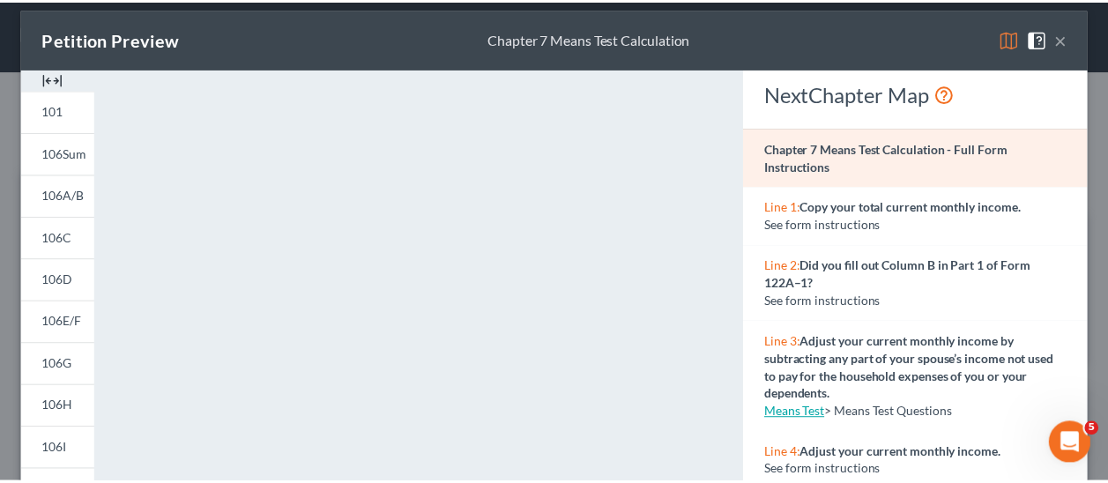
scroll to position [4, 0]
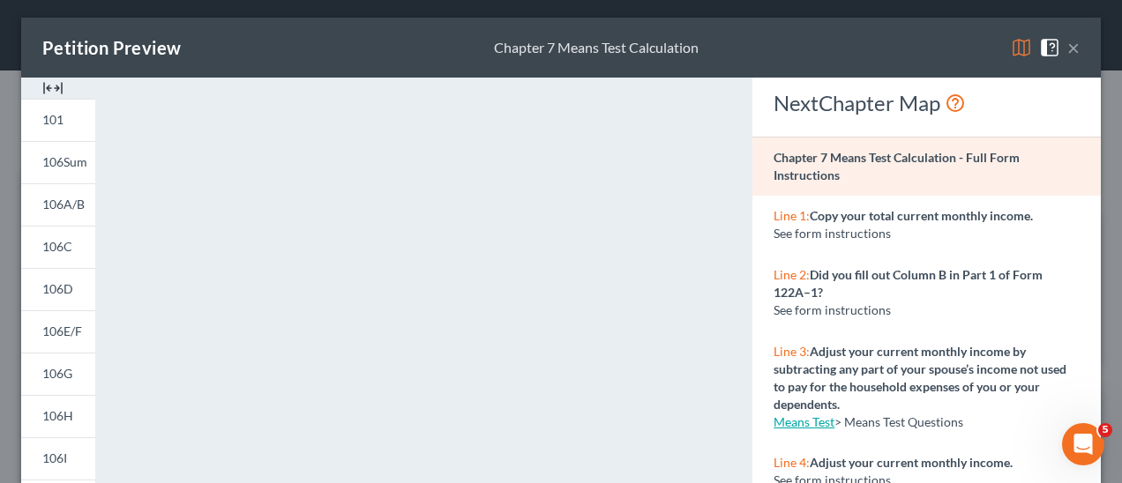
click at [1067, 47] on button "×" at bounding box center [1073, 47] width 12 height 21
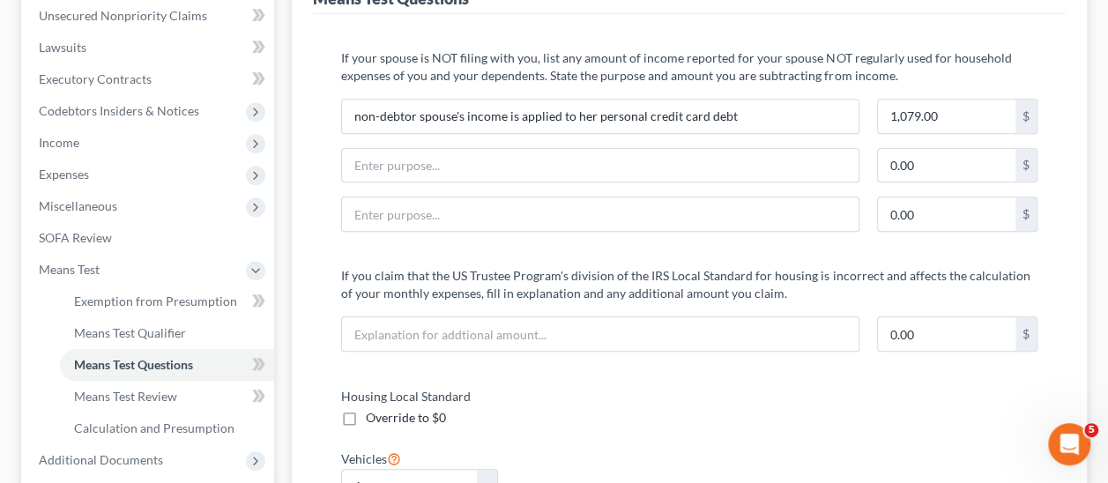
scroll to position [441, 0]
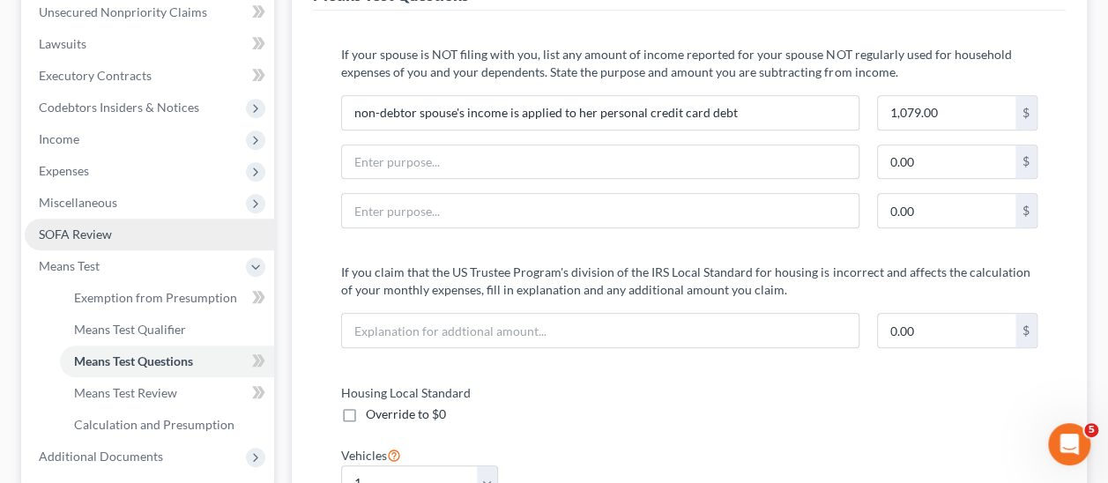
click at [78, 235] on span "SOFA Review" at bounding box center [75, 234] width 73 height 15
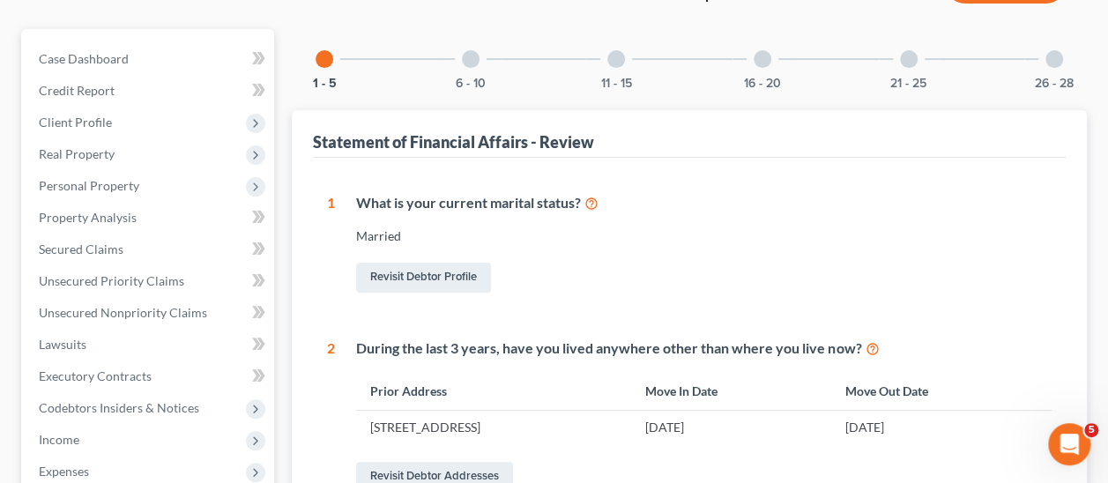
scroll to position [353, 0]
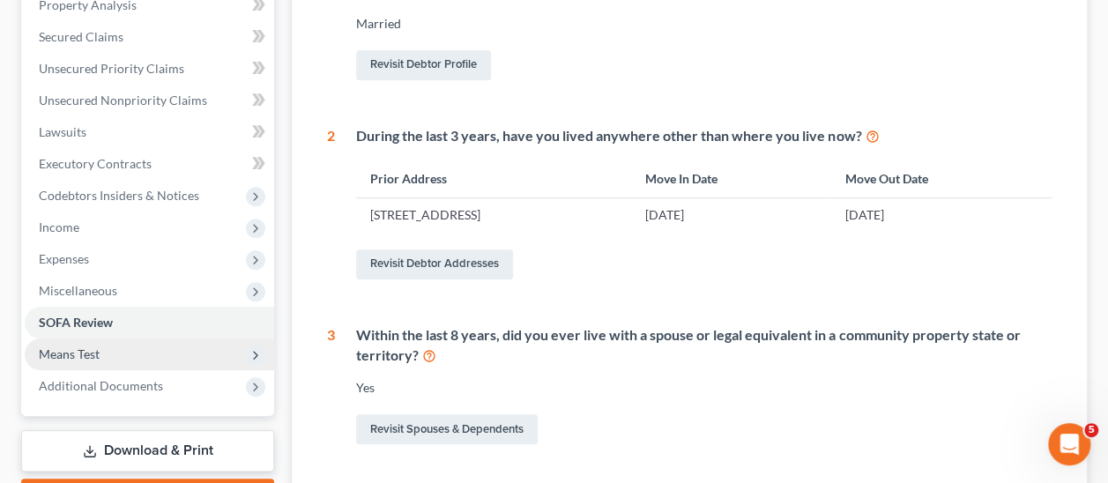
click at [60, 348] on span "Means Test" at bounding box center [69, 354] width 61 height 15
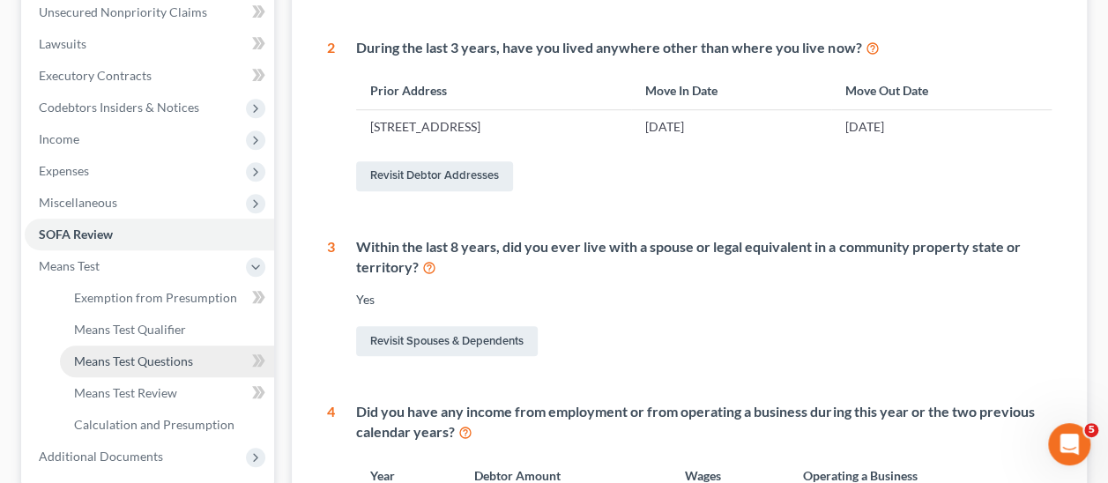
click at [160, 362] on span "Means Test Questions" at bounding box center [133, 361] width 119 height 15
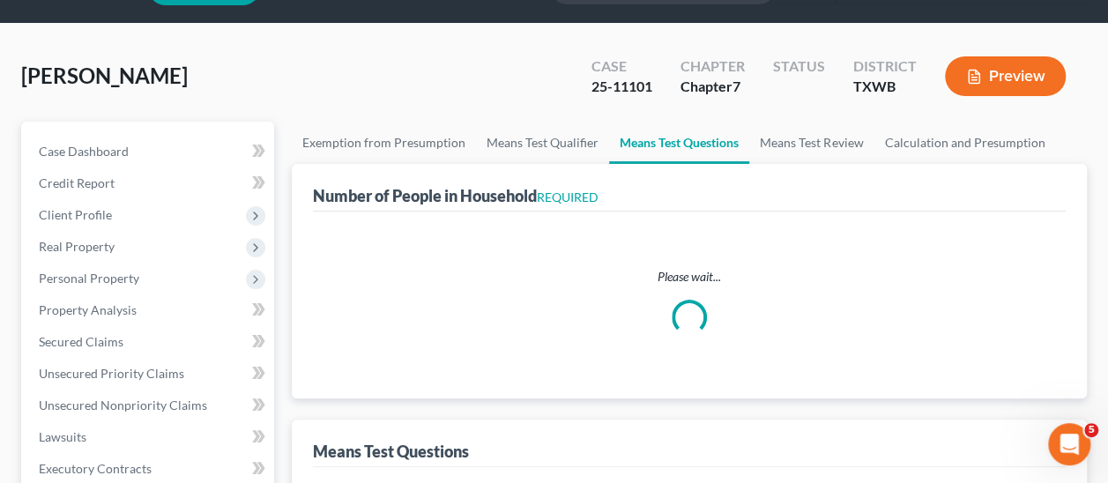
select select "0"
select select "60"
select select "1"
select select "60"
select select "1"
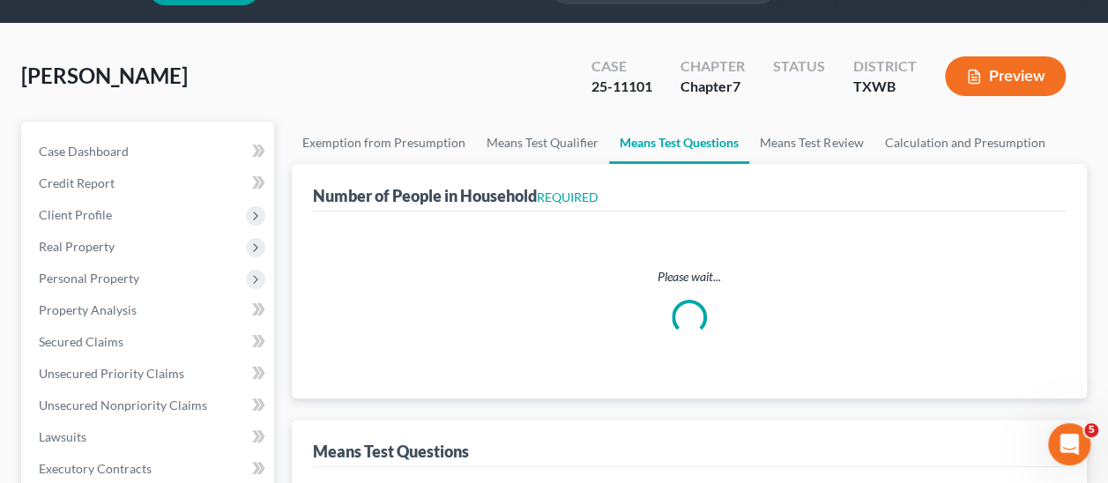
select select "0"
select select "2"
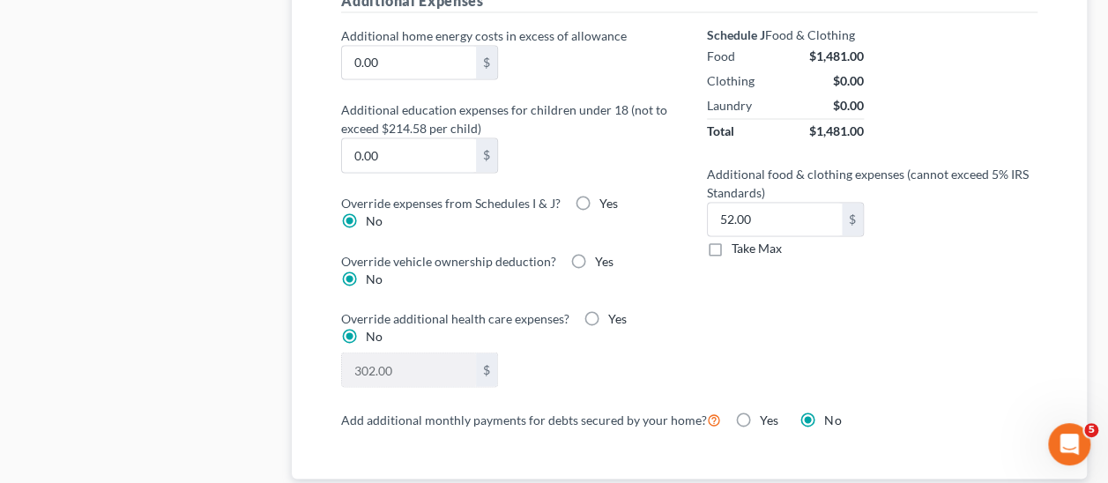
scroll to position [1411, 0]
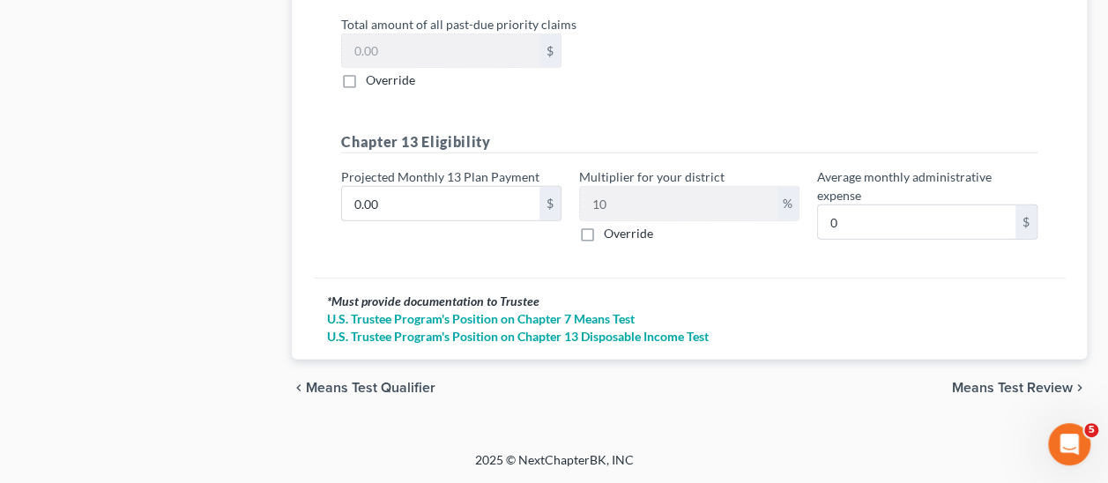
click at [1011, 383] on span "Means Test Review" at bounding box center [1012, 388] width 121 height 14
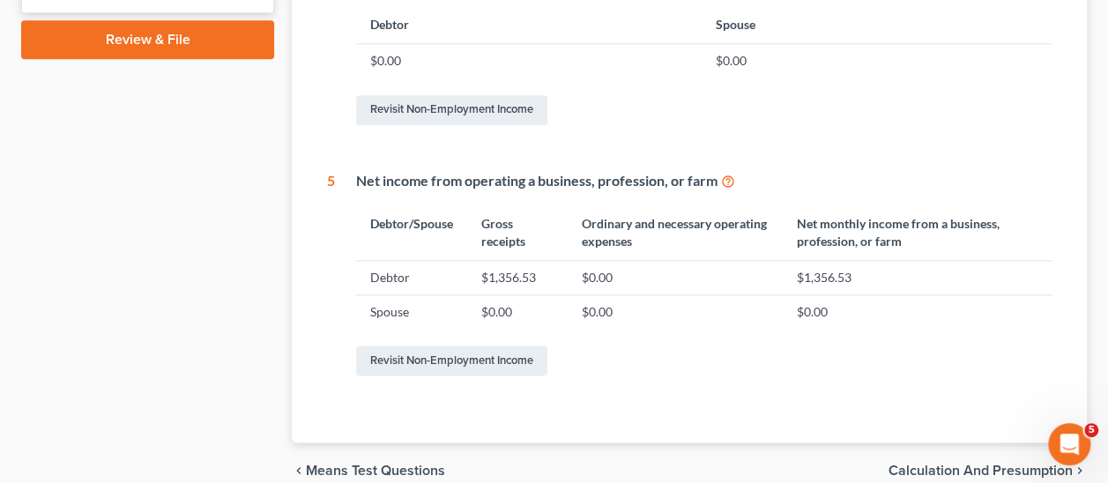
scroll to position [1051, 0]
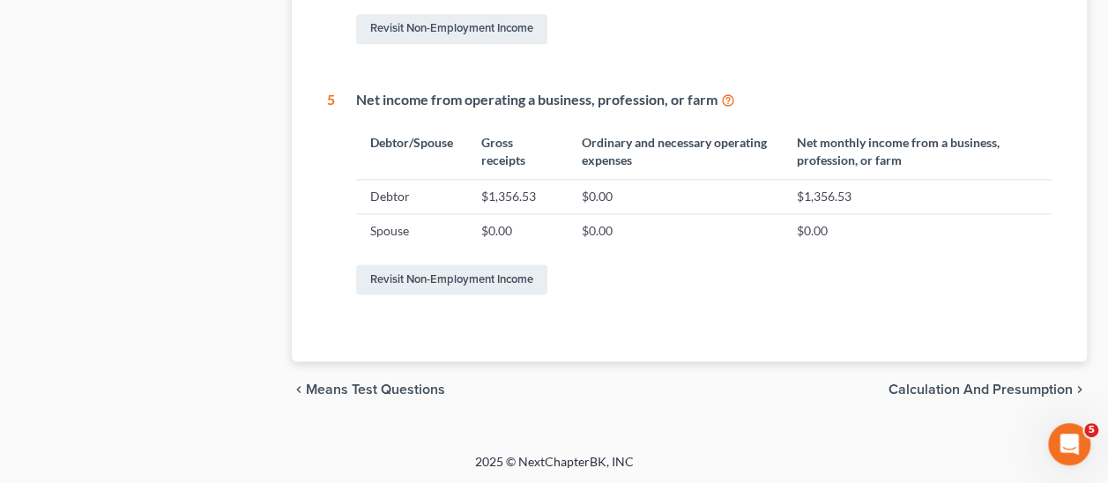
click at [966, 393] on span "Calculation and Presumption" at bounding box center [981, 390] width 184 height 14
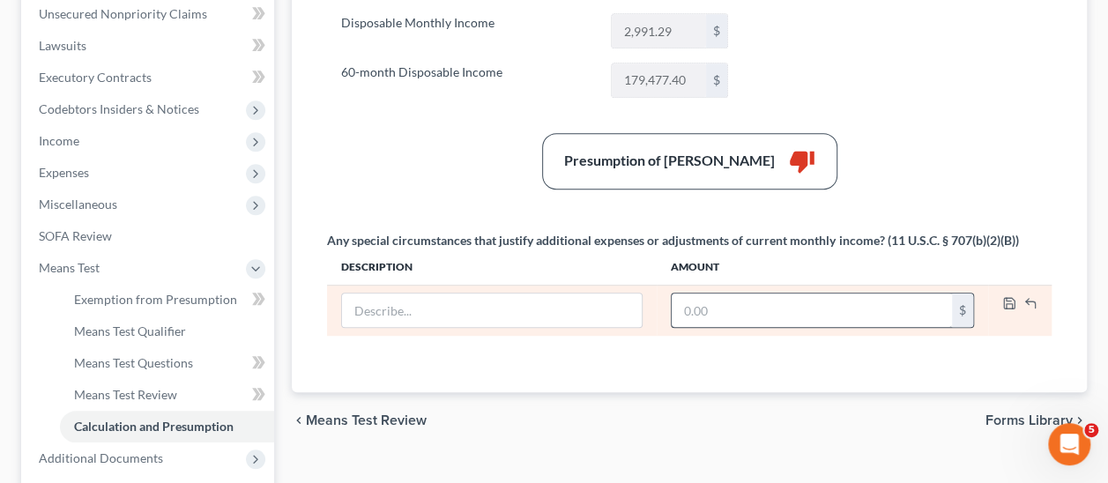
scroll to position [441, 0]
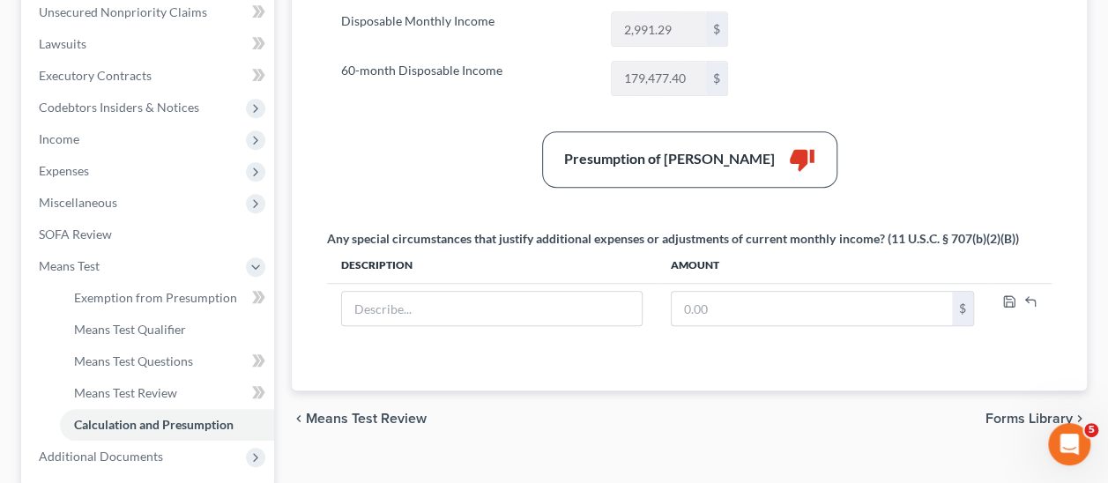
click at [378, 412] on span "Means Test Review" at bounding box center [366, 419] width 121 height 14
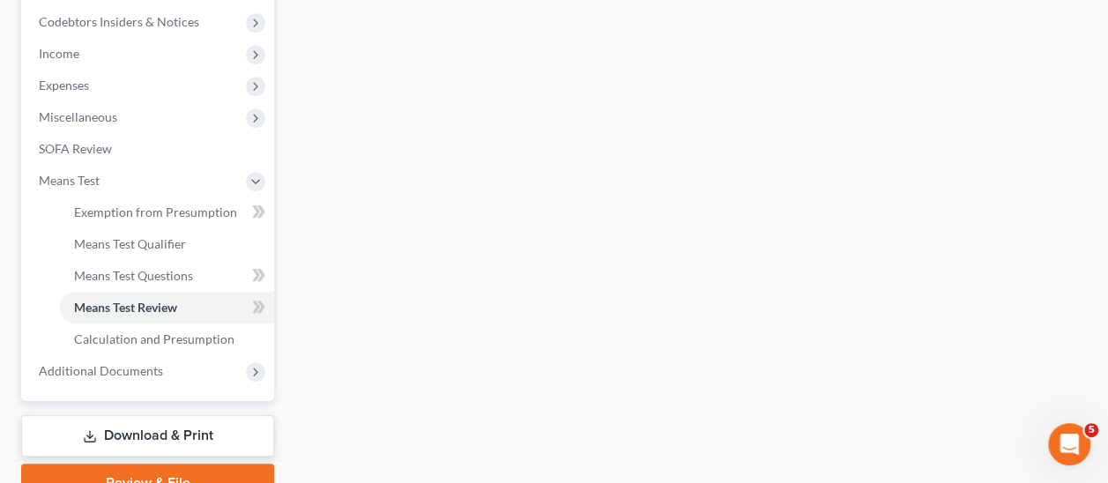
scroll to position [529, 0]
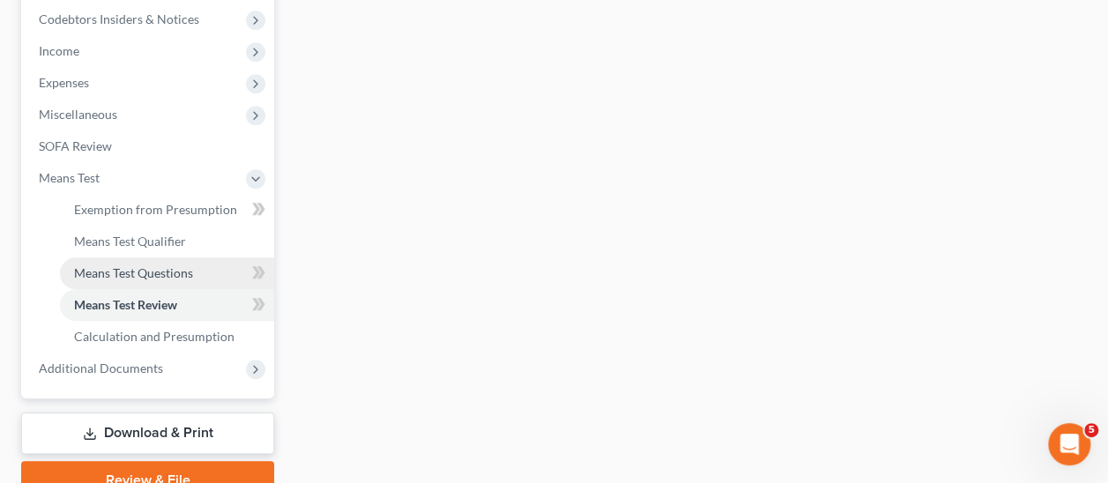
click at [141, 265] on span "Means Test Questions" at bounding box center [133, 272] width 119 height 15
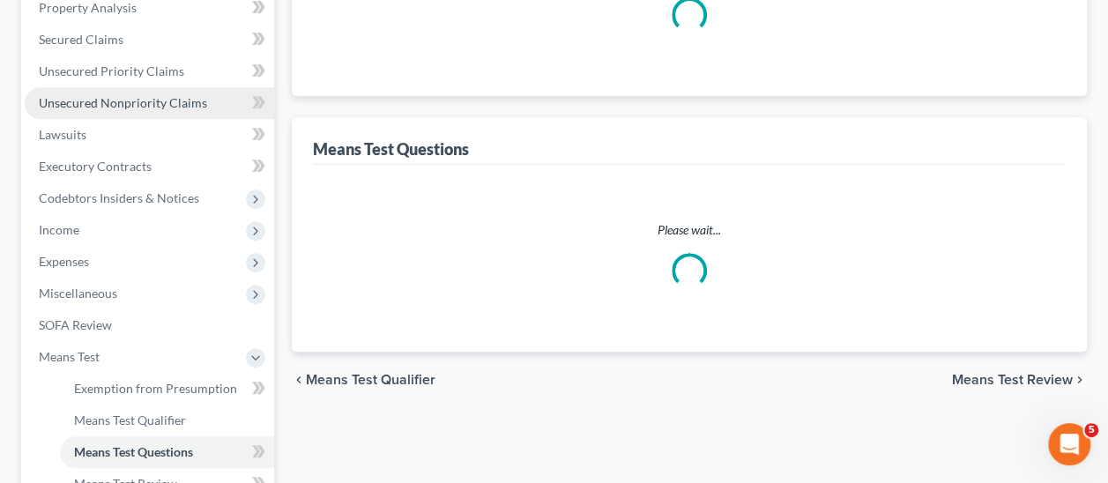
select select "0"
select select "60"
select select "1"
select select "60"
select select "0"
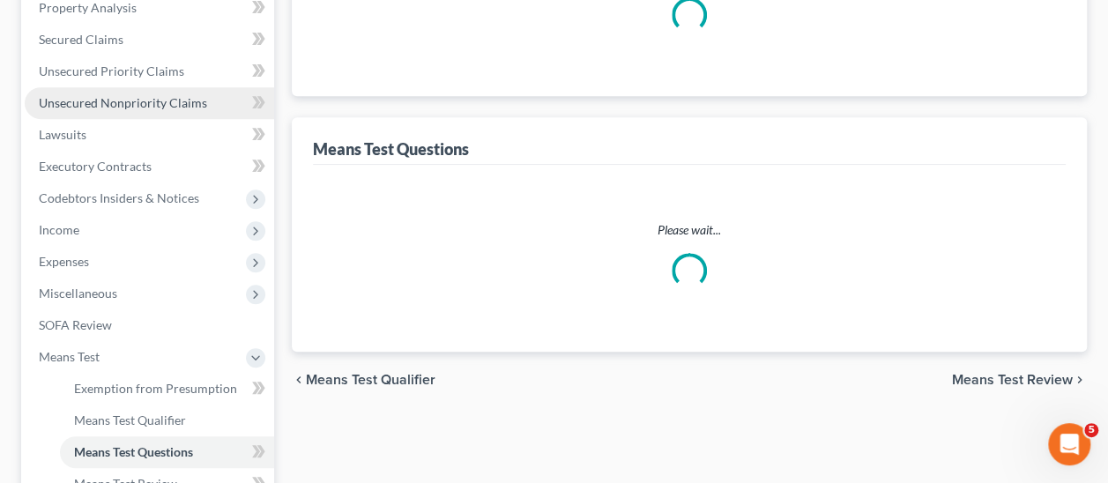
select select "2"
select select "1"
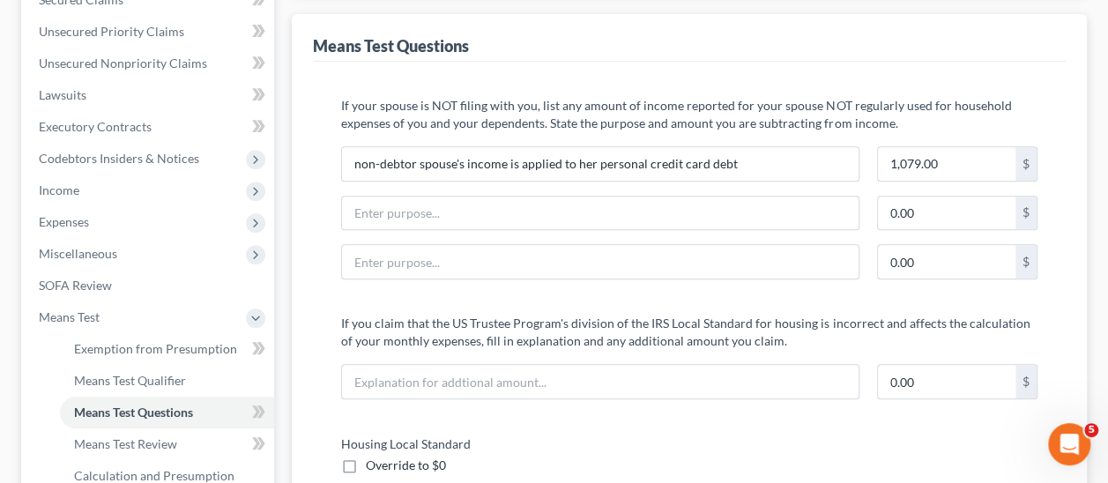
scroll to position [441, 0]
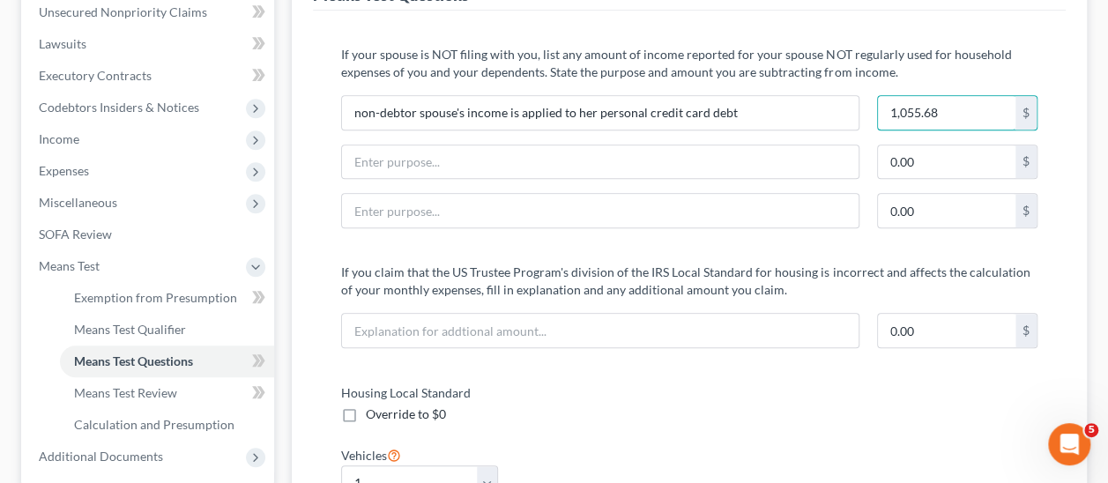
type input "1,055.68"
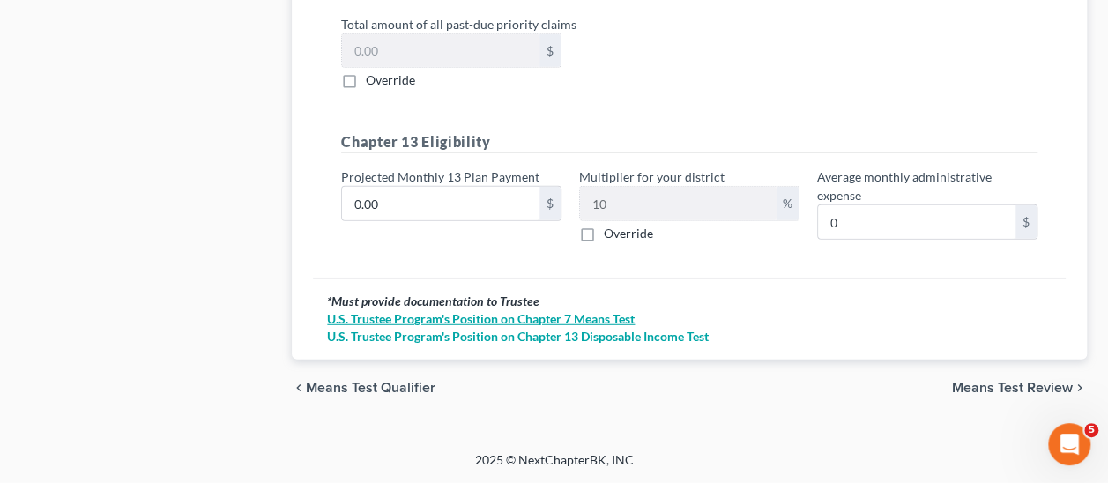
scroll to position [2257, 0]
click at [1023, 381] on span "Means Test Review" at bounding box center [1012, 388] width 121 height 14
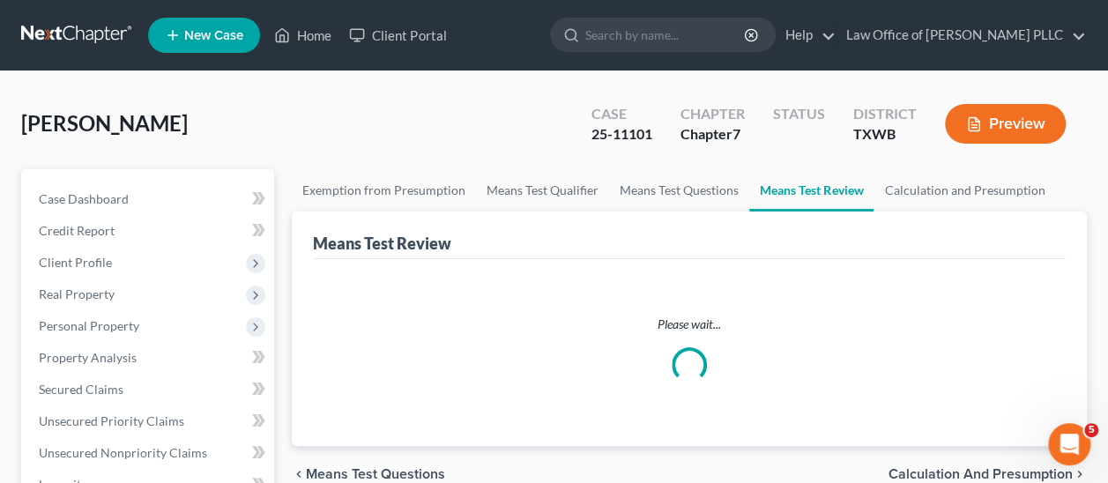
click at [1009, 126] on button "Preview" at bounding box center [1005, 124] width 121 height 40
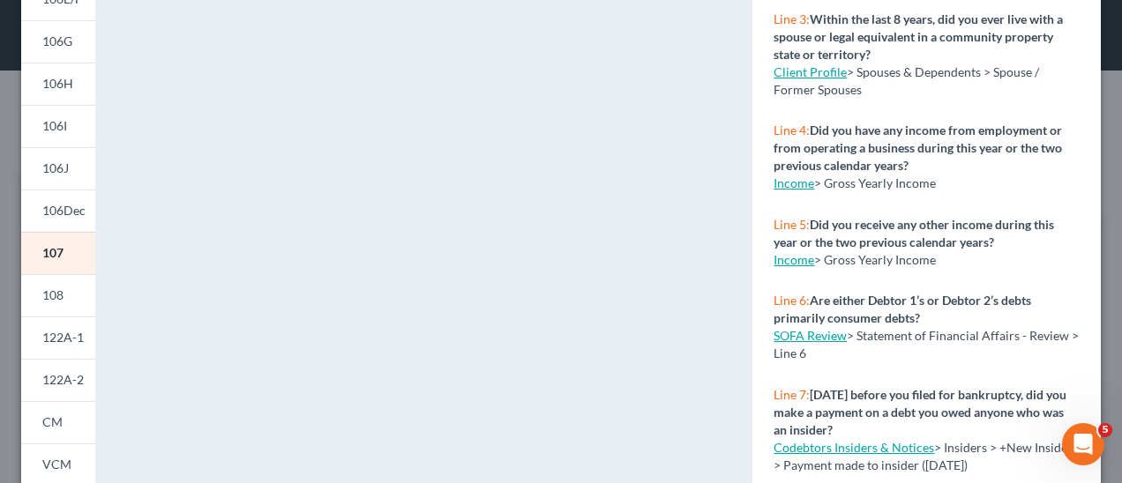
scroll to position [353, 0]
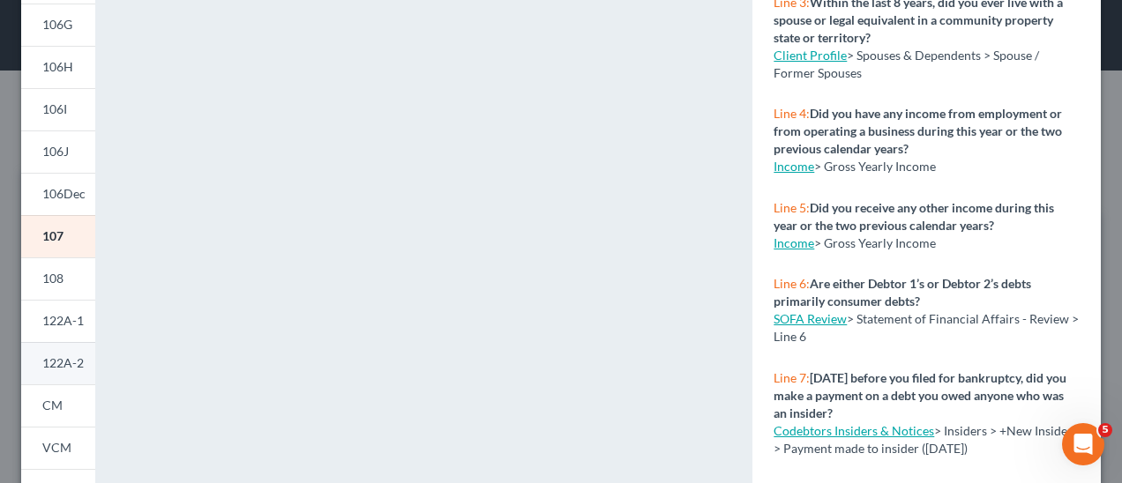
drag, startPoint x: 56, startPoint y: 361, endPoint x: 68, endPoint y: 362, distance: 11.6
click at [56, 361] on span "122A-2" at bounding box center [62, 362] width 41 height 15
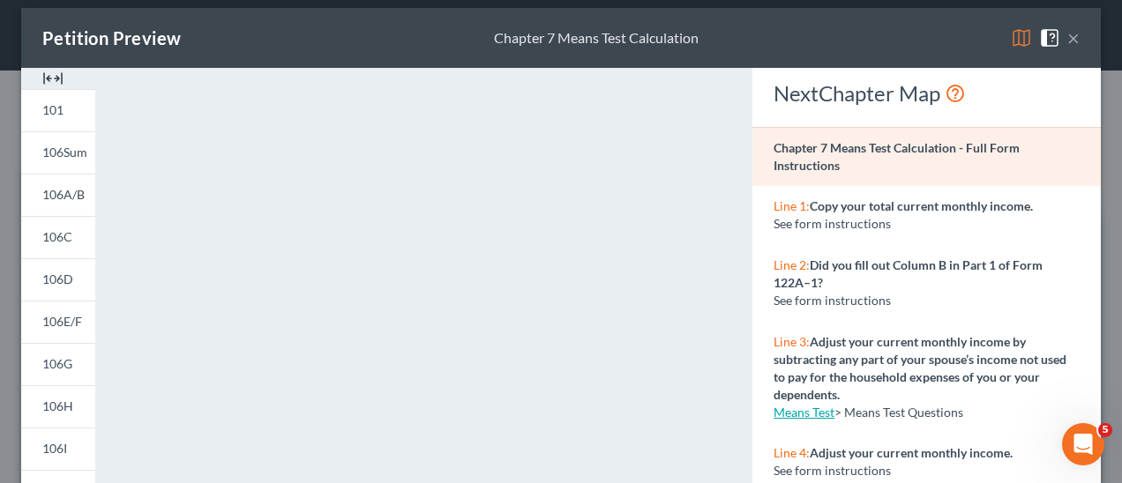
scroll to position [0, 0]
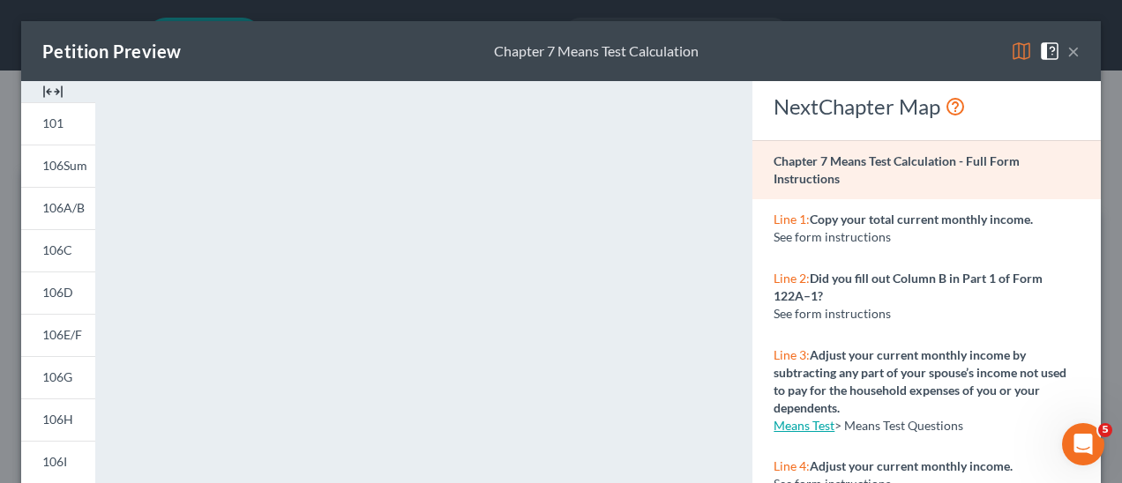
click at [1067, 49] on button "×" at bounding box center [1073, 51] width 12 height 21
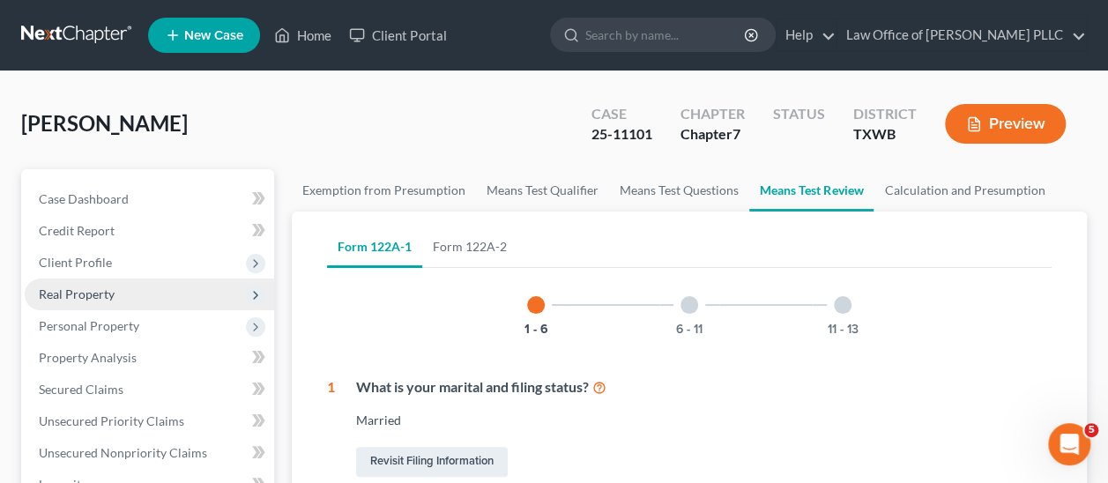
click at [88, 296] on span "Real Property" at bounding box center [77, 294] width 76 height 15
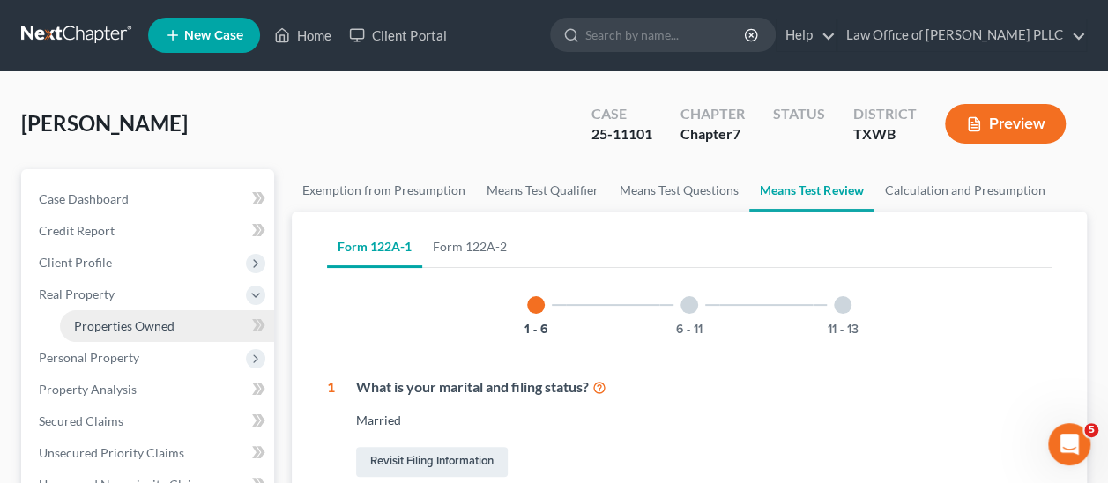
click at [162, 331] on span "Properties Owned" at bounding box center [124, 325] width 101 height 15
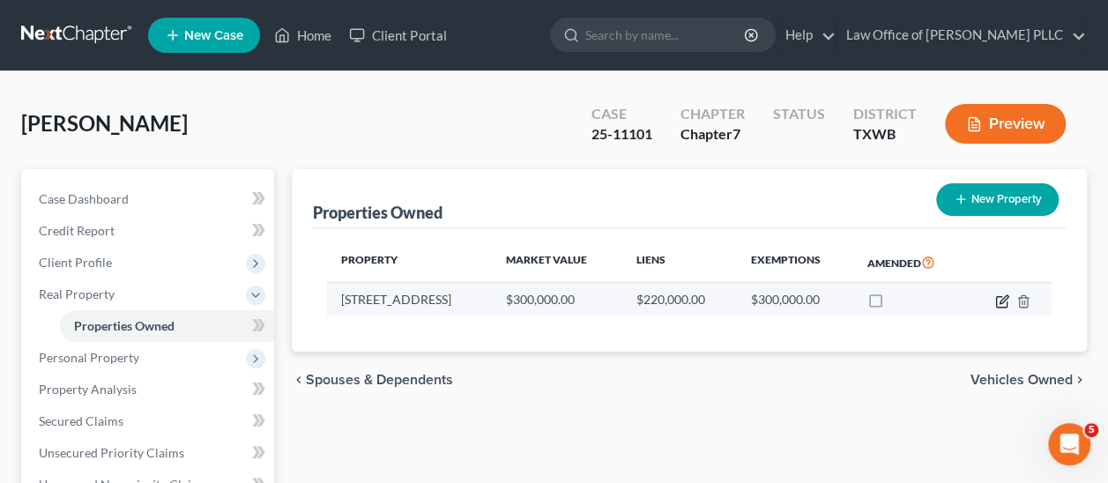
click at [1005, 301] on icon "button" at bounding box center [1003, 302] width 14 height 14
select select "45"
select select "4"
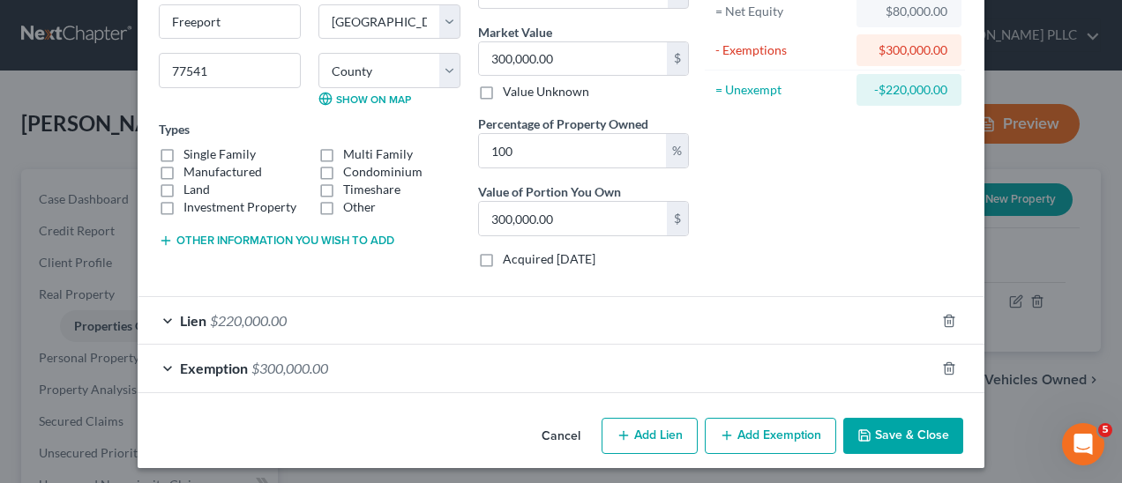
scroll to position [196, 0]
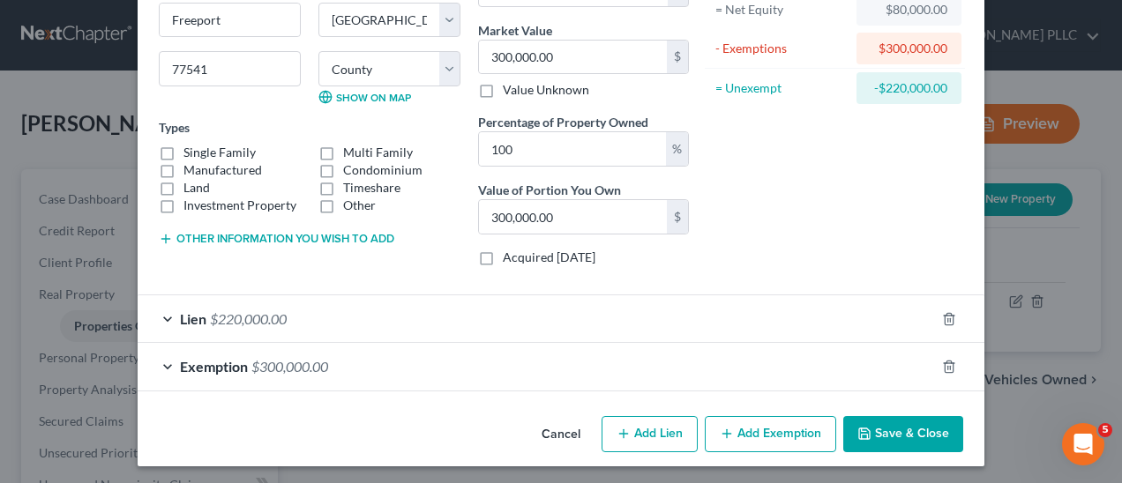
click at [157, 313] on div "Lien $220,000.00" at bounding box center [536, 318] width 797 height 47
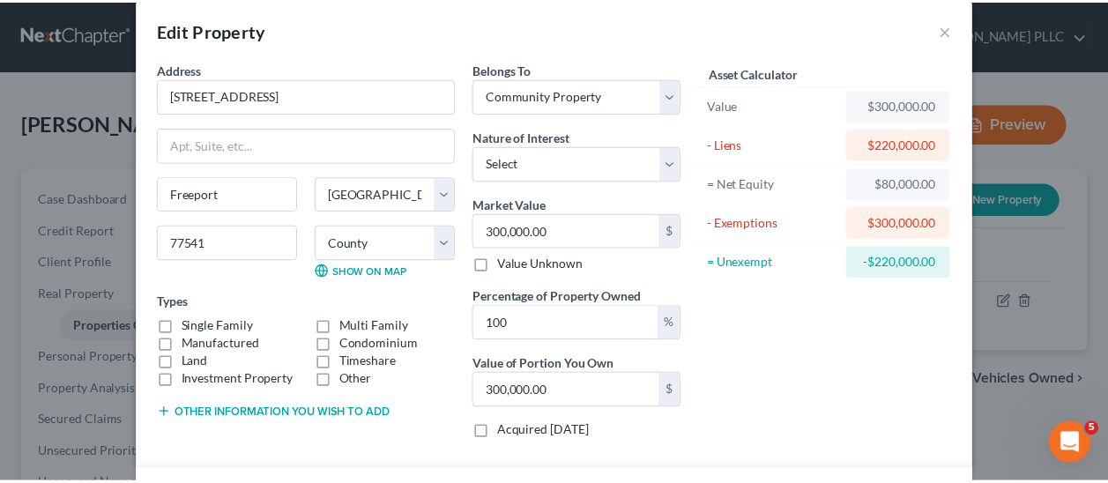
scroll to position [19, 0]
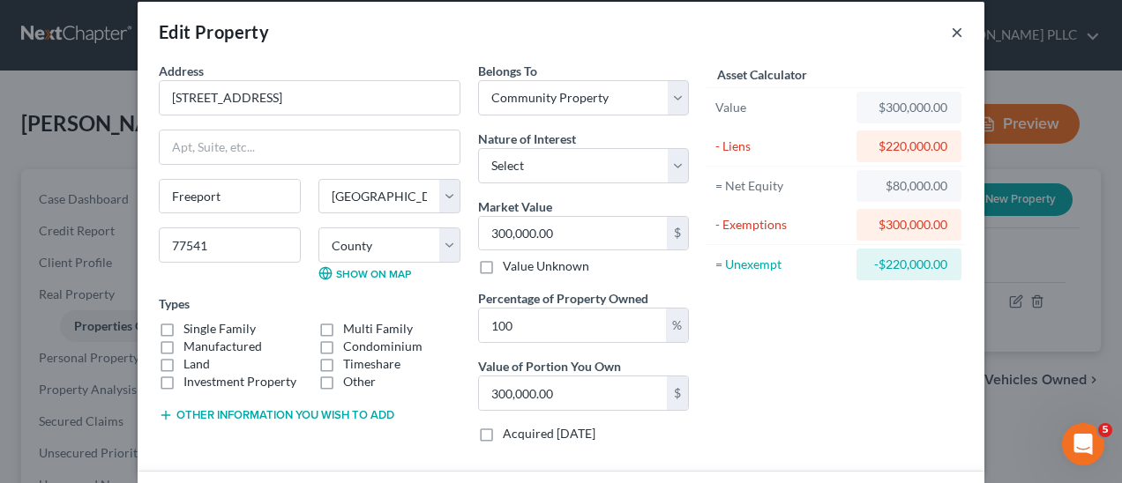
click at [951, 28] on button "×" at bounding box center [957, 31] width 12 height 21
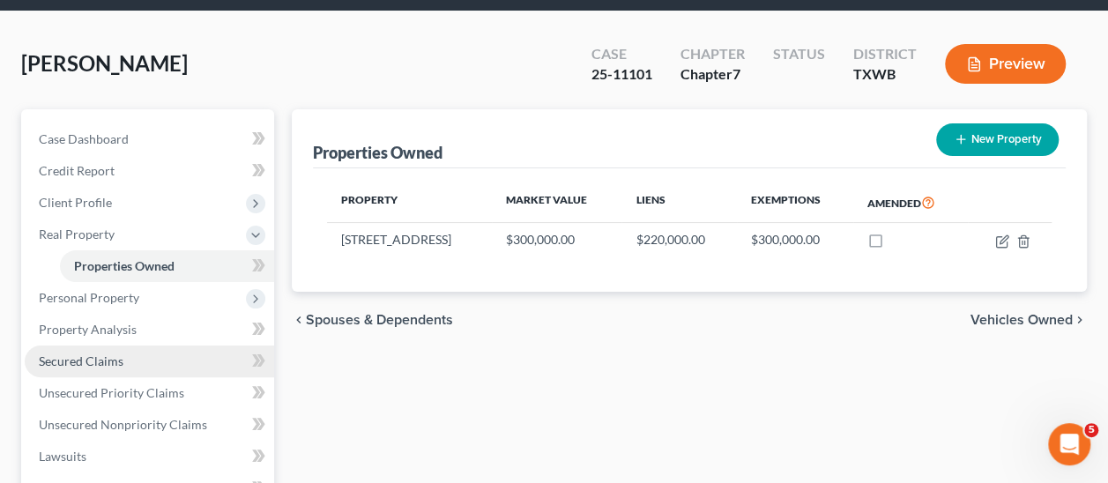
scroll to position [176, 0]
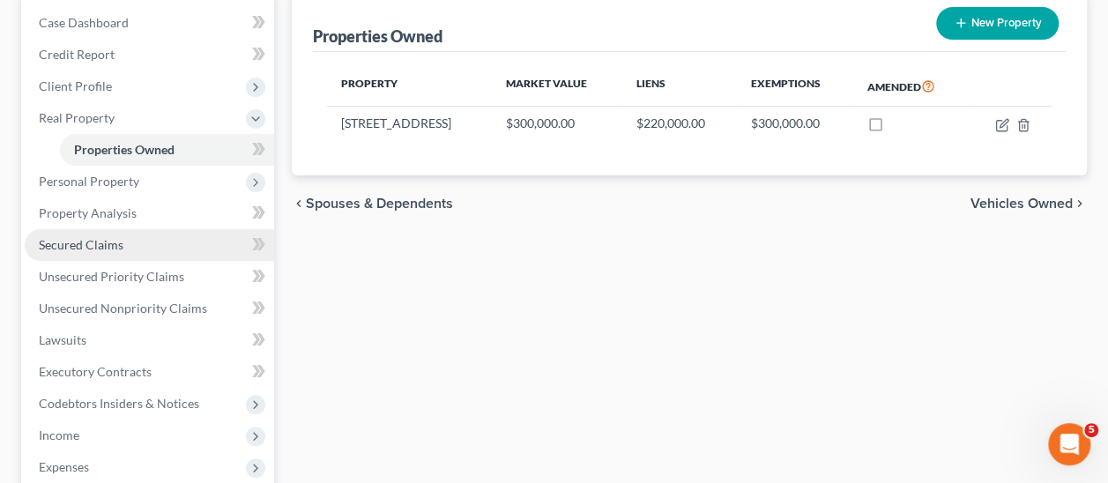
click at [105, 245] on span "Secured Claims" at bounding box center [81, 244] width 85 height 15
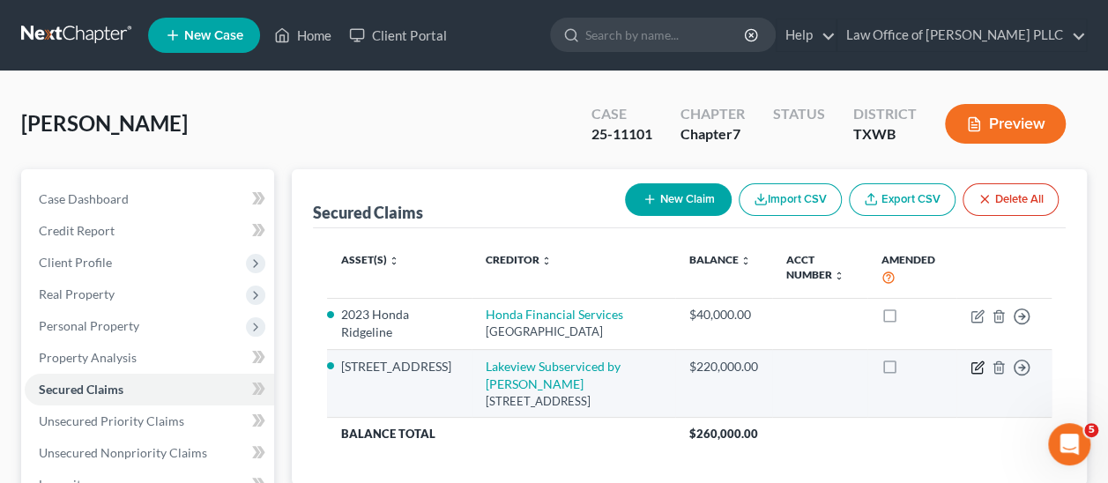
click at [975, 364] on icon "button" at bounding box center [978, 368] width 14 height 14
select select "36"
select select "2"
select select "4"
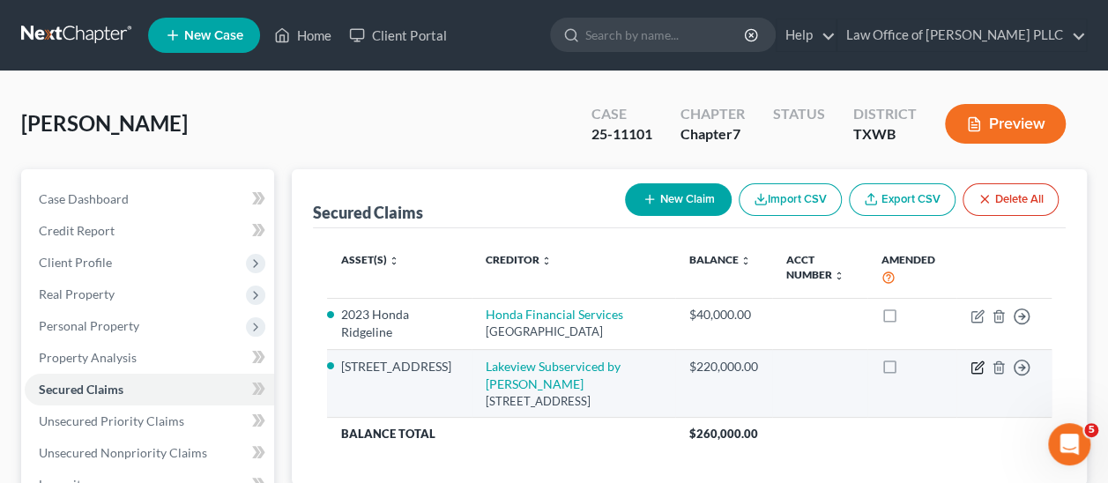
select select "0"
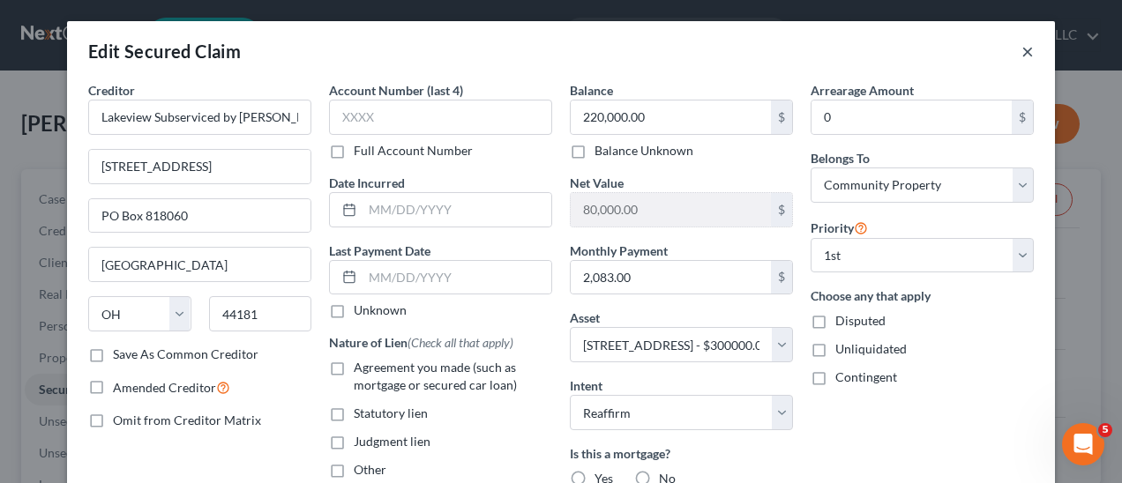
click at [1021, 50] on button "×" at bounding box center [1027, 51] width 12 height 21
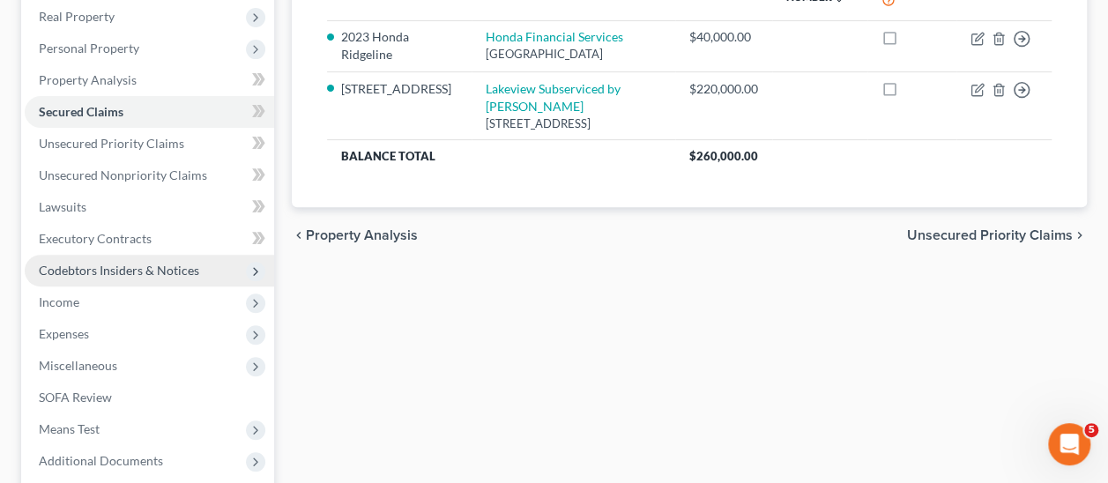
scroll to position [451, 0]
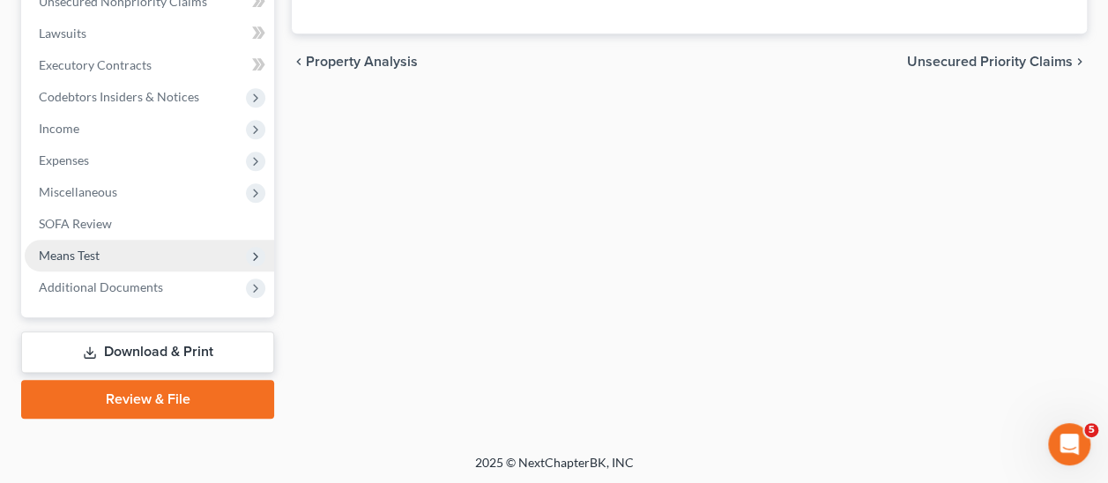
click at [64, 251] on span "Means Test" at bounding box center [69, 255] width 61 height 15
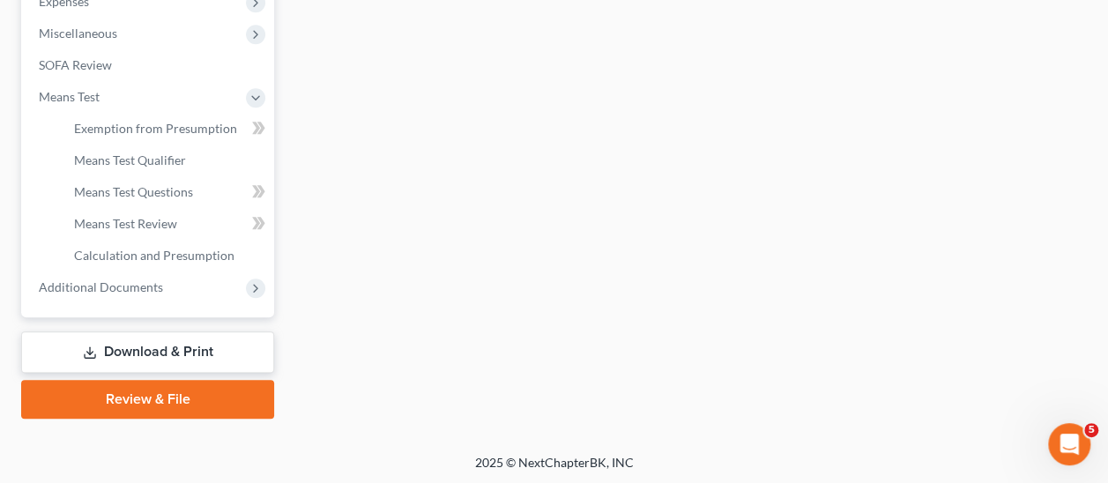
scroll to position [610, 0]
click at [159, 189] on span "Means Test Questions" at bounding box center [133, 191] width 119 height 15
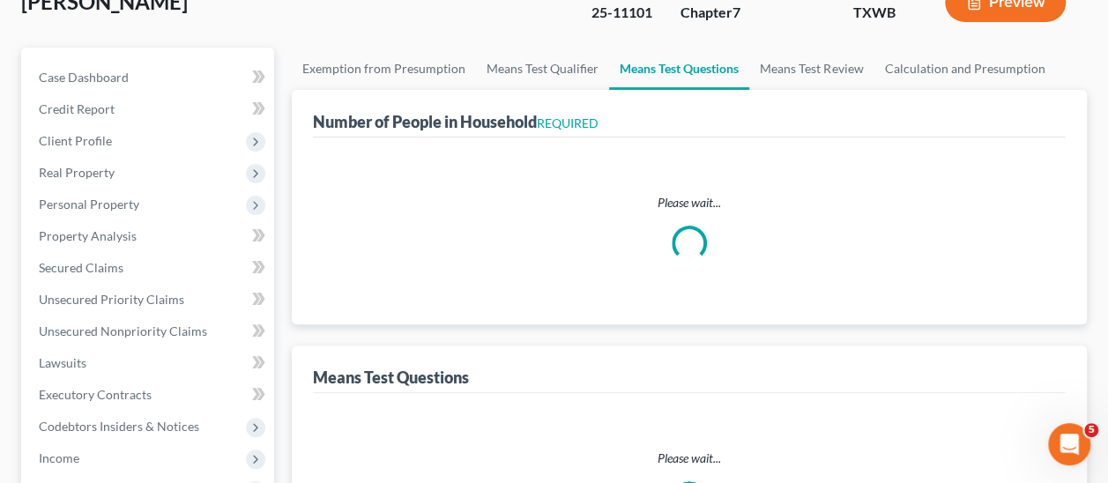
scroll to position [2, 0]
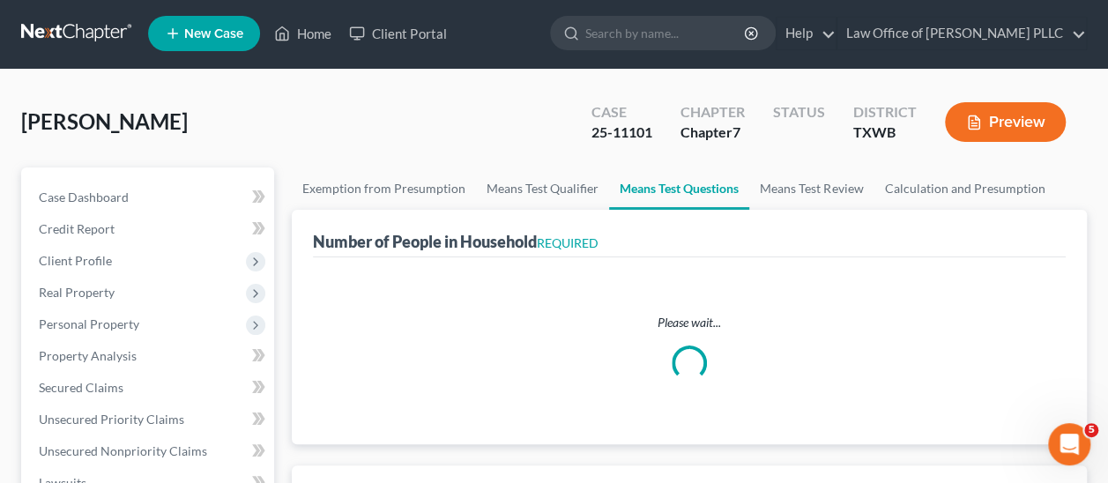
select select "0"
select select "60"
select select "1"
select select "60"
select select "1"
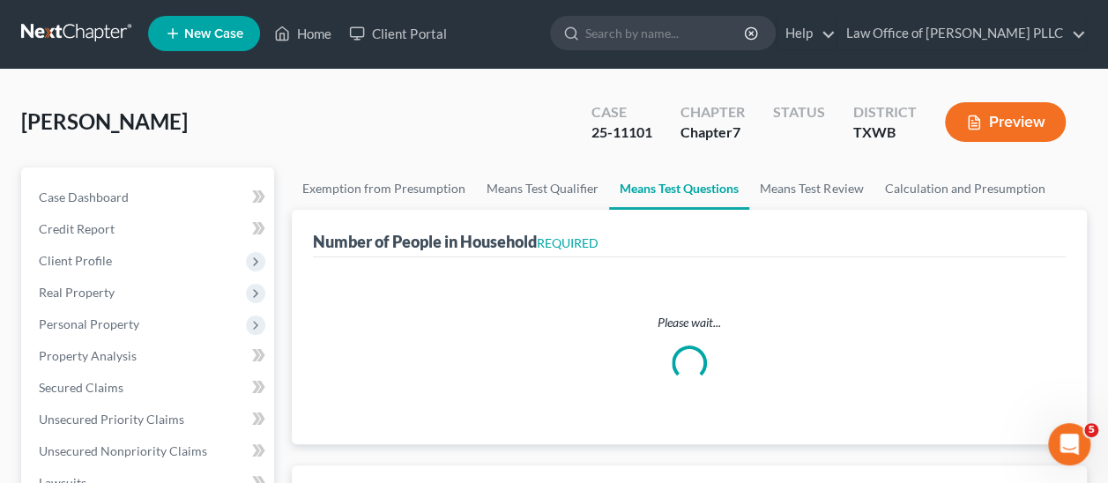
select select "0"
select select "2"
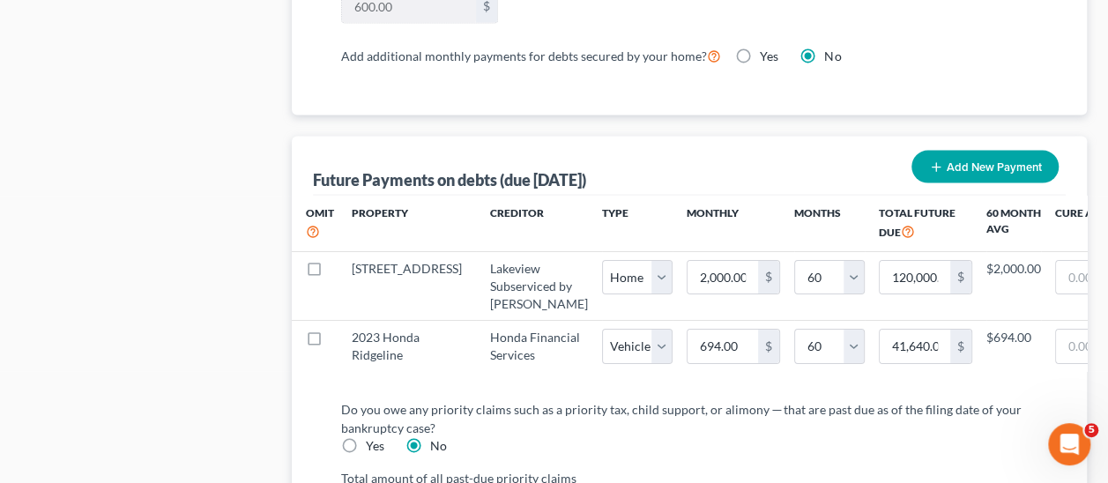
scroll to position [1852, 0]
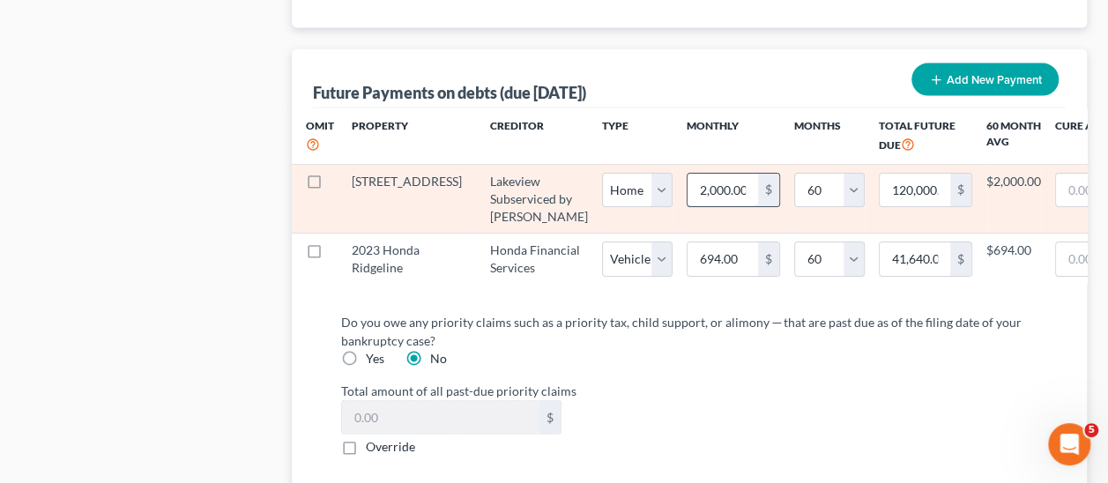
click at [688, 179] on input "2,000.00" at bounding box center [723, 191] width 71 height 34
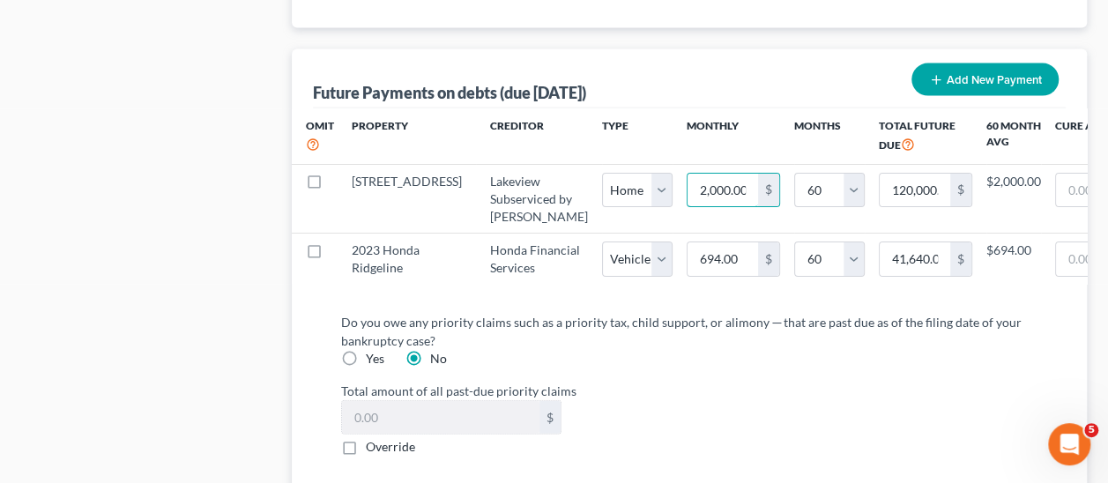
type input "2,00.00"
type input "12,000.00"
type input "2,0.00"
type input "1,200.00"
type input "20.008"
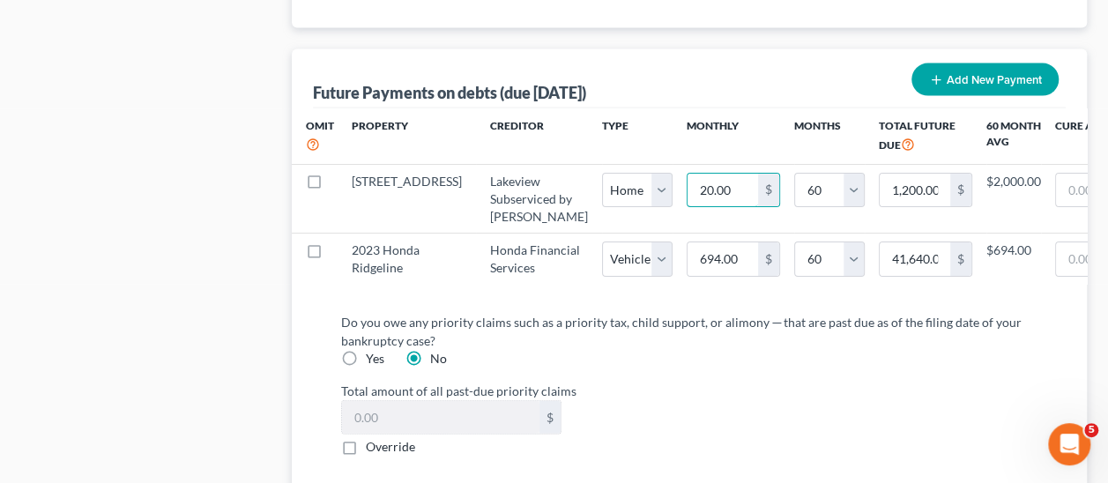
type input "1,200.48"
select select "0"
select select "60"
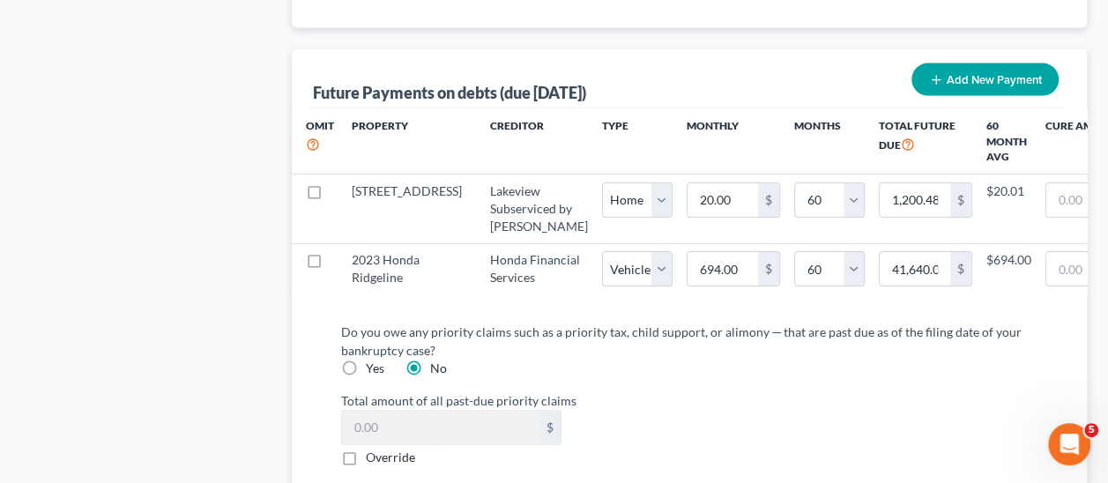
select select "0"
select select "60"
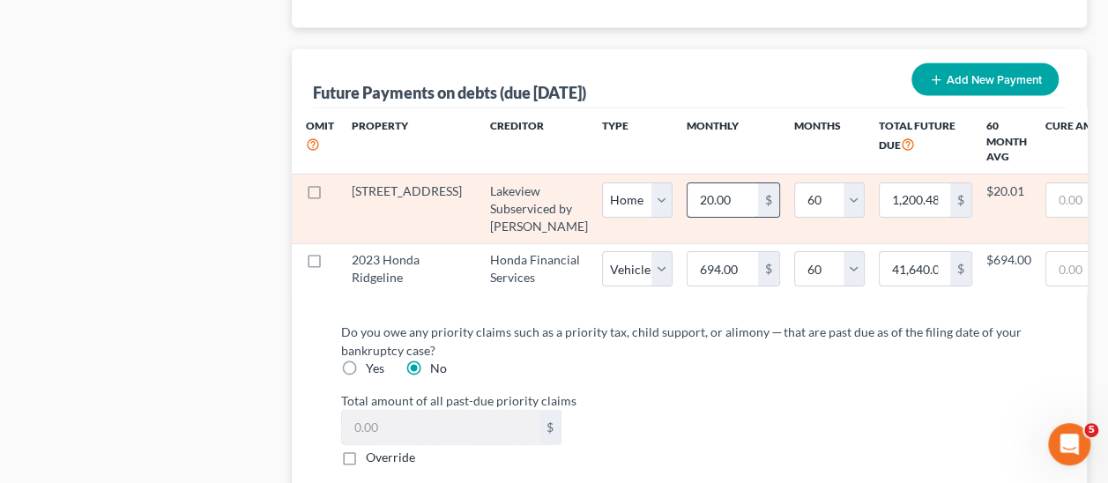
click at [688, 193] on input "20.00" at bounding box center [723, 200] width 71 height 34
click at [688, 188] on input "20.00" at bounding box center [723, 200] width 71 height 34
type input "208.00"
type input "12,480.00"
type input "2083.00"
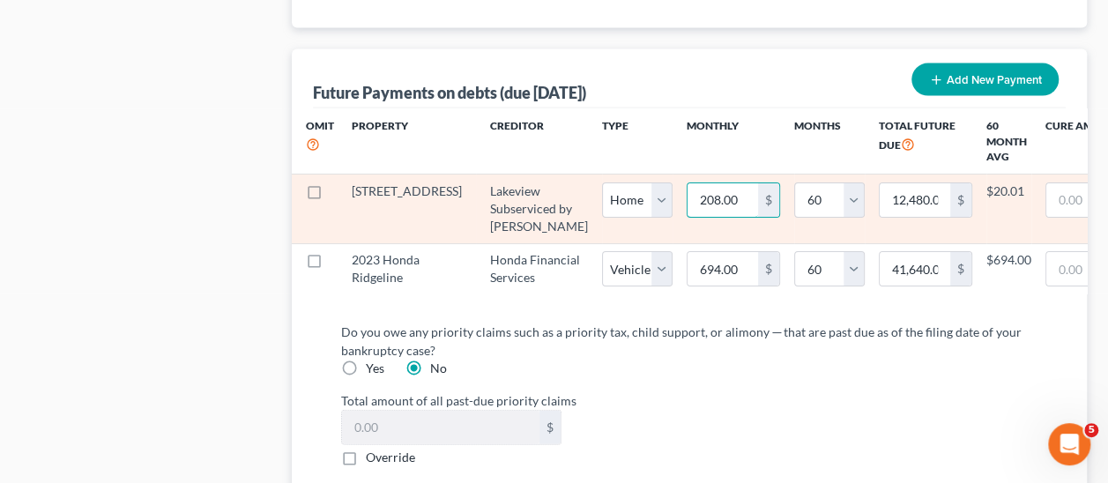
type input "124,980.00"
type input "2,083.00"
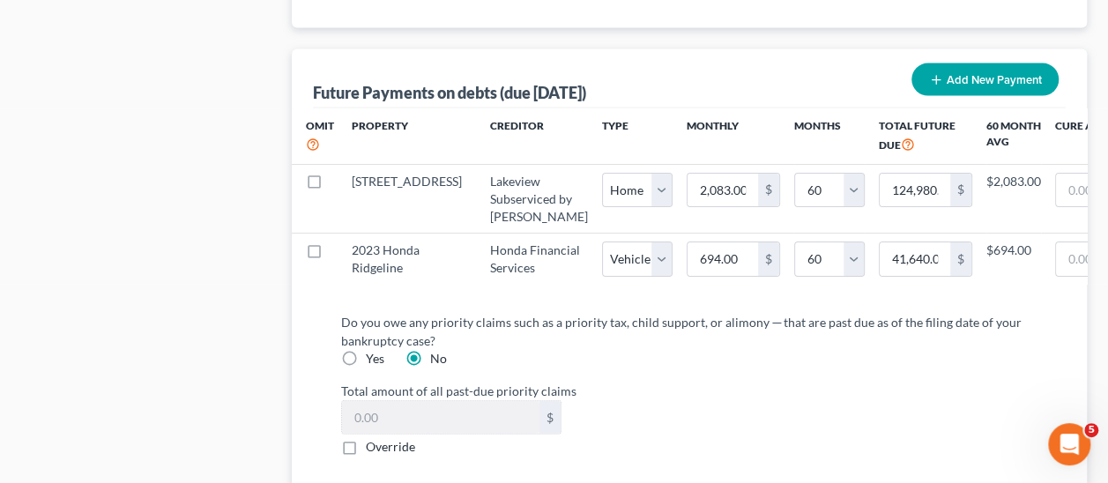
select select "0"
select select "60"
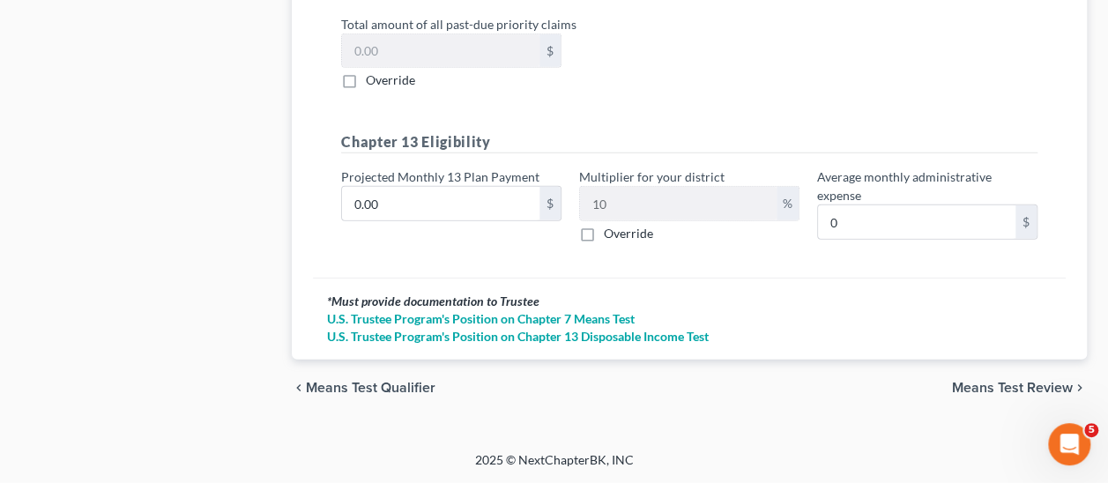
scroll to position [2257, 0]
click at [1036, 386] on span "Means Test Review" at bounding box center [1012, 388] width 121 height 14
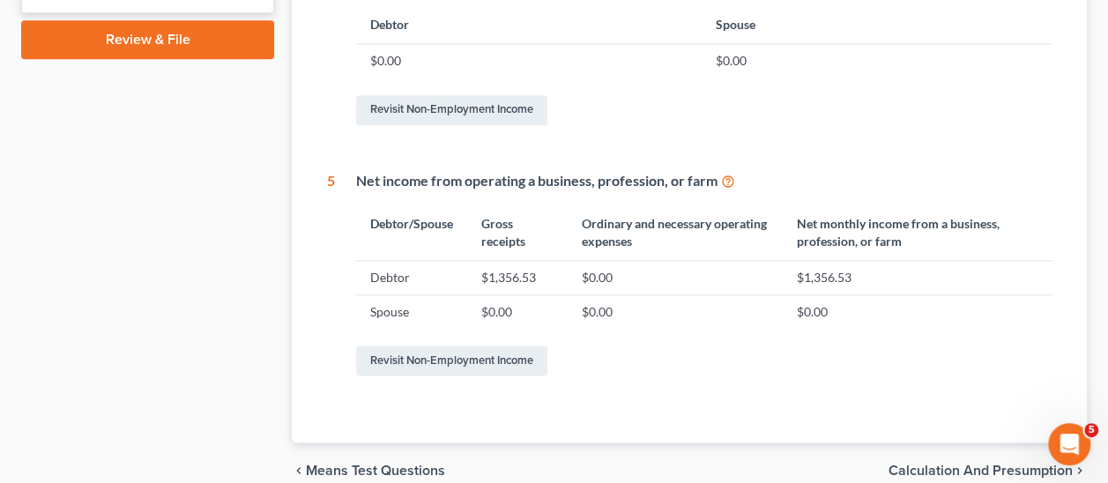
scroll to position [1051, 0]
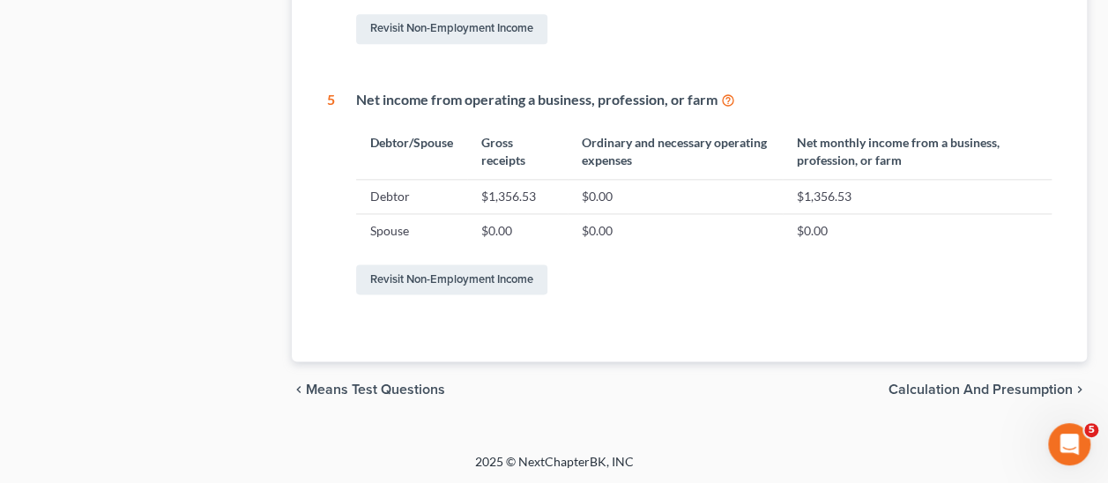
click at [1012, 389] on span "Calculation and Presumption" at bounding box center [981, 390] width 184 height 14
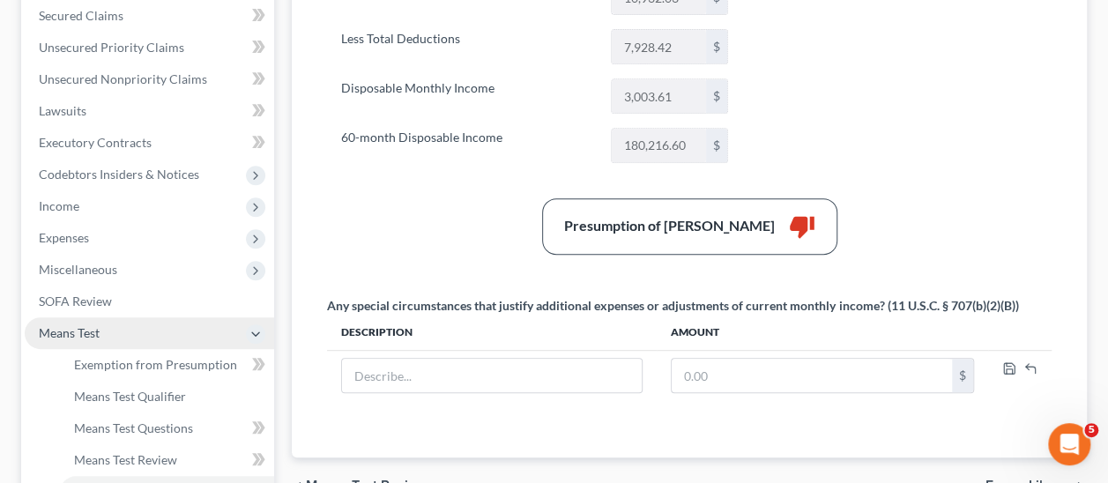
scroll to position [346, 0]
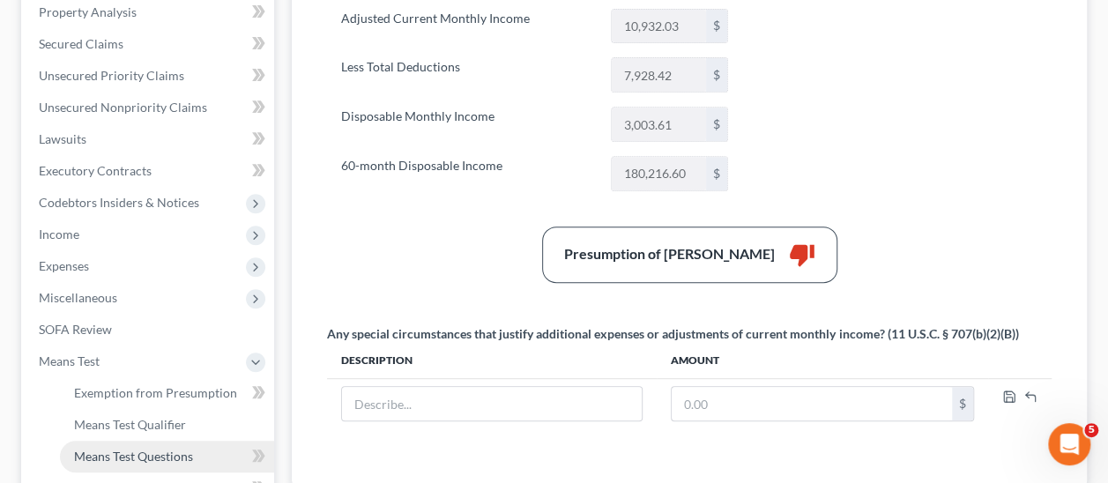
drag, startPoint x: 158, startPoint y: 452, endPoint x: 168, endPoint y: 458, distance: 11.8
click at [158, 452] on span "Means Test Questions" at bounding box center [133, 456] width 119 height 15
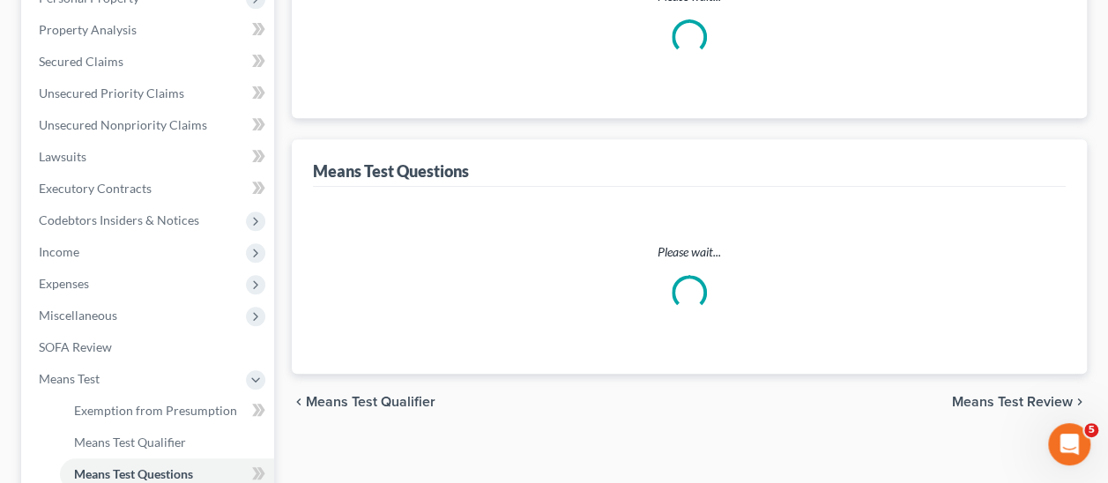
scroll to position [96, 0]
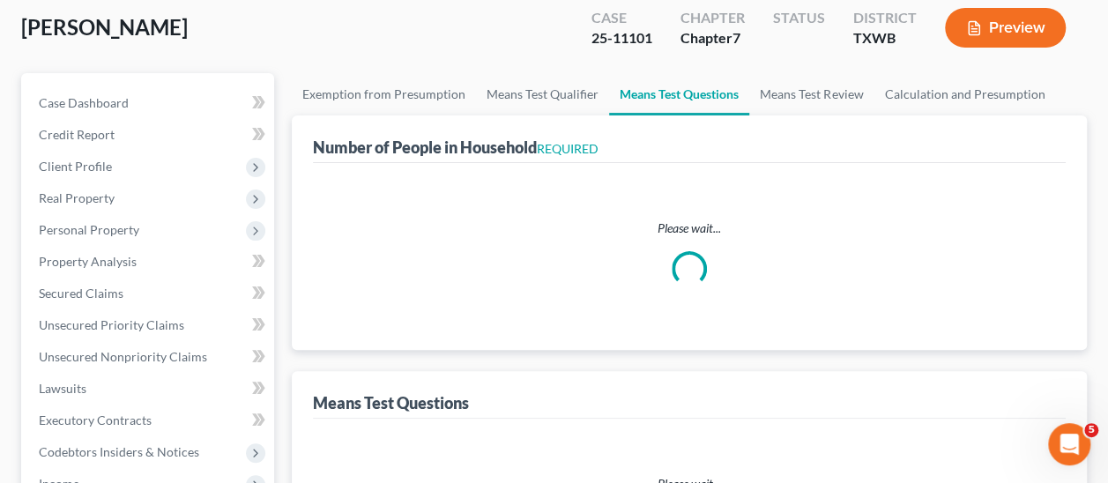
select select "0"
select select "60"
select select "1"
select select "60"
select select "0"
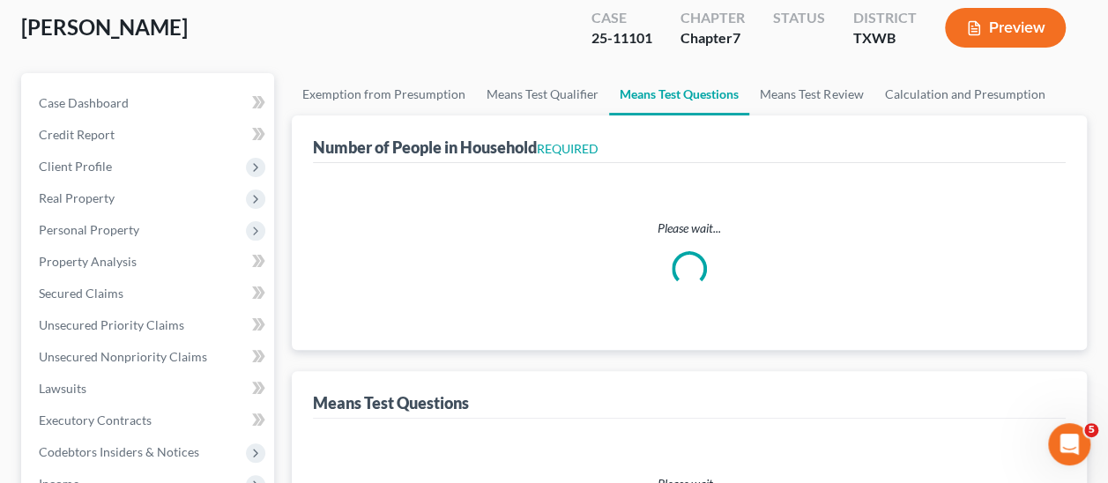
select select "2"
select select "1"
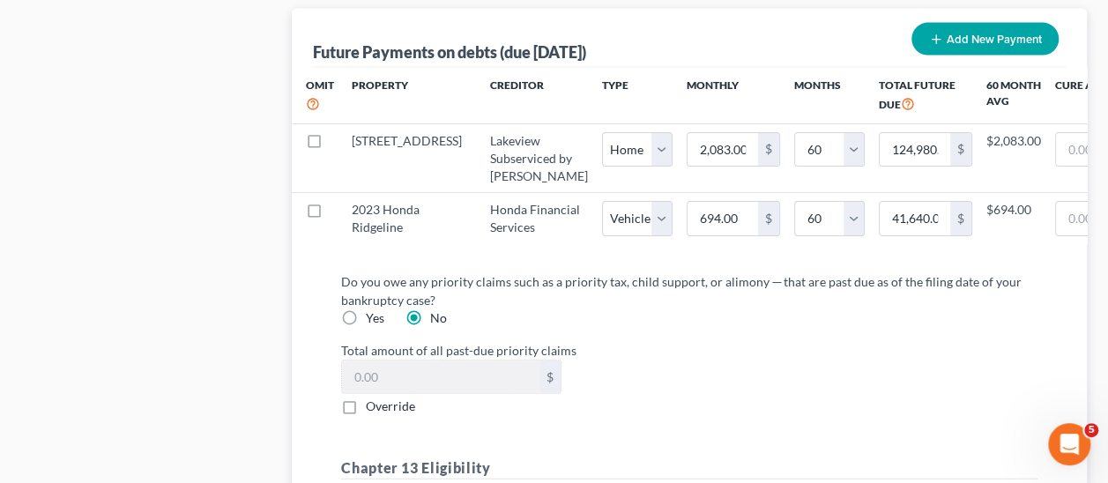
scroll to position [1764, 0]
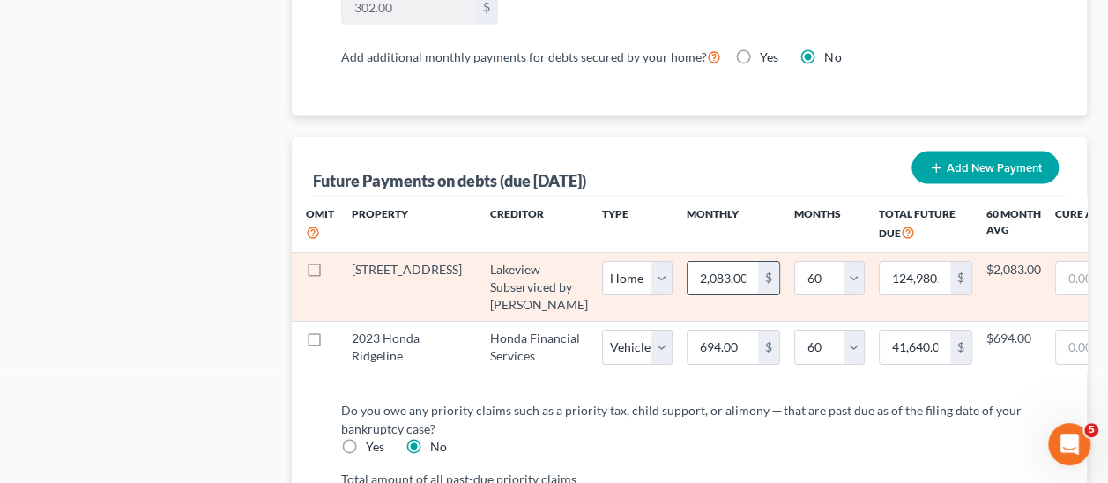
click at [688, 265] on input "2,083.00" at bounding box center [723, 279] width 71 height 34
type input "0"
type input "0.00"
select select "0"
select select "60"
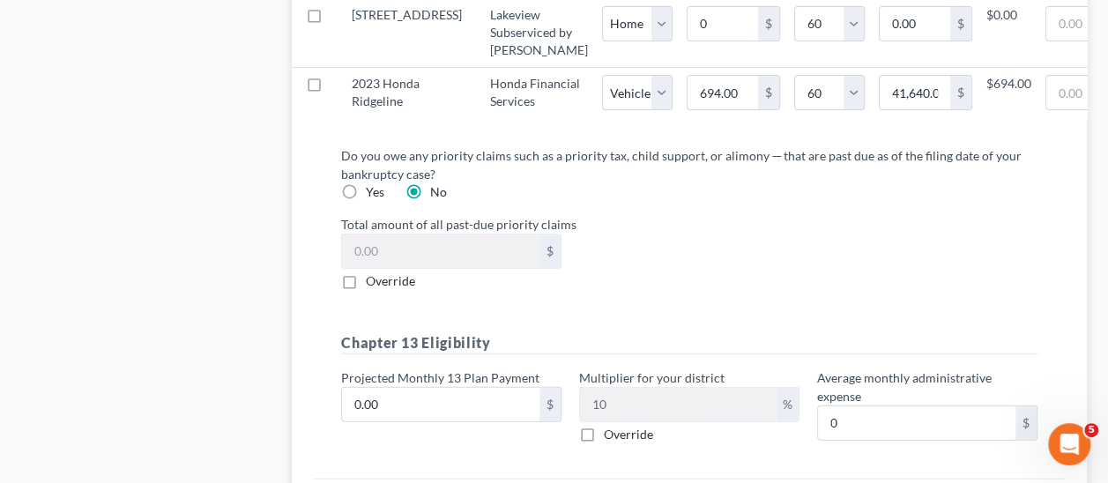
scroll to position [2266, 0]
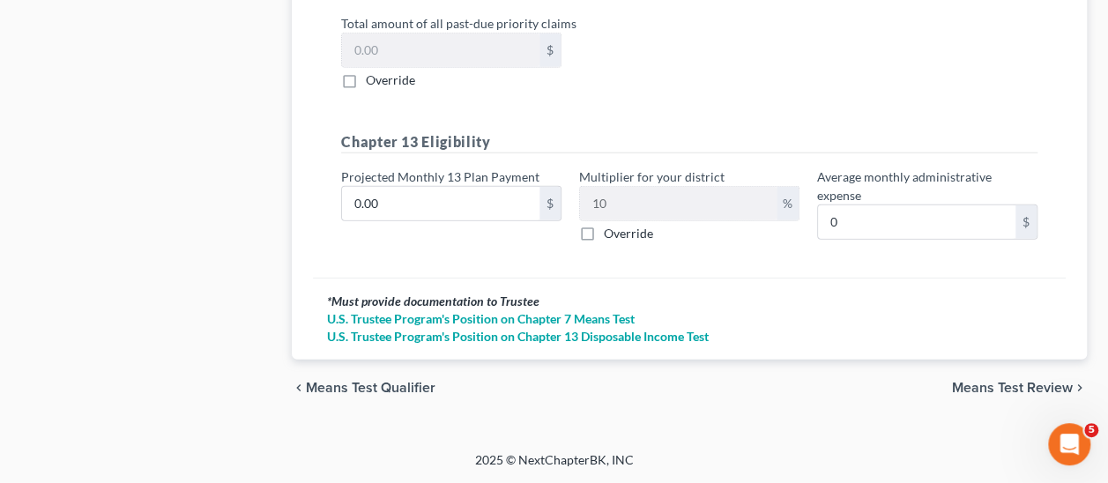
click at [1022, 389] on span "Means Test Review" at bounding box center [1012, 388] width 121 height 14
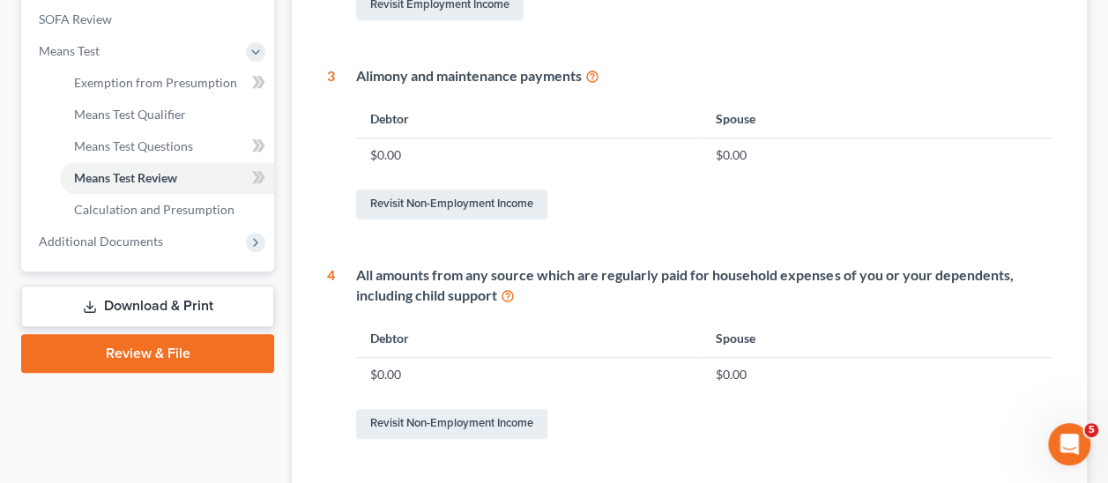
scroll to position [1051, 0]
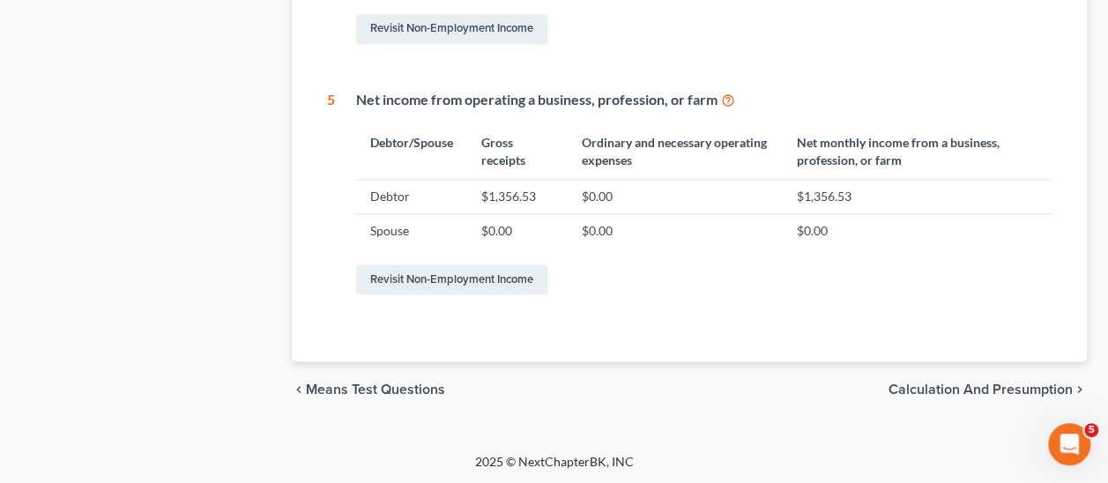
click at [1003, 387] on span "Calculation and Presumption" at bounding box center [981, 390] width 184 height 14
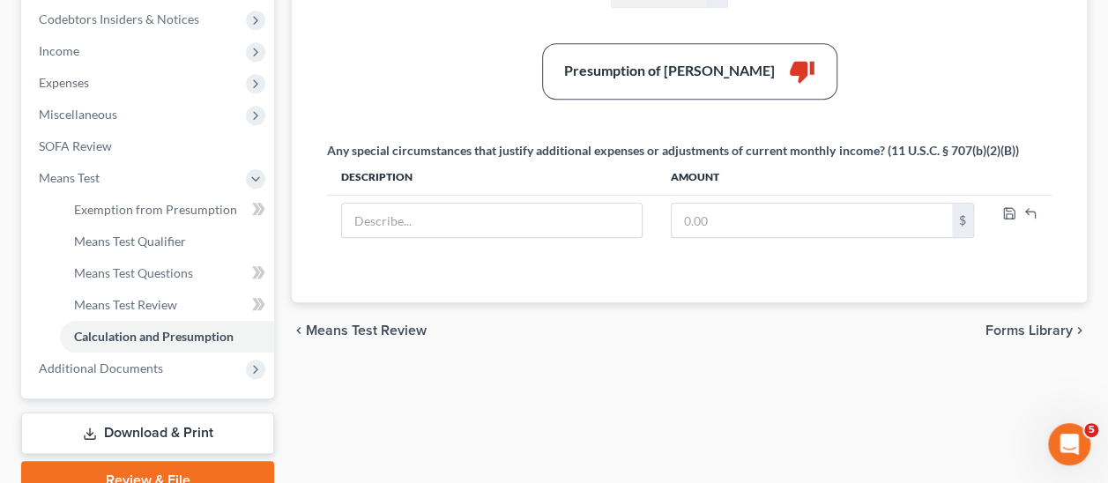
scroll to position [610, 0]
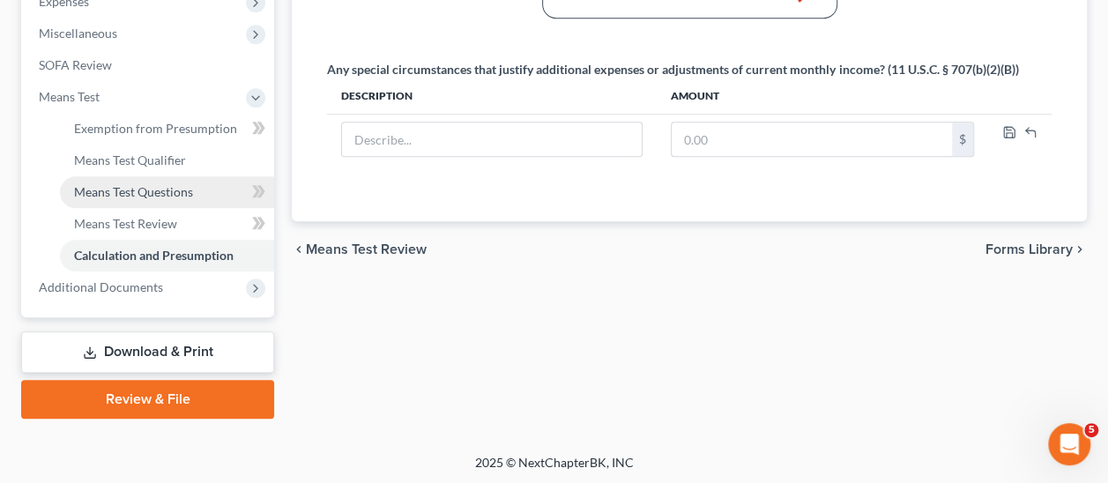
click at [133, 190] on span "Means Test Questions" at bounding box center [133, 191] width 119 height 15
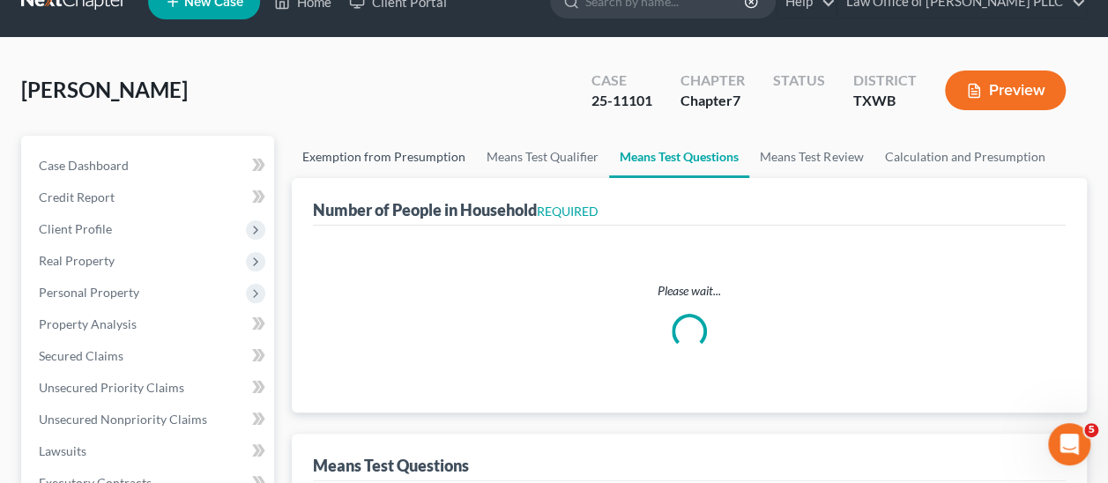
select select "0"
select select "60"
select select "1"
select select "60"
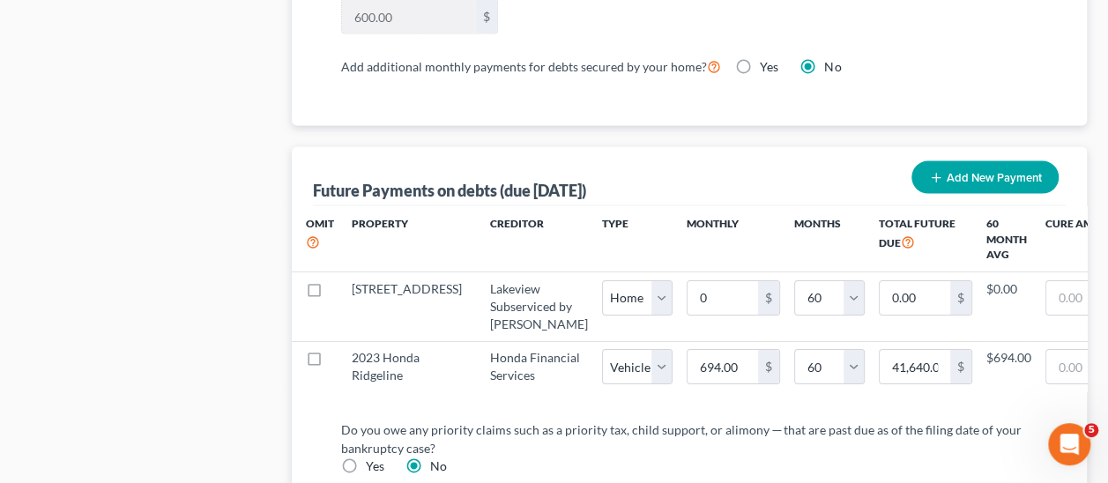
scroll to position [1940, 0]
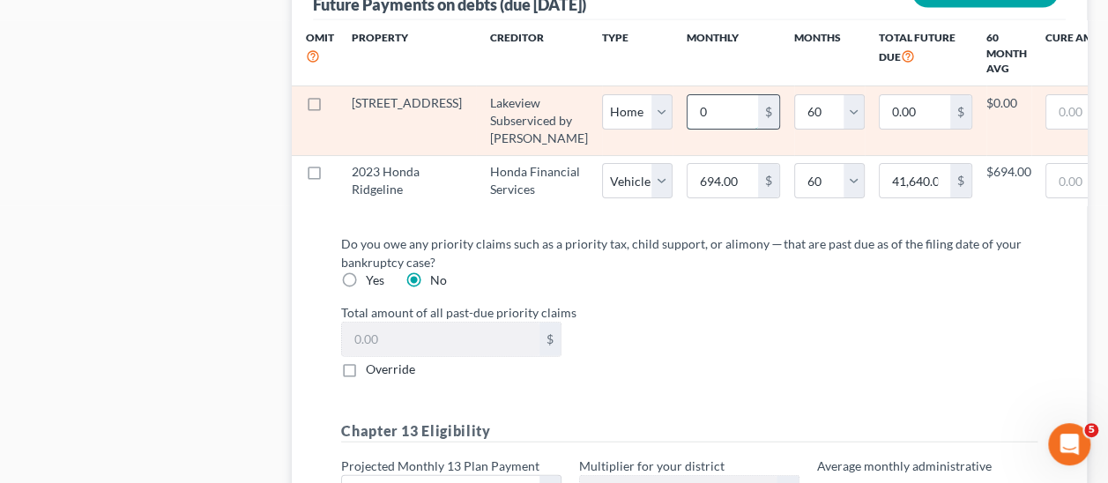
click at [688, 104] on input "0" at bounding box center [723, 112] width 71 height 34
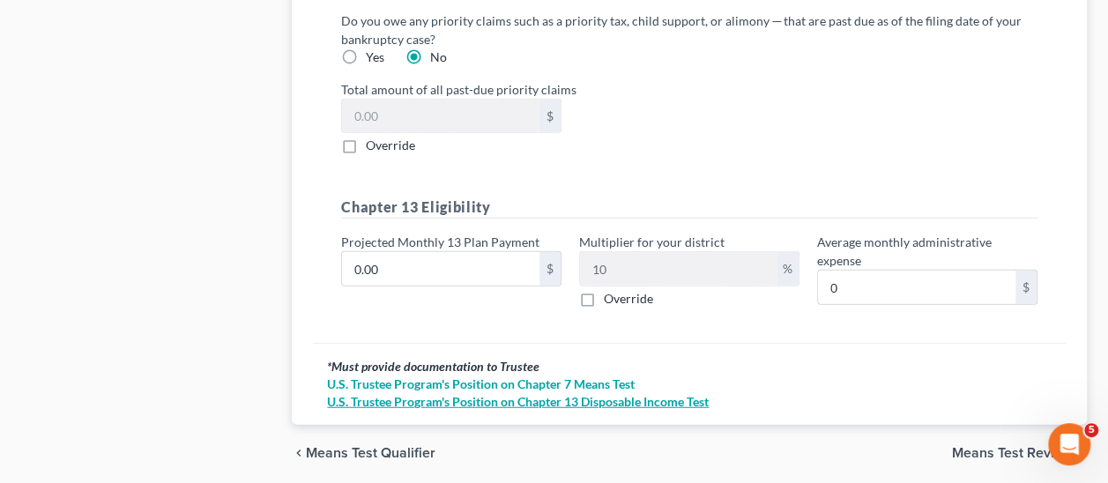
scroll to position [2257, 0]
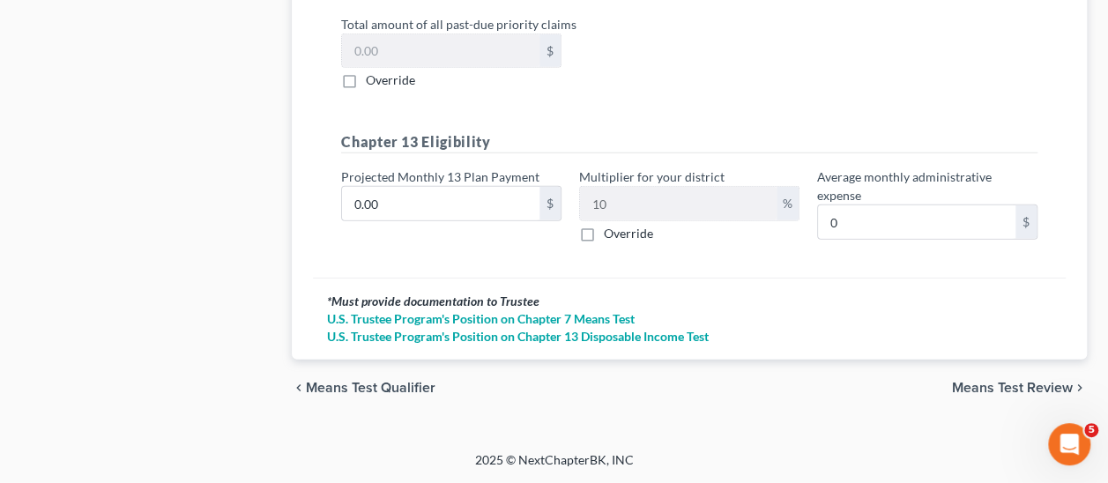
click at [1002, 389] on span "Means Test Review" at bounding box center [1012, 388] width 121 height 14
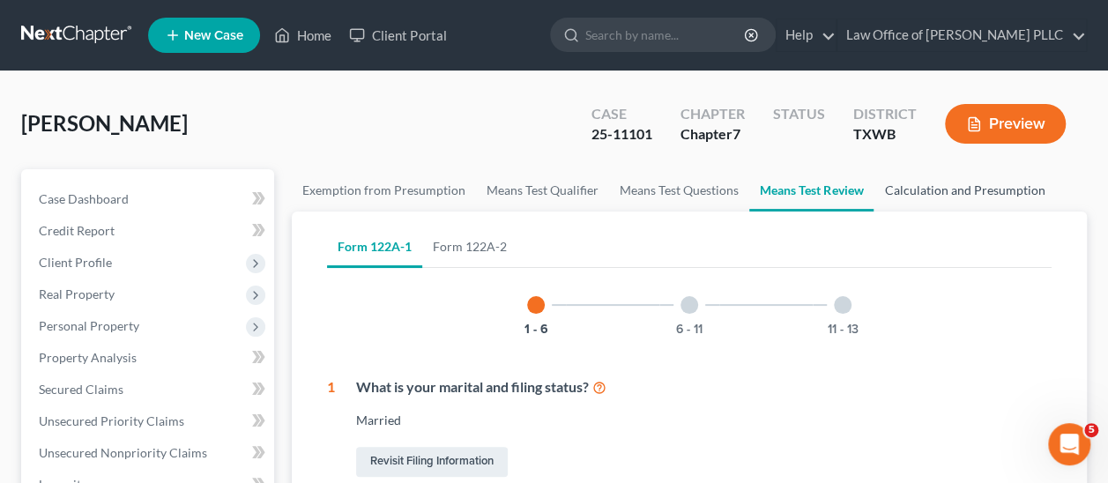
click at [965, 191] on link "Calculation and Presumption" at bounding box center [965, 190] width 182 height 42
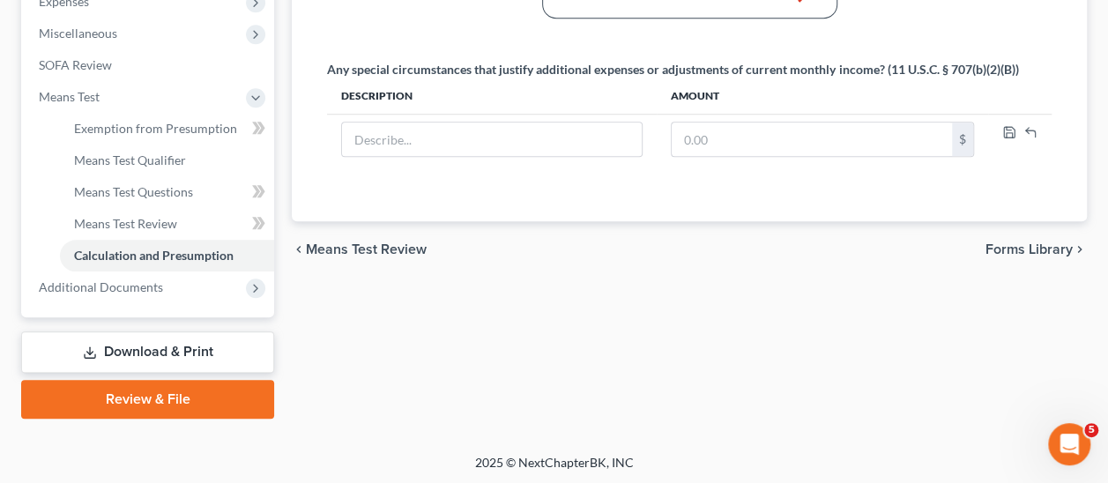
scroll to position [610, 0]
click at [162, 188] on span "Means Test Questions" at bounding box center [133, 191] width 119 height 15
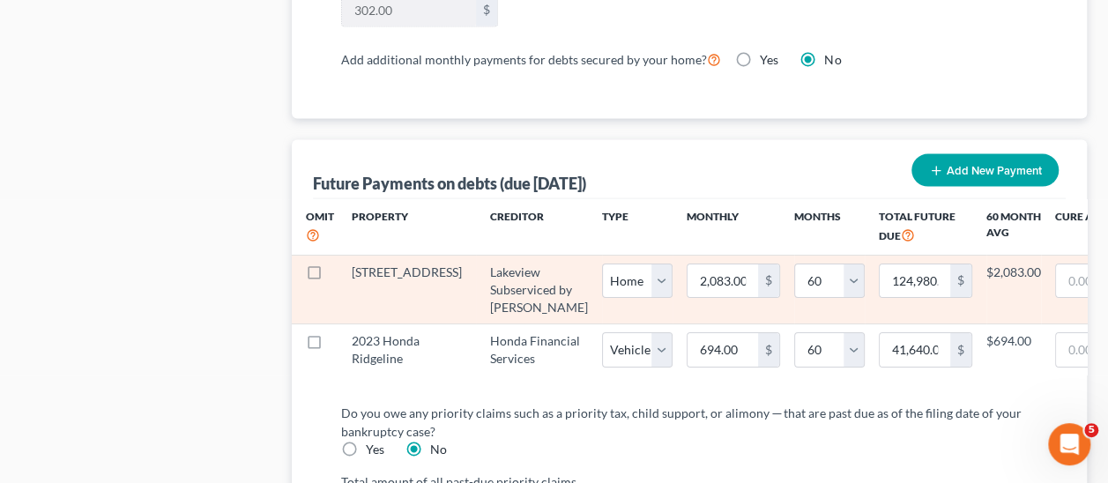
scroll to position [1764, 0]
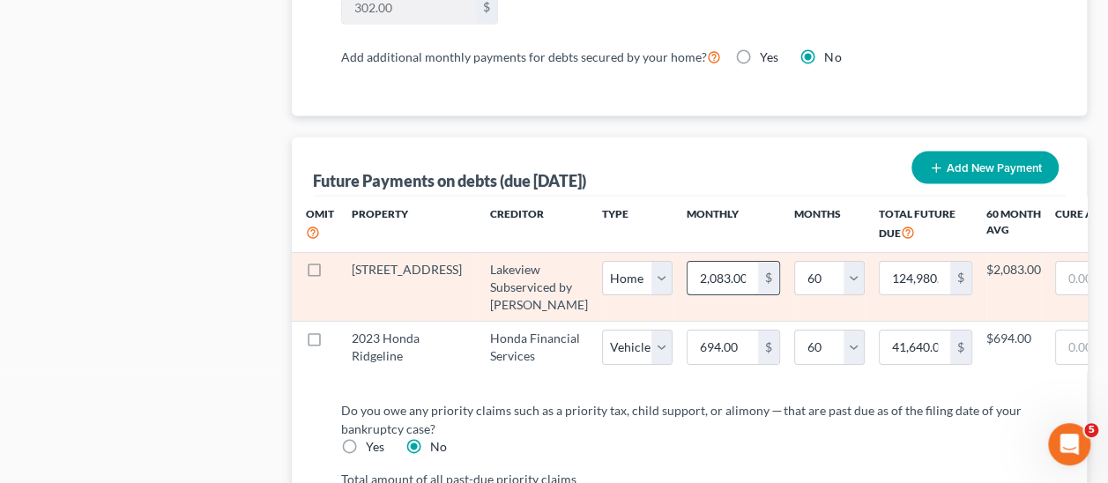
click at [688, 271] on input "2,083.00" at bounding box center [723, 279] width 71 height 34
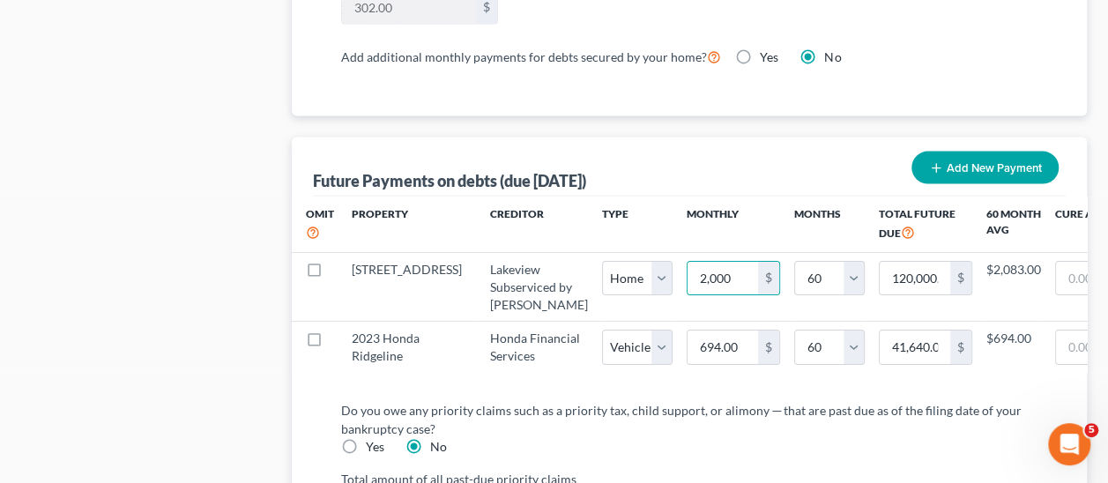
click at [707, 156] on div "Future Payments on debts (due [DATE]) Add New Payment" at bounding box center [689, 167] width 753 height 59
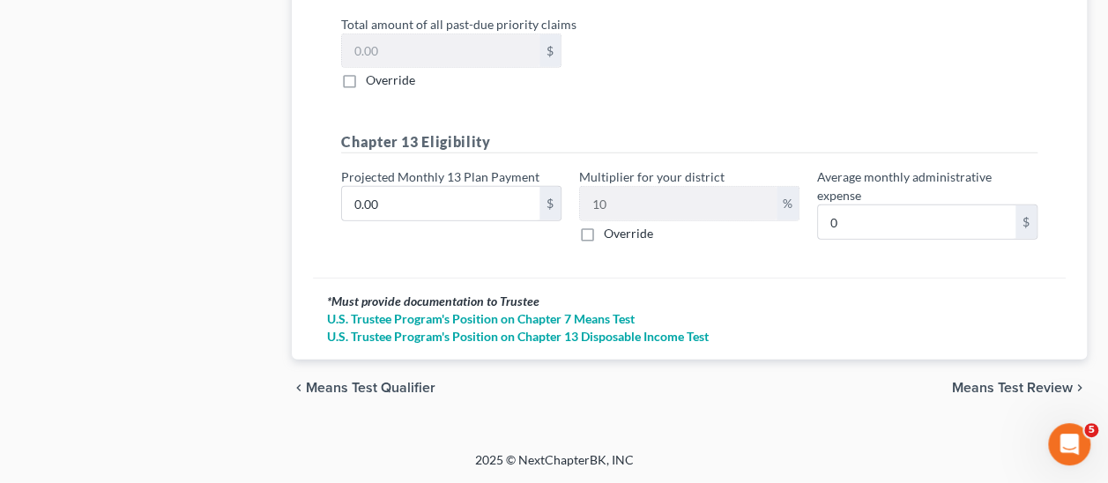
scroll to position [2257, 0]
click at [1000, 390] on span "Means Test Review" at bounding box center [1012, 388] width 121 height 14
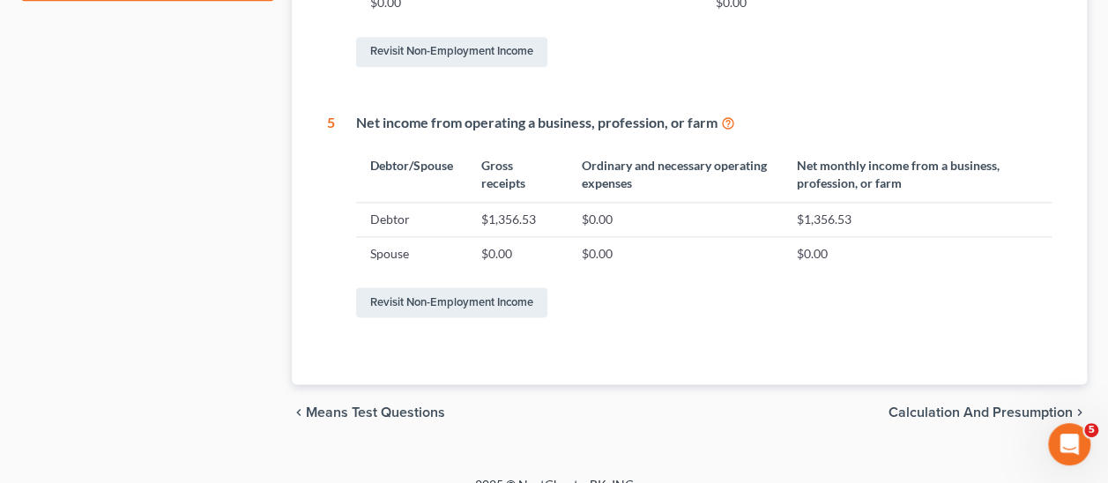
scroll to position [1051, 0]
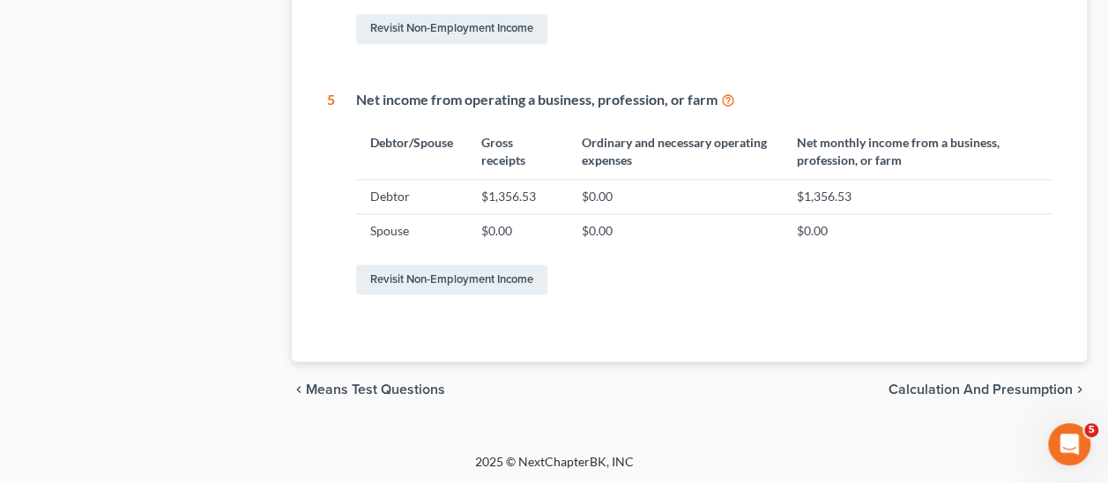
click at [996, 383] on span "Calculation and Presumption" at bounding box center [981, 390] width 184 height 14
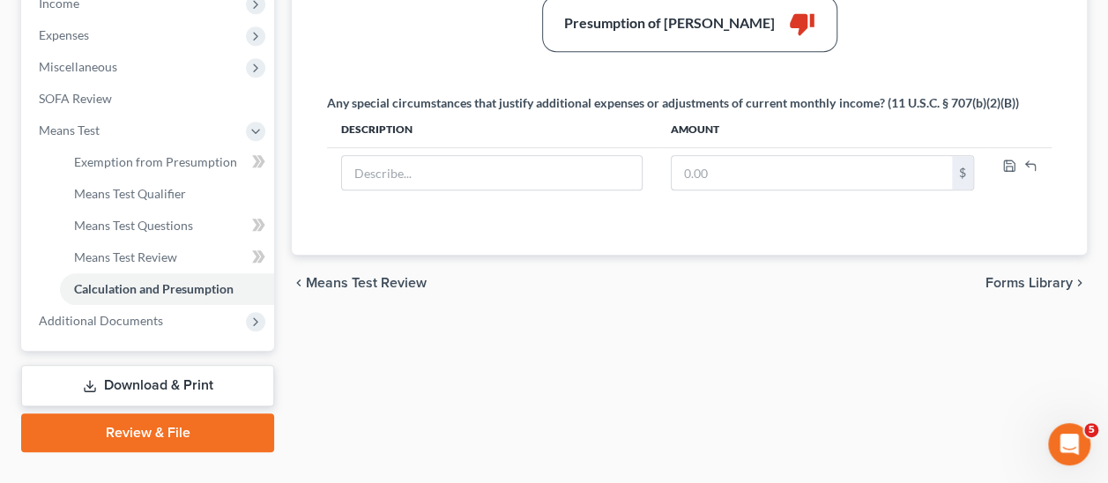
scroll to position [610, 0]
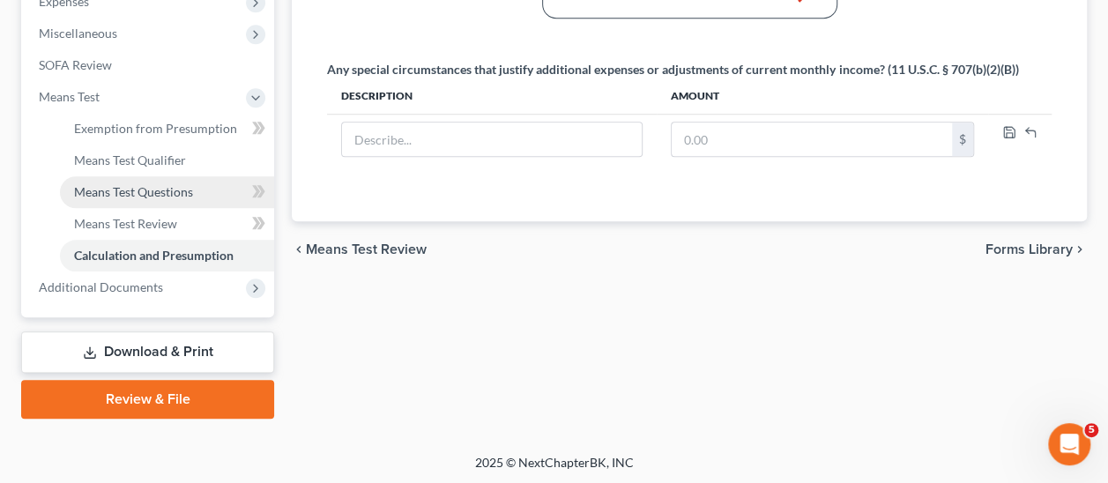
click at [138, 190] on span "Means Test Questions" at bounding box center [133, 191] width 119 height 15
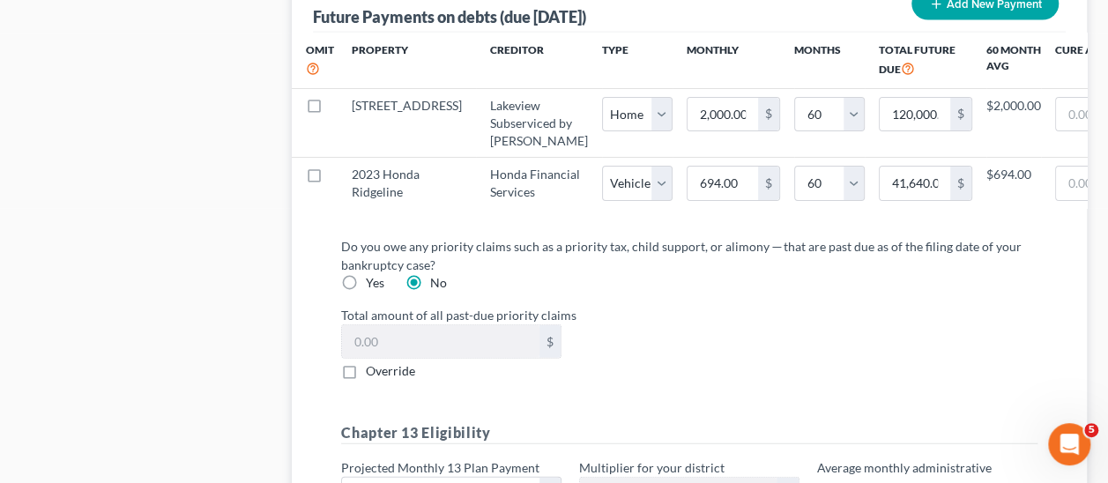
scroll to position [1764, 0]
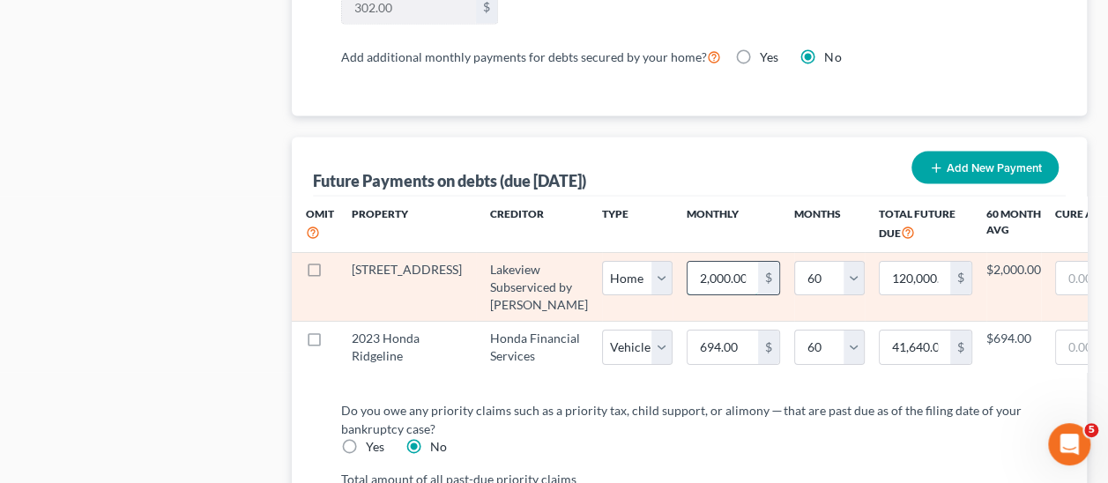
click at [688, 267] on input "2,000.00" at bounding box center [723, 279] width 71 height 34
click at [688, 272] on input "2,000.00" at bounding box center [723, 279] width 71 height 34
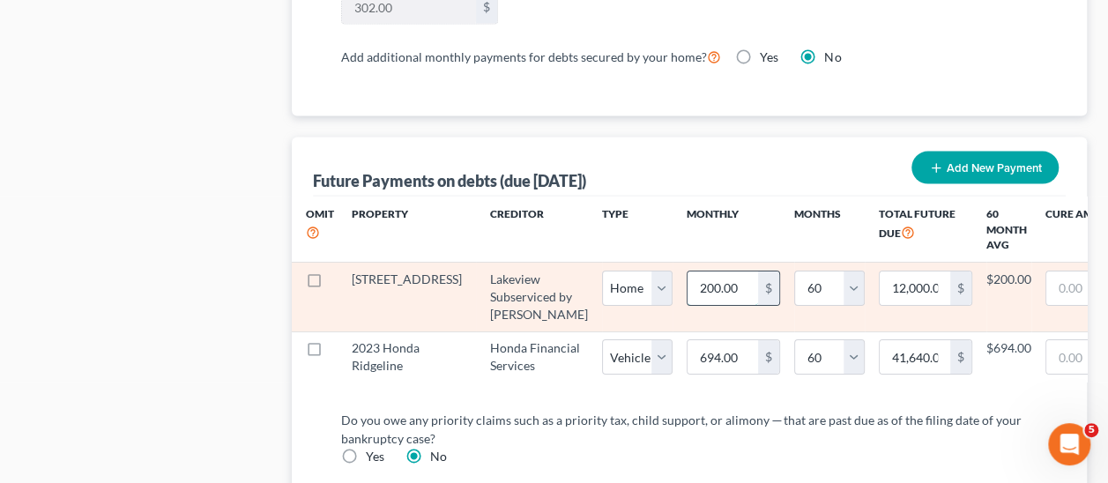
click at [688, 279] on input "200.00" at bounding box center [723, 289] width 71 height 34
click at [688, 282] on input "200.00" at bounding box center [723, 289] width 71 height 34
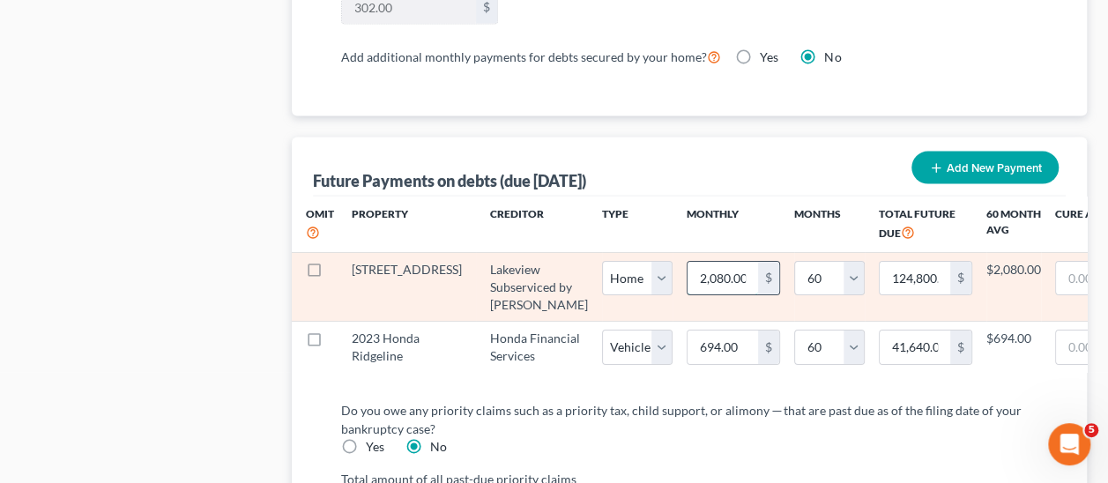
click at [688, 266] on input "2,080.00" at bounding box center [723, 279] width 71 height 34
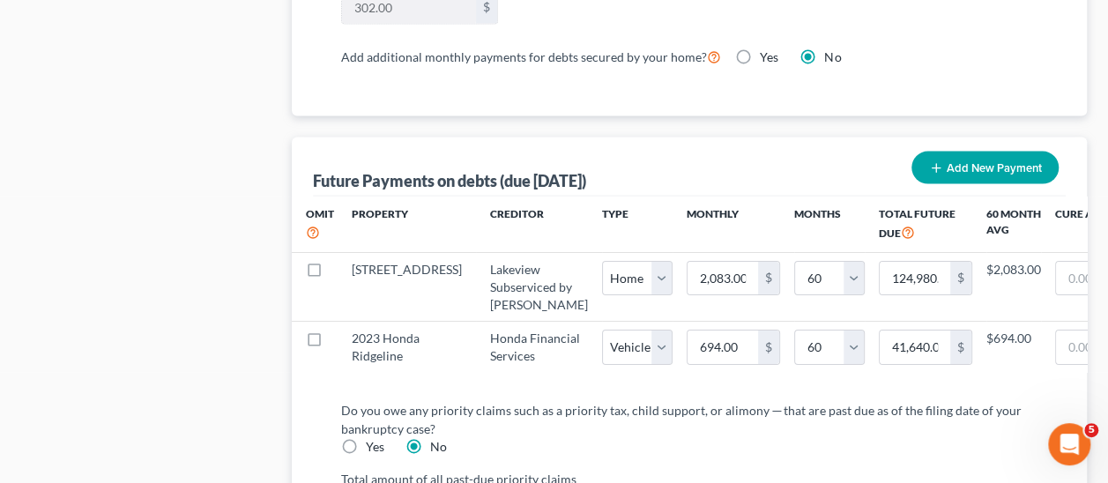
click at [707, 151] on div "Future Payments on debts (due [DATE]) Add New Payment" at bounding box center [689, 167] width 753 height 59
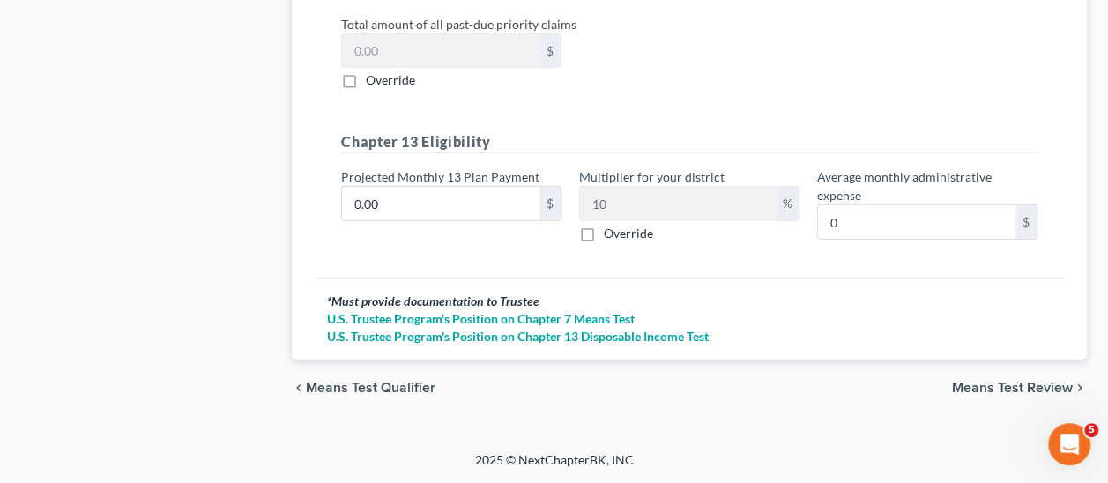
scroll to position [2257, 0]
click at [1013, 392] on span "Means Test Review" at bounding box center [1012, 388] width 121 height 14
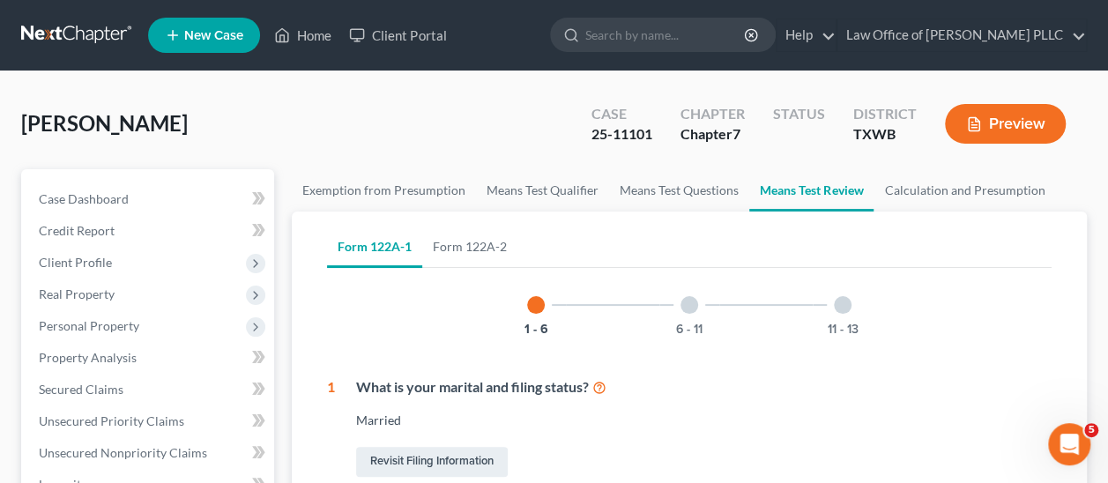
click at [1018, 116] on button "Preview" at bounding box center [1005, 124] width 121 height 40
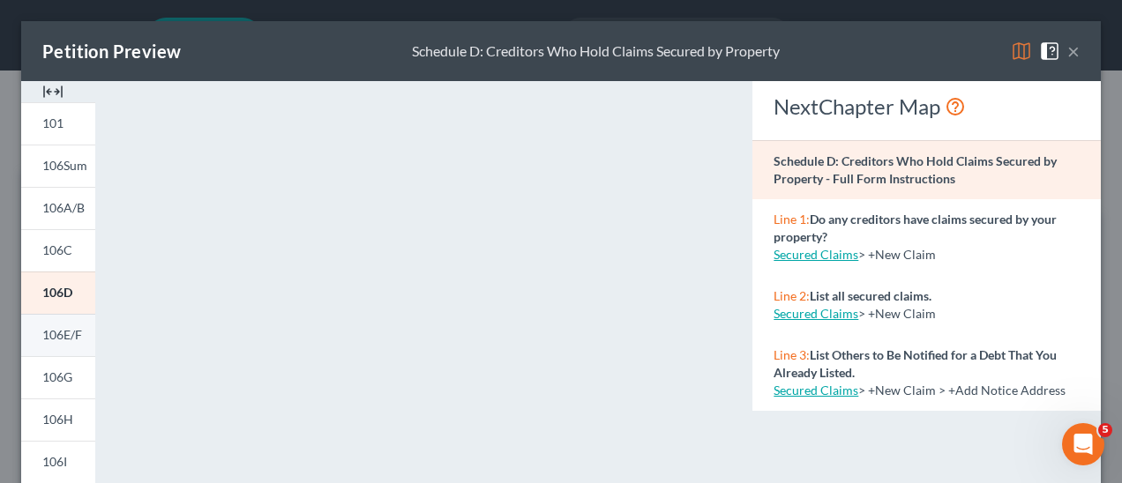
scroll to position [511, 0]
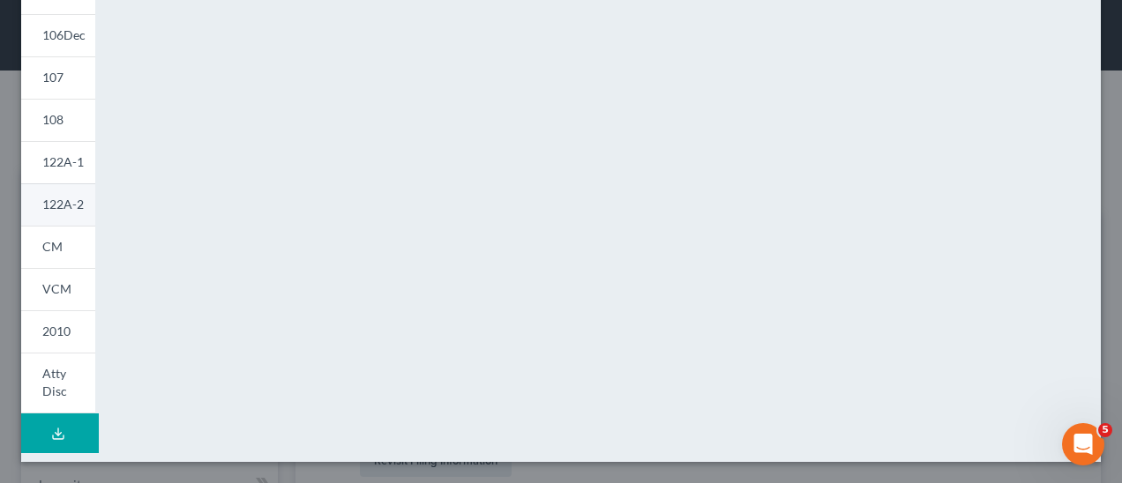
click at [67, 202] on span "122A-2" at bounding box center [62, 204] width 41 height 15
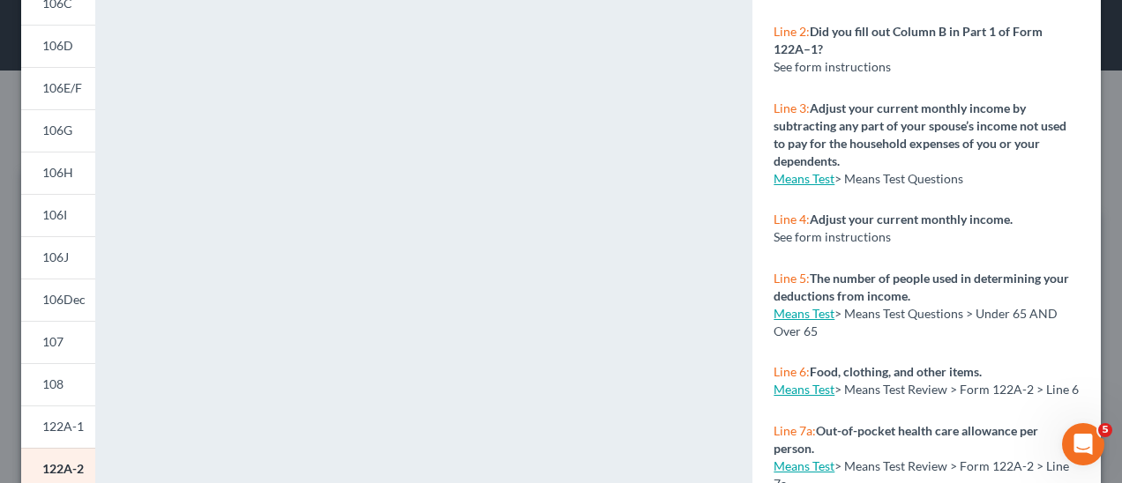
scroll to position [0, 0]
